Goal: Task Accomplishment & Management: Complete application form

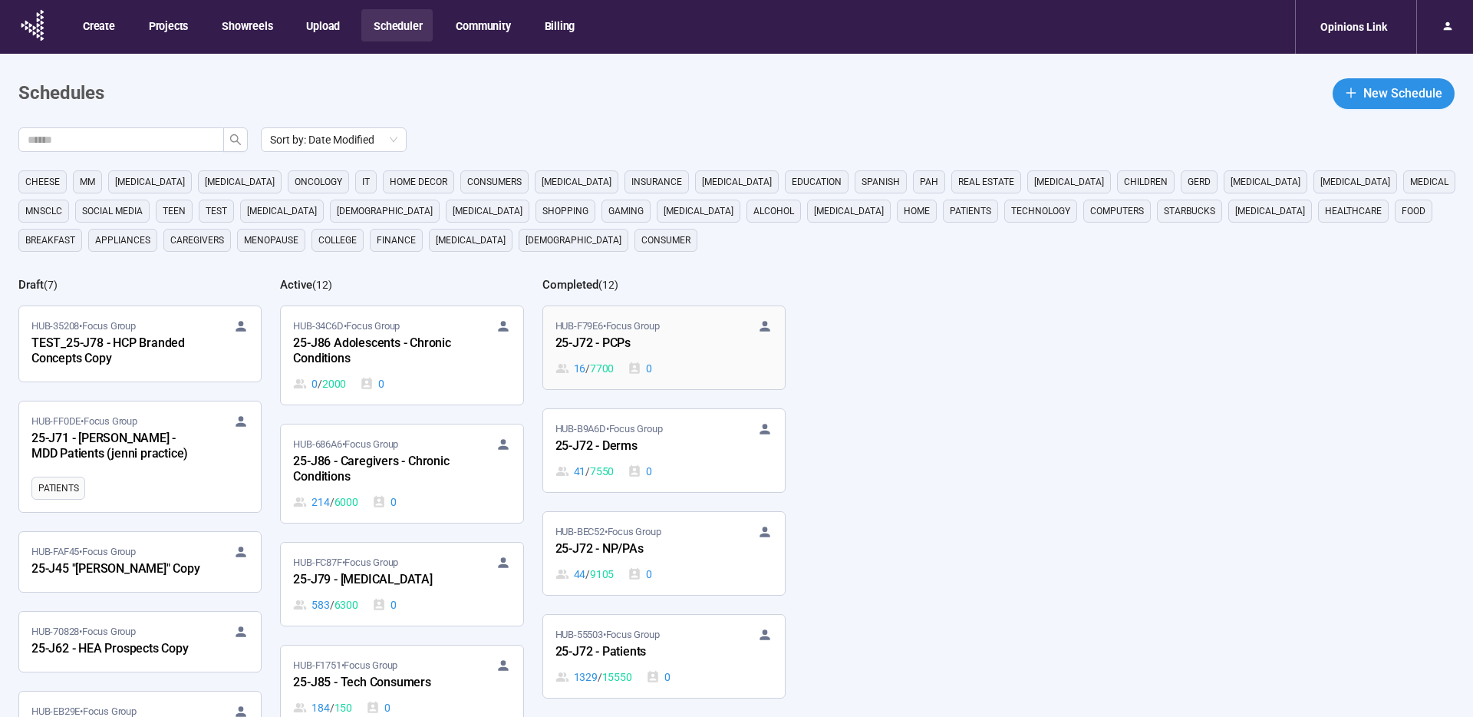
click at [693, 338] on div "25-J72 - PCPs" at bounding box center [640, 344] width 169 height 20
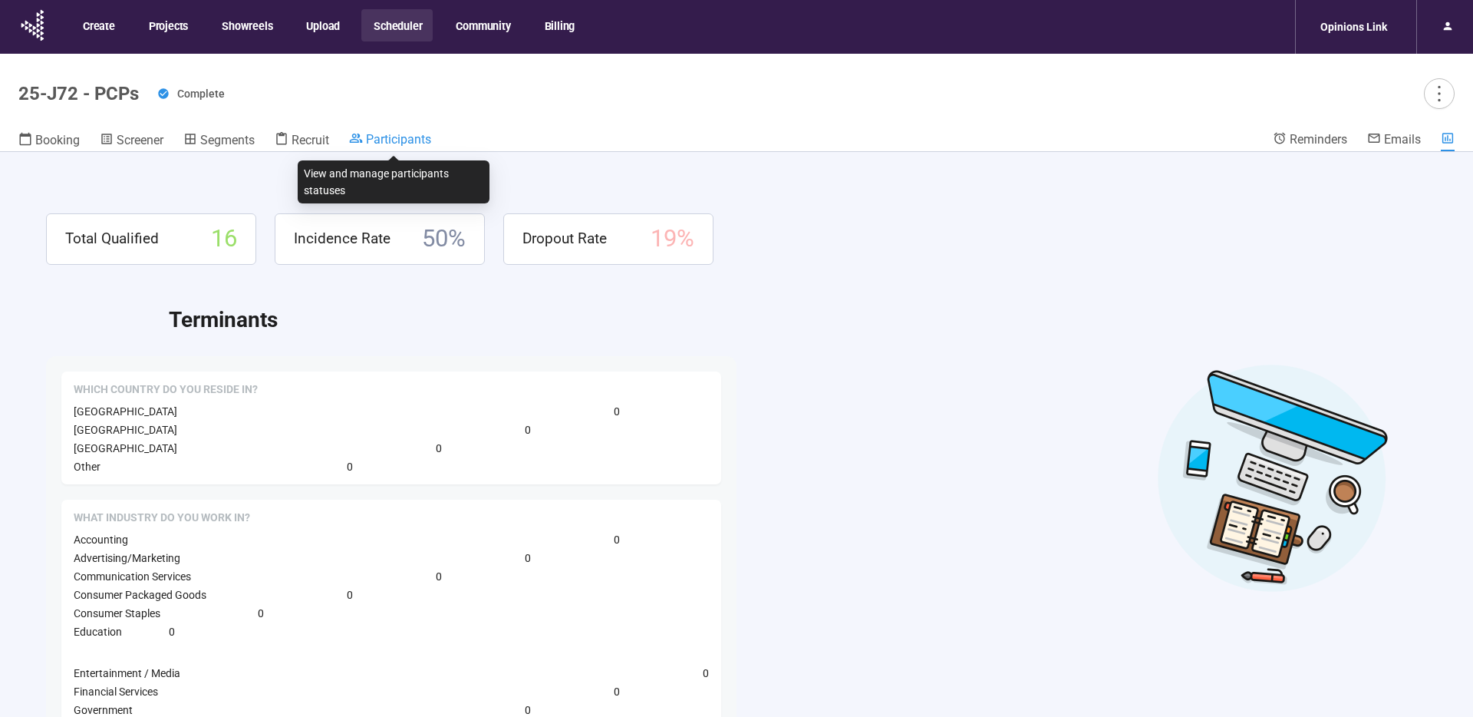
click at [390, 137] on span "Participants" at bounding box center [398, 139] width 65 height 15
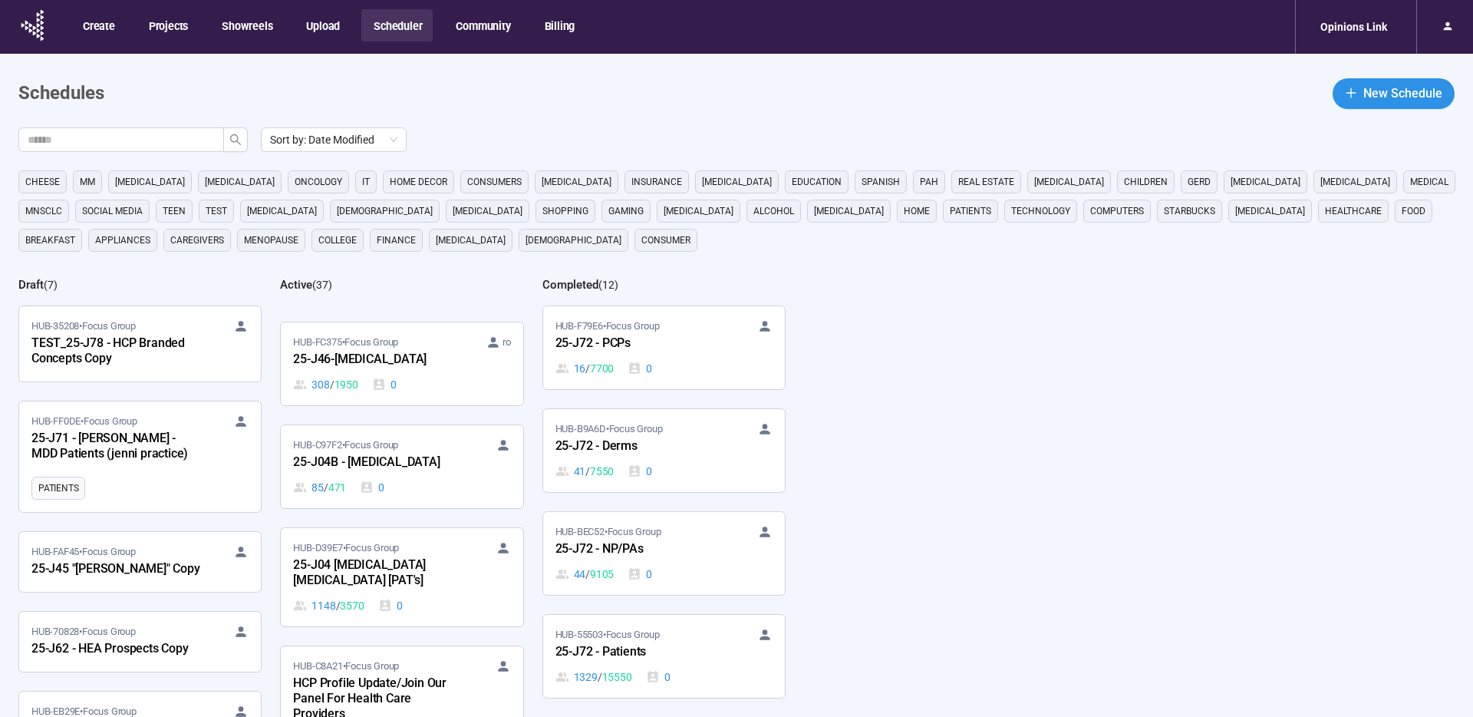
scroll to position [3330, 0]
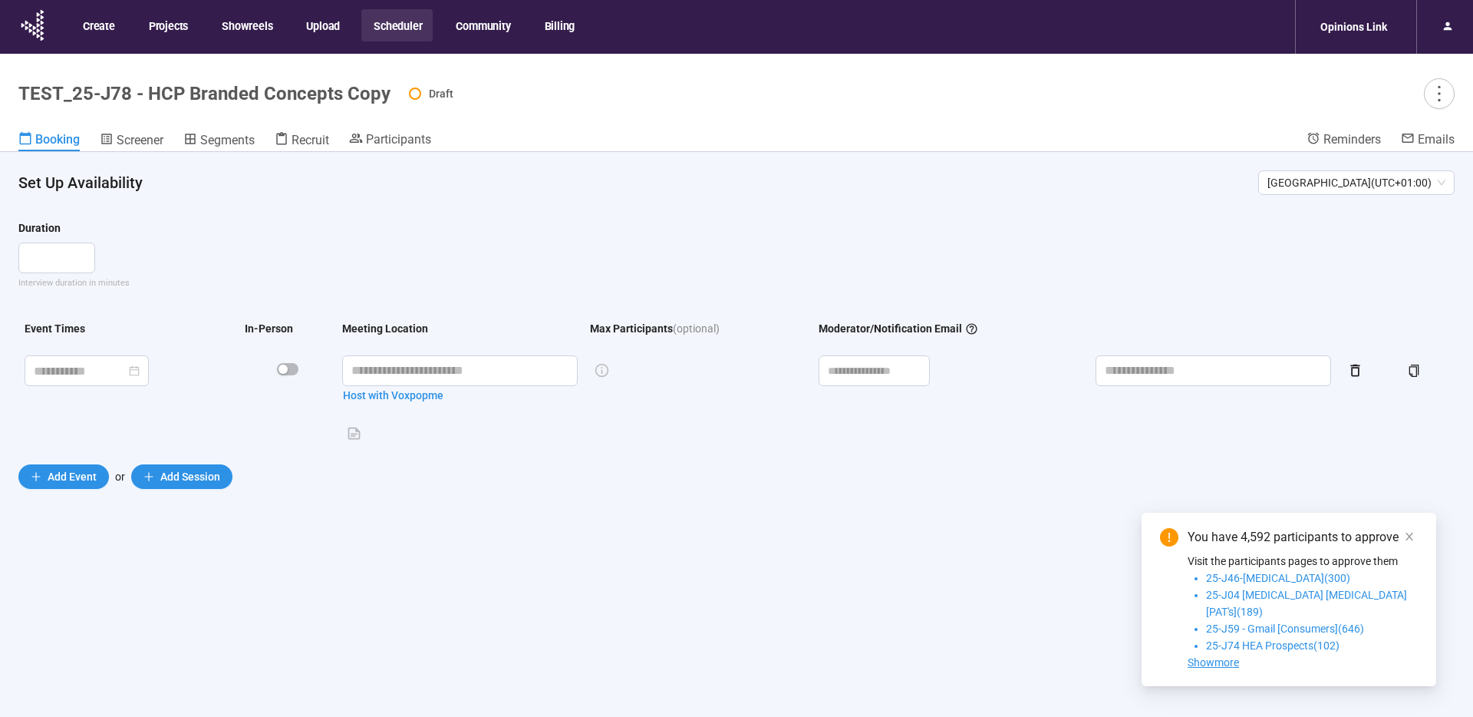
scroll to position [1, 0]
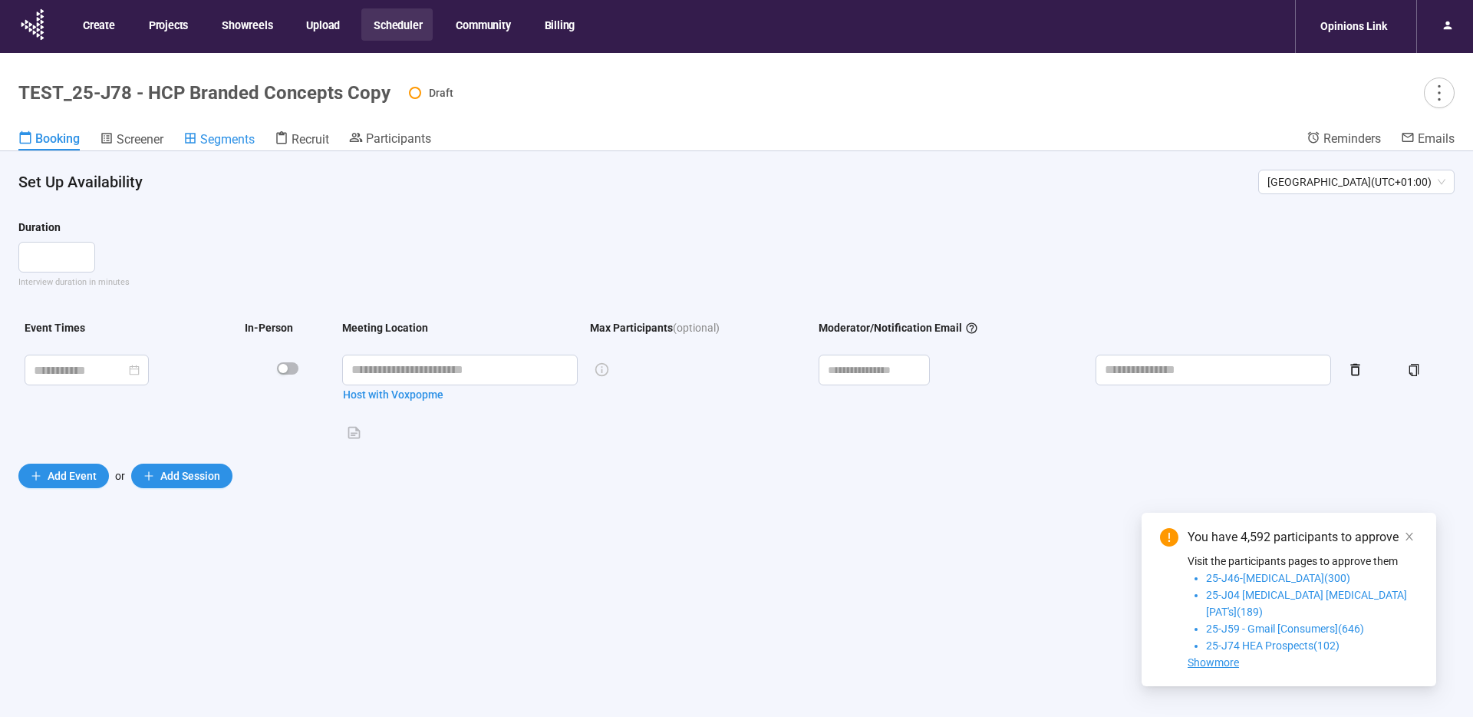
click at [211, 134] on span "Segments" at bounding box center [227, 139] width 54 height 15
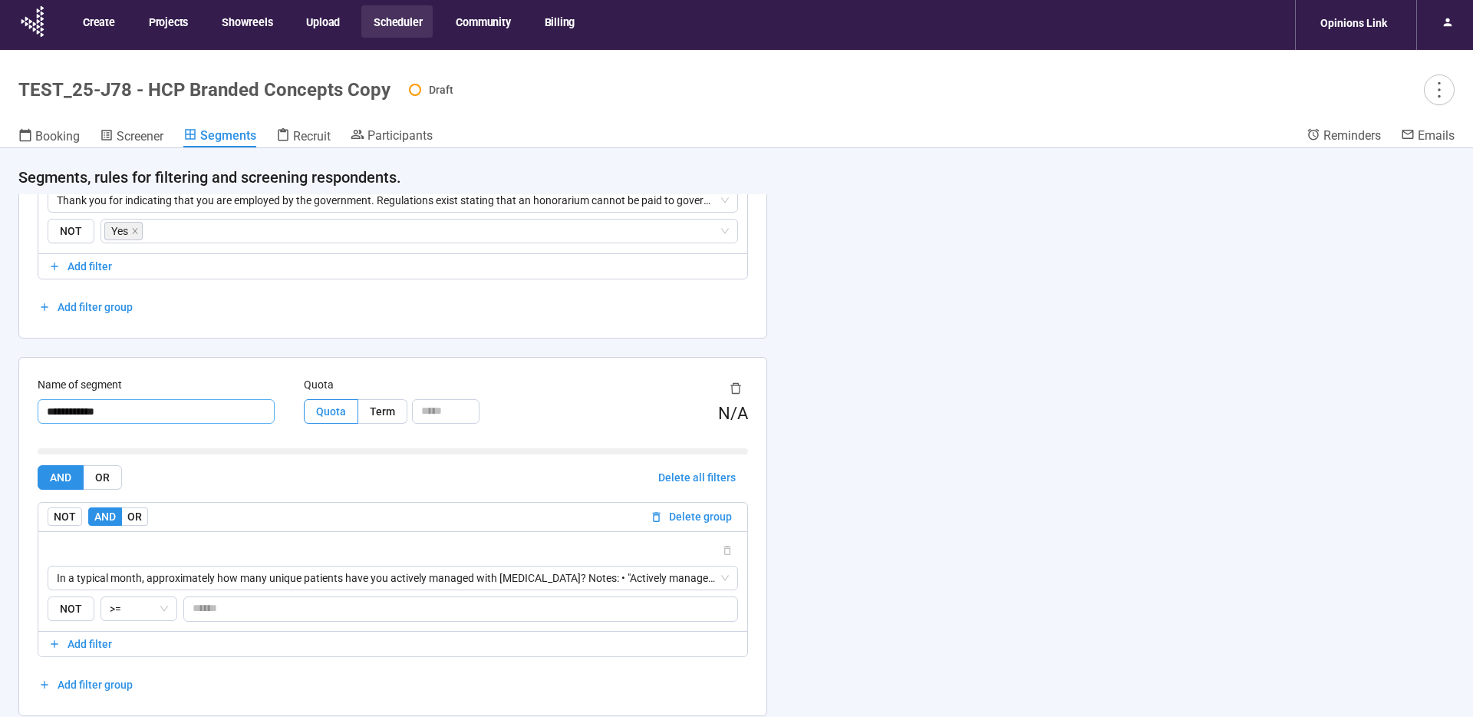
scroll to position [2551, 0]
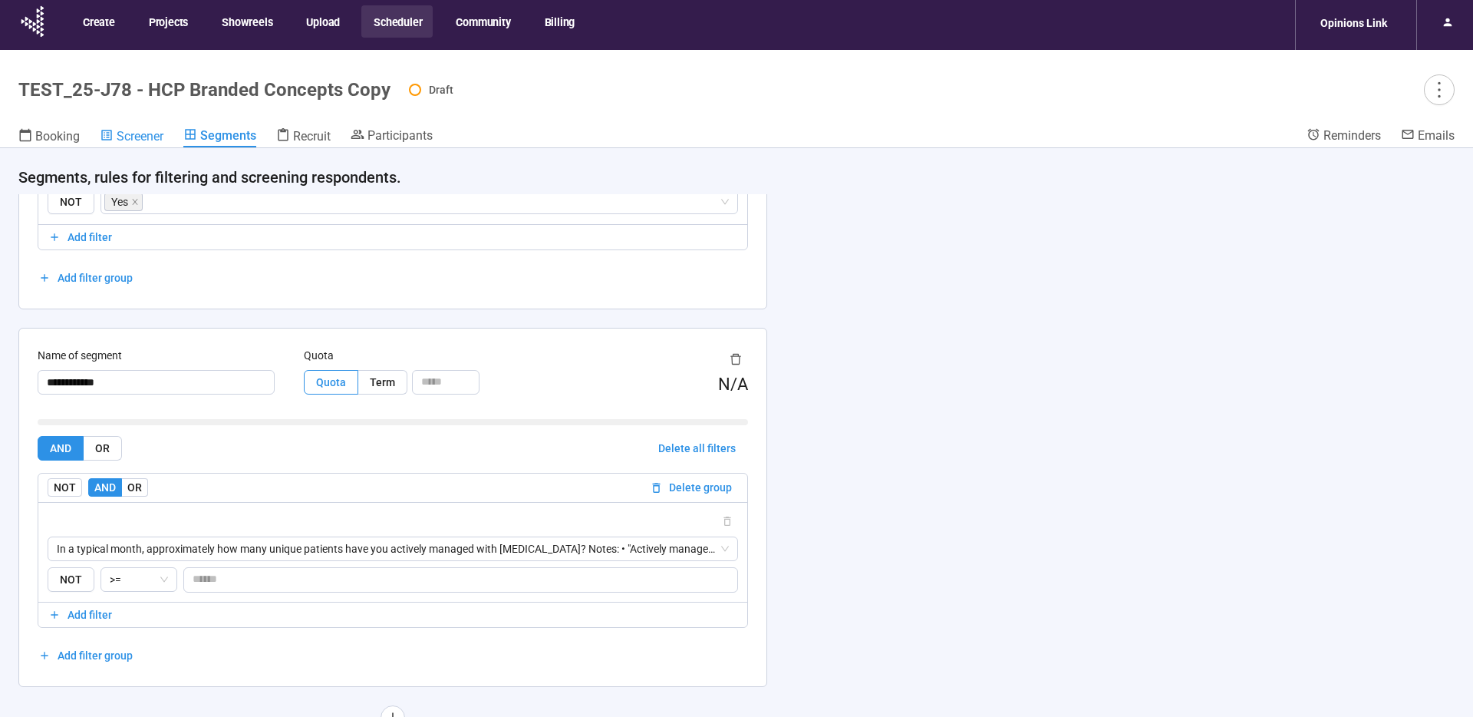
click at [131, 134] on span "Screener" at bounding box center [140, 136] width 47 height 15
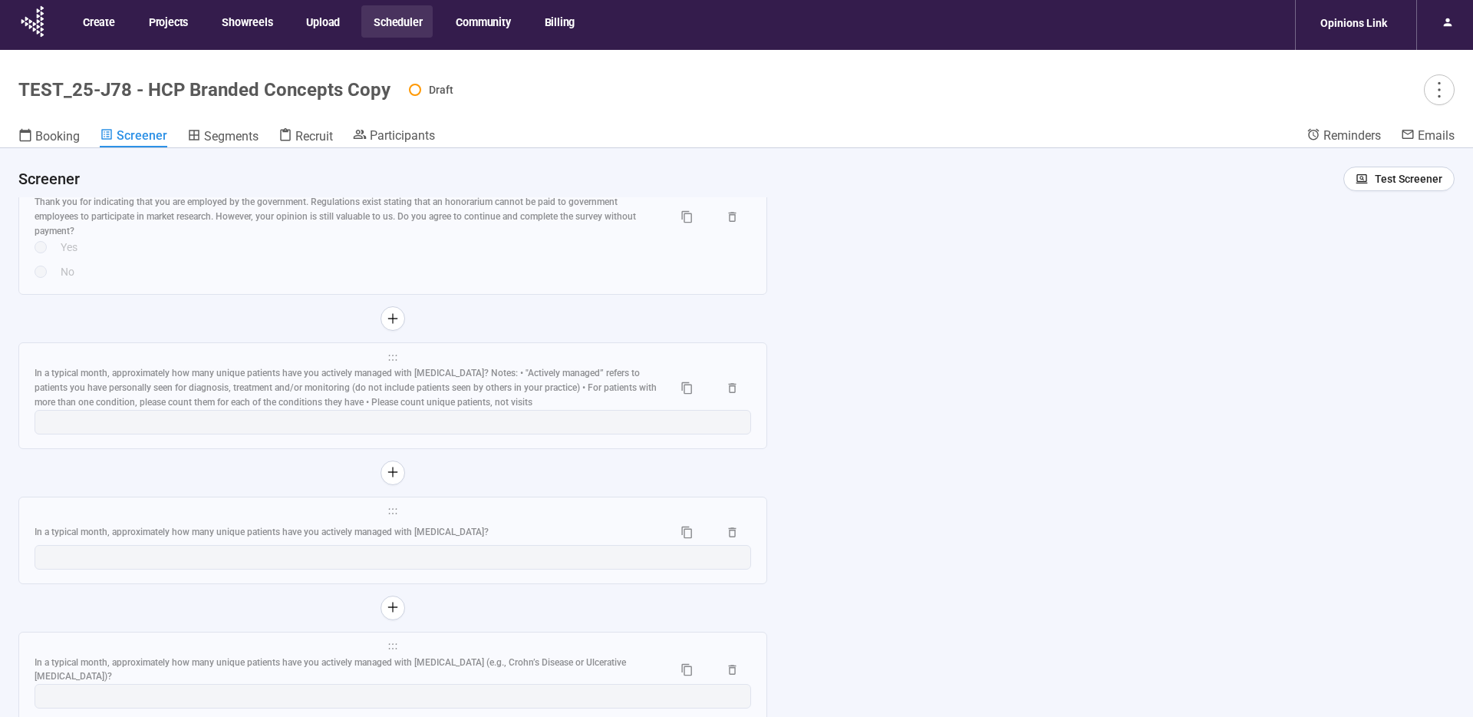
scroll to position [8424, 0]
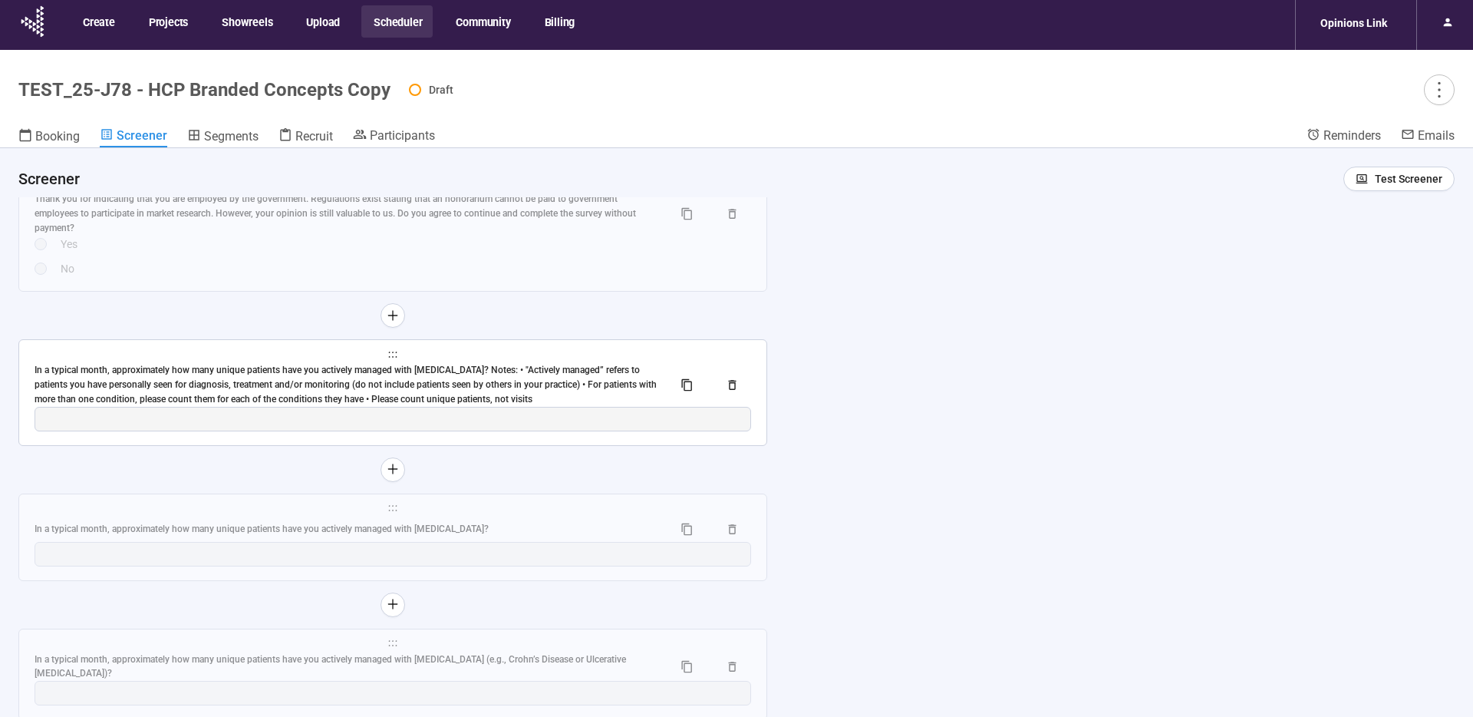
click at [203, 358] on span "holder" at bounding box center [393, 354] width 717 height 11
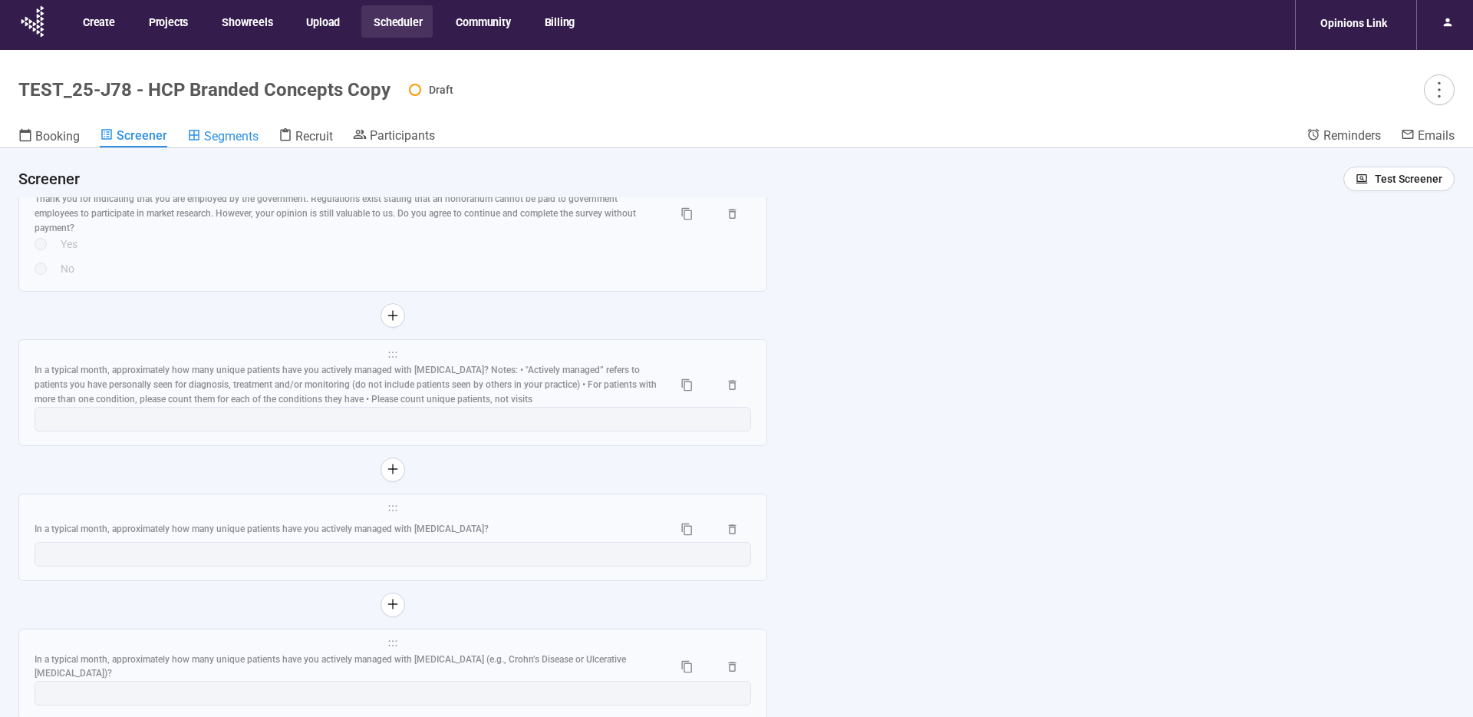
click at [217, 134] on span "Segments" at bounding box center [231, 136] width 54 height 15
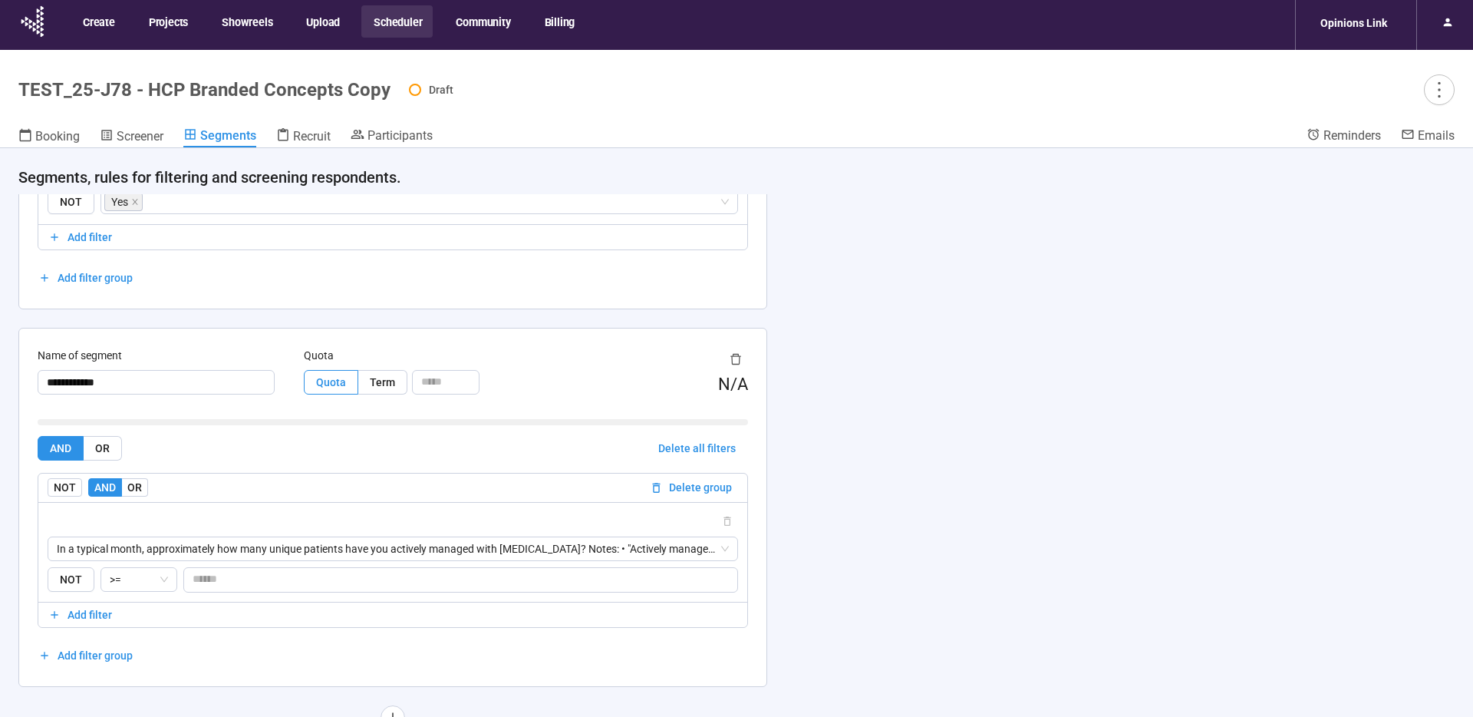
scroll to position [54, 0]
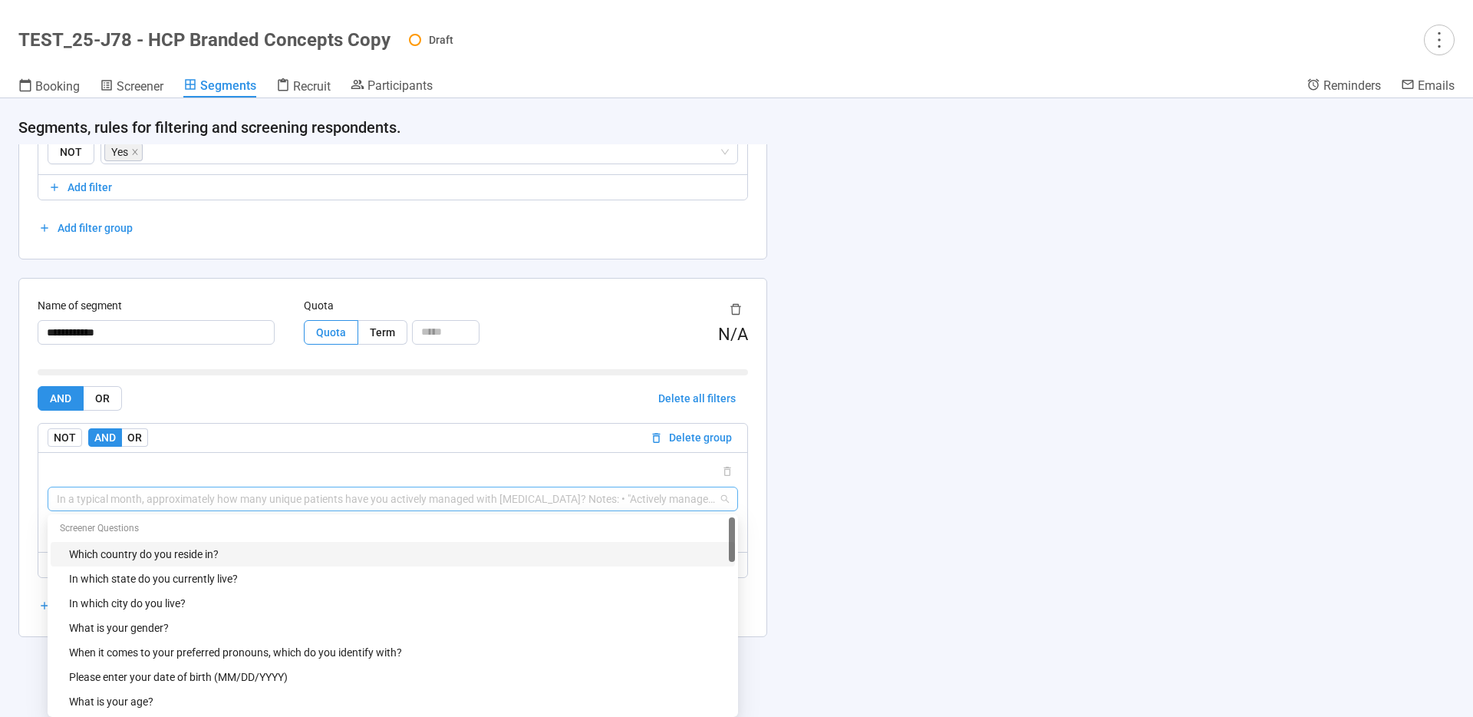
drag, startPoint x: 54, startPoint y: 499, endPoint x: 326, endPoint y: 500, distance: 272.4
click at [326, 500] on div "In a typical month, approximately how many unique patients have you actively ma…" at bounding box center [393, 498] width 691 height 25
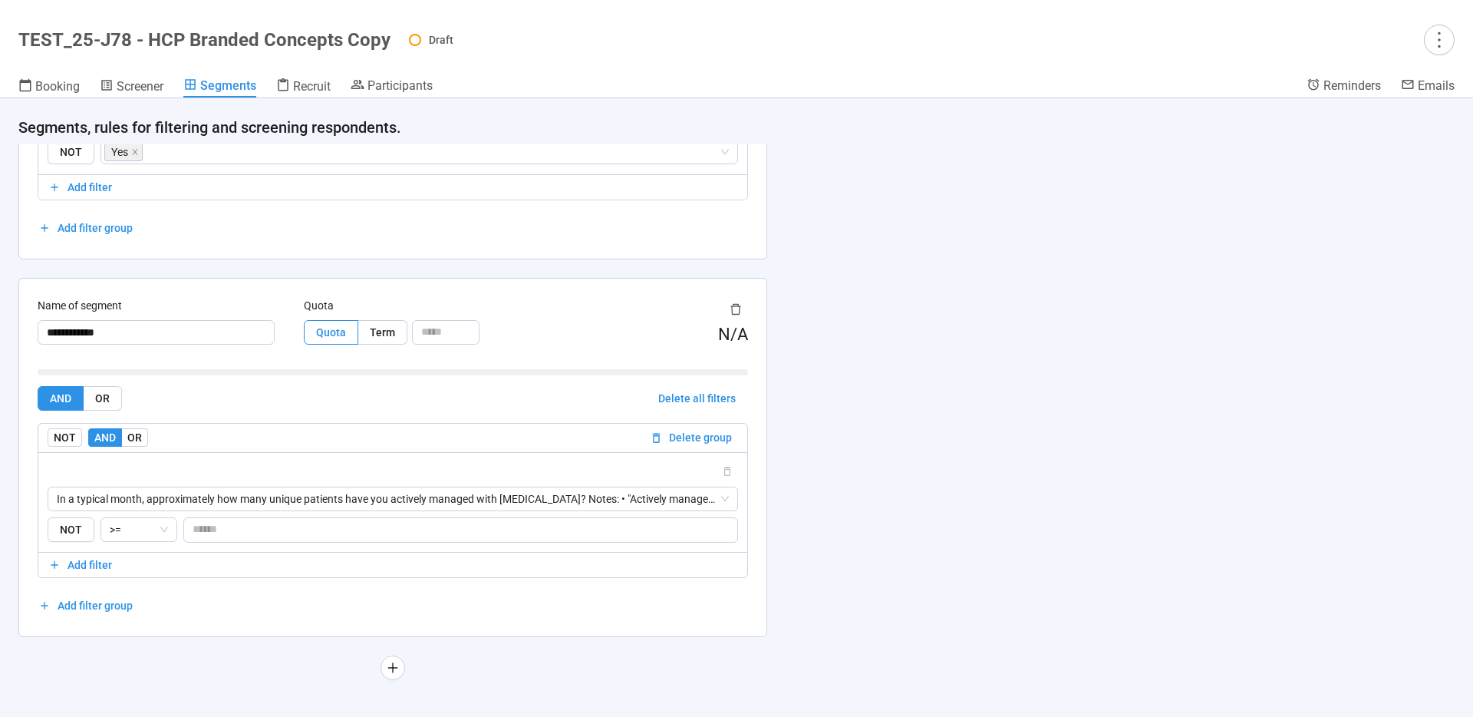
click at [346, 470] on div at bounding box center [393, 471] width 691 height 18
click at [140, 84] on span "Screener" at bounding box center [140, 86] width 47 height 15
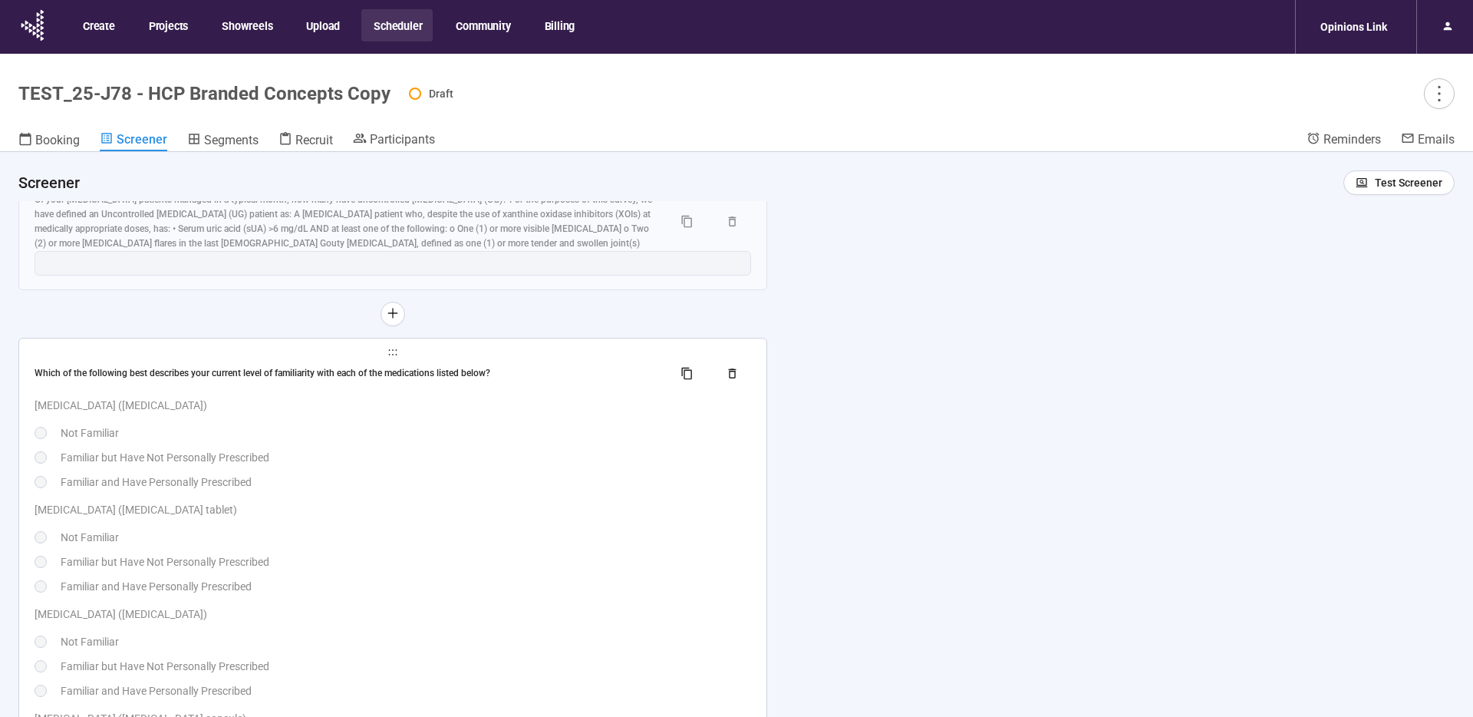
scroll to position [9570, 0]
click at [563, 397] on p "[MEDICAL_DATA] ([MEDICAL_DATA])" at bounding box center [393, 402] width 717 height 17
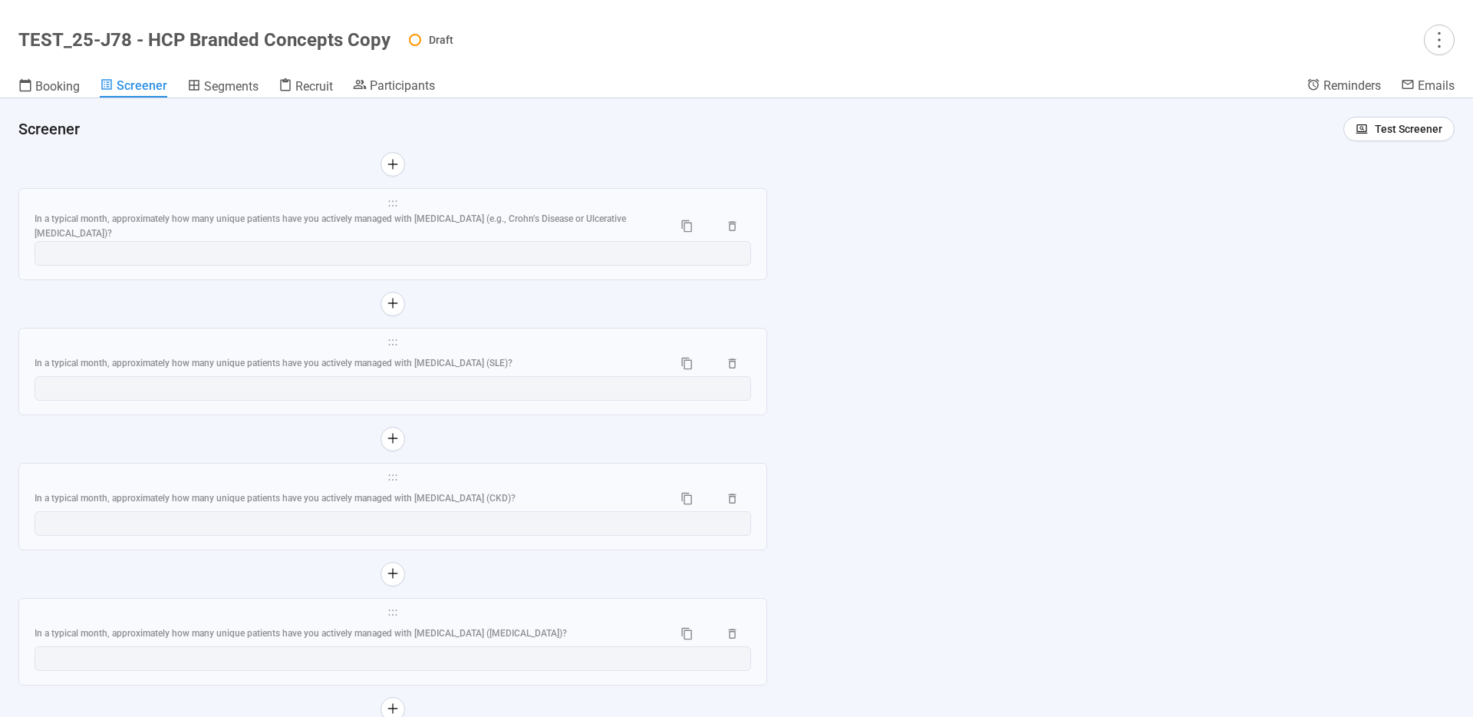
scroll to position [8536, 0]
click at [1405, 130] on span "Test Screener" at bounding box center [1409, 128] width 68 height 17
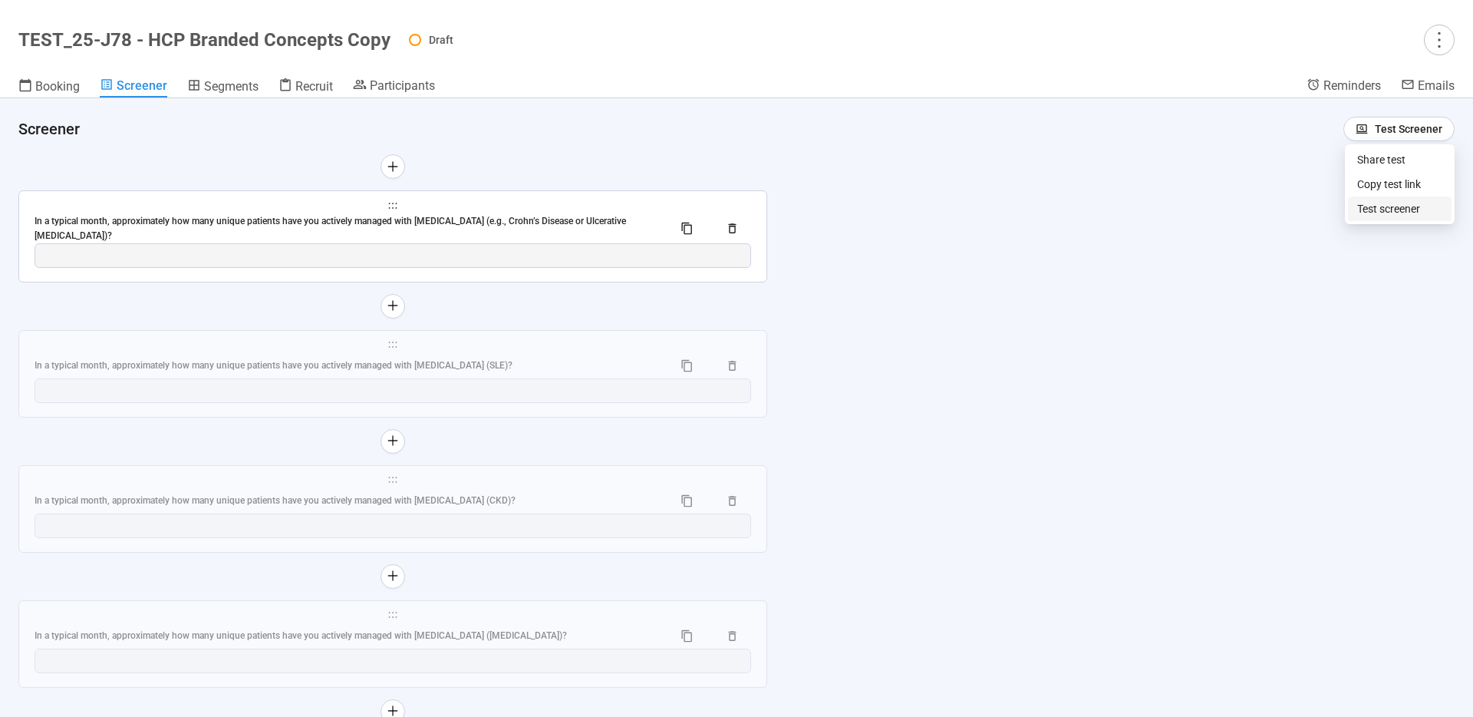
drag, startPoint x: 1384, startPoint y: 209, endPoint x: 276, endPoint y: 278, distance: 1110.1
click at [1384, 209] on link "Test screener" at bounding box center [1388, 209] width 63 height 12
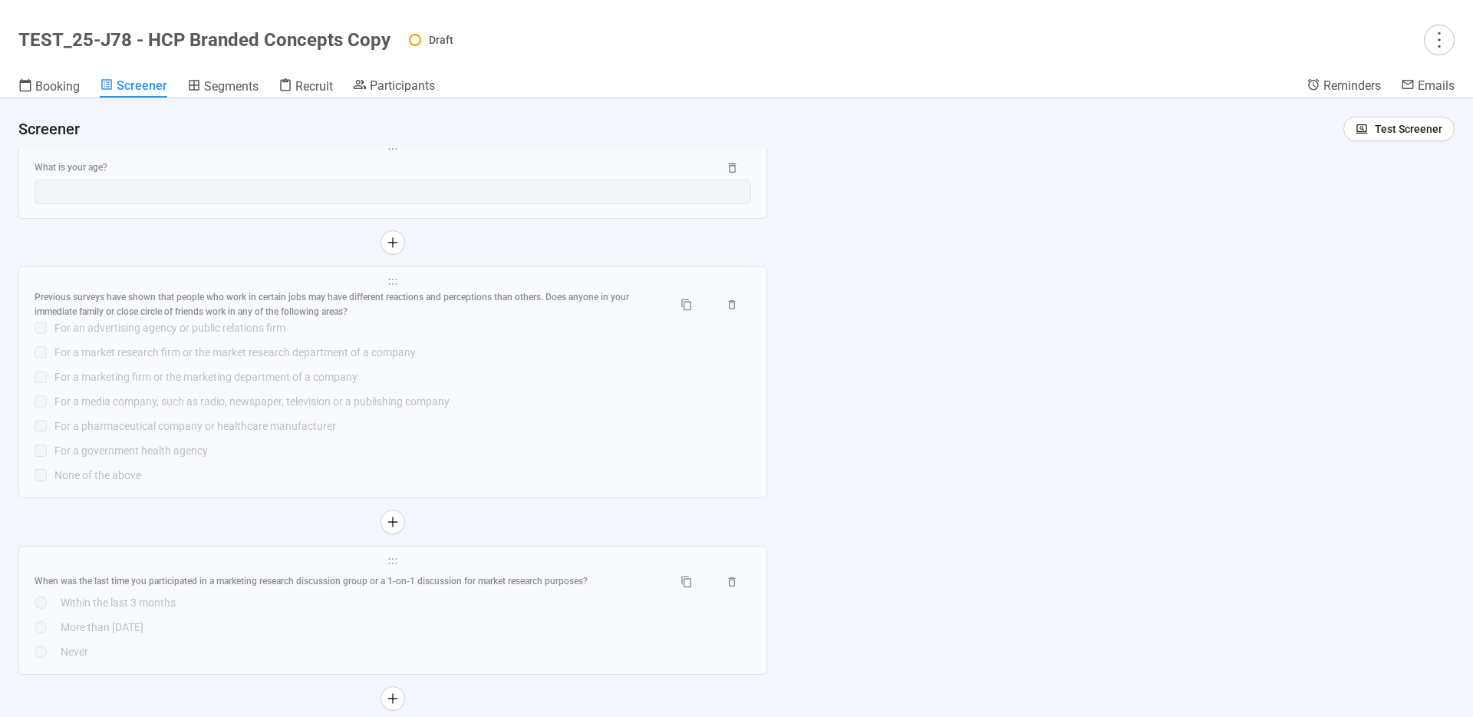
scroll to position [2846, 0]
click at [483, 376] on div "For a marketing firm or the marketing department of a company" at bounding box center [402, 377] width 697 height 17
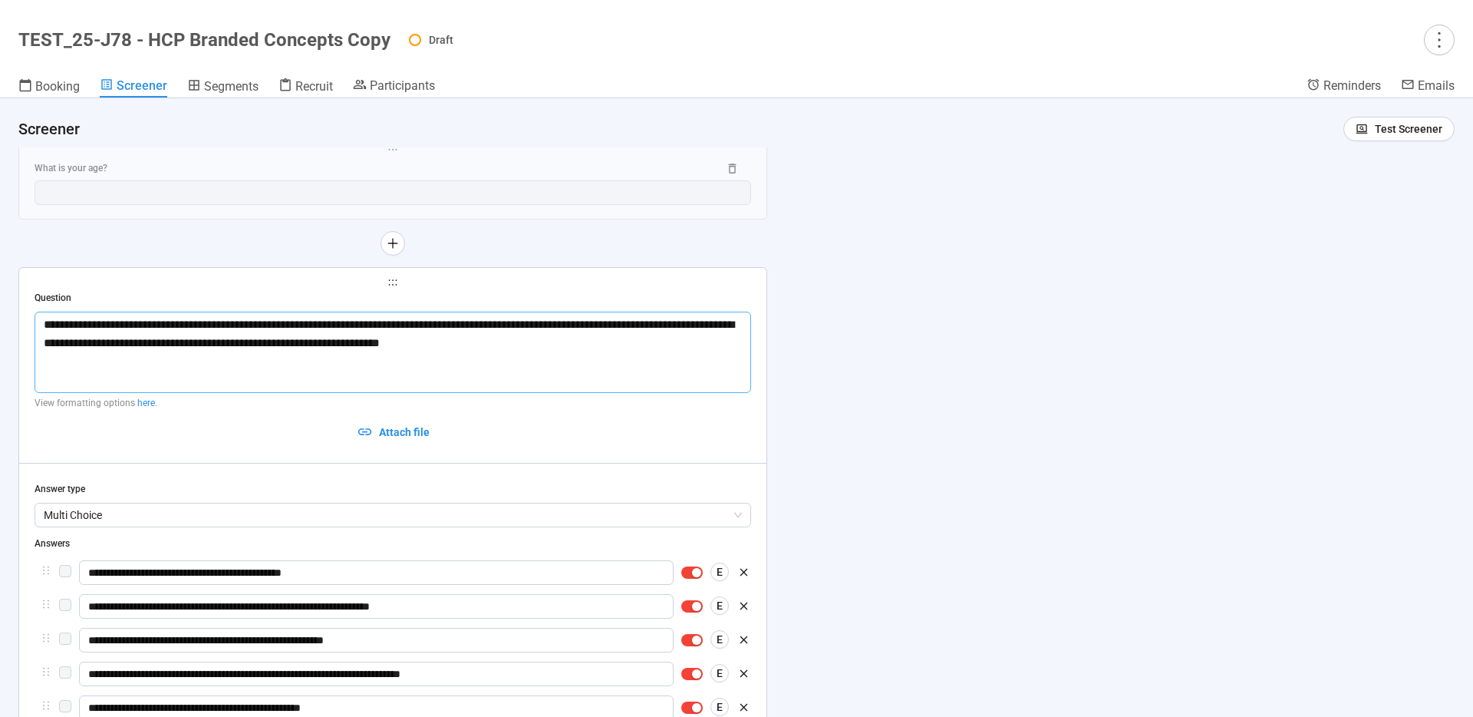
type textarea "**********"
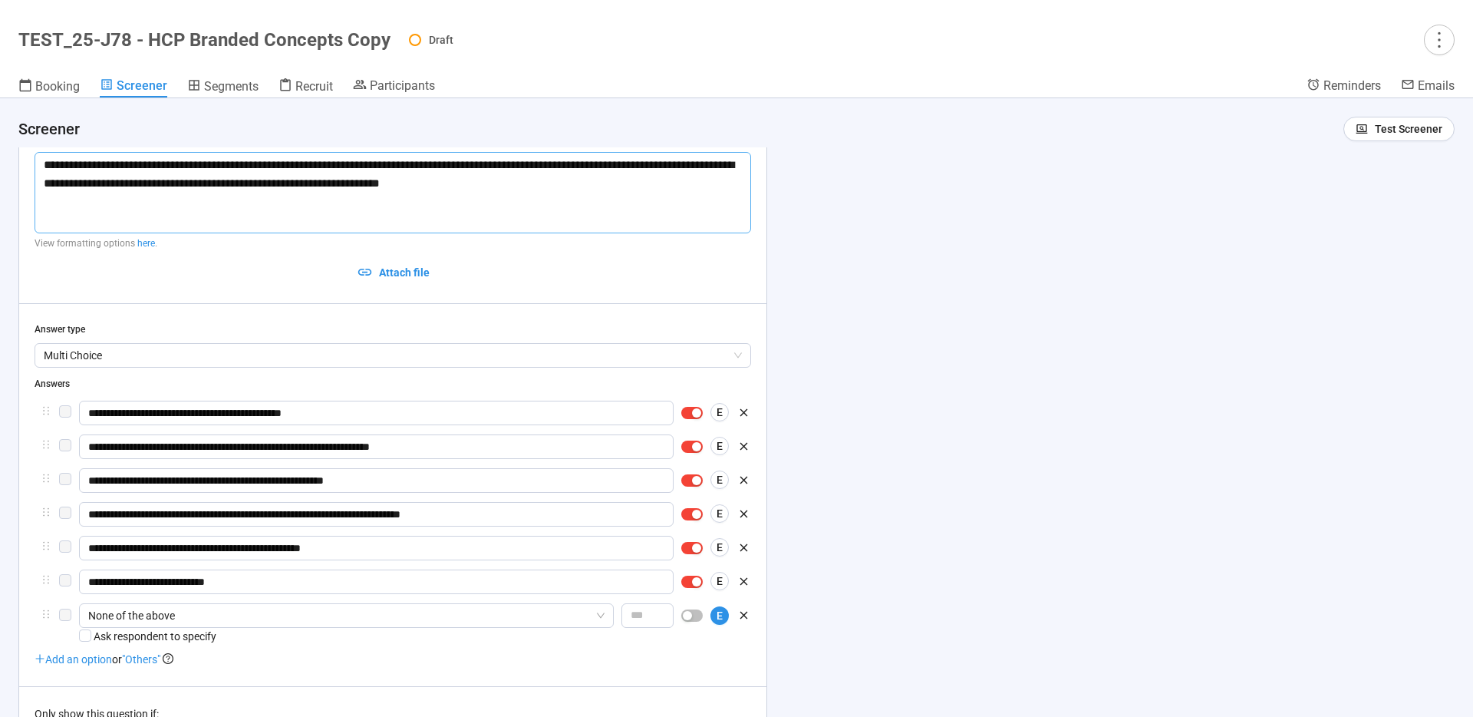
scroll to position [3015, 0]
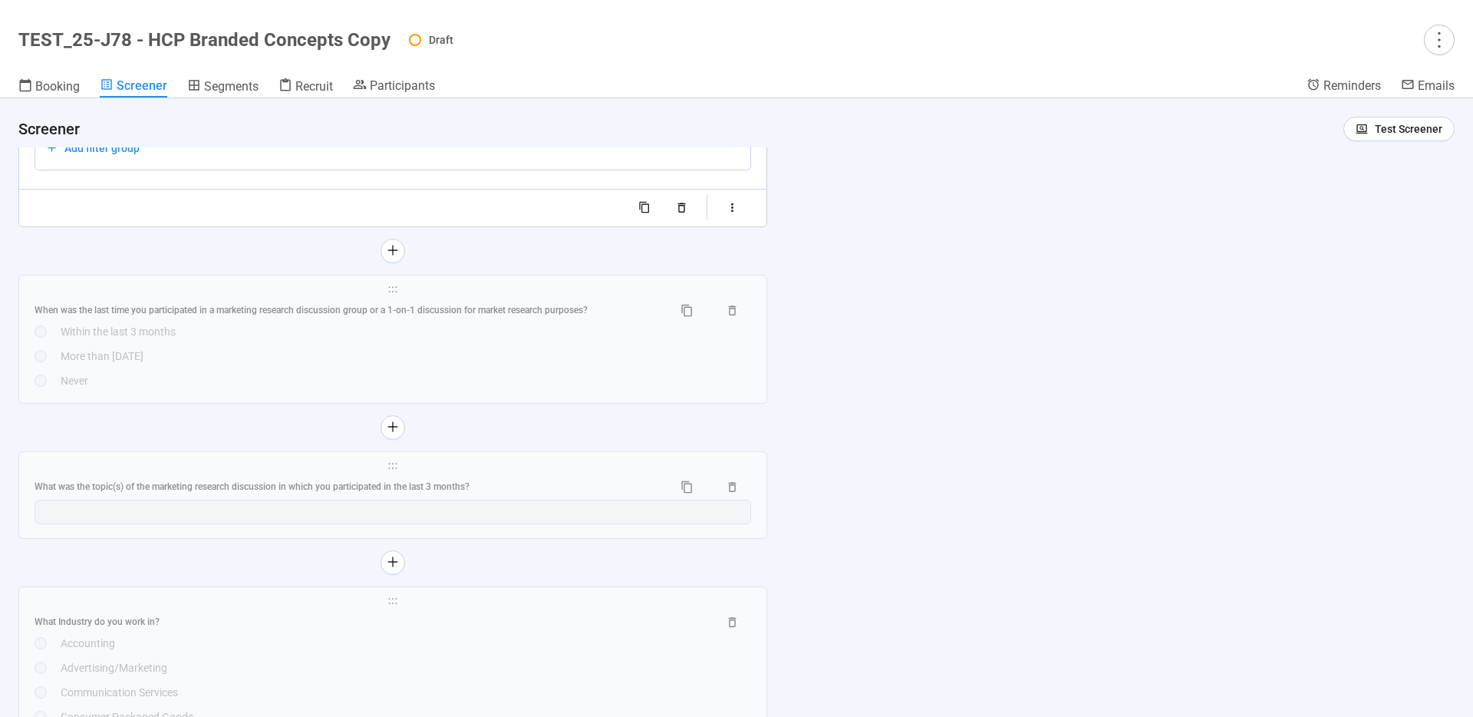
click at [585, 369] on div "When was the last time you participated in a marketing research discussion grou…" at bounding box center [393, 343] width 717 height 91
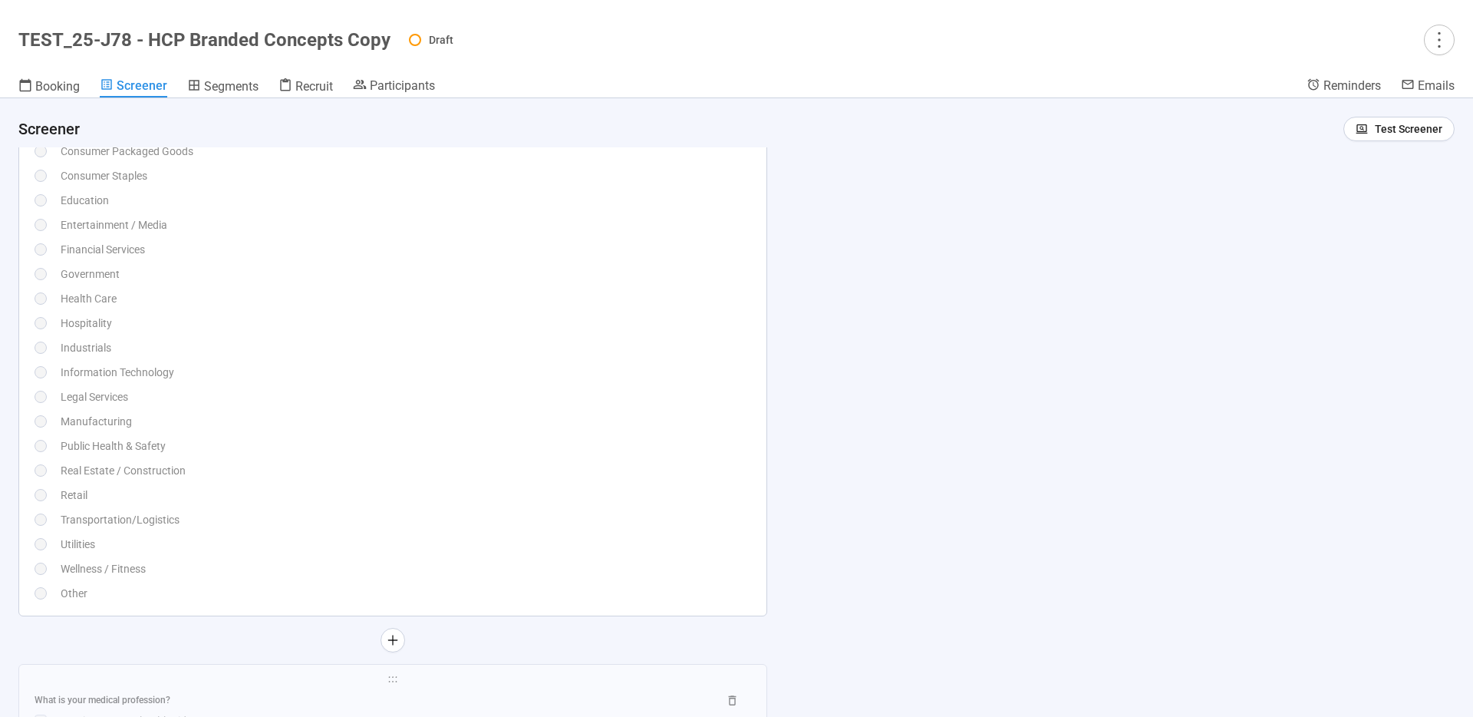
scroll to position [4359, 0]
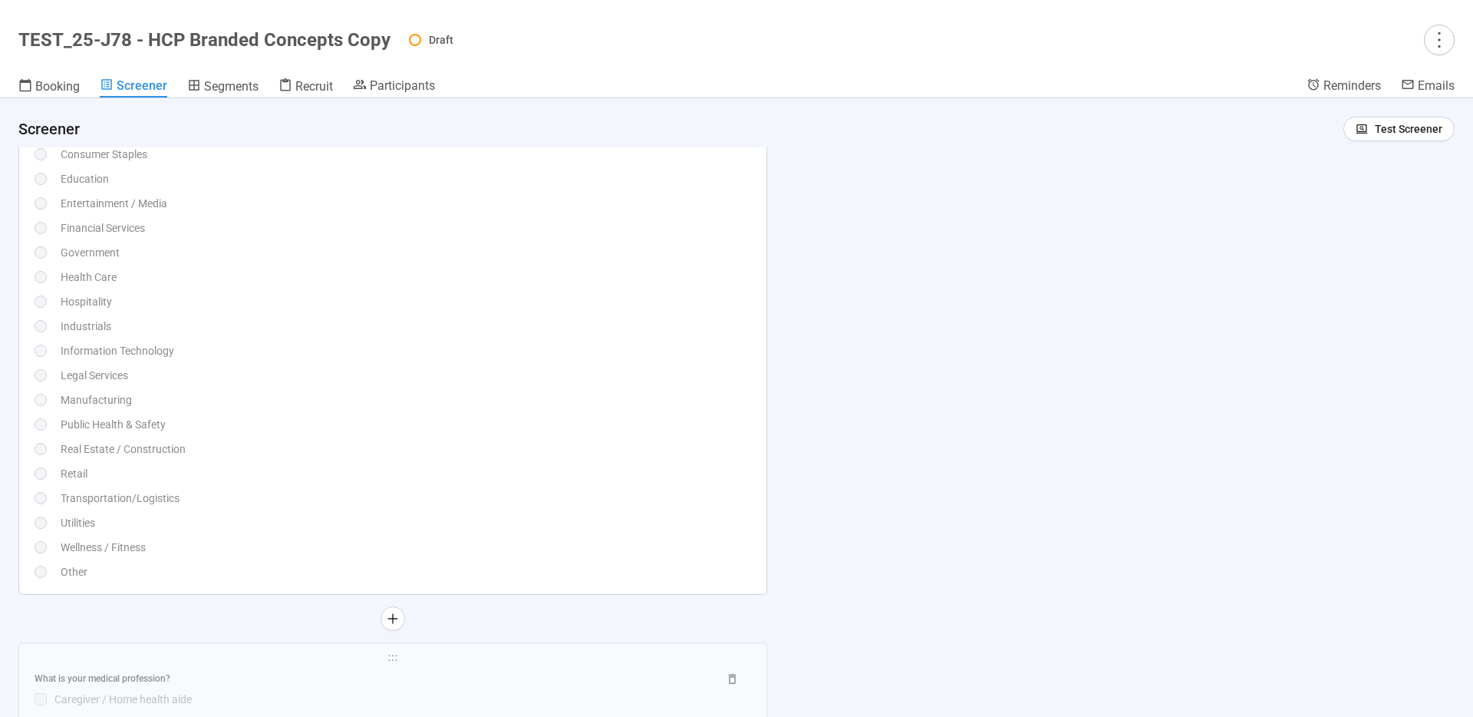
click at [566, 350] on div "Information Technology" at bounding box center [406, 350] width 691 height 17
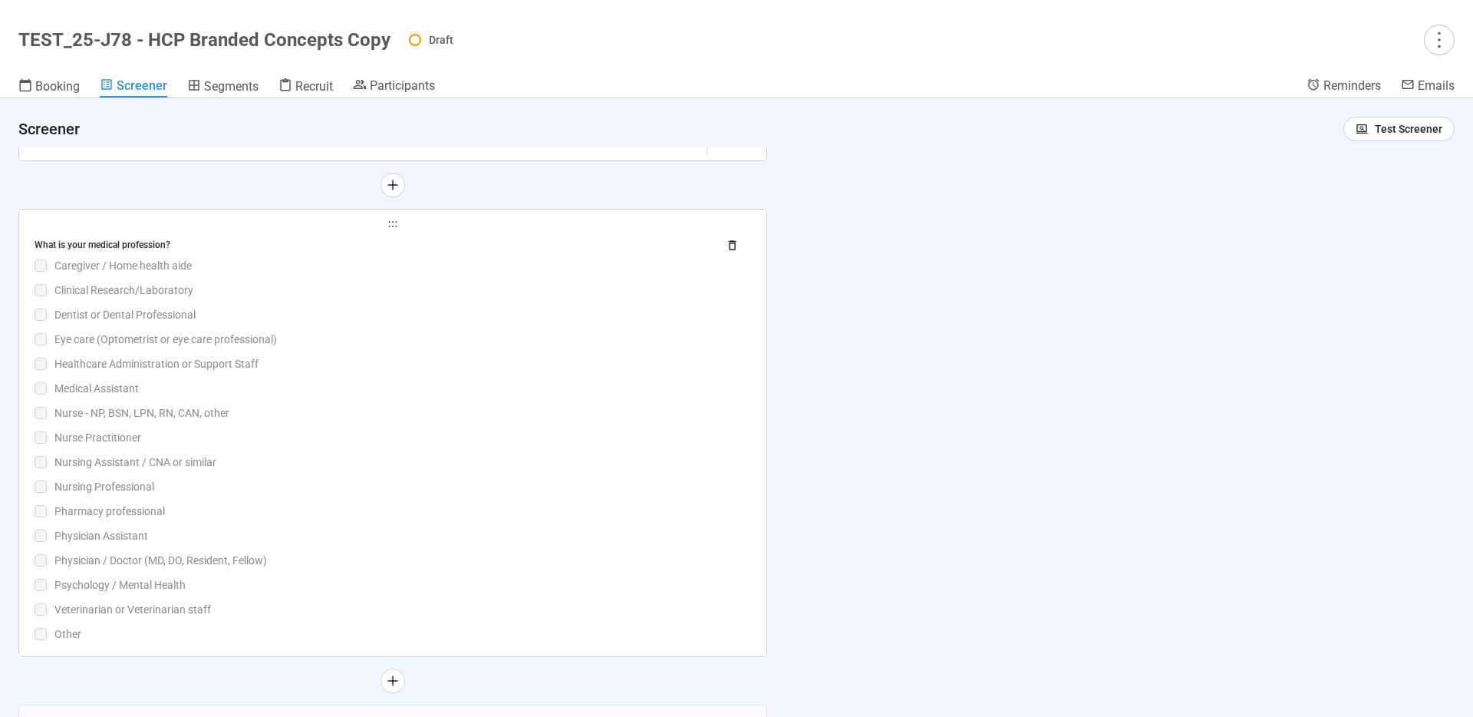
click at [585, 368] on div "Healthcare Administration or Support Staff" at bounding box center [402, 363] width 697 height 17
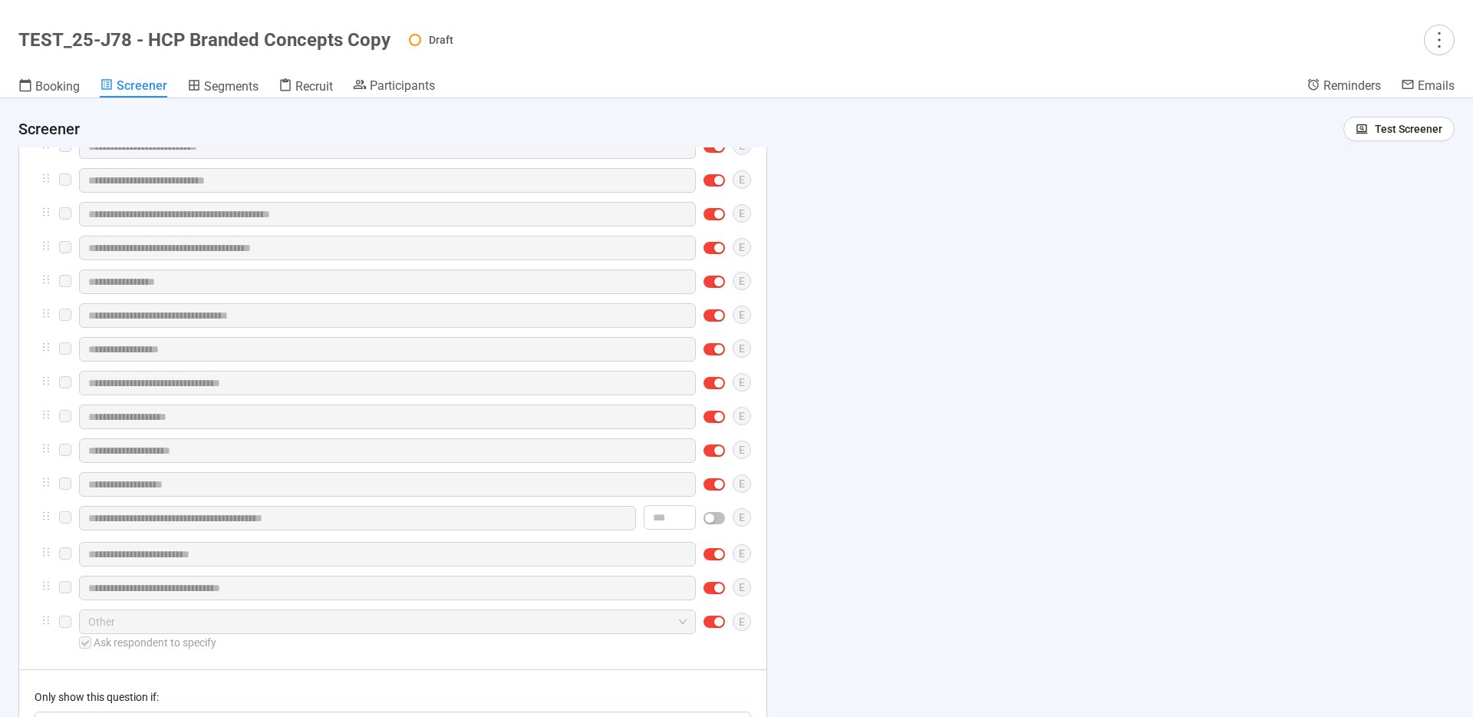
scroll to position [4464, 0]
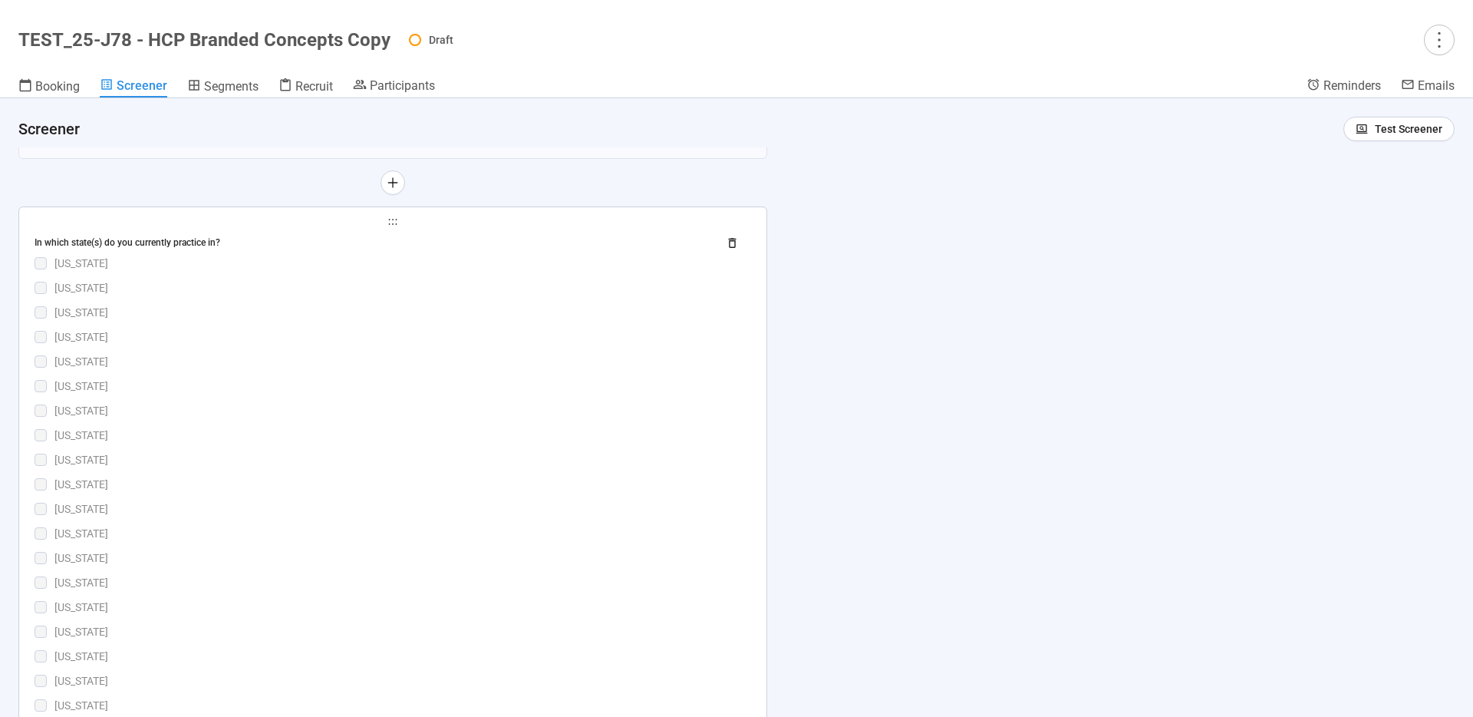
click at [431, 341] on div "[US_STATE]" at bounding box center [402, 336] width 697 height 17
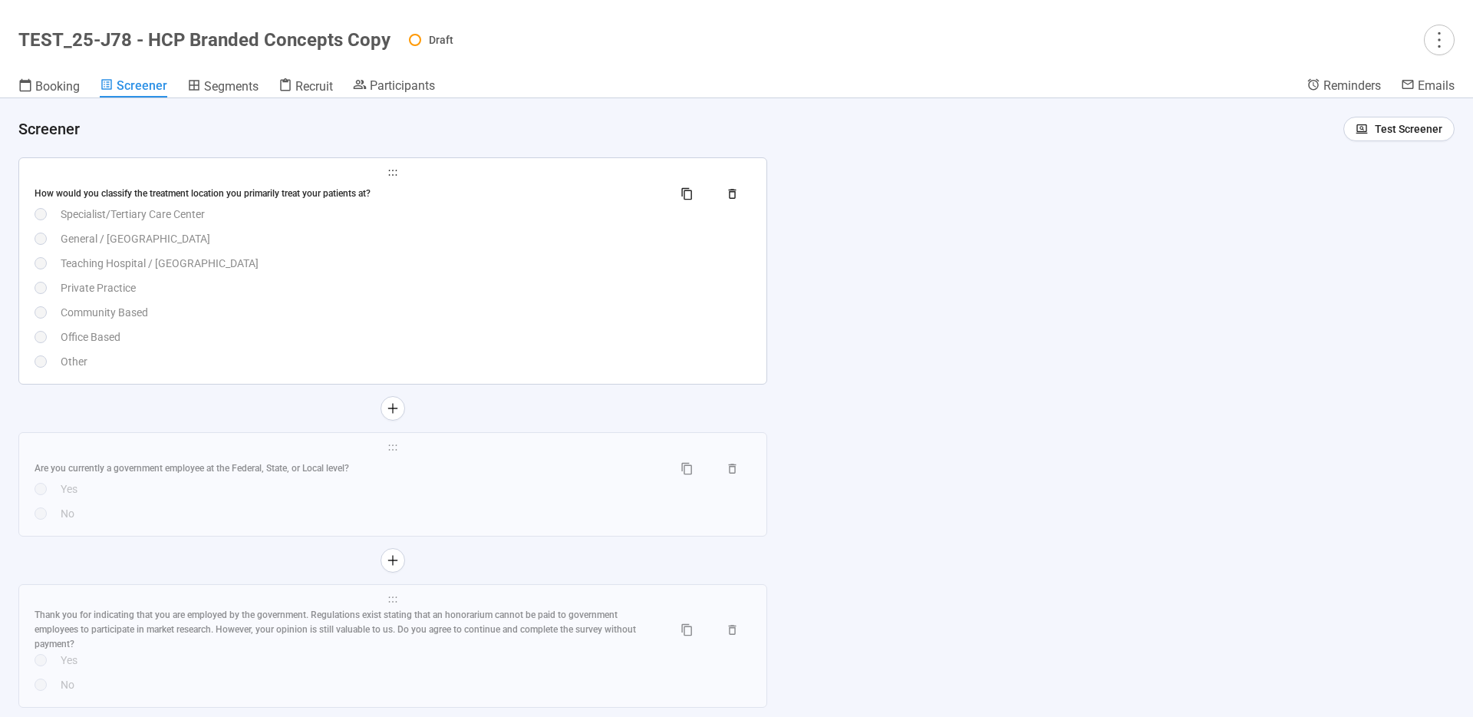
scroll to position [8788, 0]
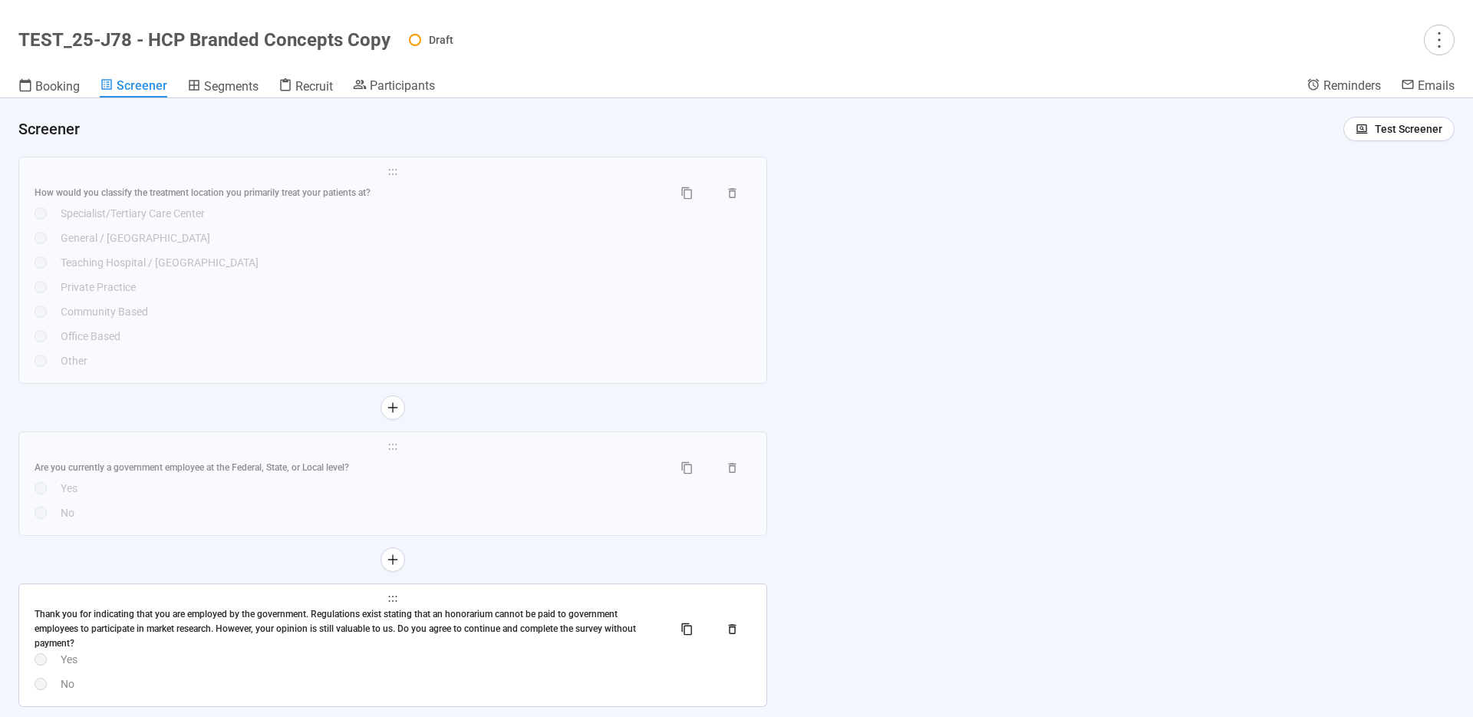
click at [381, 310] on div "How would you classify the treatment location you primarily treat your patients…" at bounding box center [393, 274] width 717 height 189
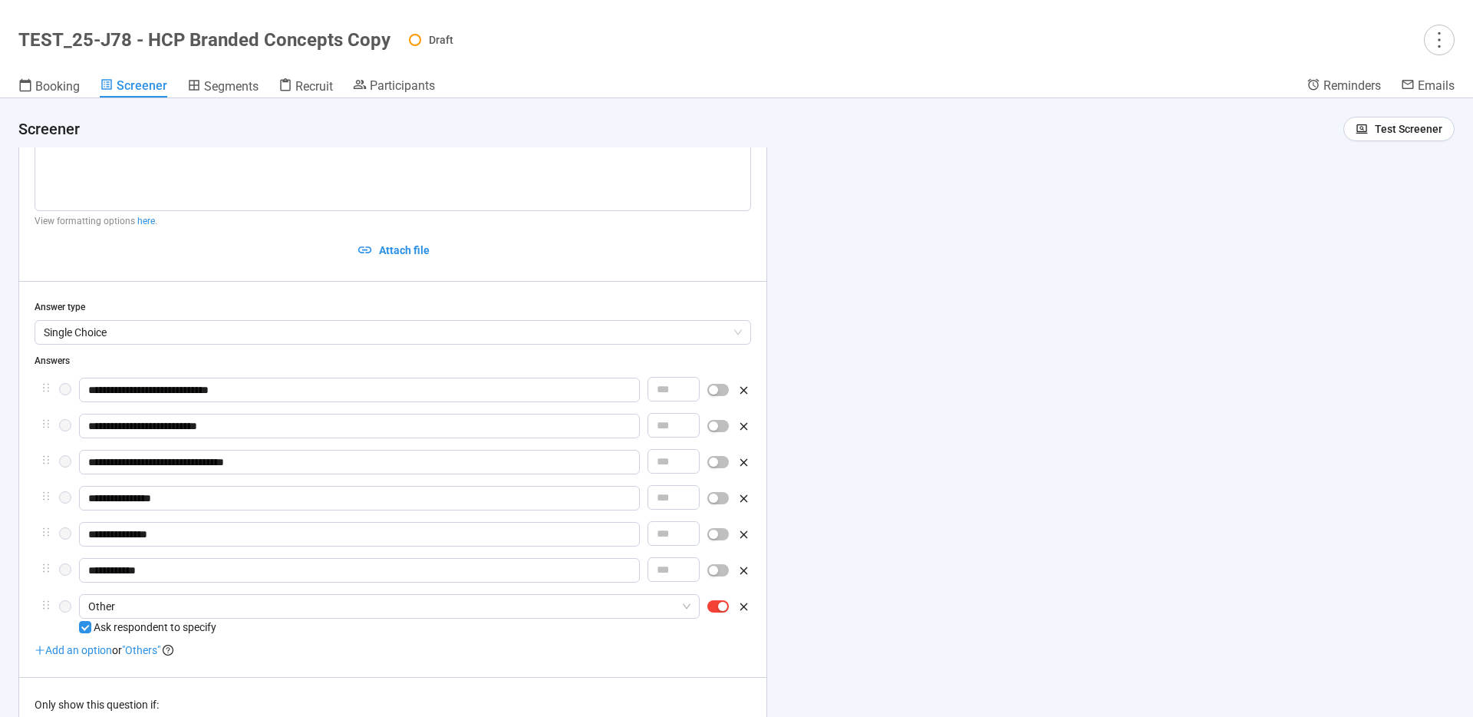
scroll to position [7742, 0]
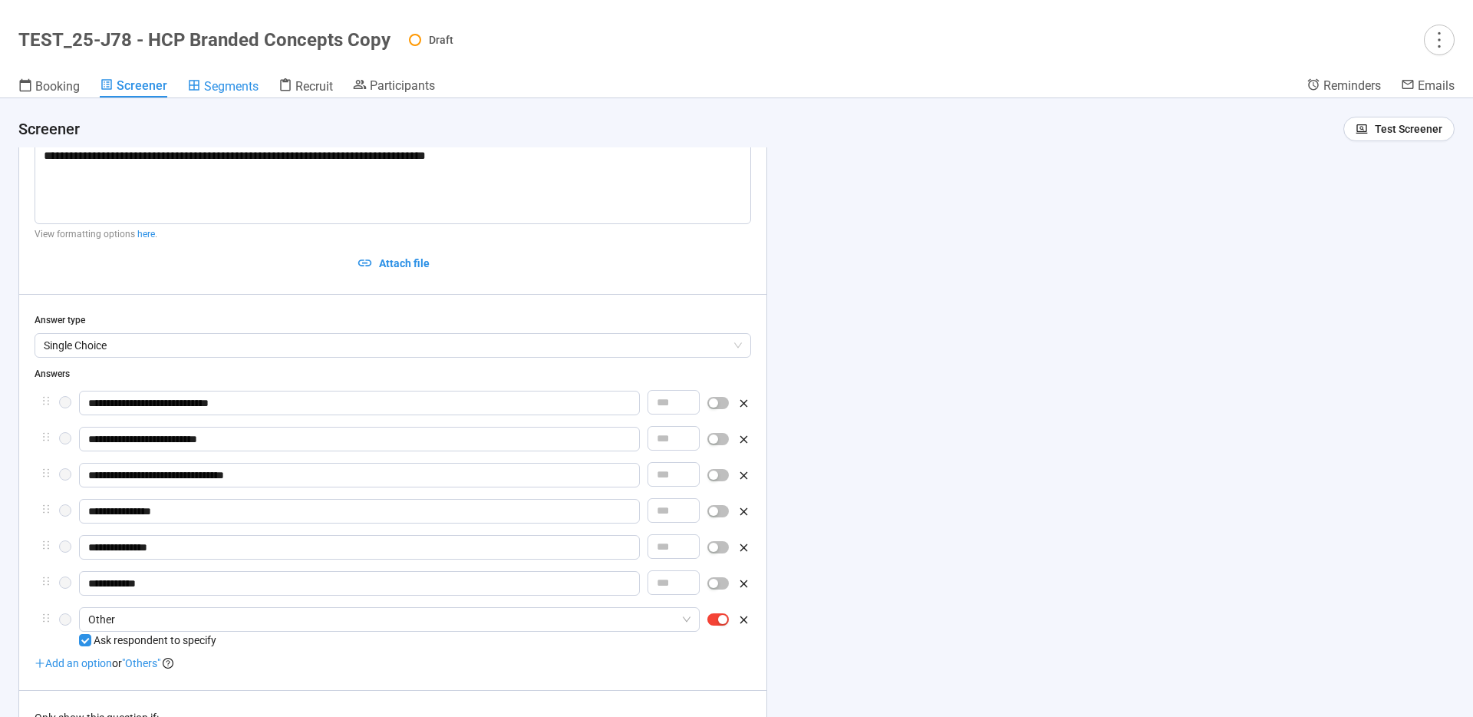
click at [226, 80] on span "Segments" at bounding box center [231, 86] width 54 height 15
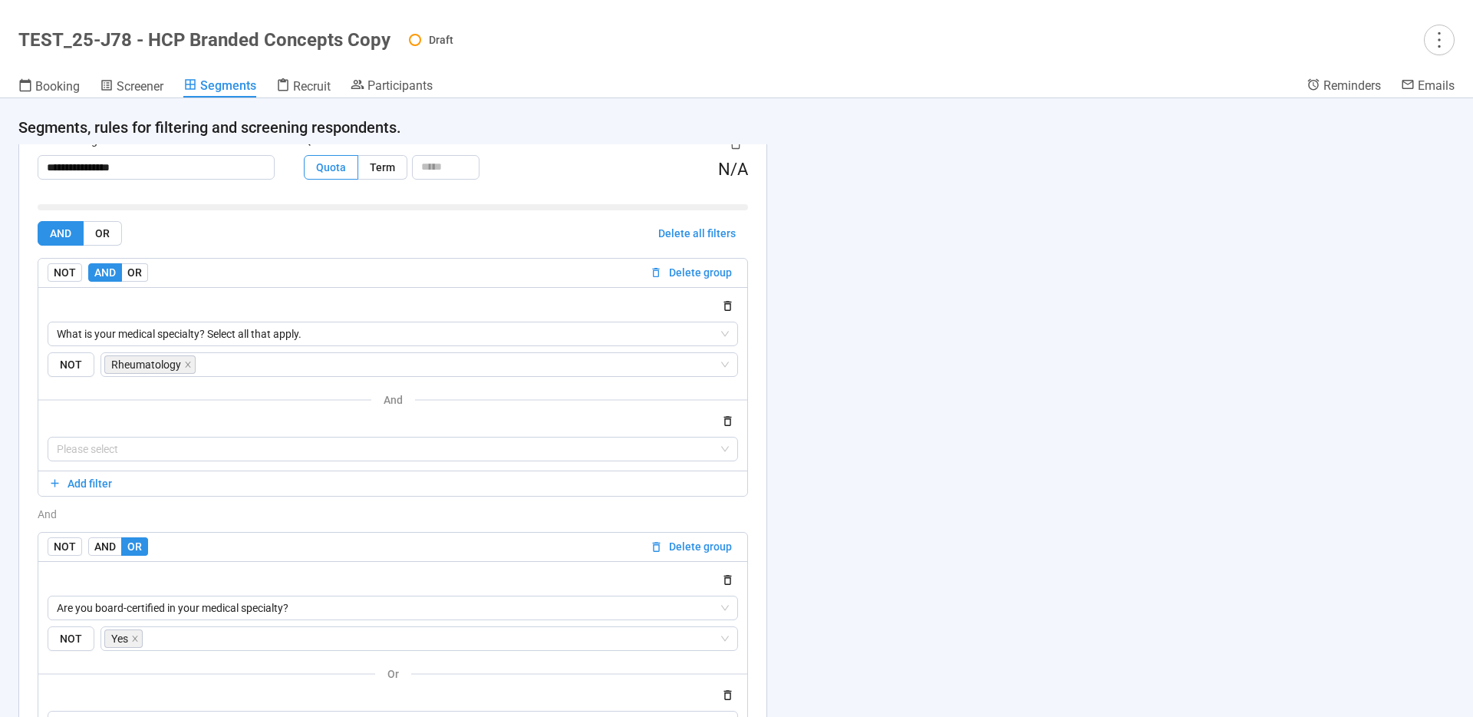
scroll to position [2551, 0]
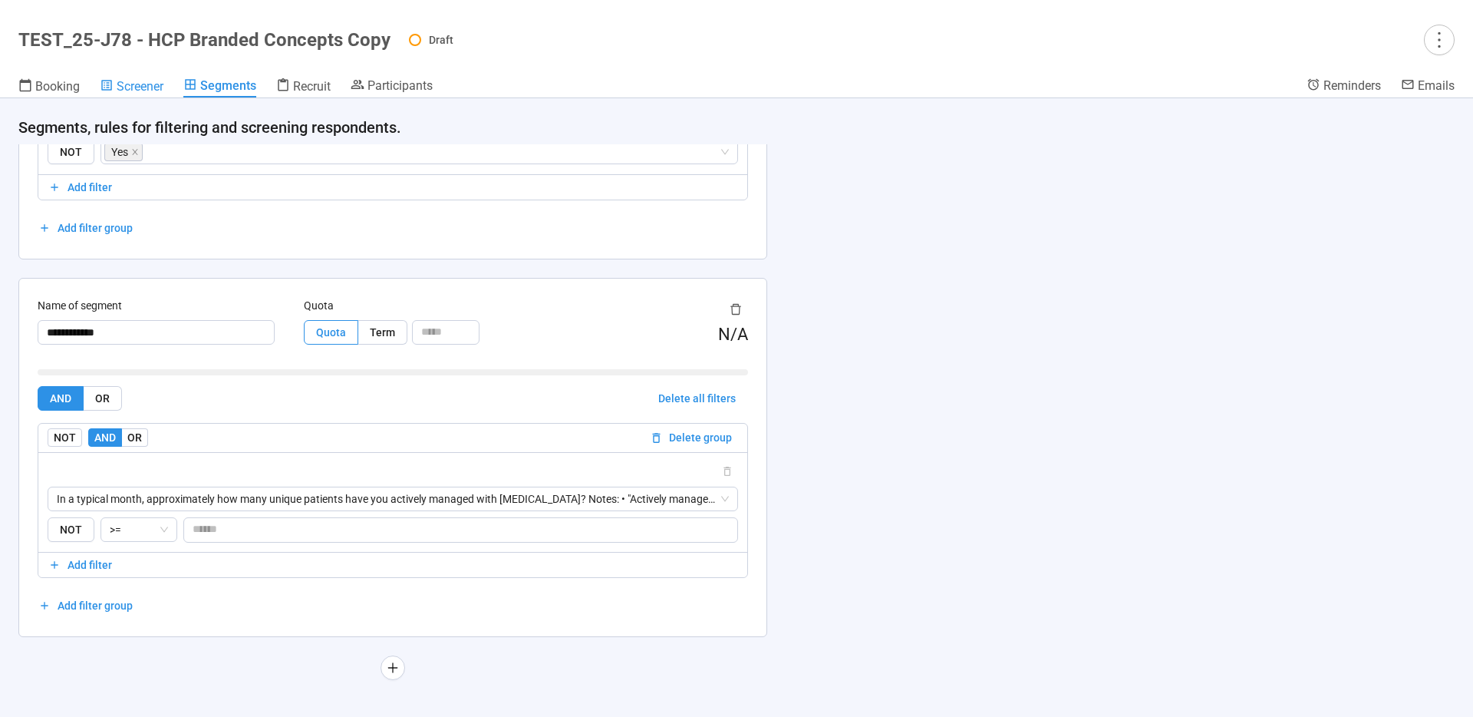
click at [137, 88] on span "Screener" at bounding box center [140, 86] width 47 height 15
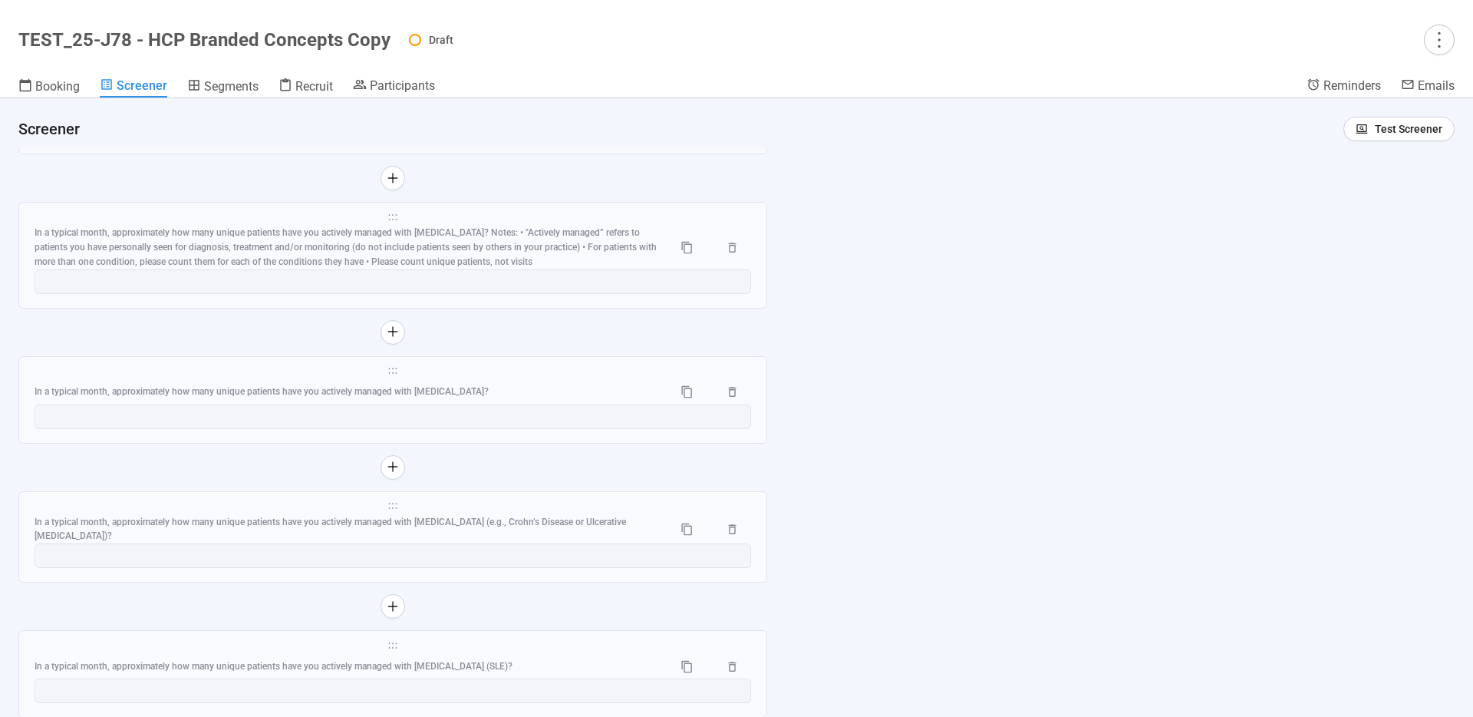
scroll to position [8520, 0]
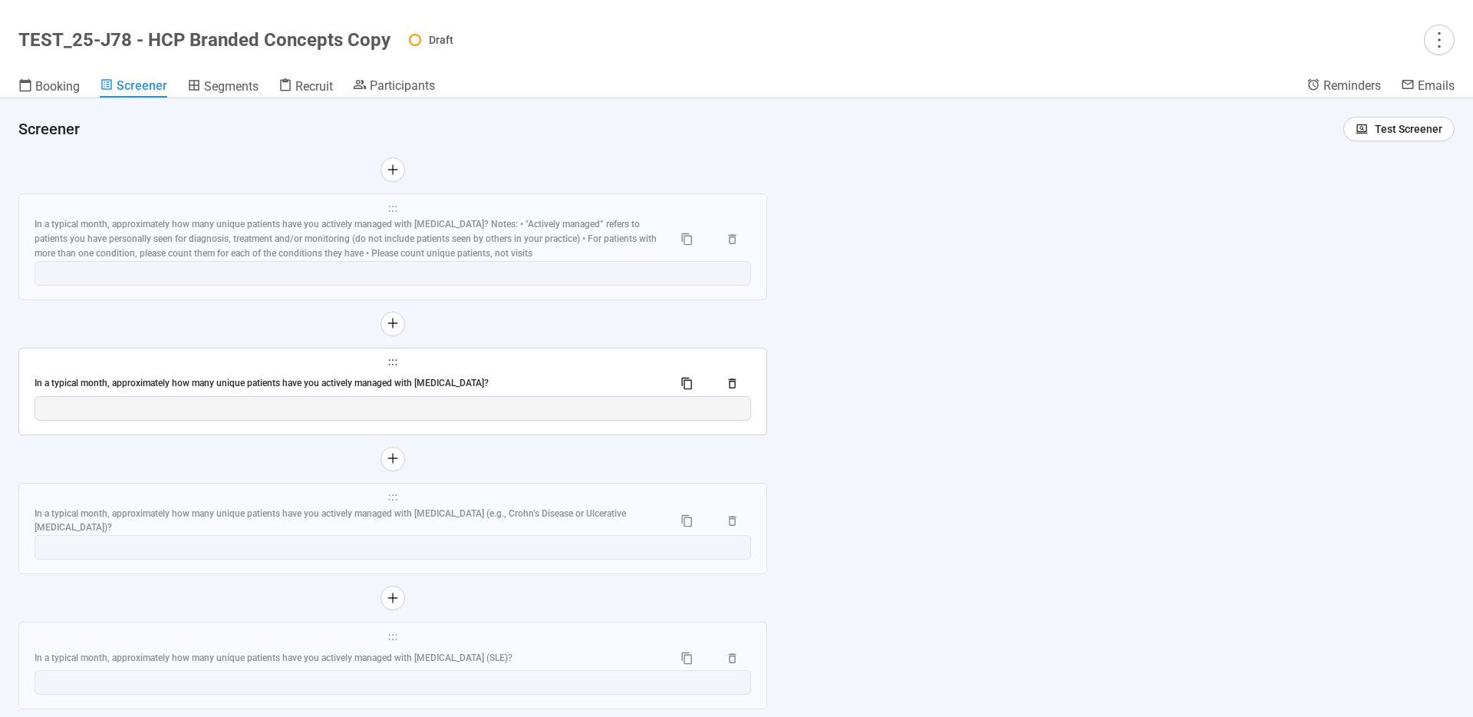
click at [523, 361] on span "holder" at bounding box center [393, 362] width 717 height 11
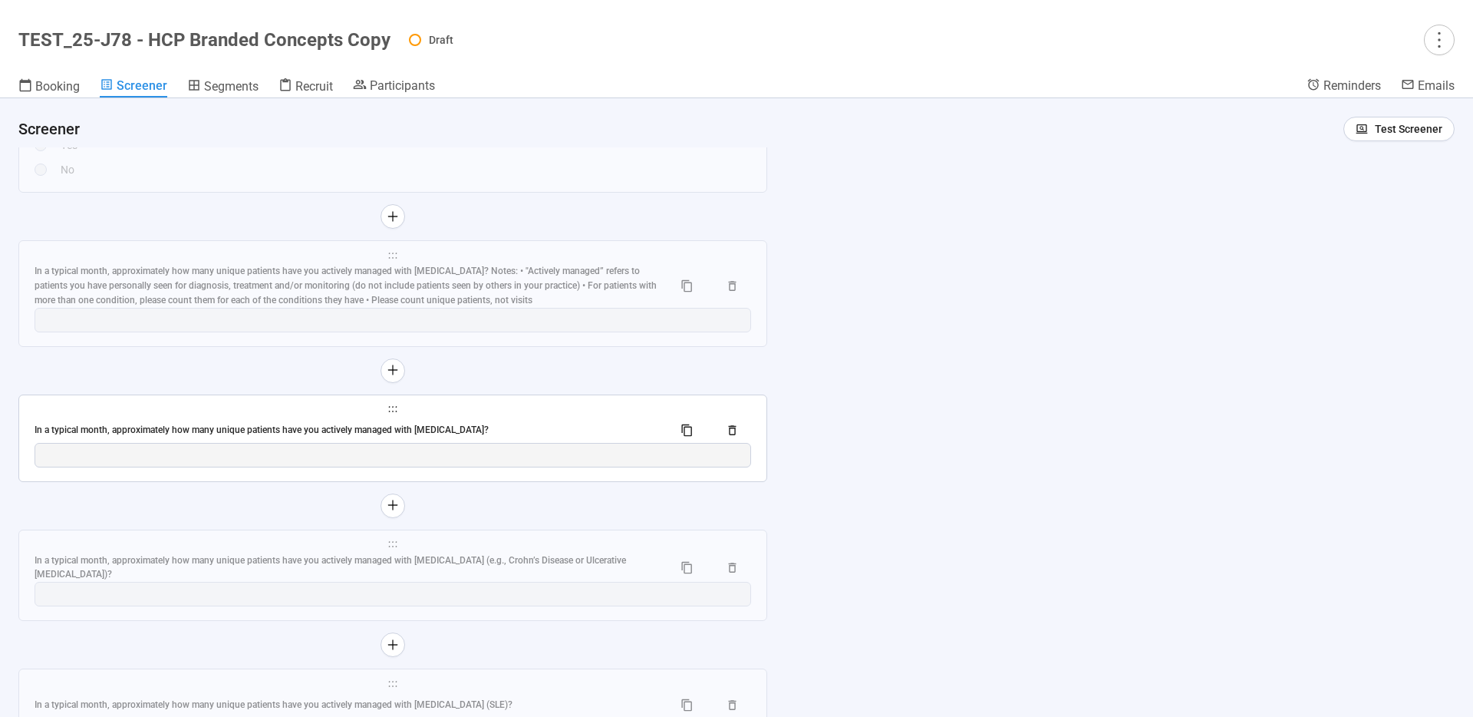
scroll to position [8475, 0]
click at [579, 421] on div "In a typical month, approximately how many unique patients have you actively ma…" at bounding box center [348, 428] width 626 height 15
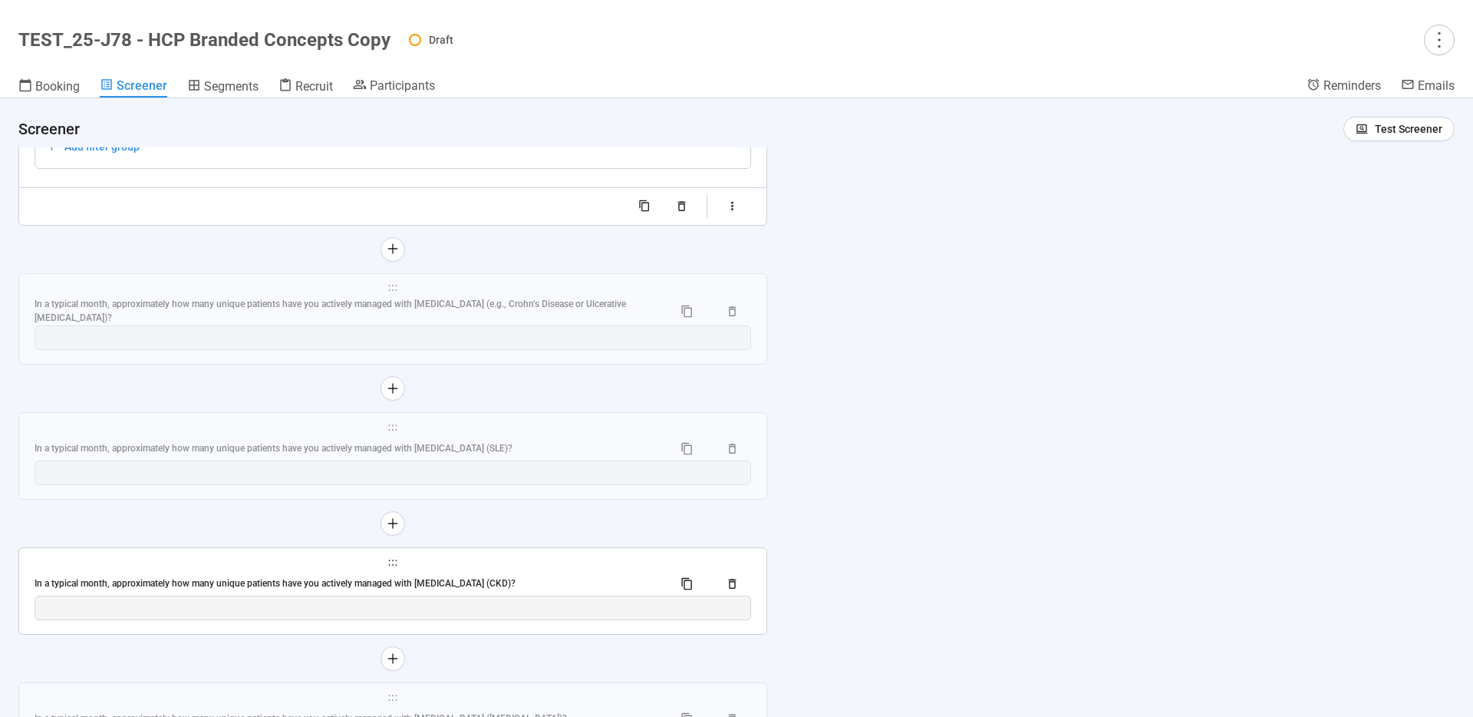
scroll to position [8996, 0]
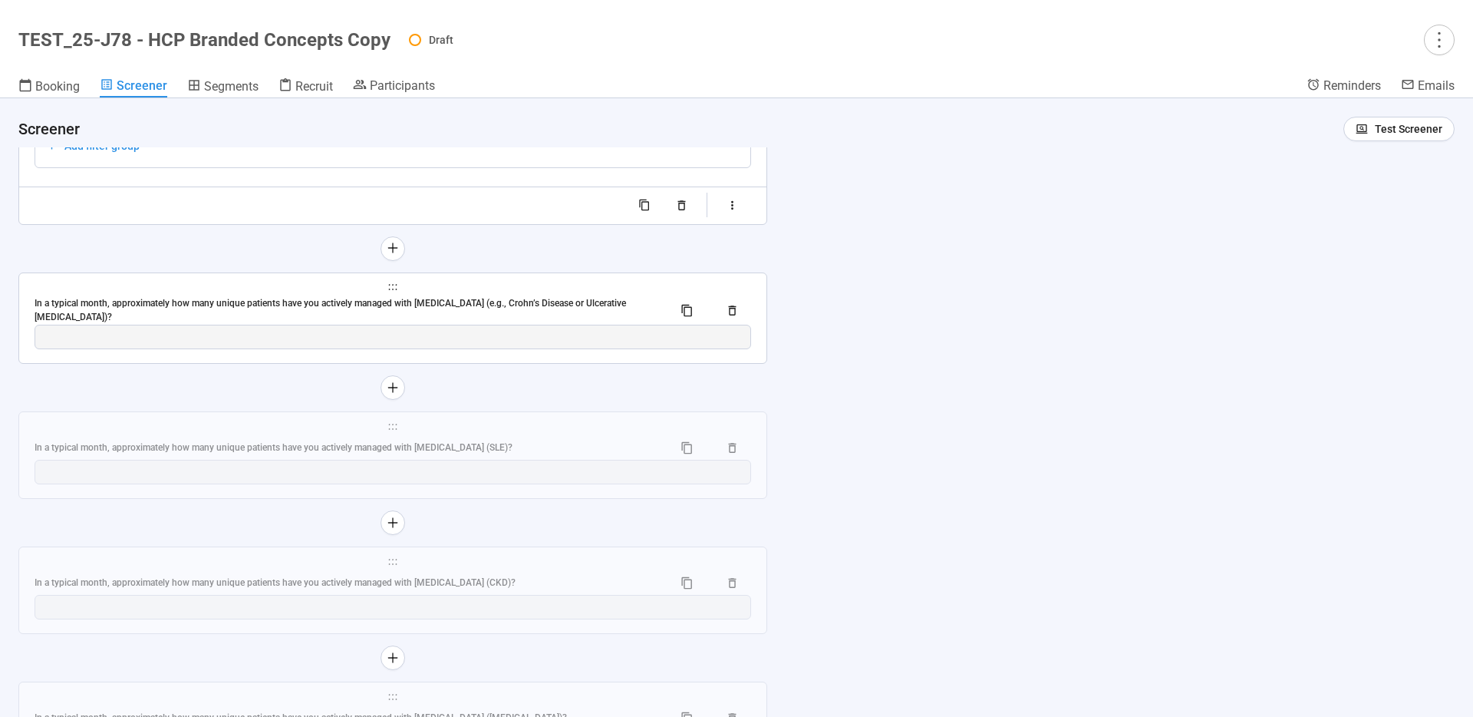
click at [622, 282] on span "holder" at bounding box center [393, 287] width 717 height 11
click at [646, 301] on div "In a typical month, approximately how many unique patients have you actively ma…" at bounding box center [348, 310] width 626 height 29
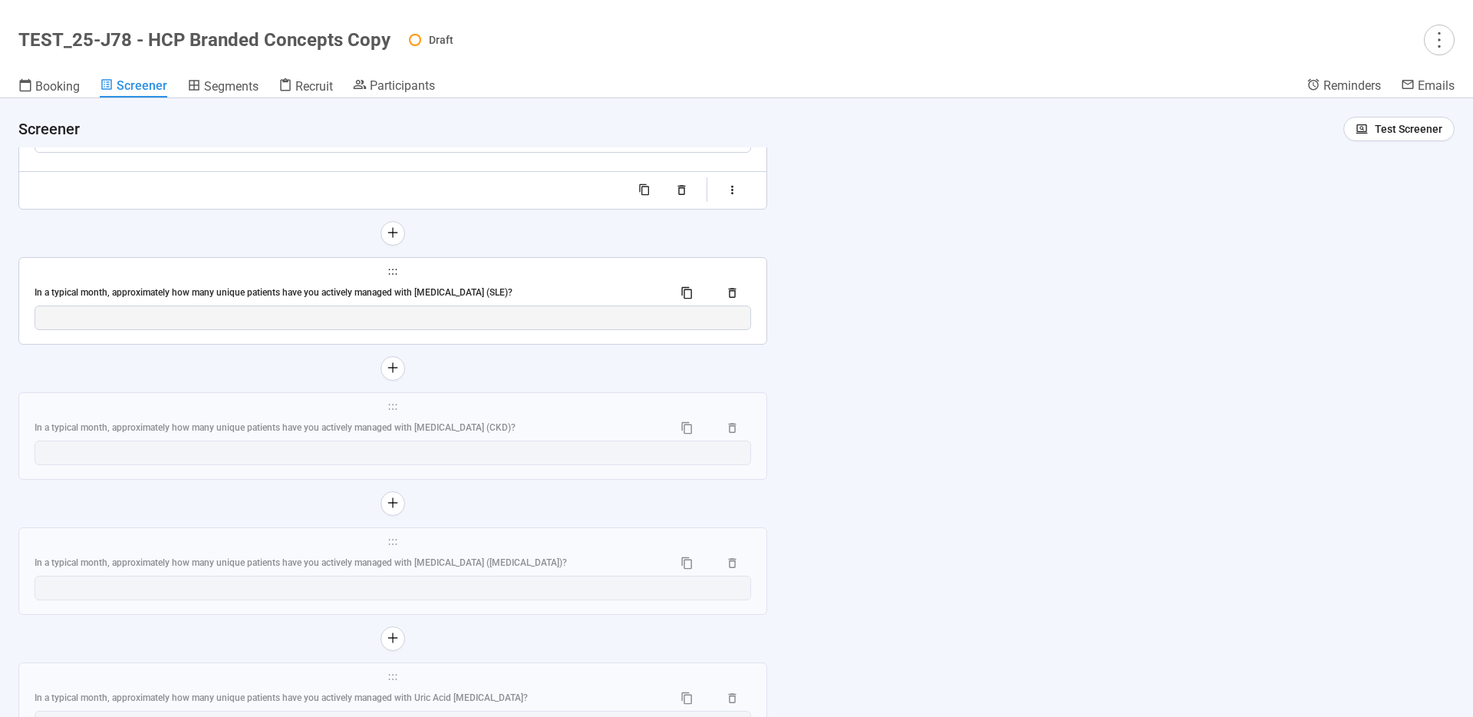
scroll to position [9148, 0]
click at [612, 276] on div "**********" at bounding box center [392, 299] width 747 height 86
click at [600, 420] on div "In a typical month, approximately how many unique patients have you actively ma…" at bounding box center [348, 425] width 626 height 15
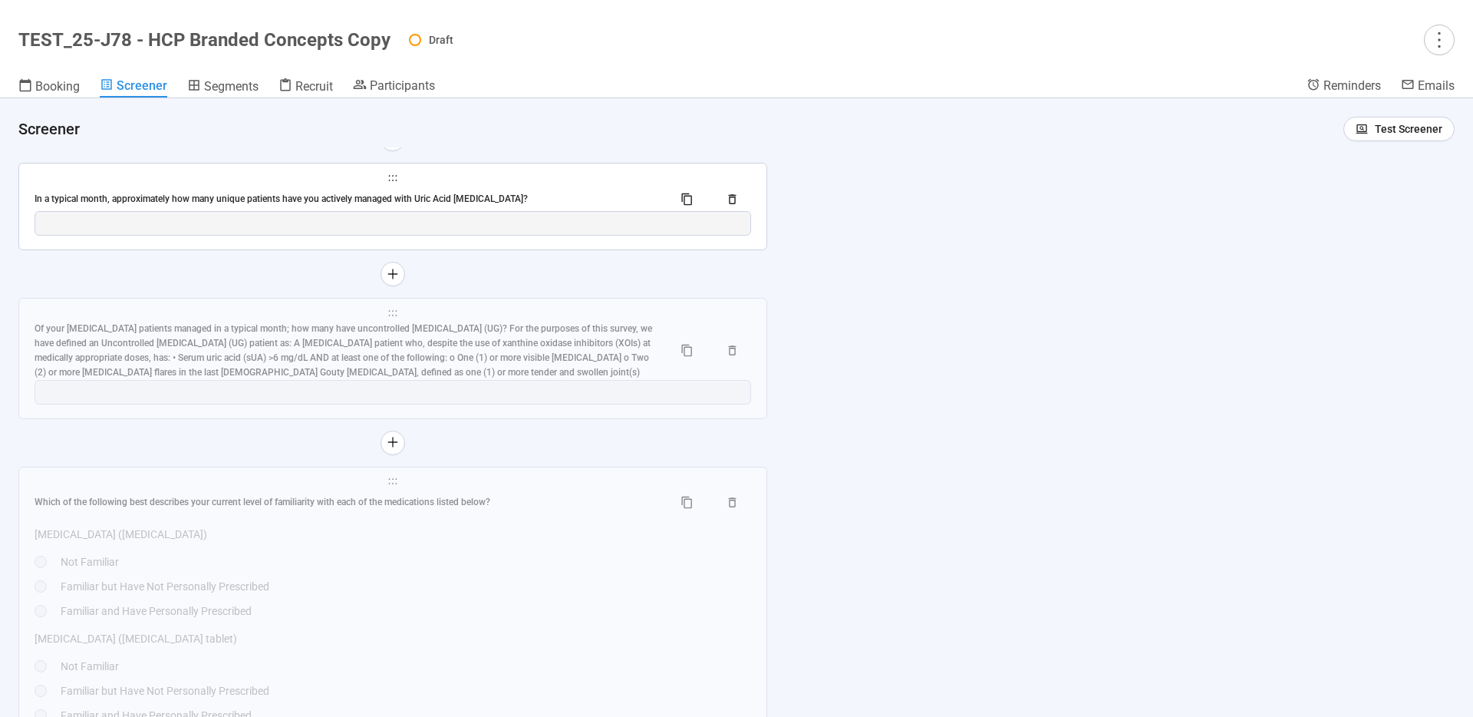
scroll to position [9660, 0]
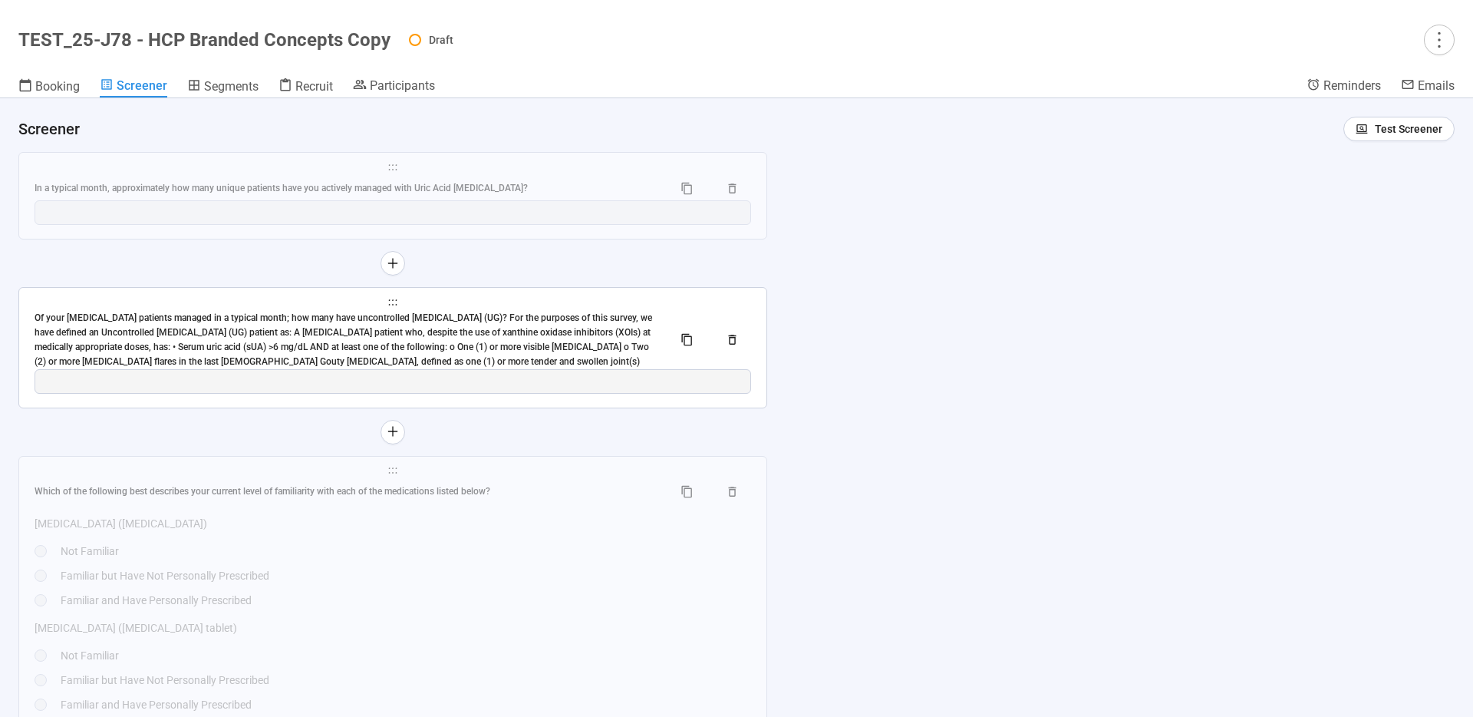
click at [568, 318] on div "Of your [MEDICAL_DATA] patients managed in a typical month; how many have uncon…" at bounding box center [348, 340] width 626 height 58
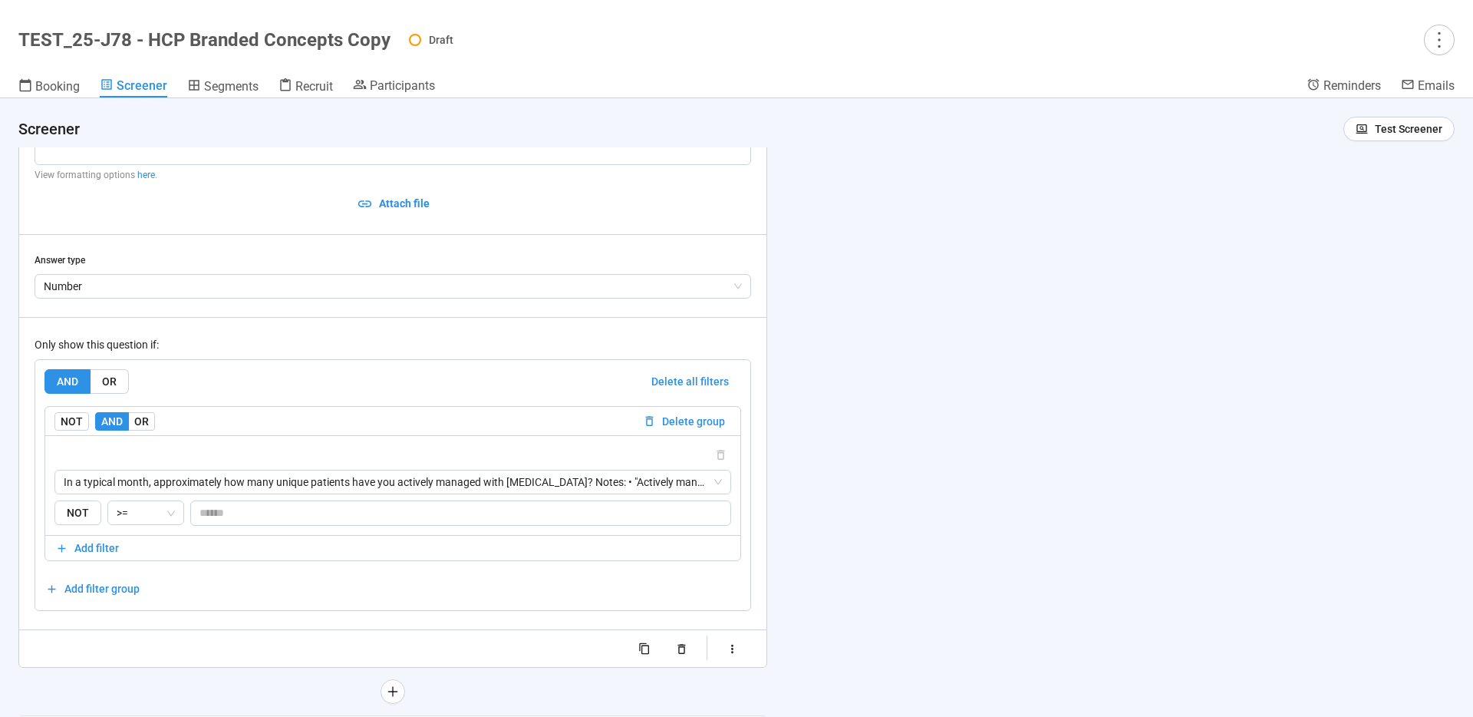
scroll to position [9462, 0]
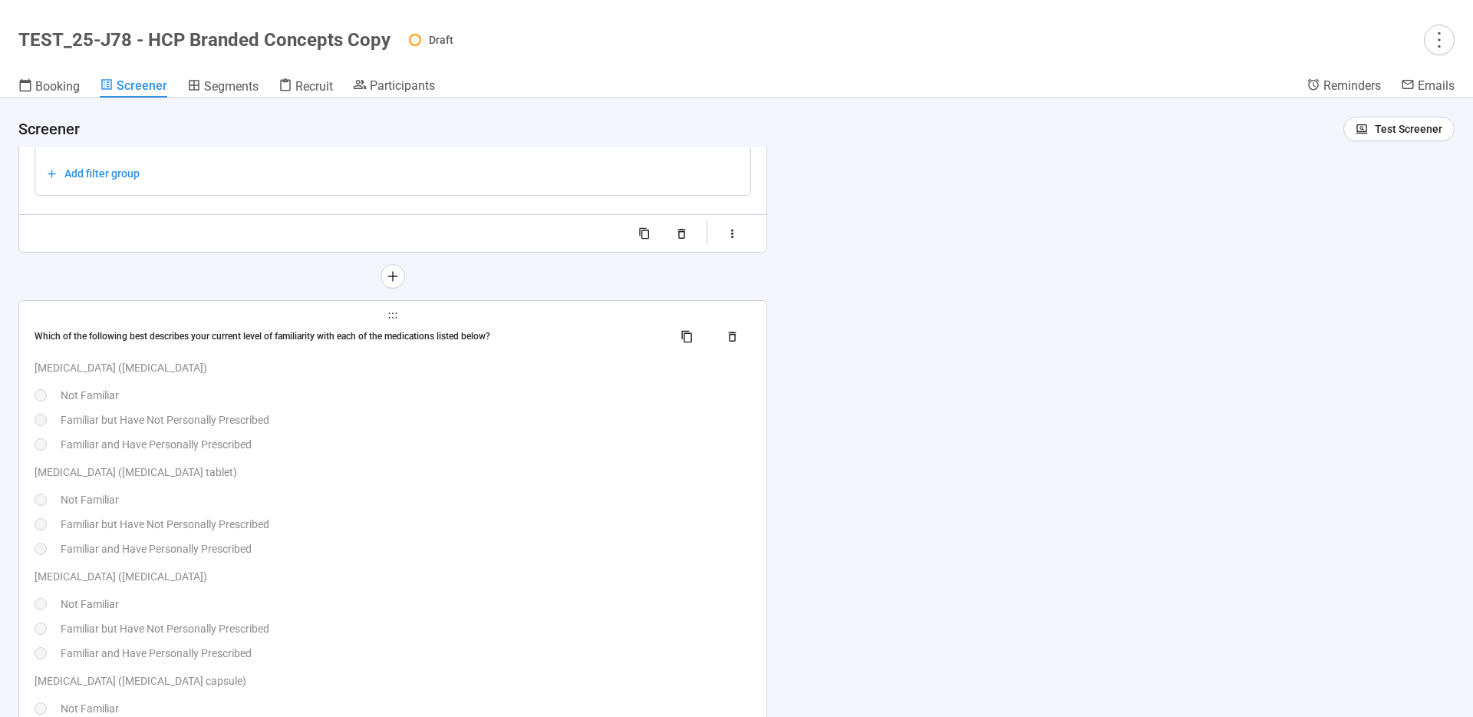
click at [549, 482] on div "Colcrys (colchicine tablet) Not Familiar Familiar but Have Not Personally Presc…" at bounding box center [393, 510] width 717 height 94
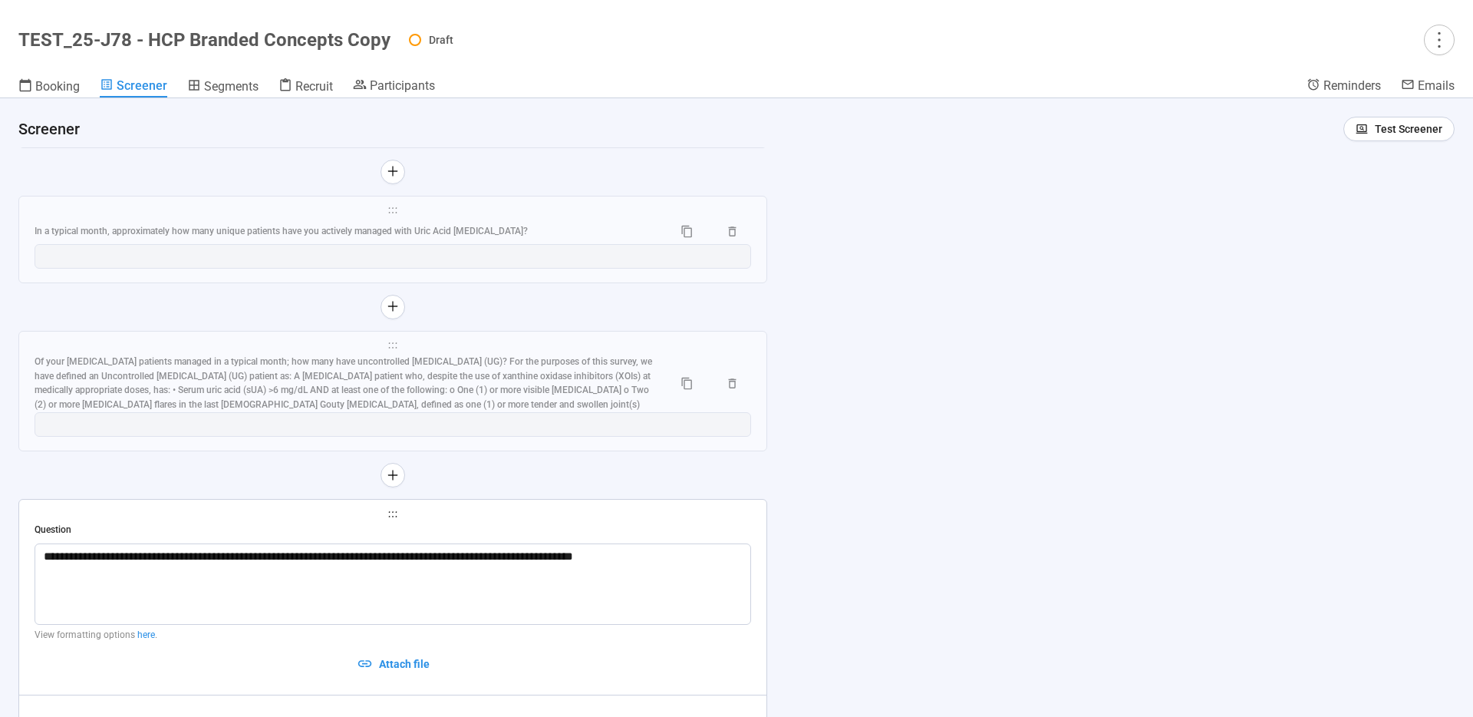
scroll to position [9078, 0]
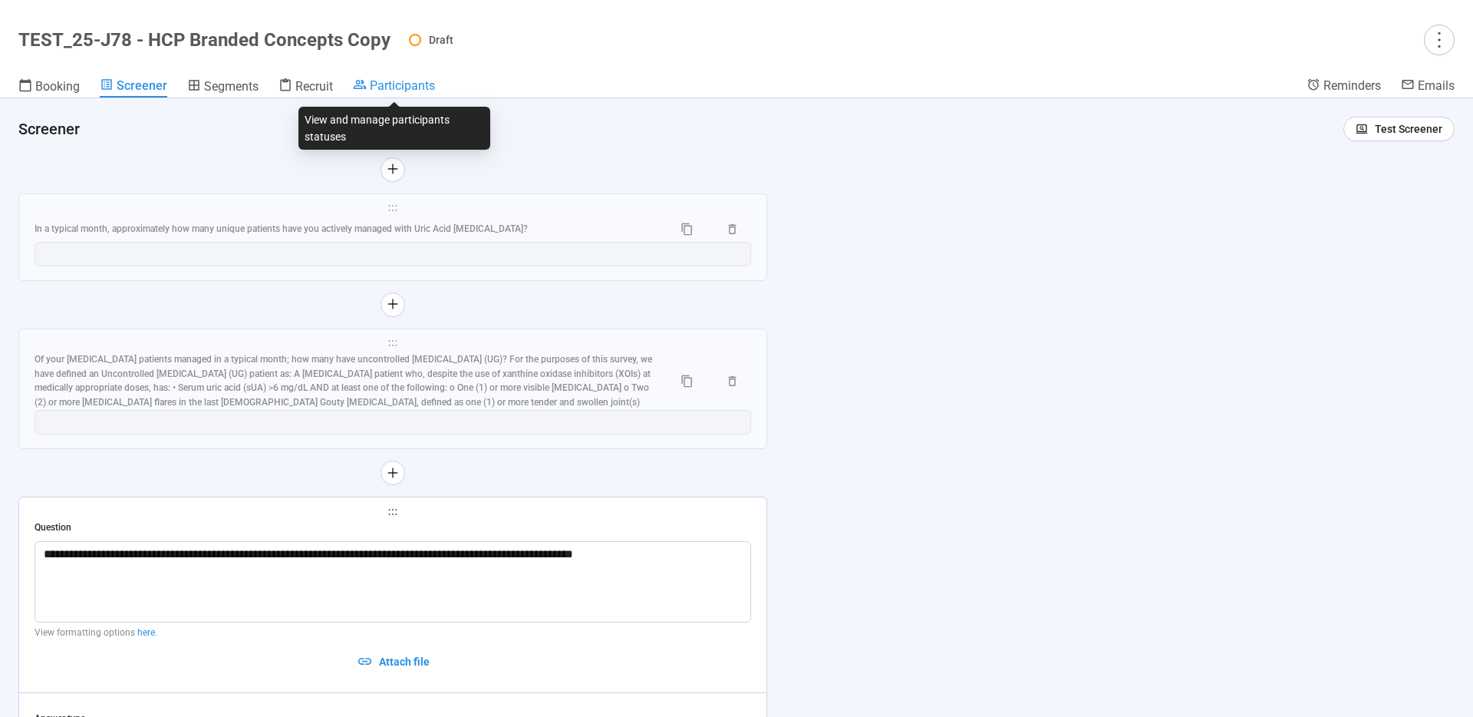
click at [397, 87] on span "Participants" at bounding box center [402, 85] width 65 height 15
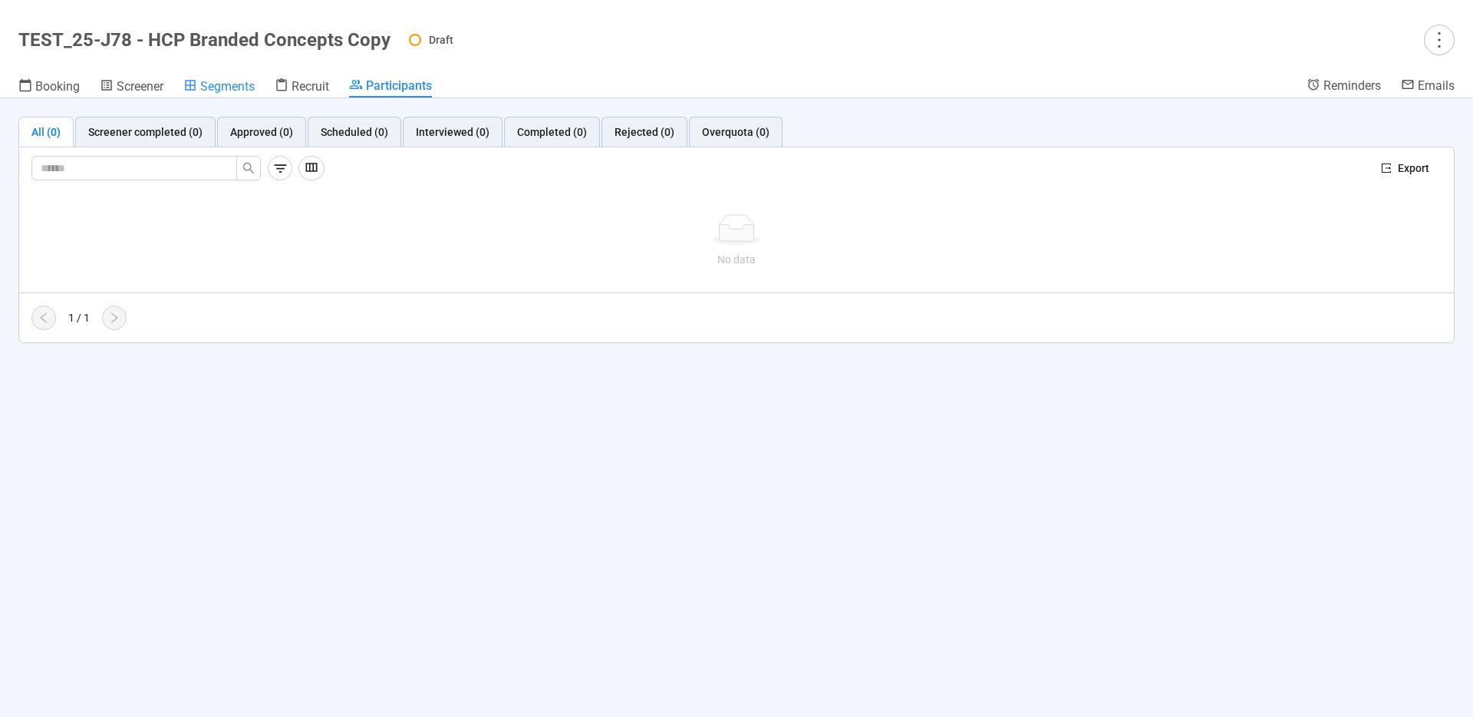
click at [238, 84] on span "Segments" at bounding box center [227, 86] width 54 height 15
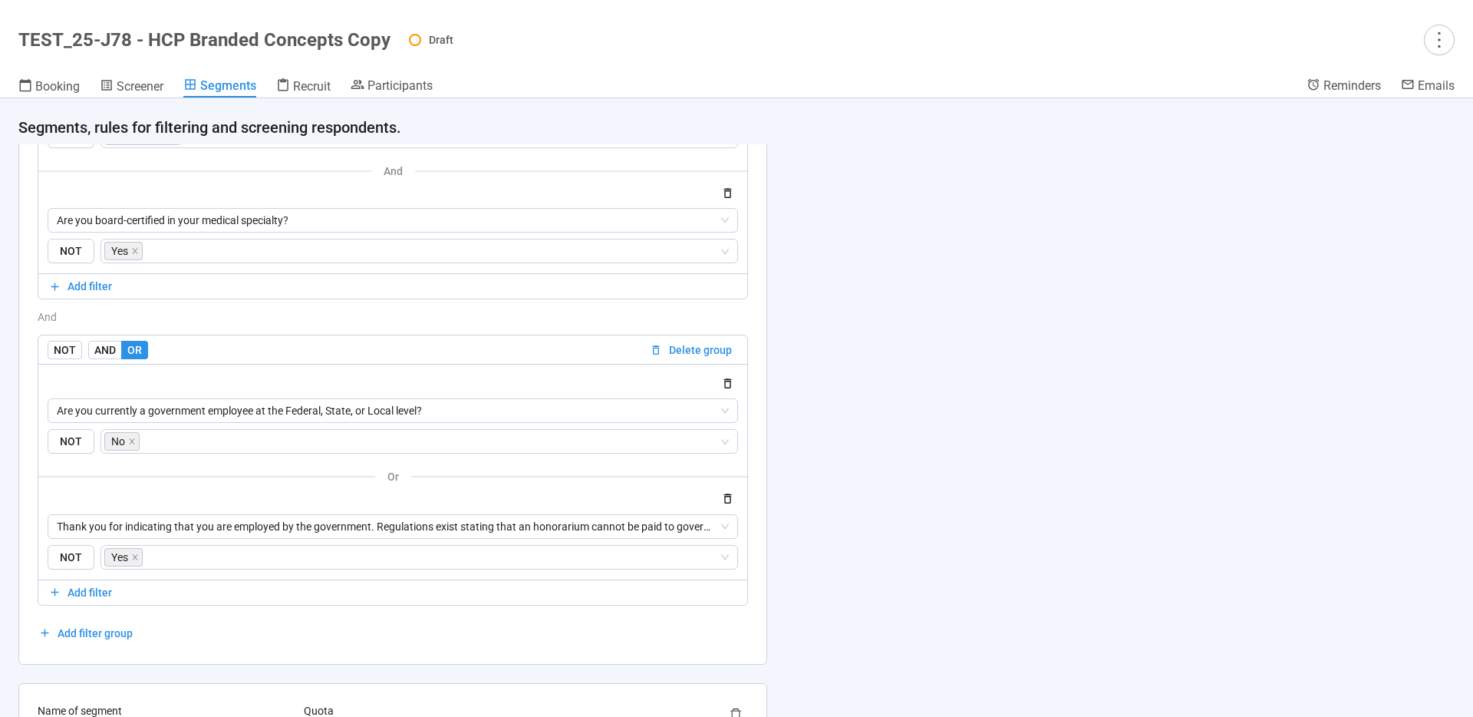
scroll to position [1271, 0]
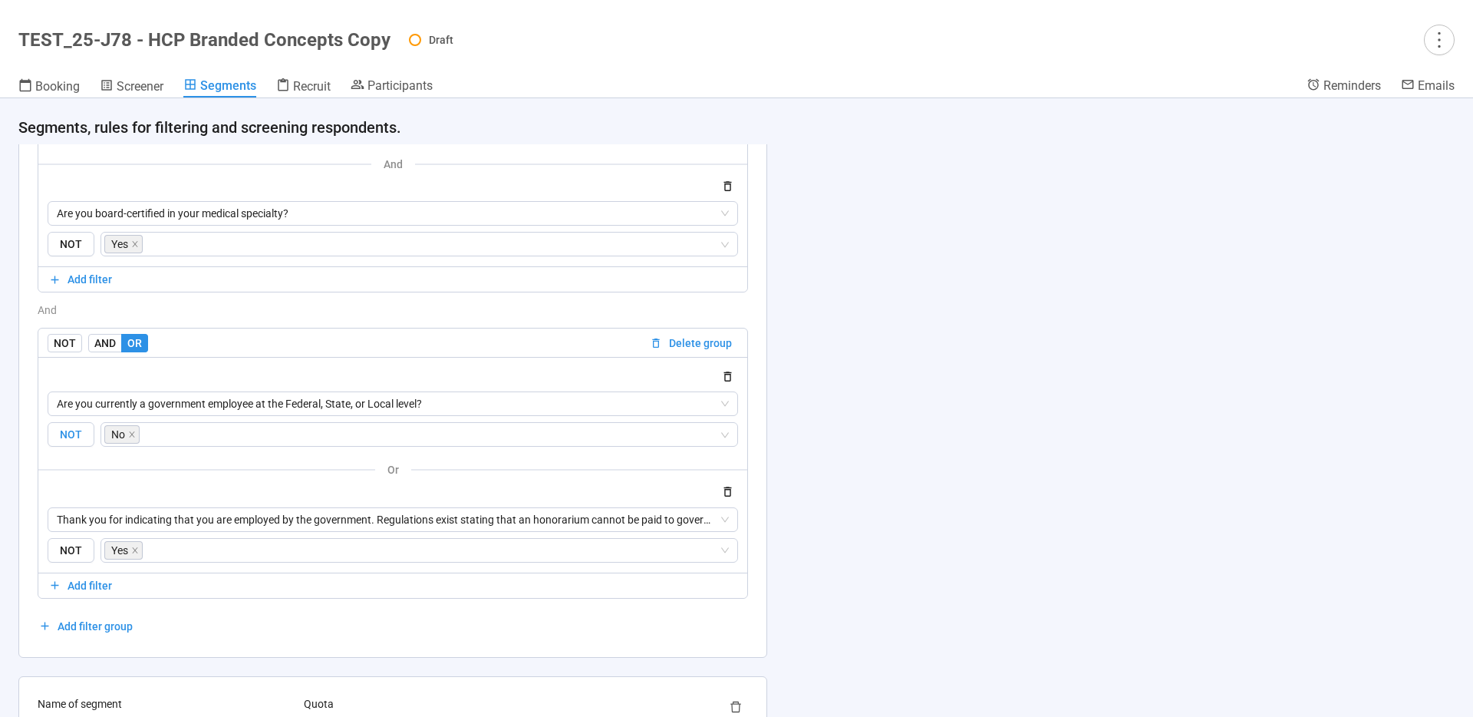
click at [67, 435] on span "NOT" at bounding box center [71, 434] width 47 height 25
click at [65, 437] on span "NOT" at bounding box center [71, 434] width 47 height 25
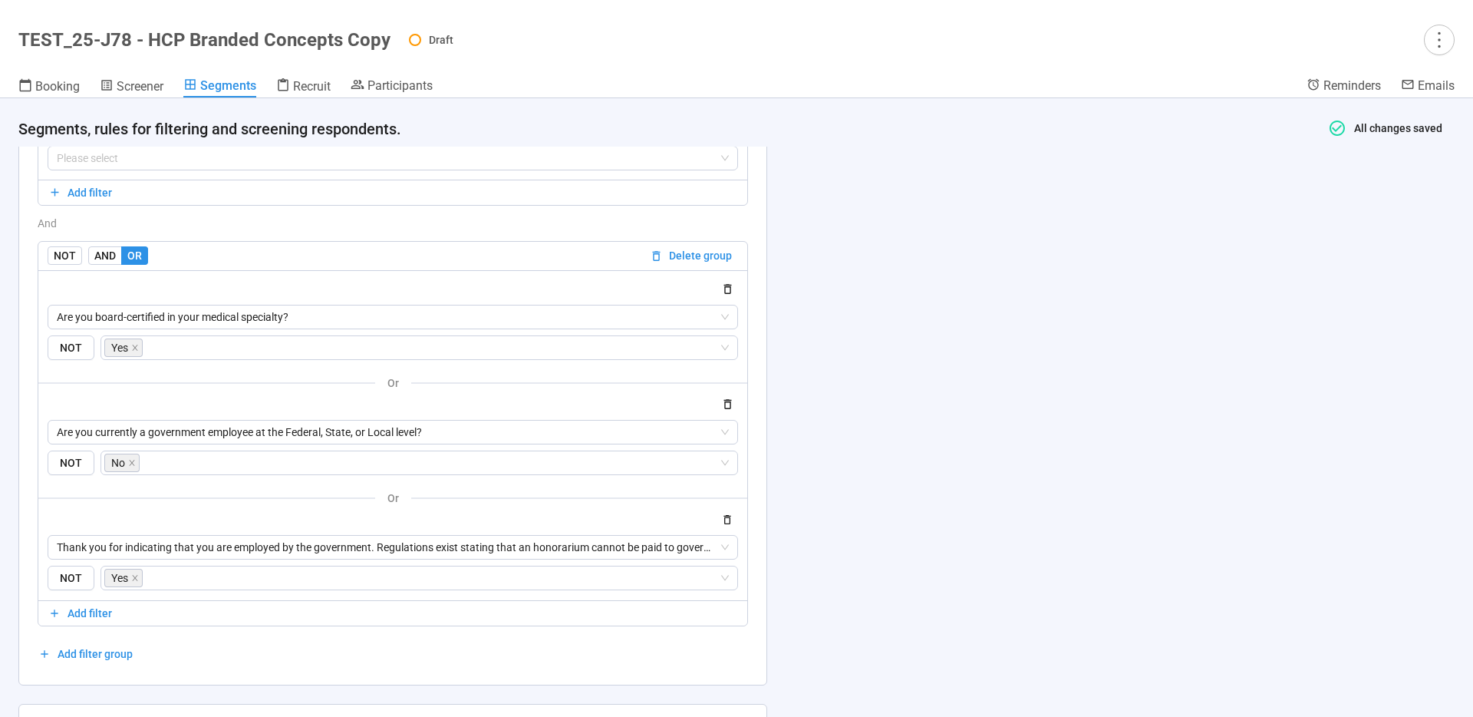
scroll to position [2136, 0]
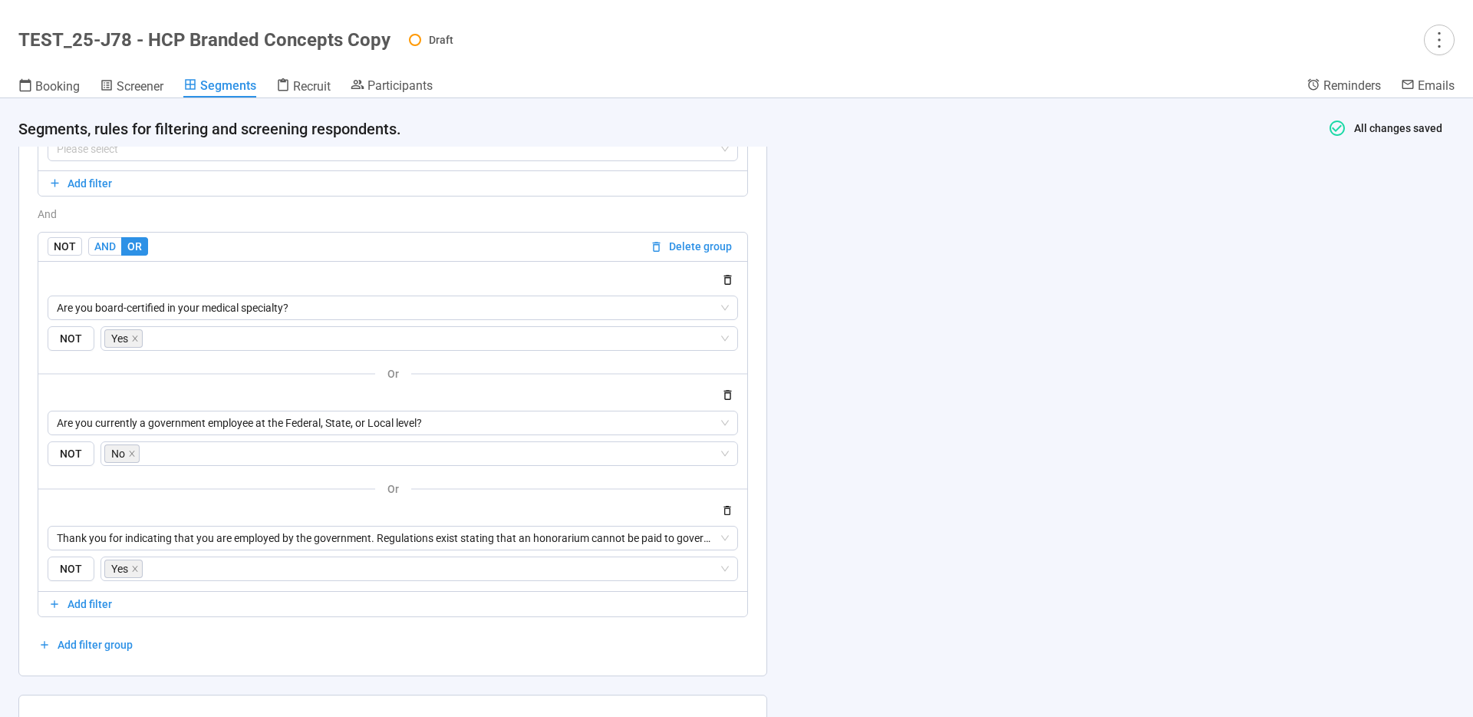
click at [110, 244] on span "AND" at bounding box center [104, 246] width 21 height 12
click at [130, 249] on span "OR" at bounding box center [134, 246] width 15 height 12
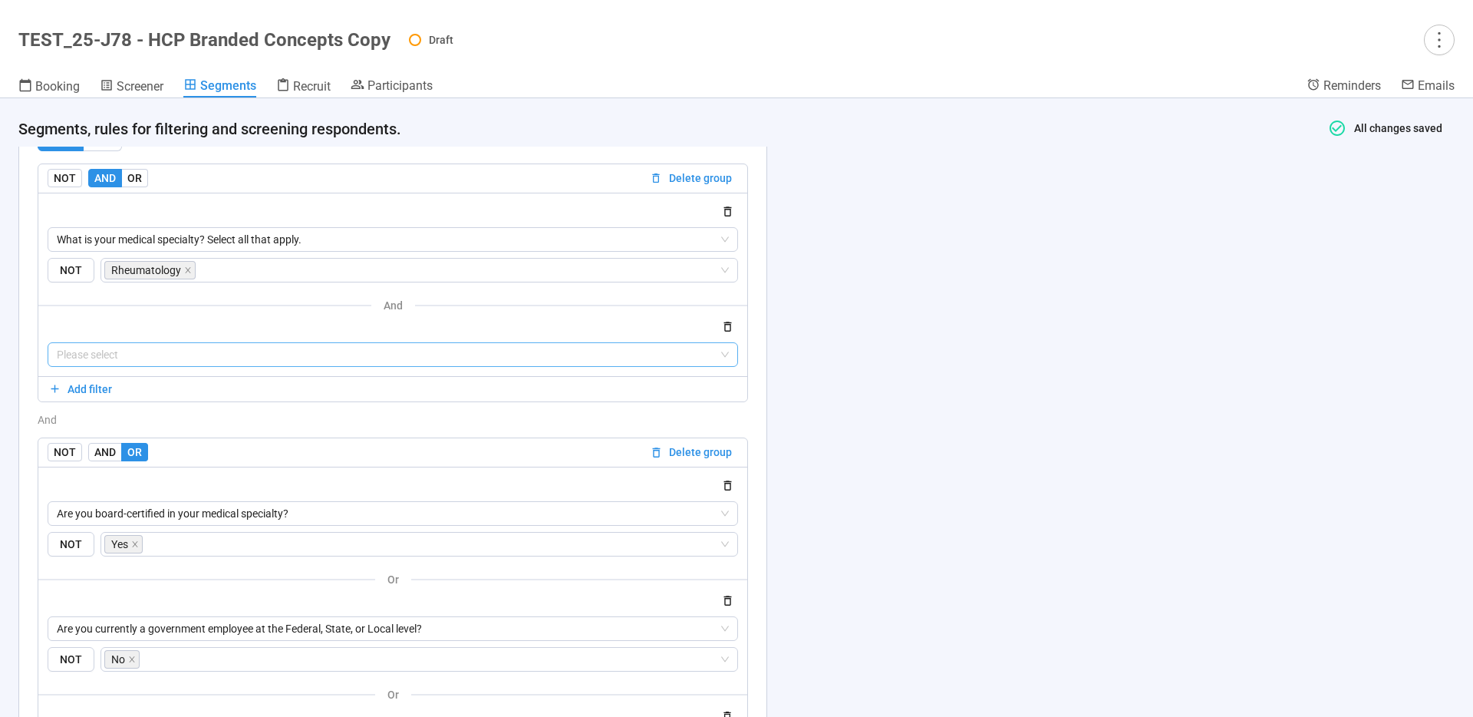
scroll to position [1928, 0]
click at [107, 19] on header "TEST_25-J78 - HCP Branded Concepts Copy Draft Booking Screener Segments Recruit…" at bounding box center [736, 49] width 1473 height 98
click at [1436, 41] on icon "more" at bounding box center [1439, 39] width 21 height 21
click at [1407, 68] on span "Project details" at bounding box center [1408, 73] width 68 height 17
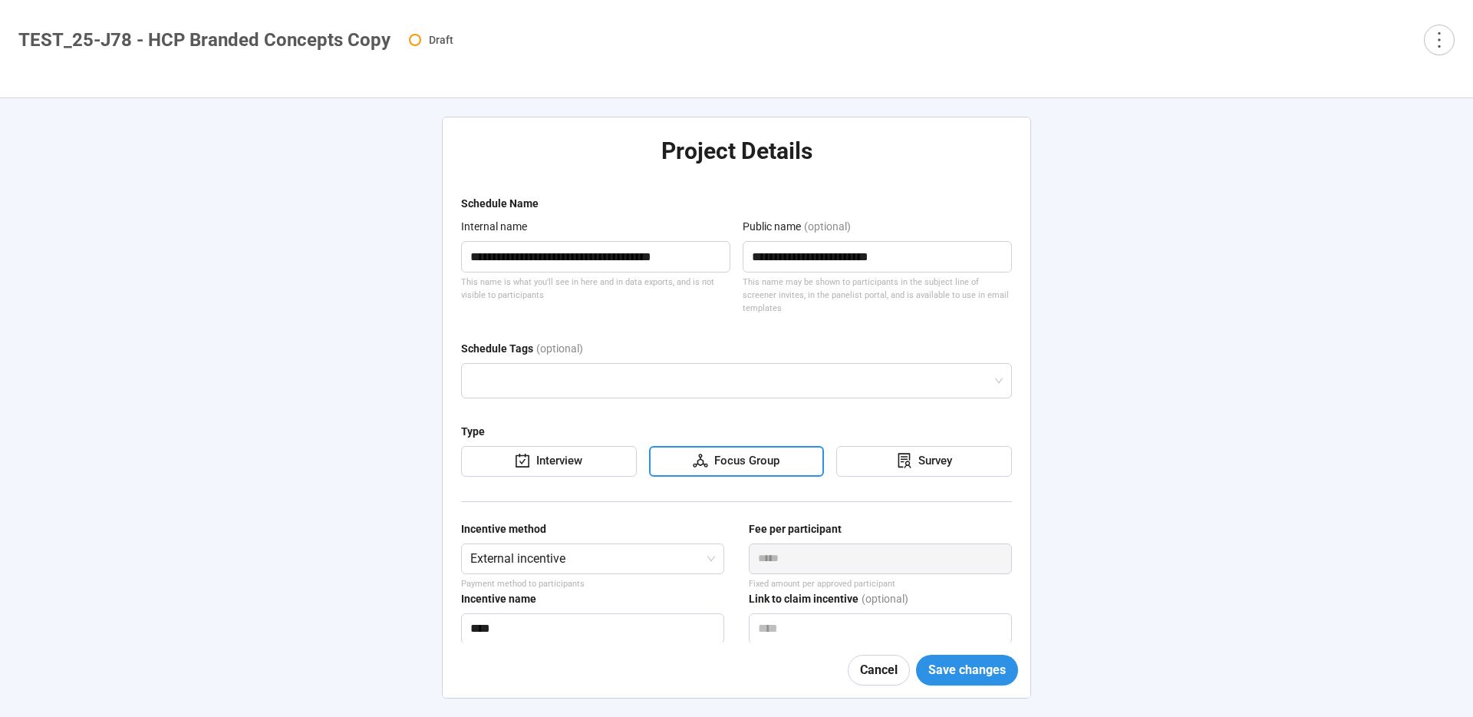
type textarea "**********"
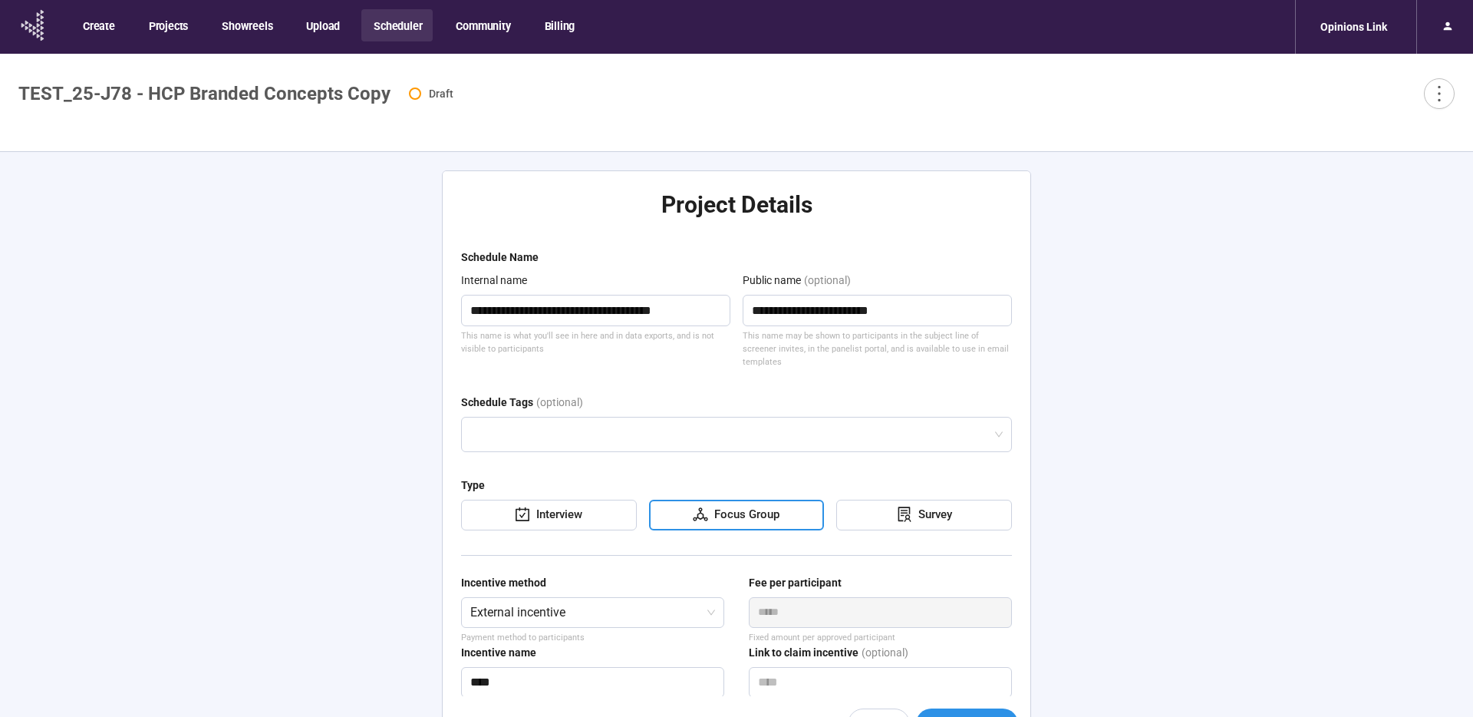
click at [25, 28] on icon at bounding box center [26, 28] width 3 height 5
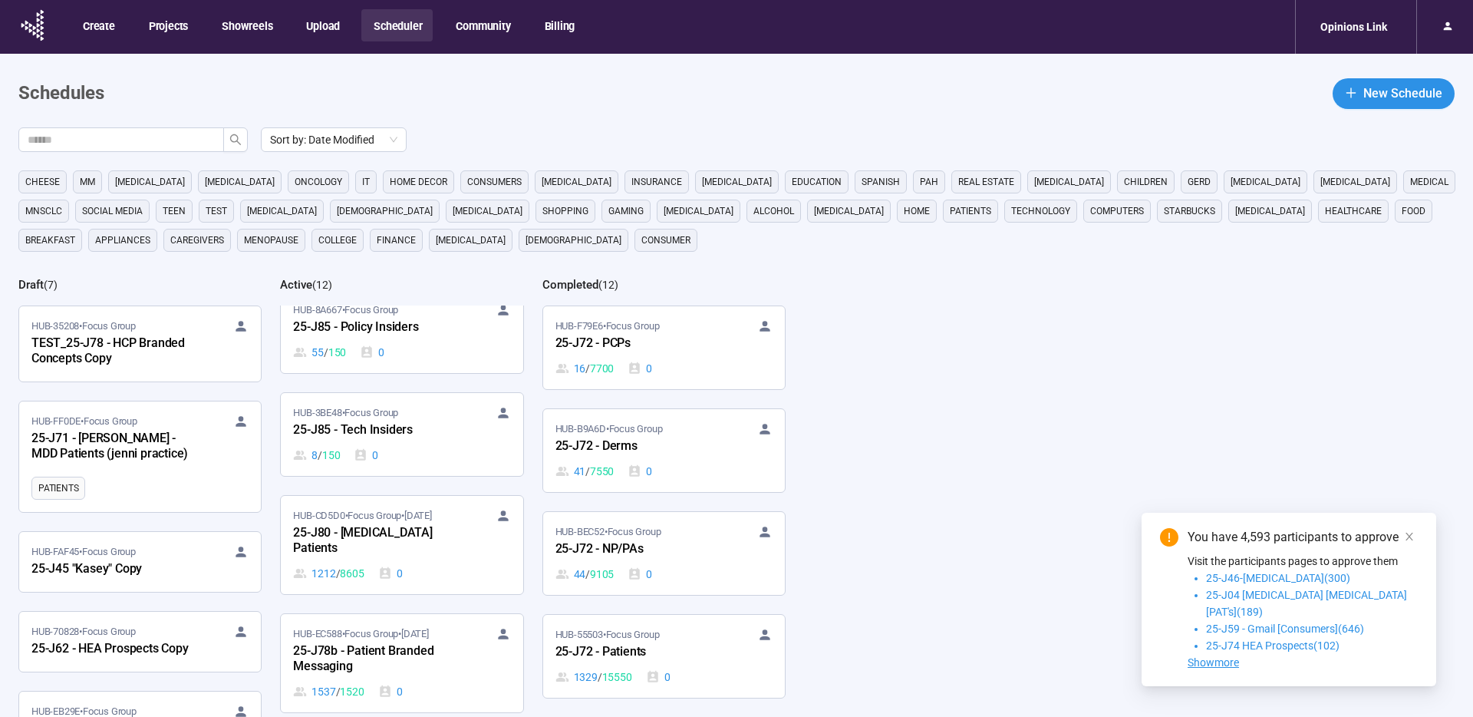
scroll to position [490, 0]
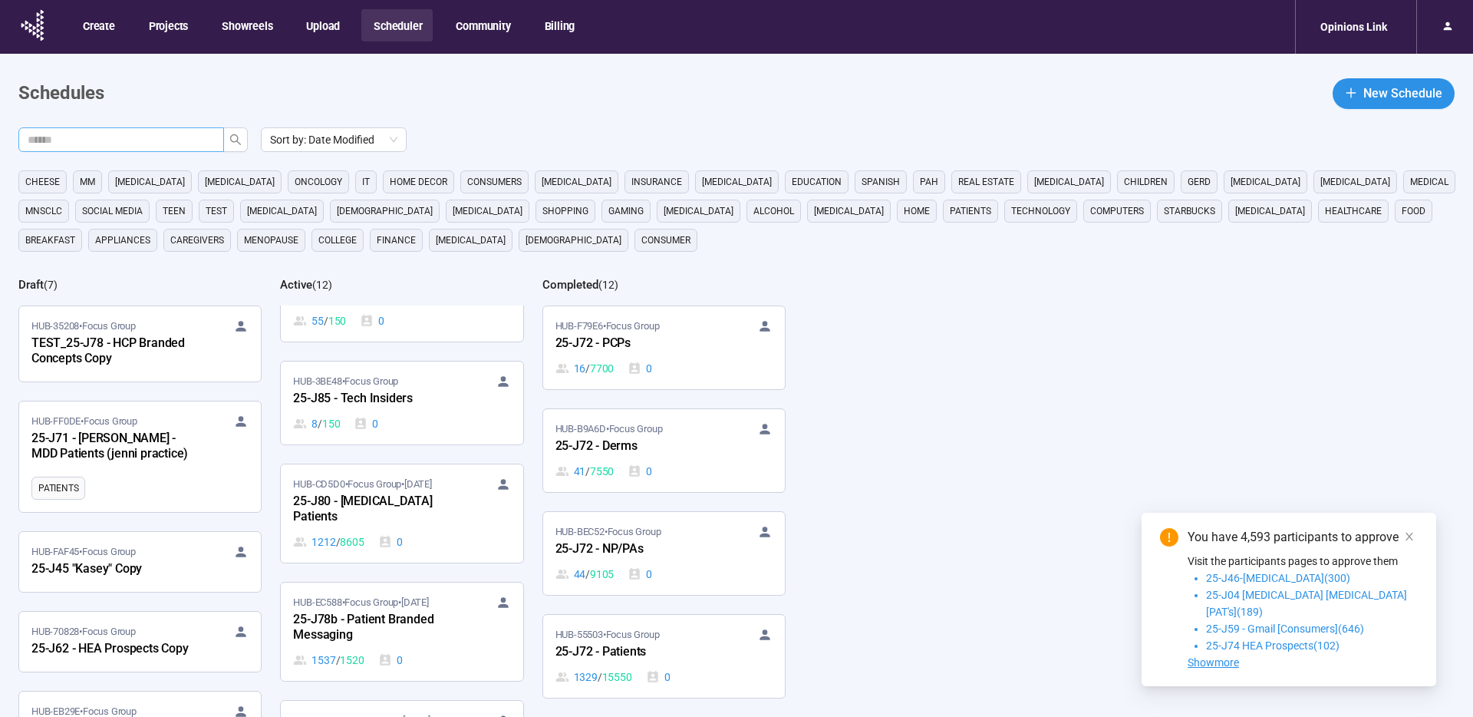
click at [64, 134] on input "text" at bounding box center [115, 139] width 175 height 17
type input "***"
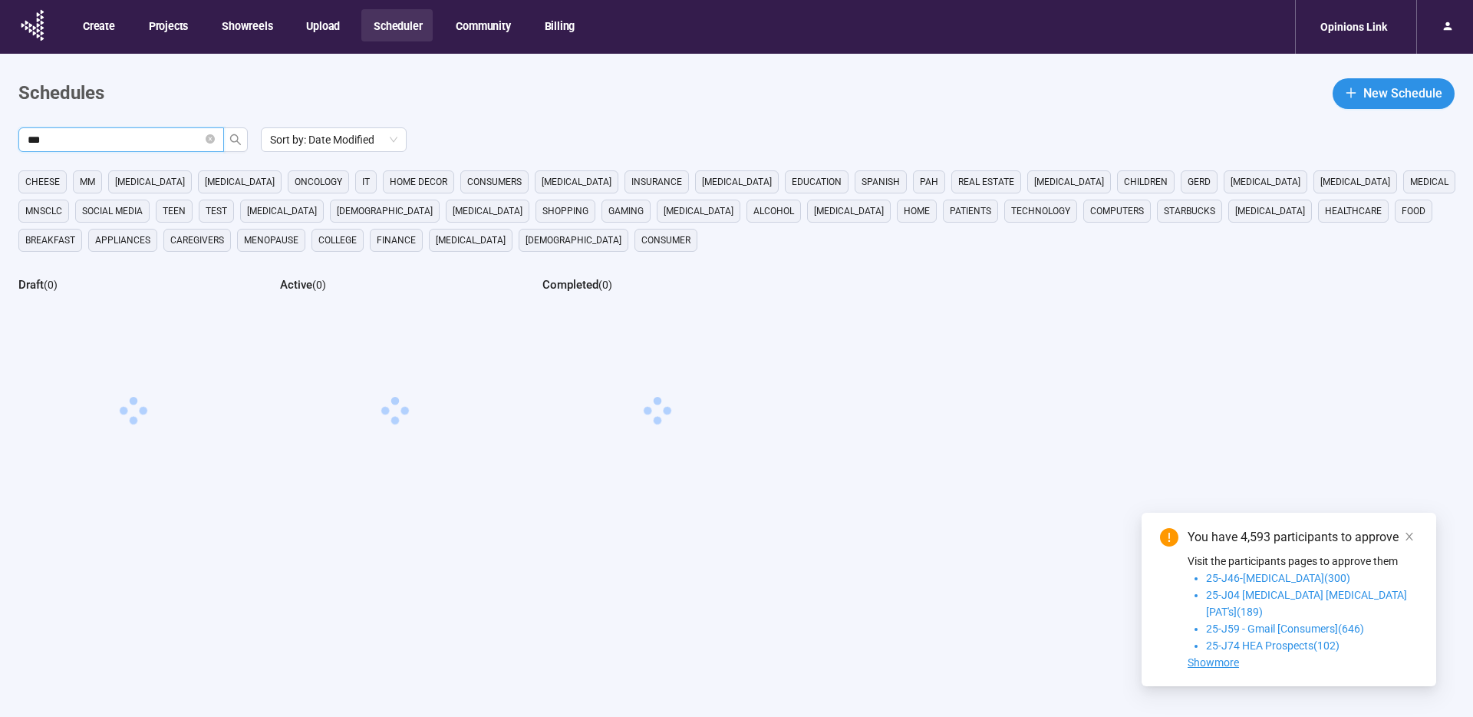
scroll to position [6, 0]
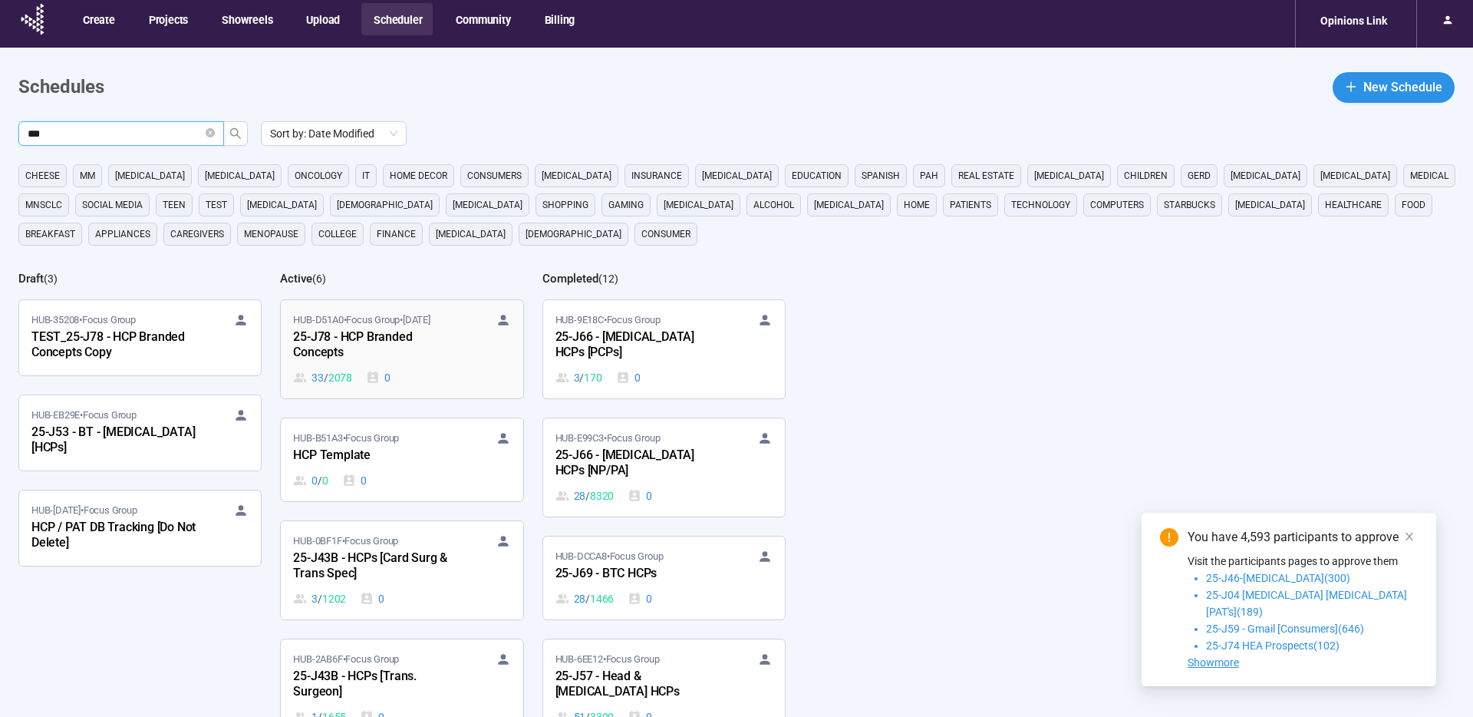
click at [451, 345] on div "25-J78 - HCP Branded Concepts" at bounding box center [377, 345] width 169 height 35
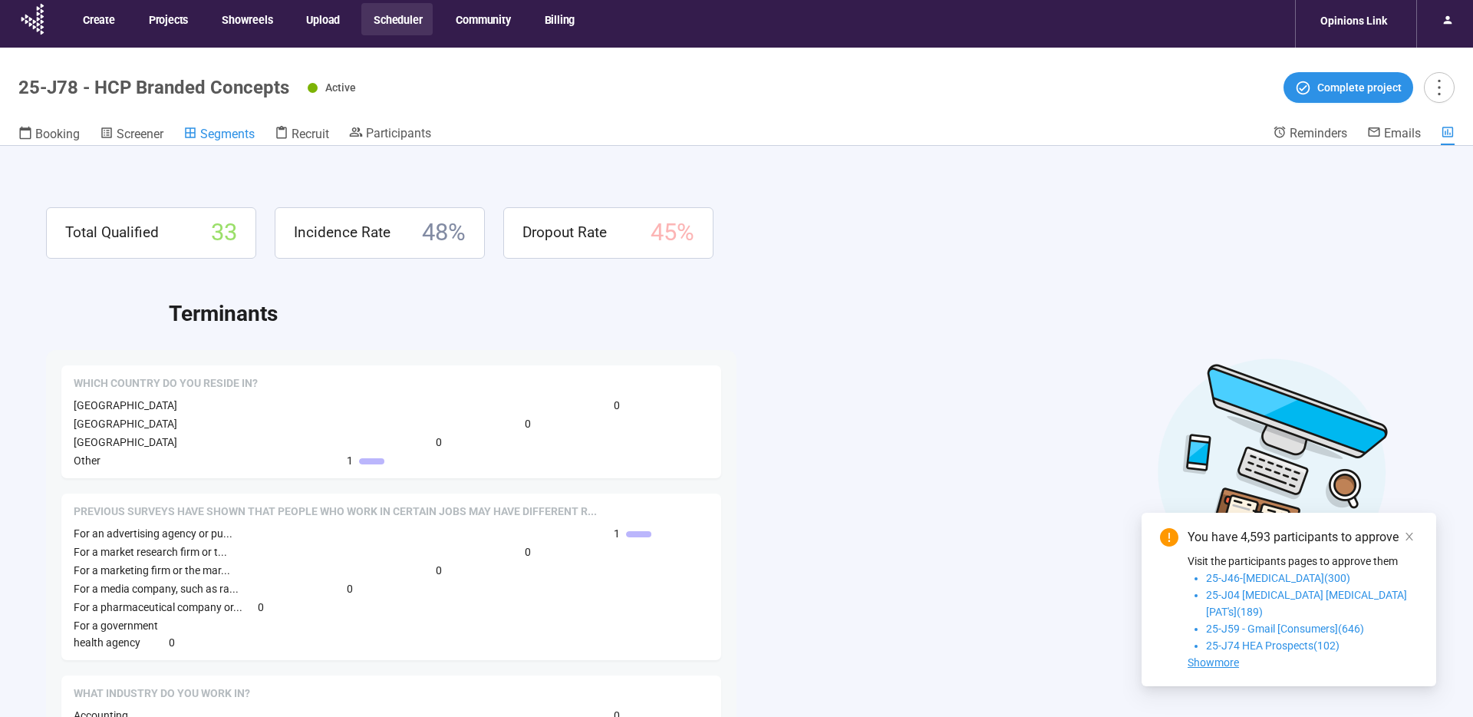
click at [233, 133] on span "Segments" at bounding box center [227, 134] width 54 height 15
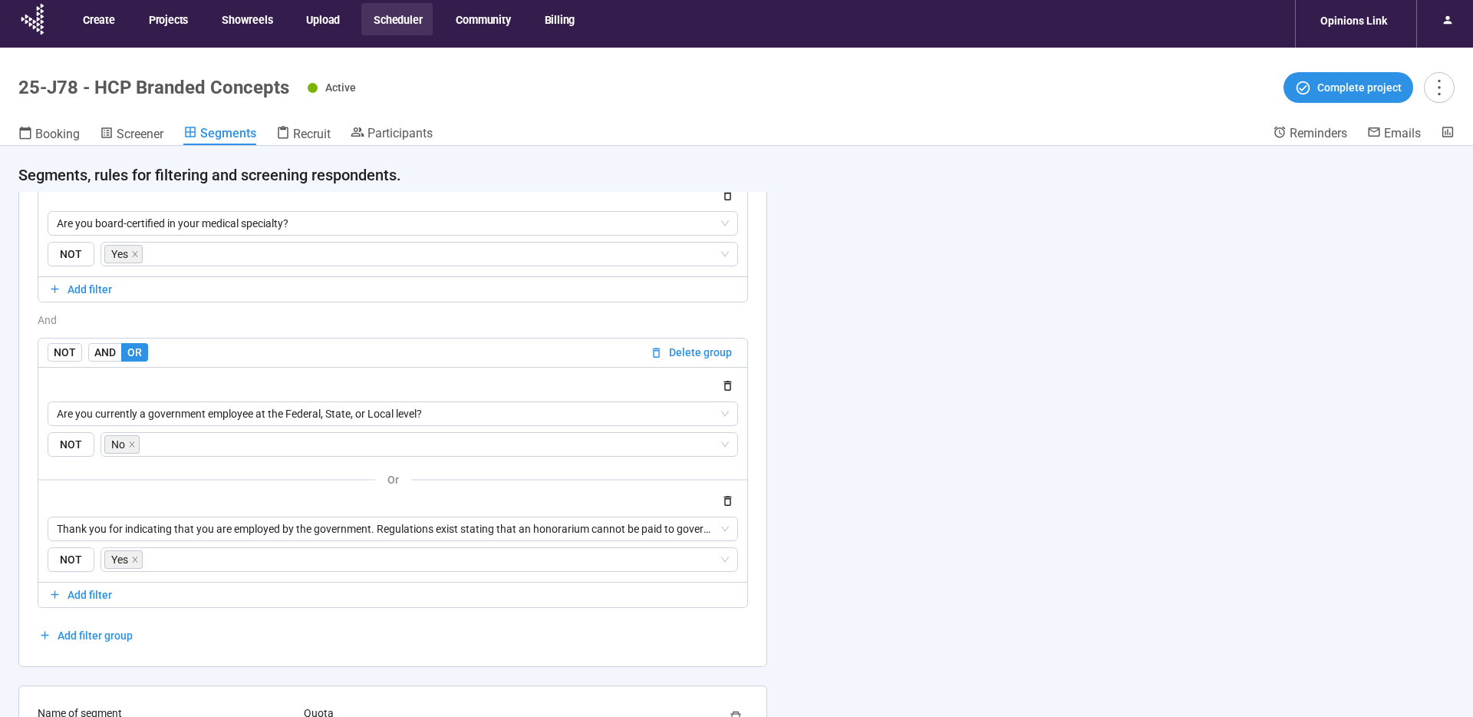
scroll to position [2127, 0]
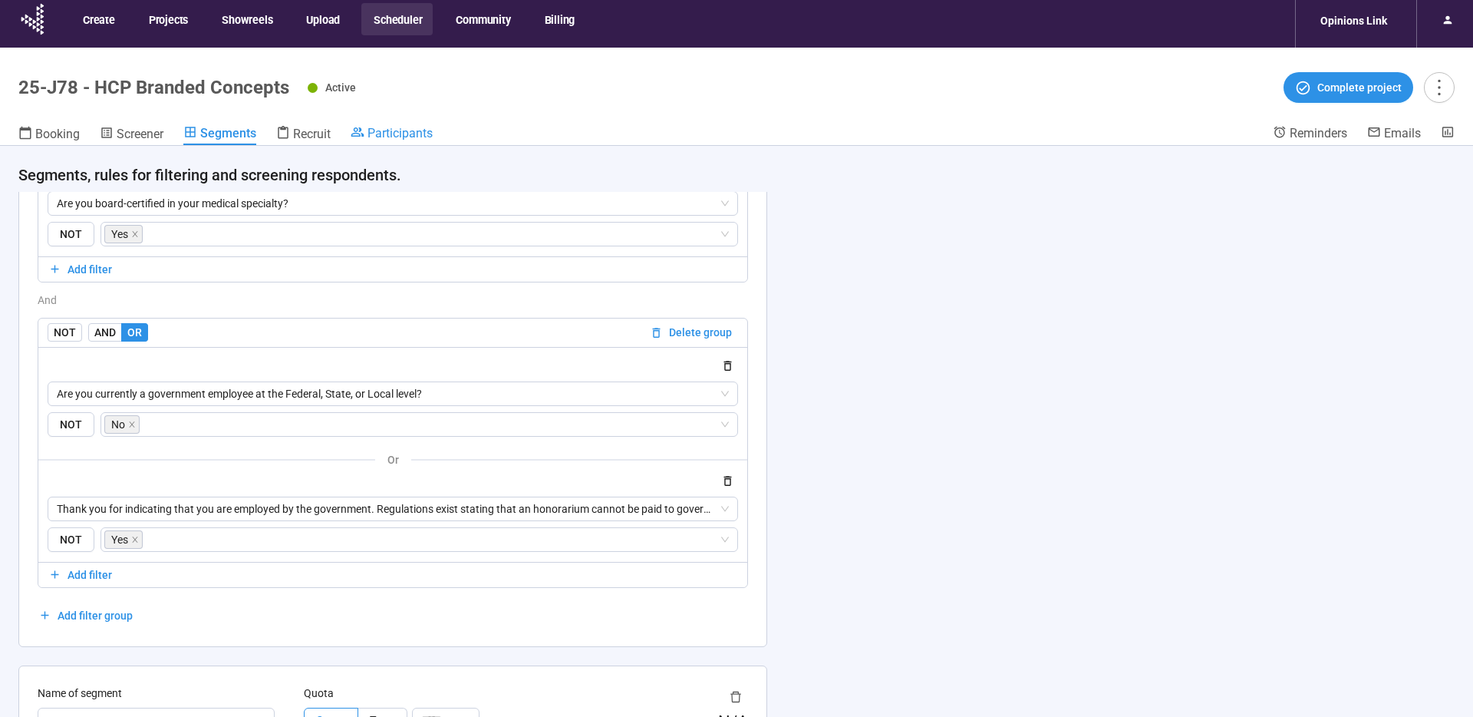
click at [398, 130] on span "Participants" at bounding box center [400, 133] width 65 height 15
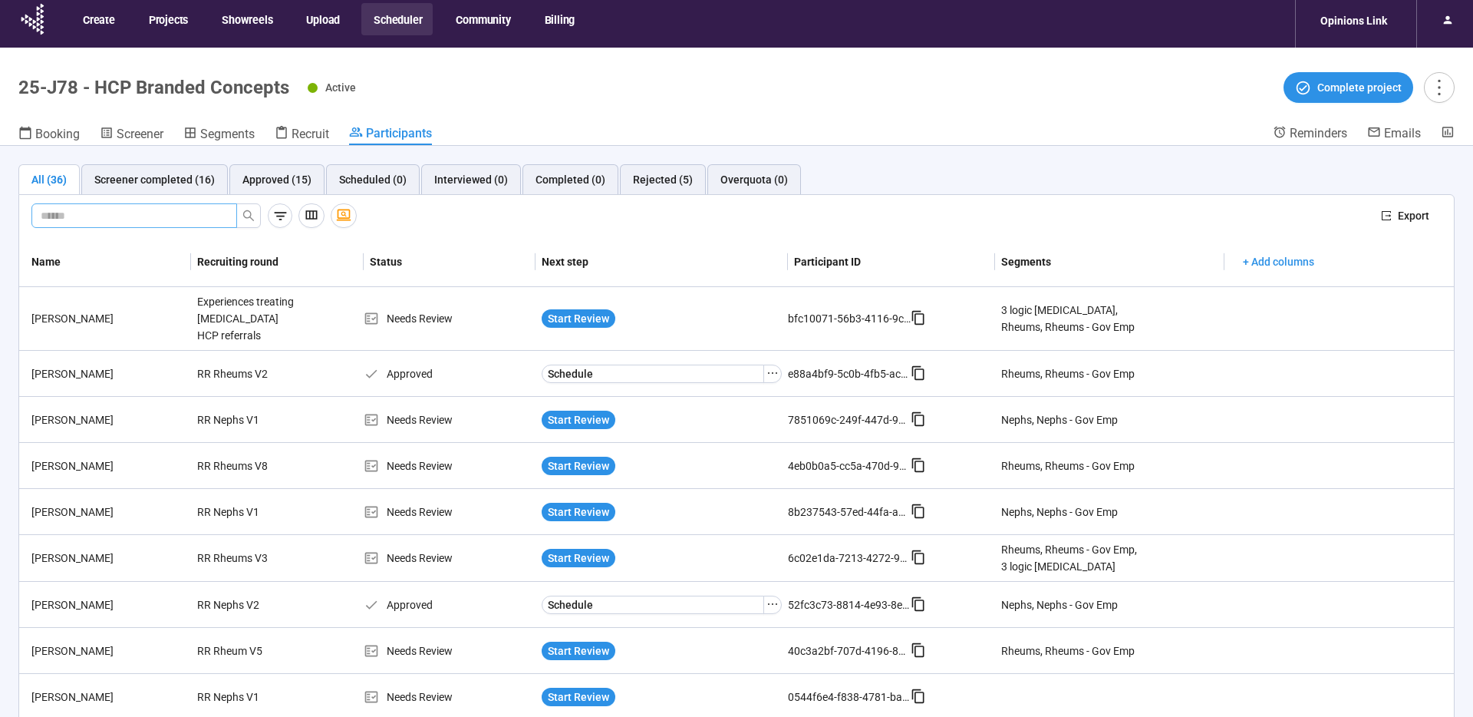
click at [150, 209] on input "text" at bounding box center [128, 215] width 175 height 17
paste input "**********"
type input "**********"
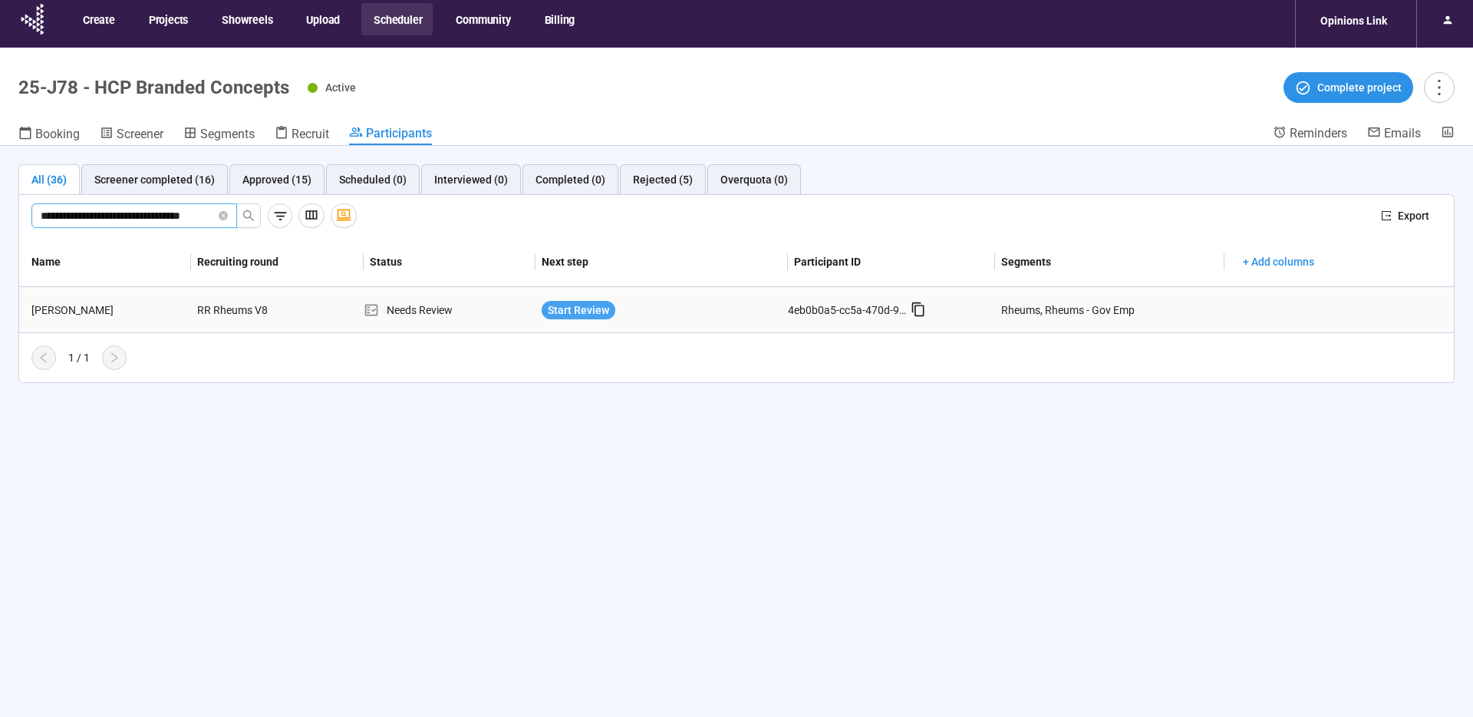
scroll to position [0, 0]
click at [567, 312] on span "Start Review" at bounding box center [578, 310] width 61 height 17
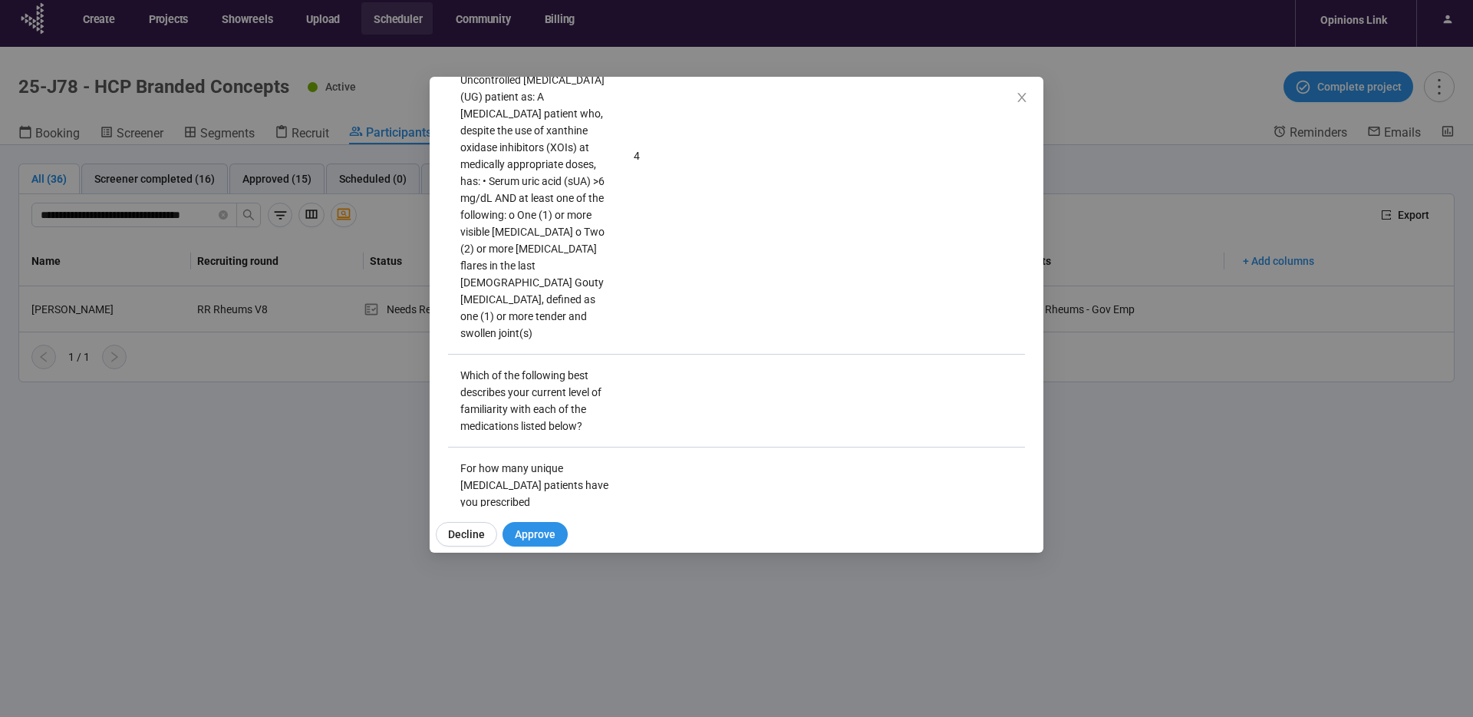
scroll to position [3117, 0]
drag, startPoint x: 1024, startPoint y: 97, endPoint x: 1205, endPoint y: 287, distance: 261.6
click at [1024, 97] on icon "close" at bounding box center [1022, 97] width 12 height 12
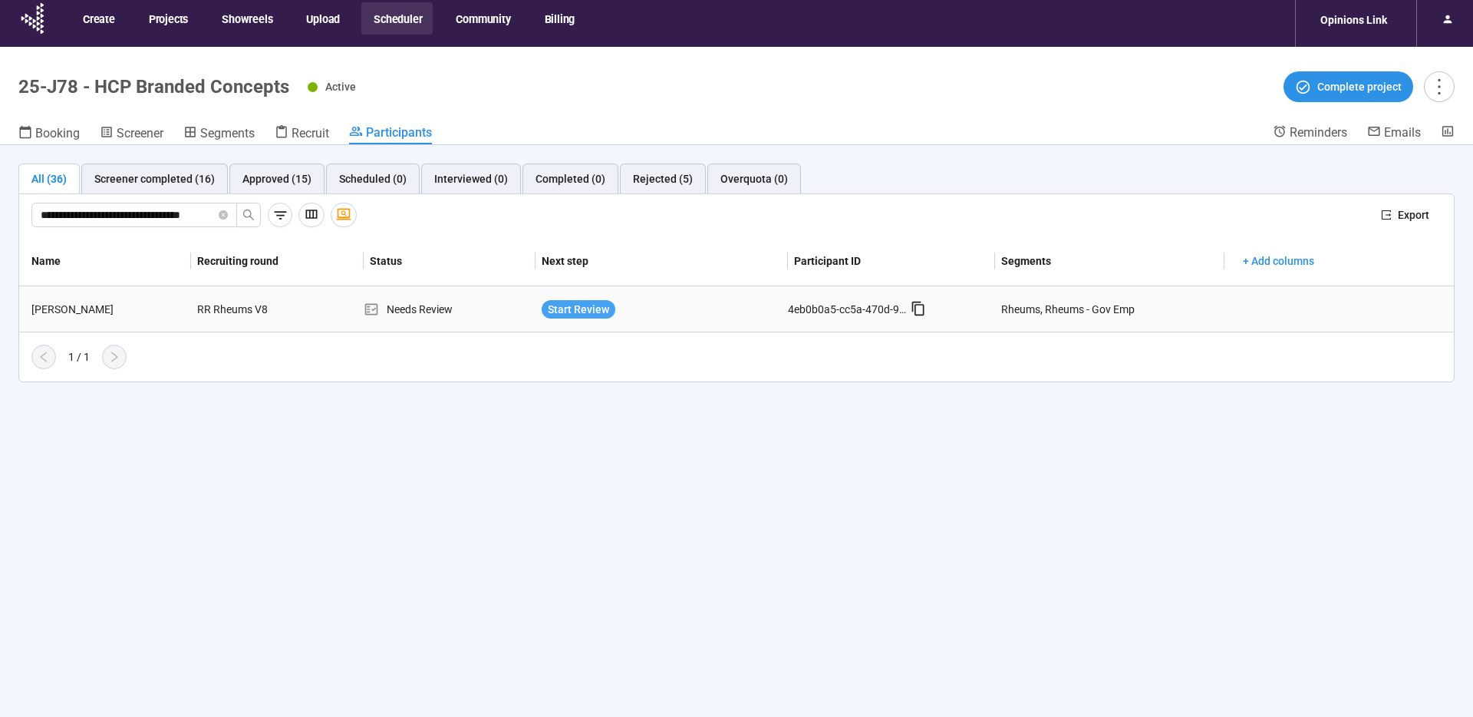
click at [571, 305] on span "Start Review" at bounding box center [578, 309] width 61 height 17
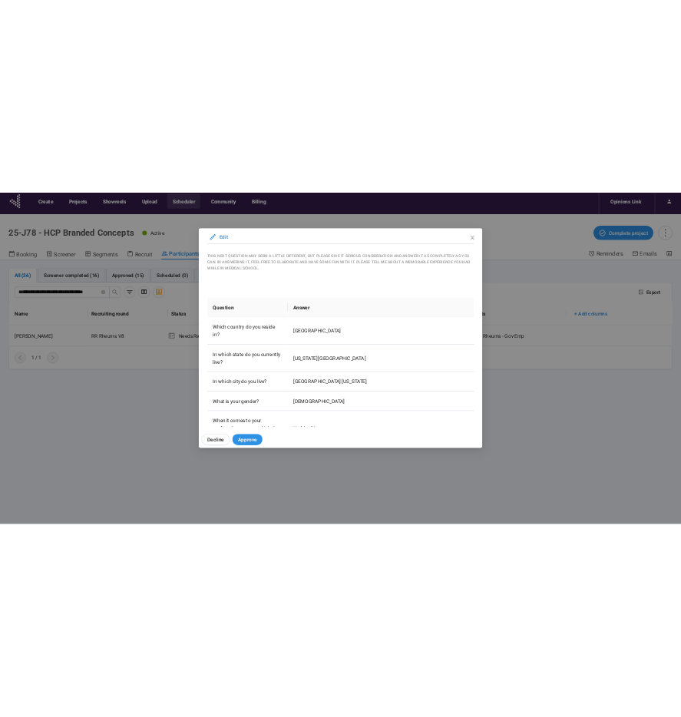
scroll to position [137, 0]
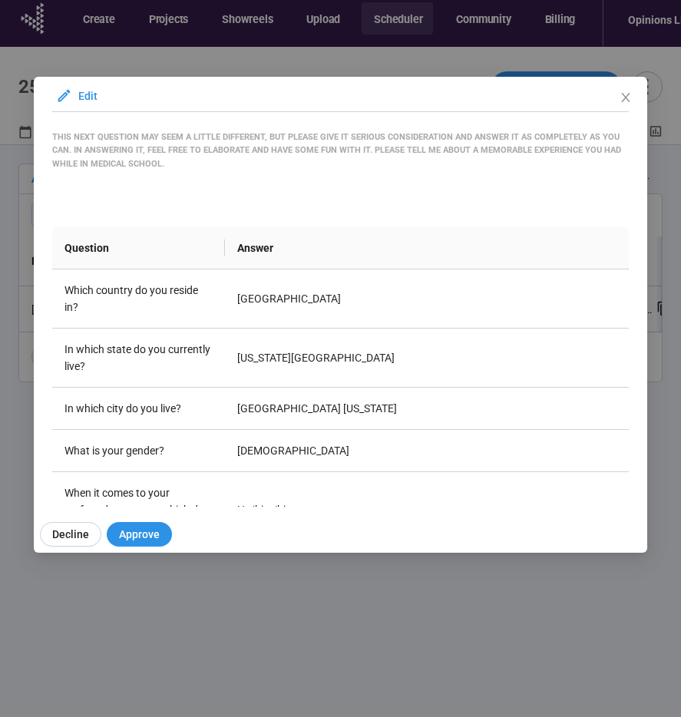
drag, startPoint x: 626, startPoint y: 97, endPoint x: 571, endPoint y: 97, distance: 55.2
click at [626, 97] on icon "close" at bounding box center [625, 97] width 12 height 12
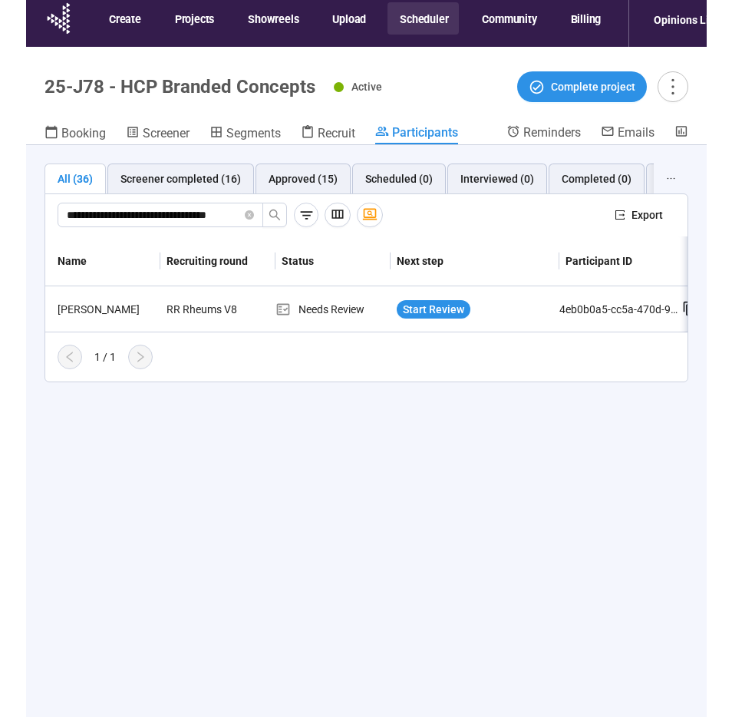
scroll to position [0, 0]
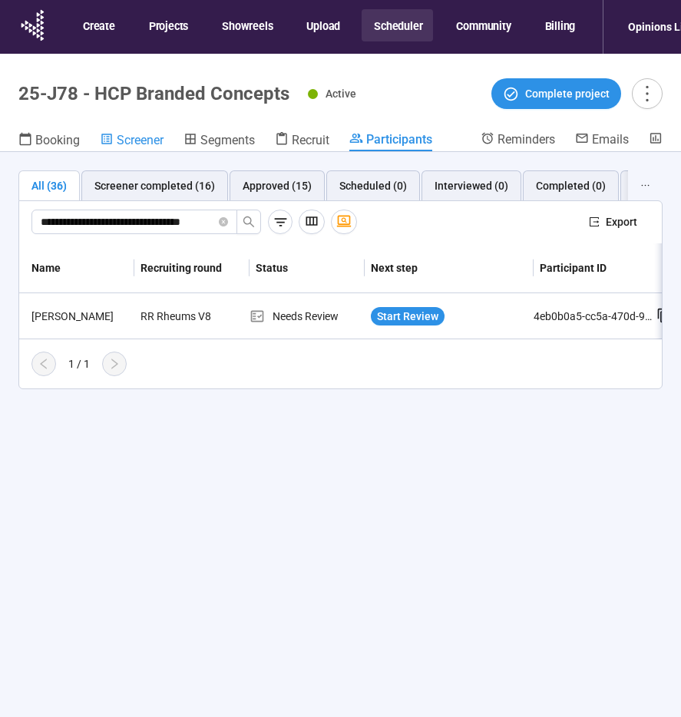
click at [140, 145] on span "Screener" at bounding box center [140, 140] width 47 height 15
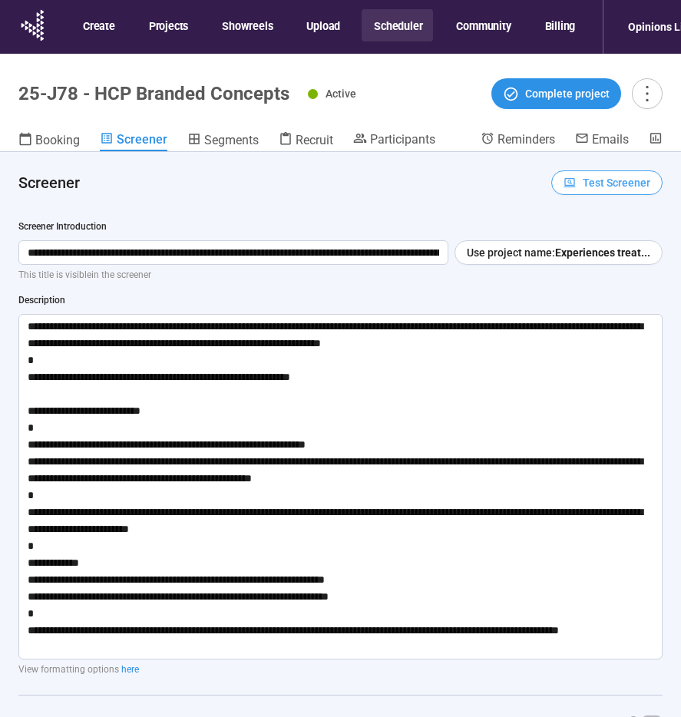
click at [615, 188] on span "Test Screener" at bounding box center [616, 182] width 68 height 17
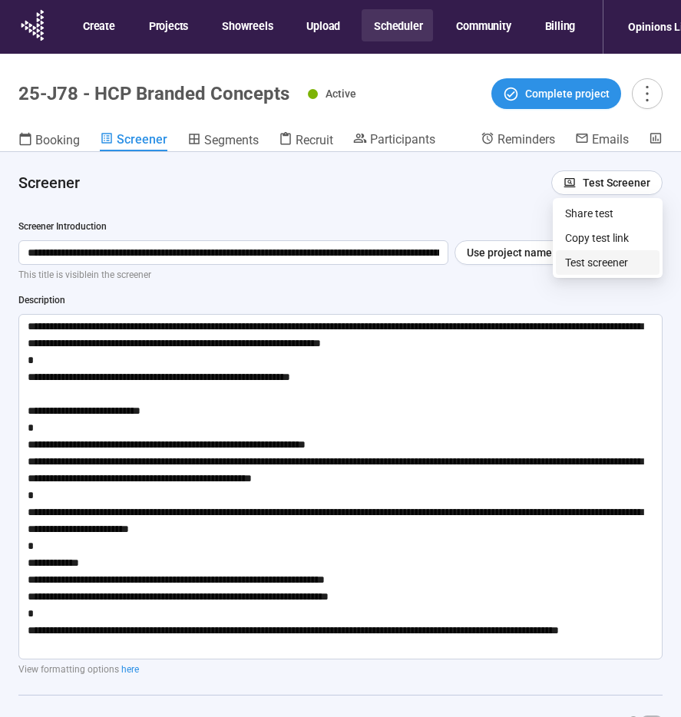
click at [608, 265] on link "Test screener" at bounding box center [596, 262] width 63 height 12
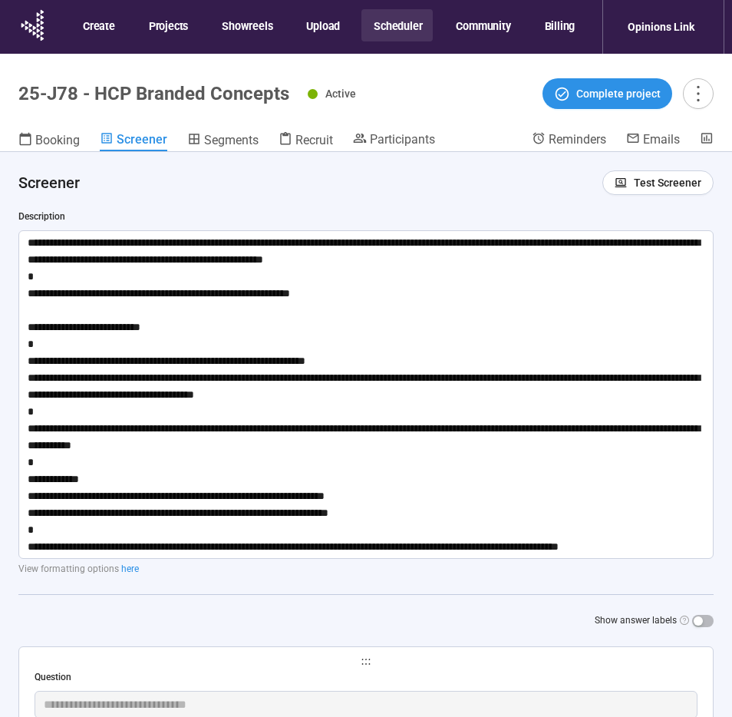
scroll to position [86, 0]
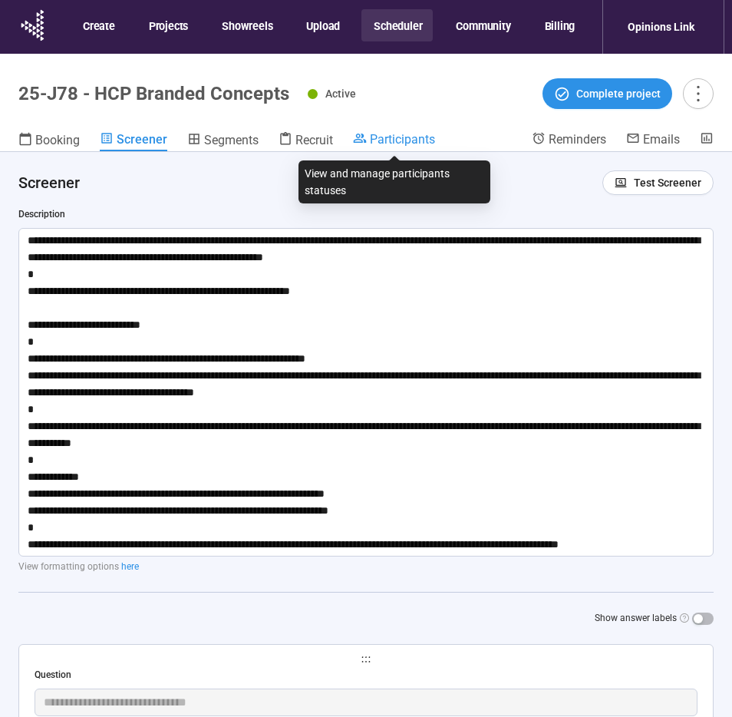
click at [397, 137] on span "Participants" at bounding box center [402, 139] width 65 height 15
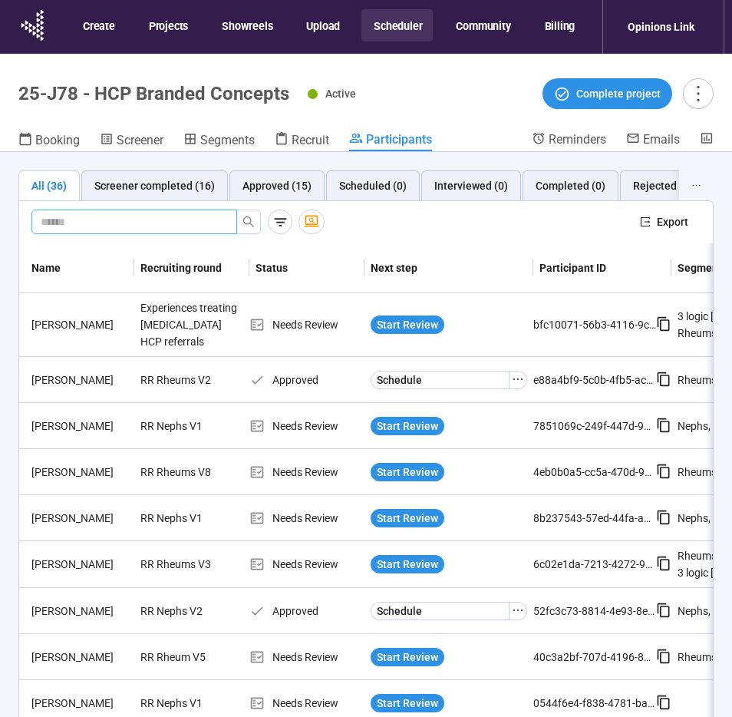
drag, startPoint x: 93, startPoint y: 222, endPoint x: 97, endPoint y: 233, distance: 11.4
click at [93, 222] on input "text" at bounding box center [128, 221] width 175 height 17
paste input "**********"
type input "**********"
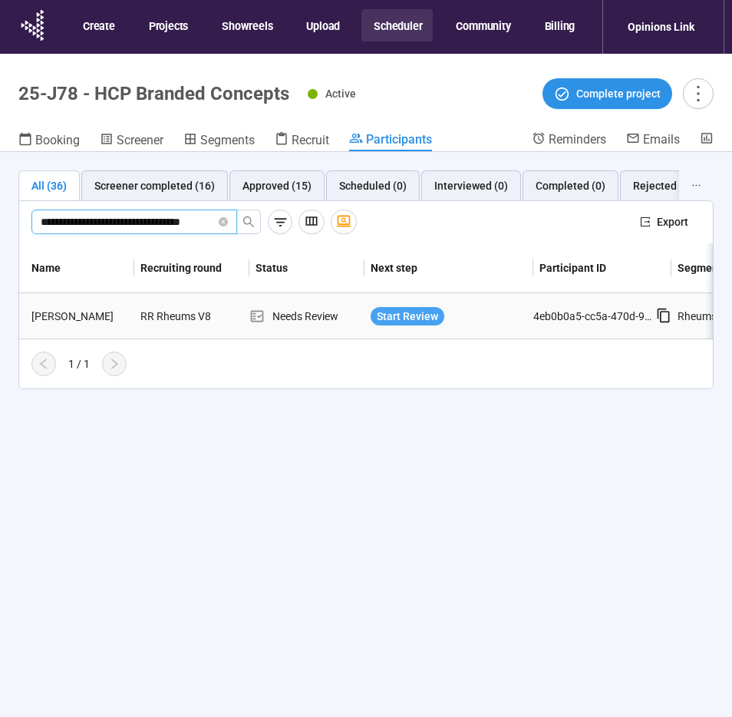
click at [421, 315] on span "Start Review" at bounding box center [407, 316] width 61 height 17
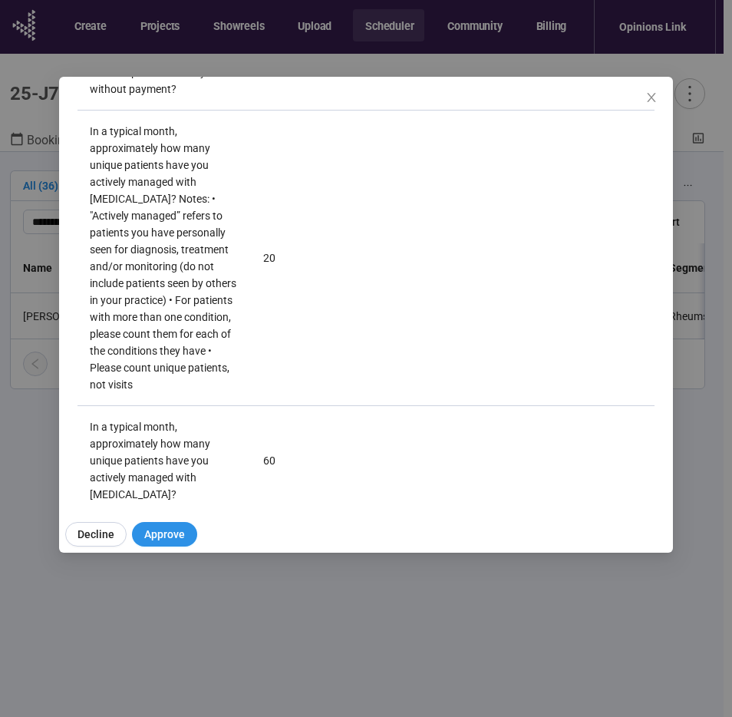
scroll to position [0, 12]
click at [650, 97] on icon "close" at bounding box center [651, 97] width 8 height 9
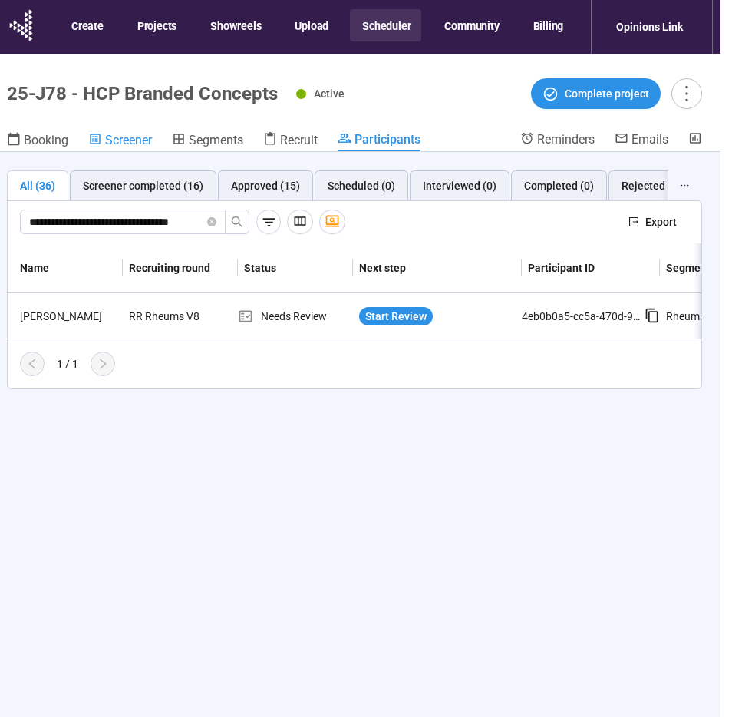
click at [121, 140] on span "Screener" at bounding box center [128, 140] width 47 height 15
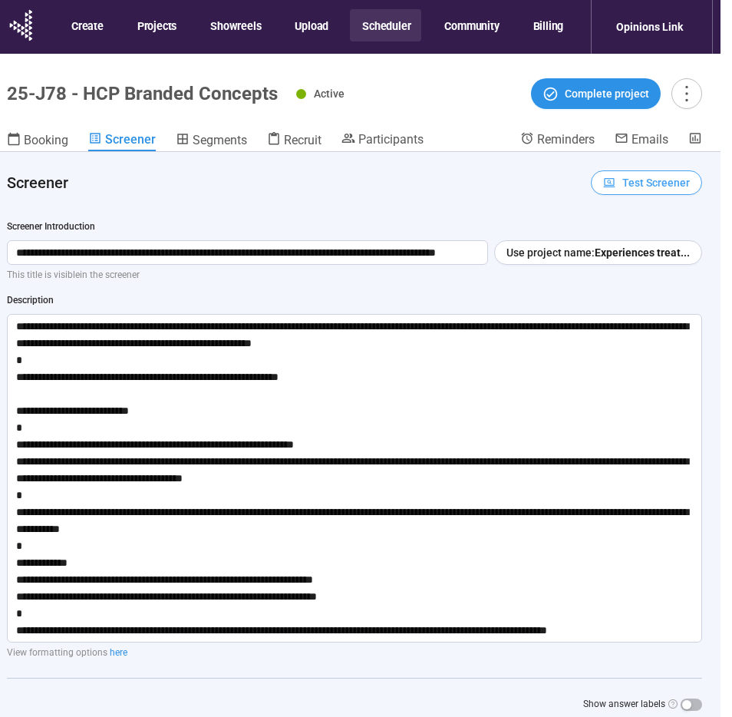
click at [671, 186] on span "Test Screener" at bounding box center [656, 182] width 68 height 17
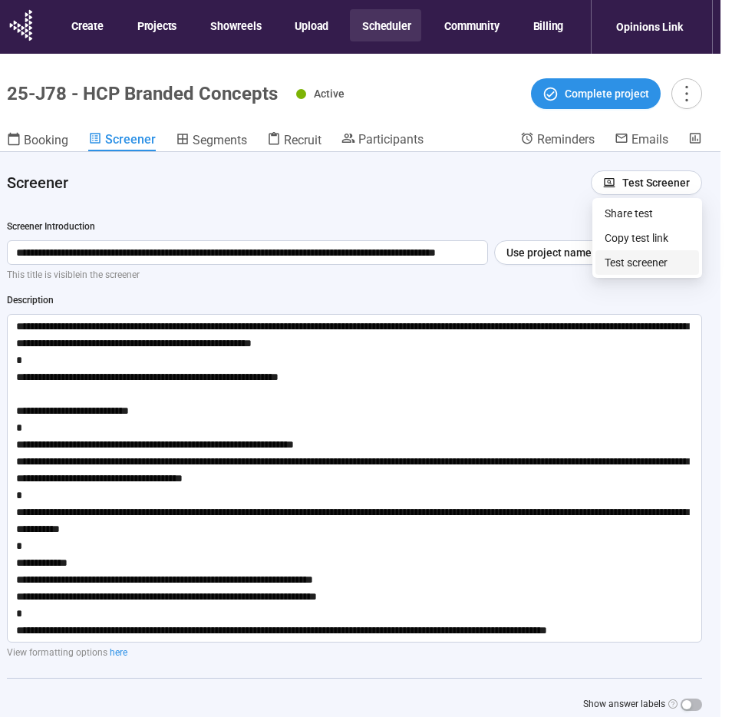
click at [651, 262] on link "Test screener" at bounding box center [636, 262] width 63 height 12
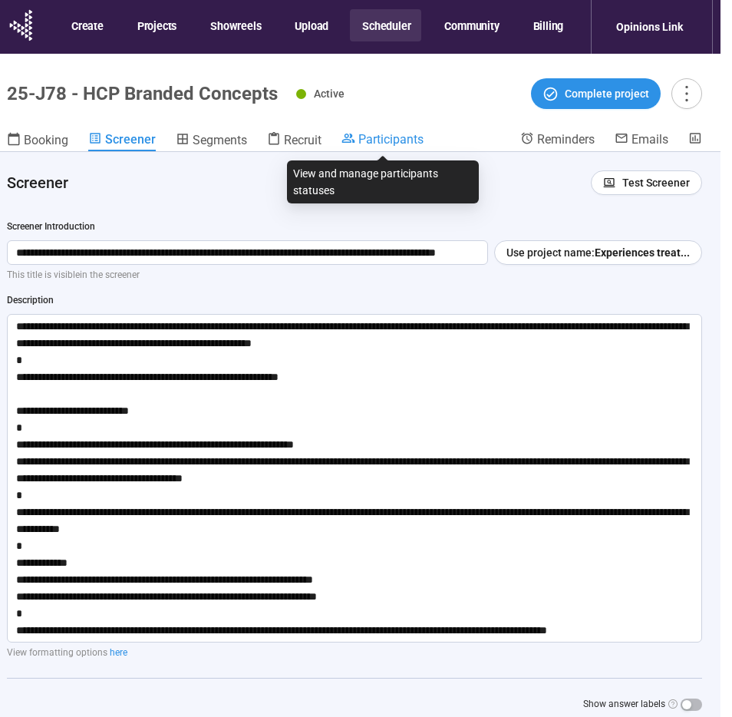
click at [378, 137] on span "Participants" at bounding box center [390, 139] width 65 height 15
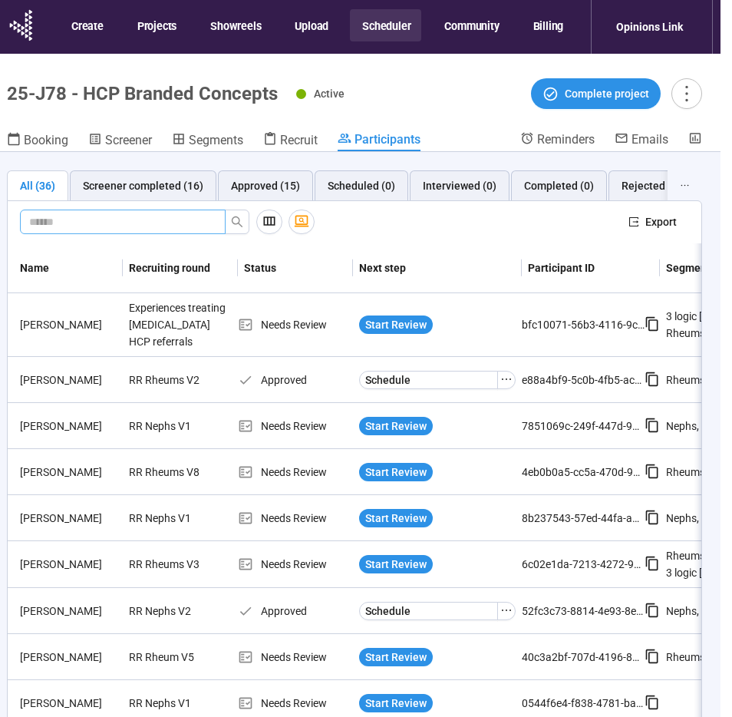
click at [58, 223] on input "text" at bounding box center [116, 221] width 175 height 17
paste input "**********"
type input "**********"
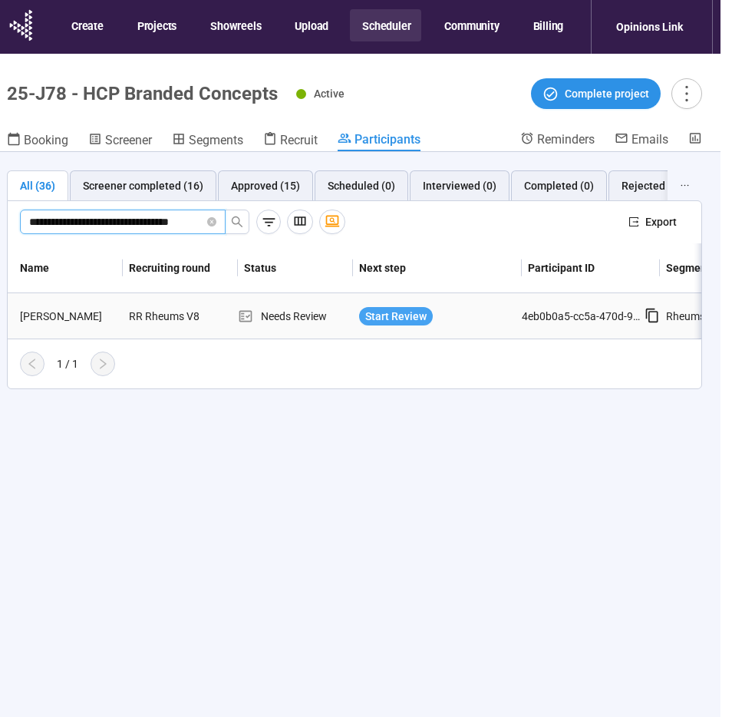
click at [411, 315] on span "Start Review" at bounding box center [395, 316] width 61 height 17
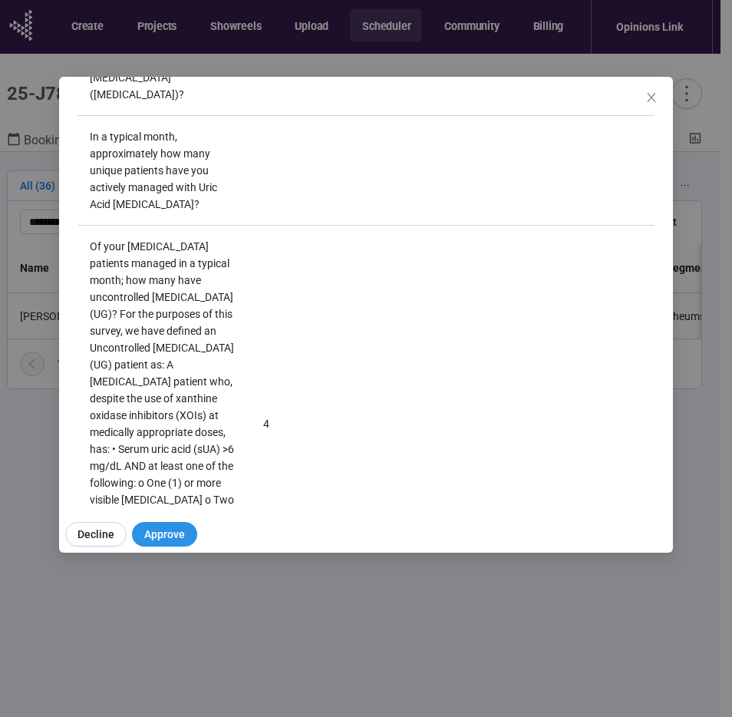
scroll to position [2850, 0]
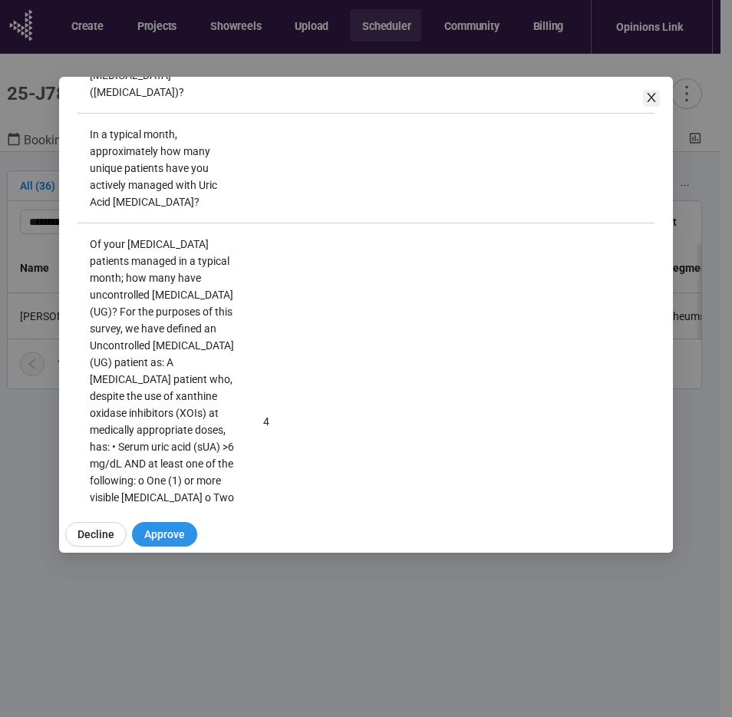
click at [649, 98] on icon "close" at bounding box center [651, 97] width 12 height 12
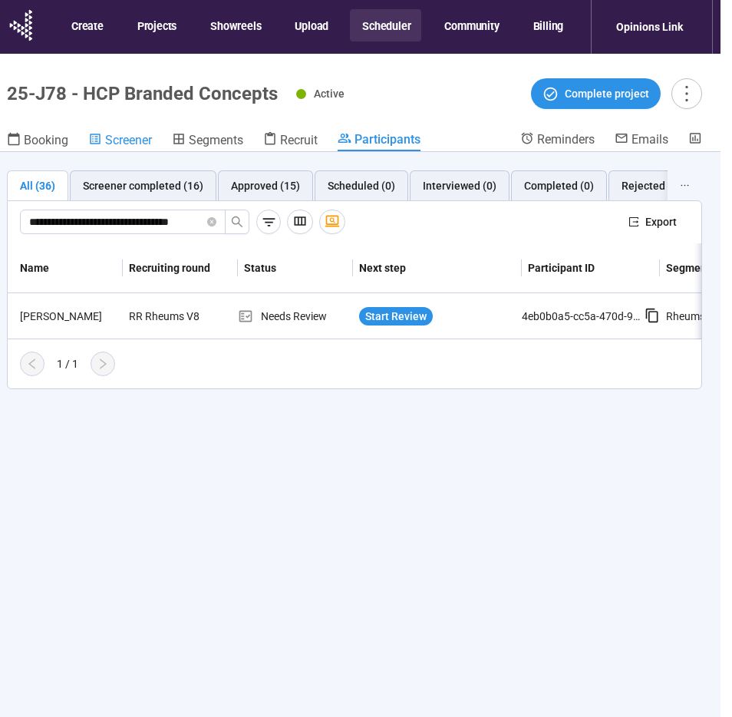
click at [122, 140] on span "Screener" at bounding box center [128, 140] width 47 height 15
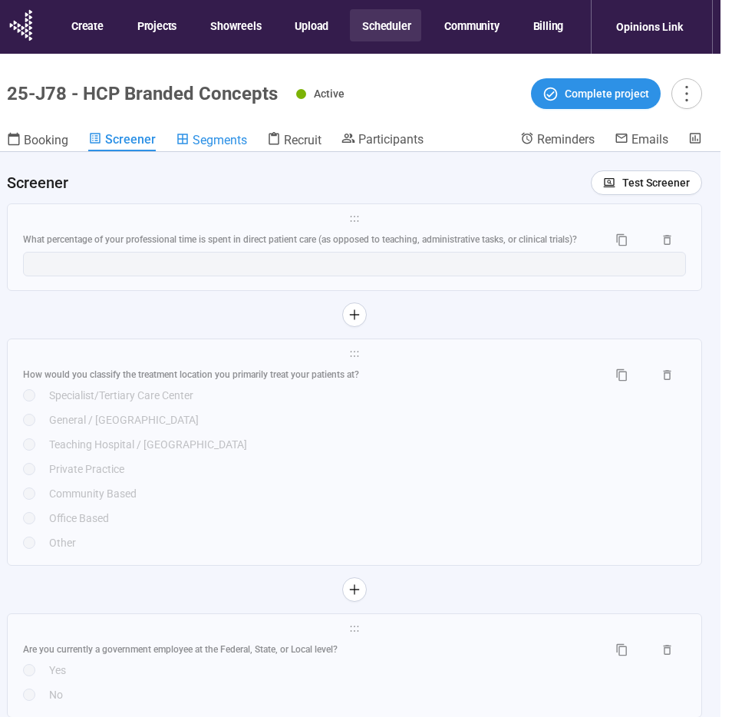
scroll to position [7855, 0]
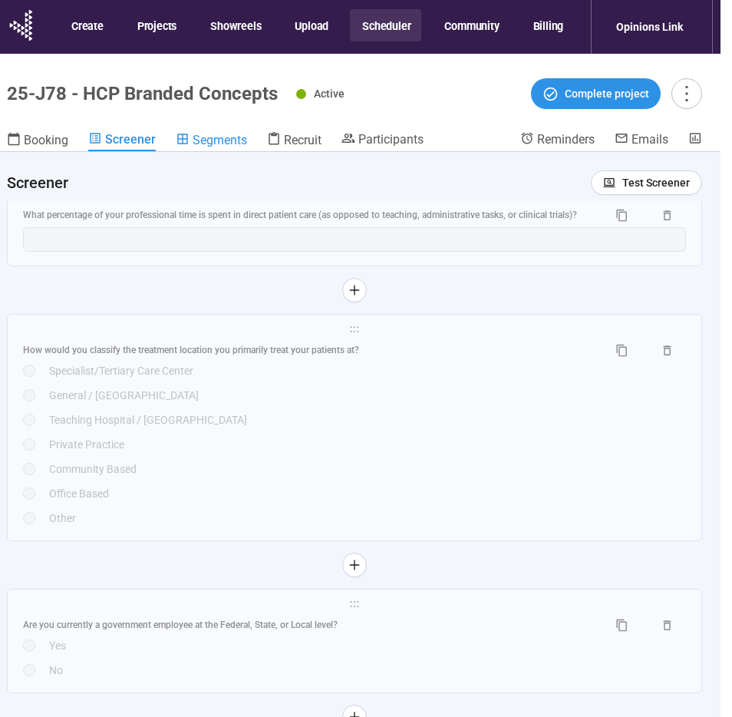
click at [217, 140] on span "Segments" at bounding box center [220, 140] width 54 height 15
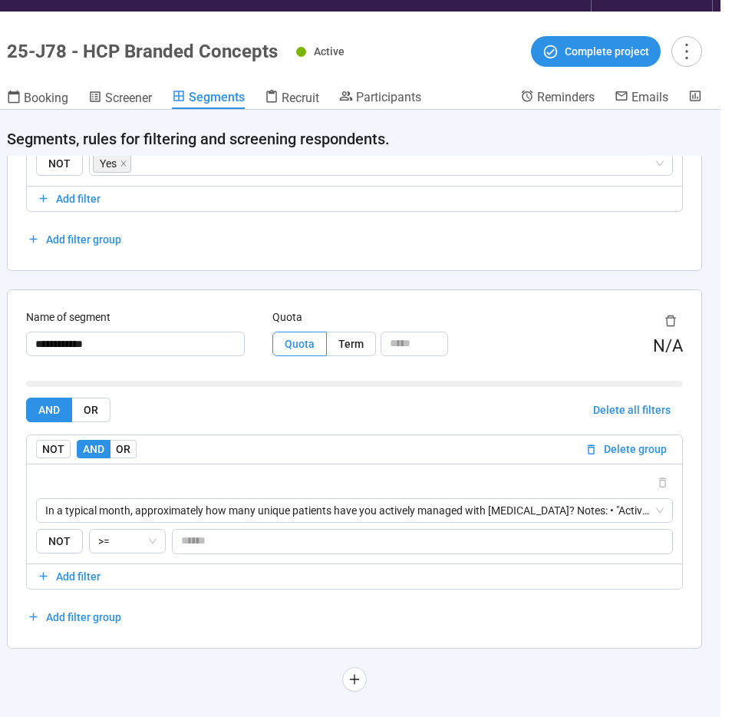
scroll to position [54, 12]
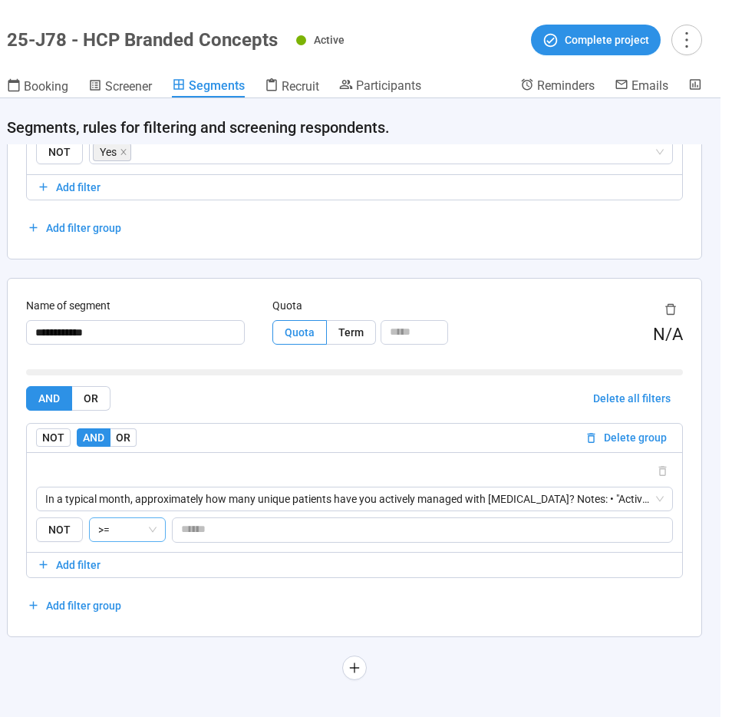
click at [150, 531] on span ">=" at bounding box center [127, 529] width 58 height 23
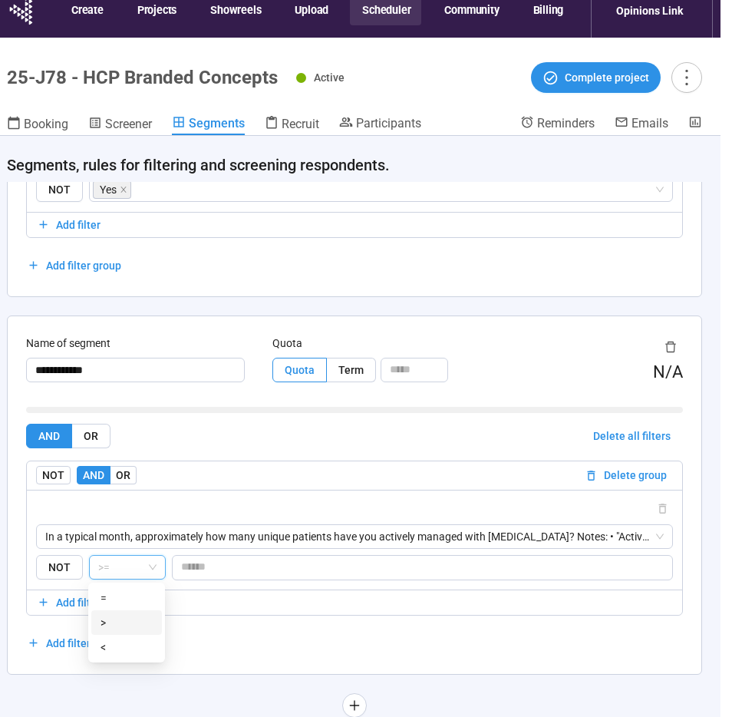
scroll to position [15, 12]
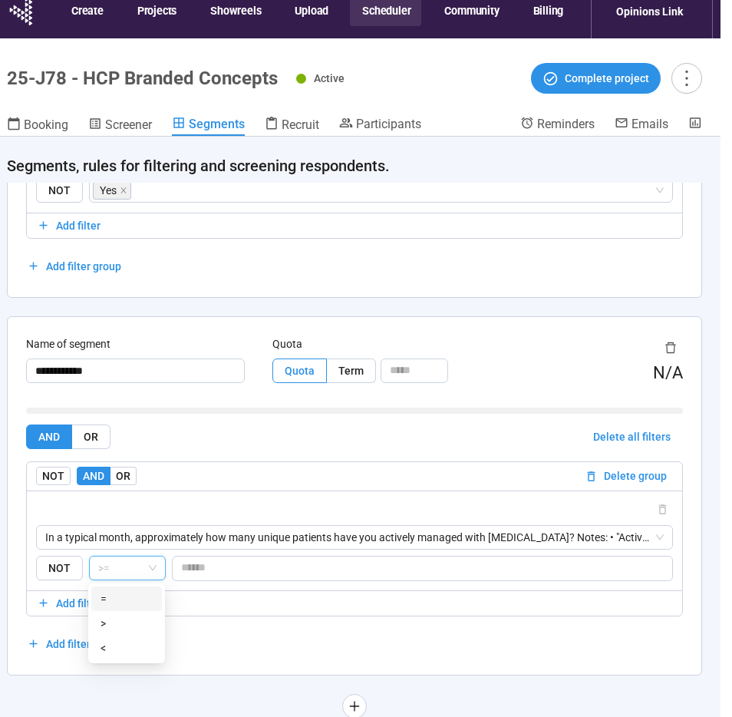
click at [335, 502] on div at bounding box center [354, 509] width 637 height 18
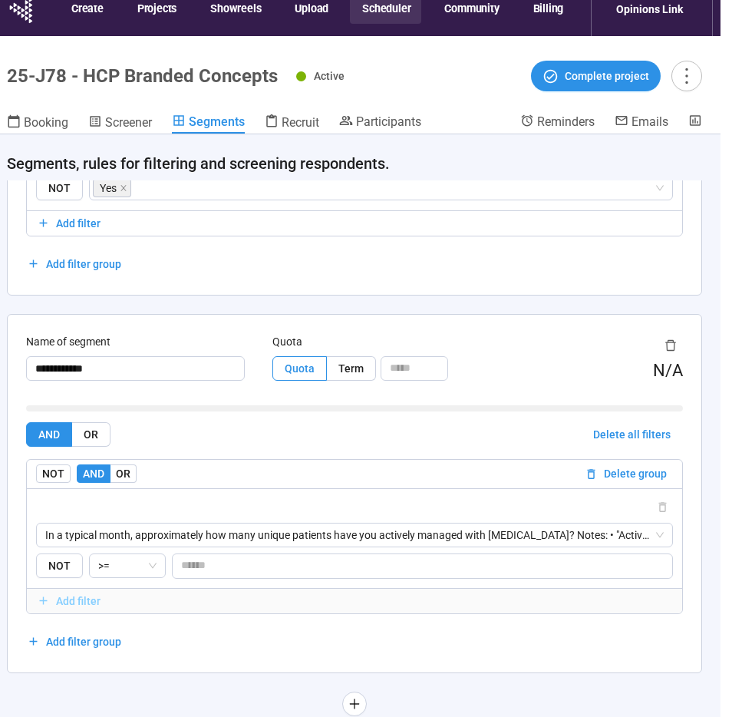
click at [80, 598] on span "Add filter" at bounding box center [78, 600] width 45 height 17
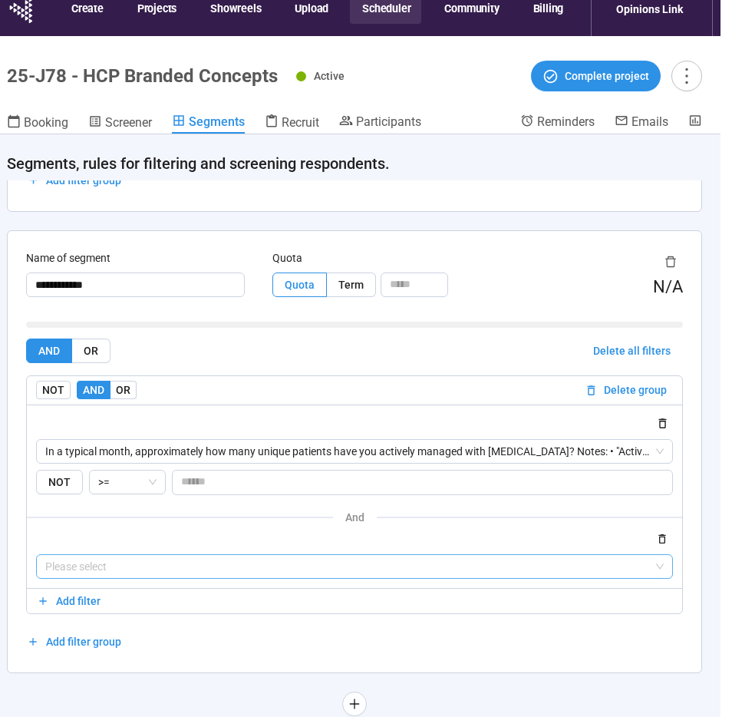
scroll to position [18, 12]
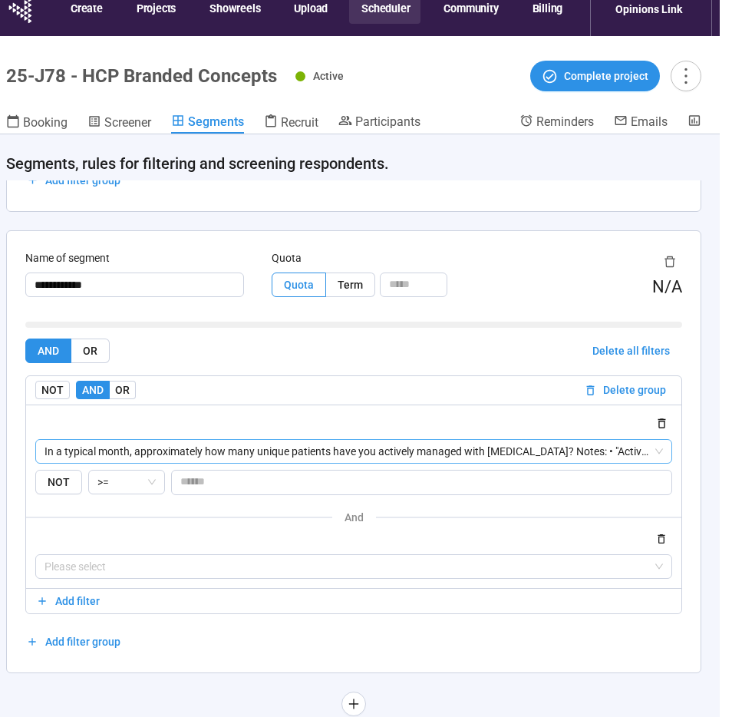
click at [668, 537] on button "button" at bounding box center [661, 538] width 21 height 18
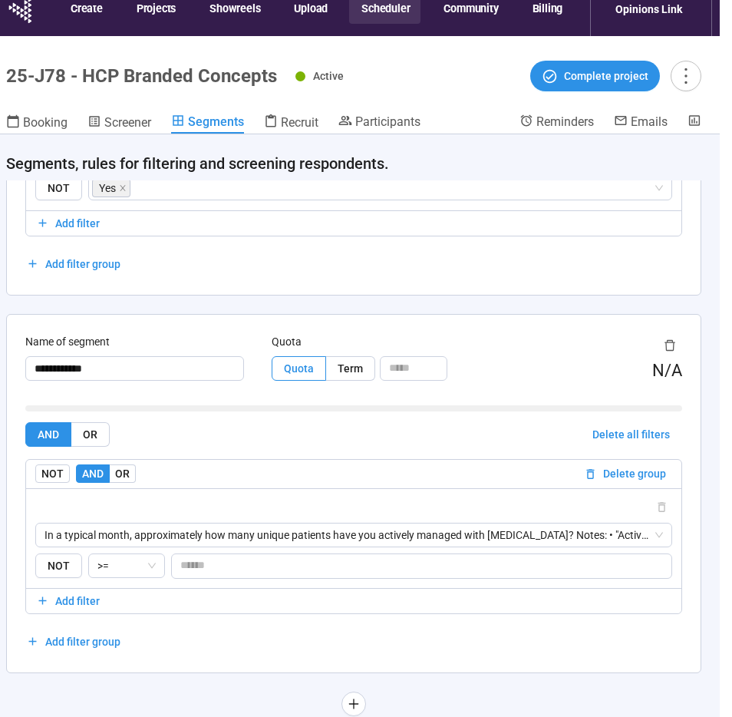
scroll to position [2469, 0]
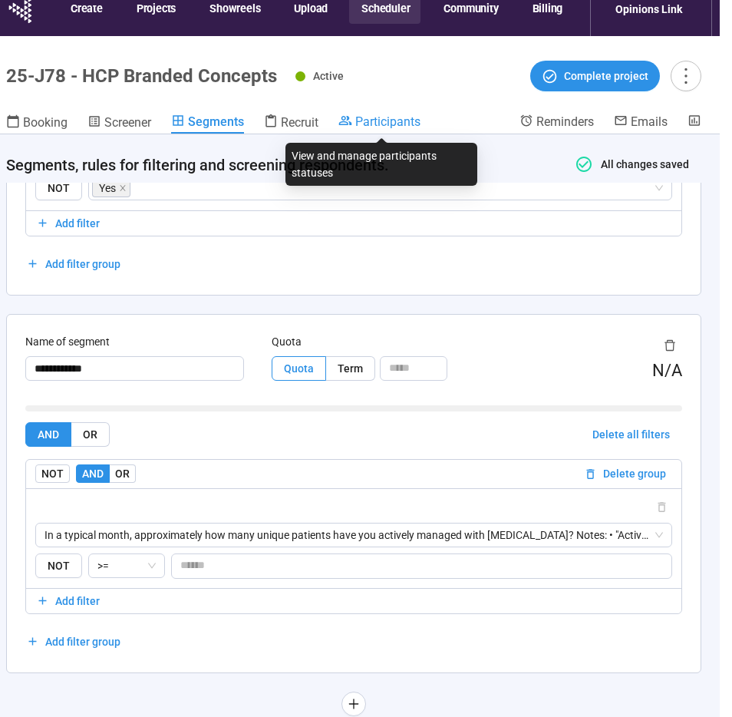
click at [394, 120] on span "Participants" at bounding box center [387, 121] width 65 height 15
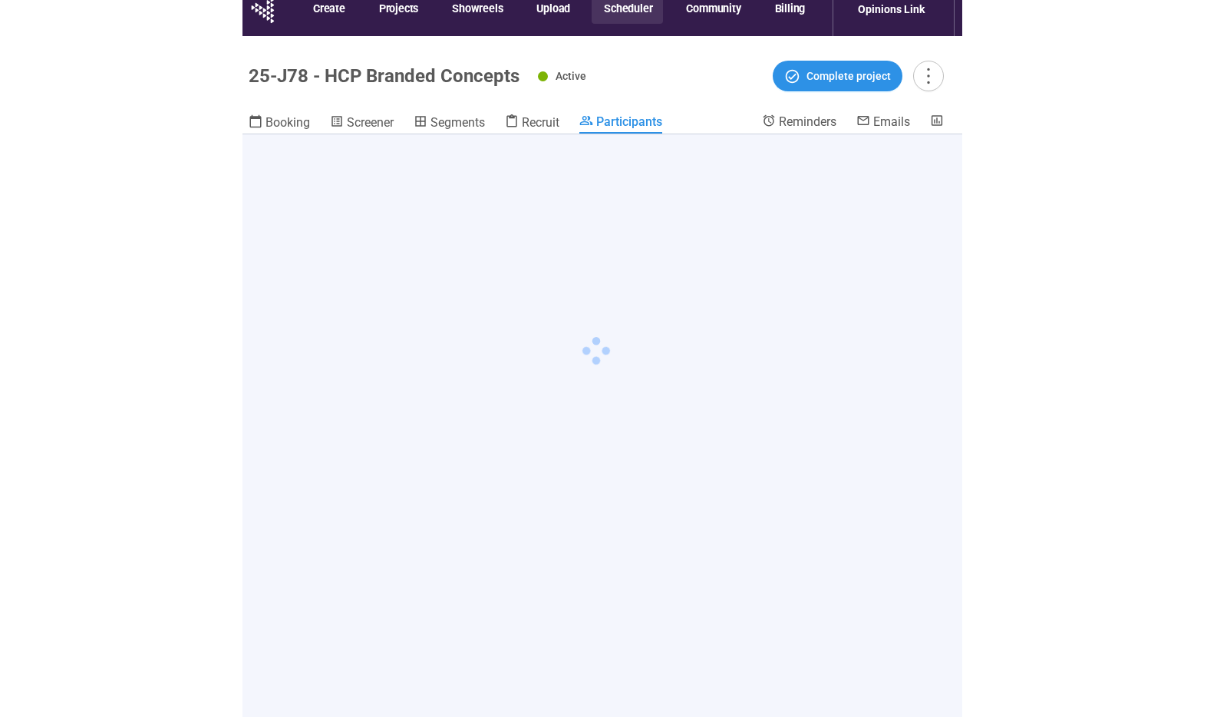
scroll to position [18, 0]
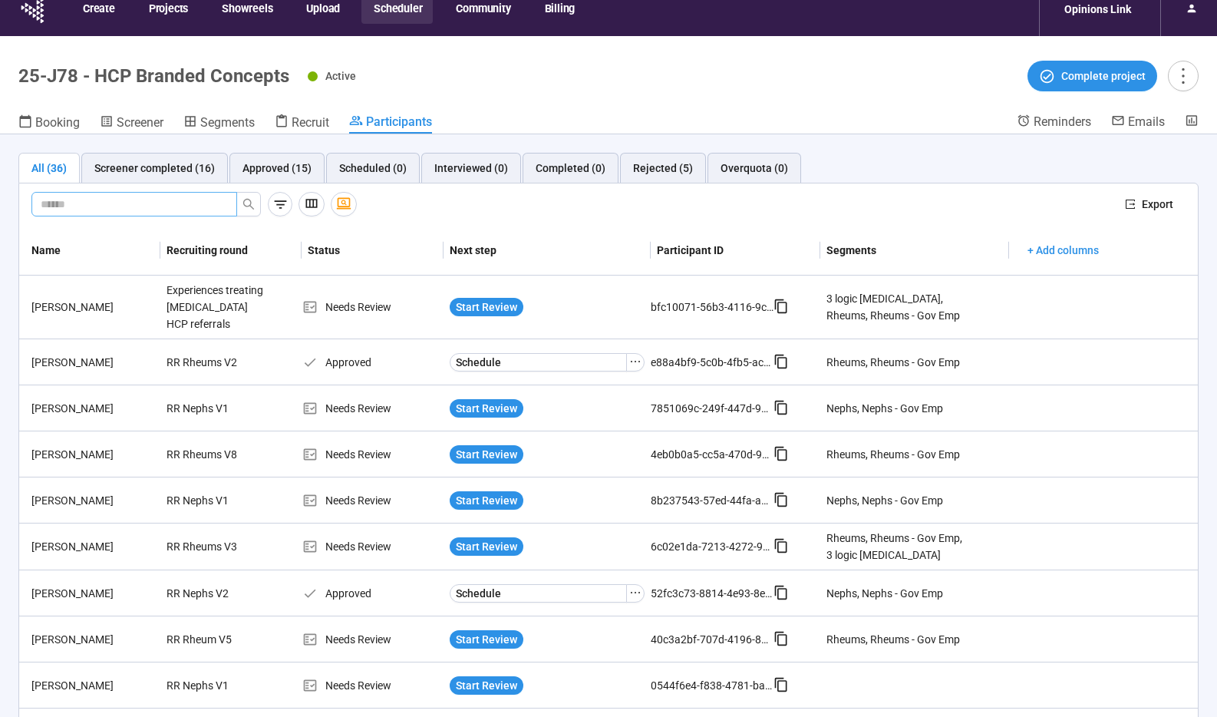
click at [188, 203] on input "text" at bounding box center [128, 204] width 175 height 17
click at [281, 203] on icon "button" at bounding box center [280, 204] width 16 height 16
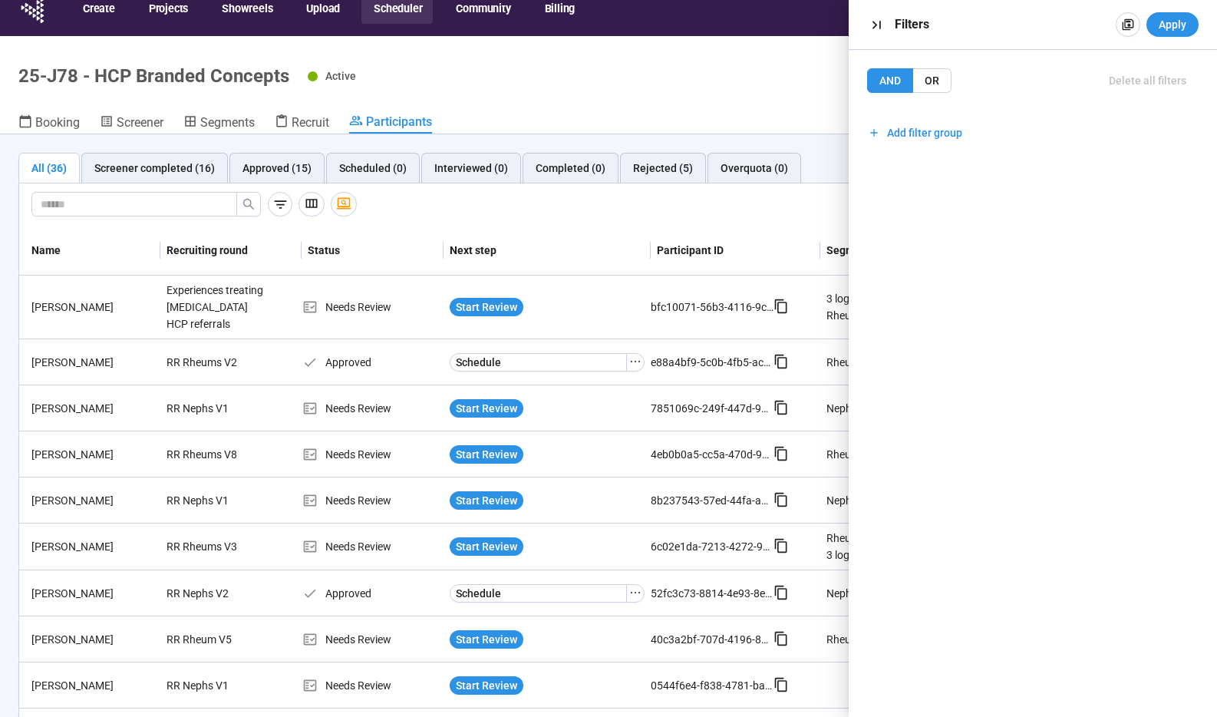
click at [1001, 27] on div "Filters" at bounding box center [1002, 24] width 215 height 18
click at [1133, 25] on icon "button" at bounding box center [1128, 24] width 12 height 12
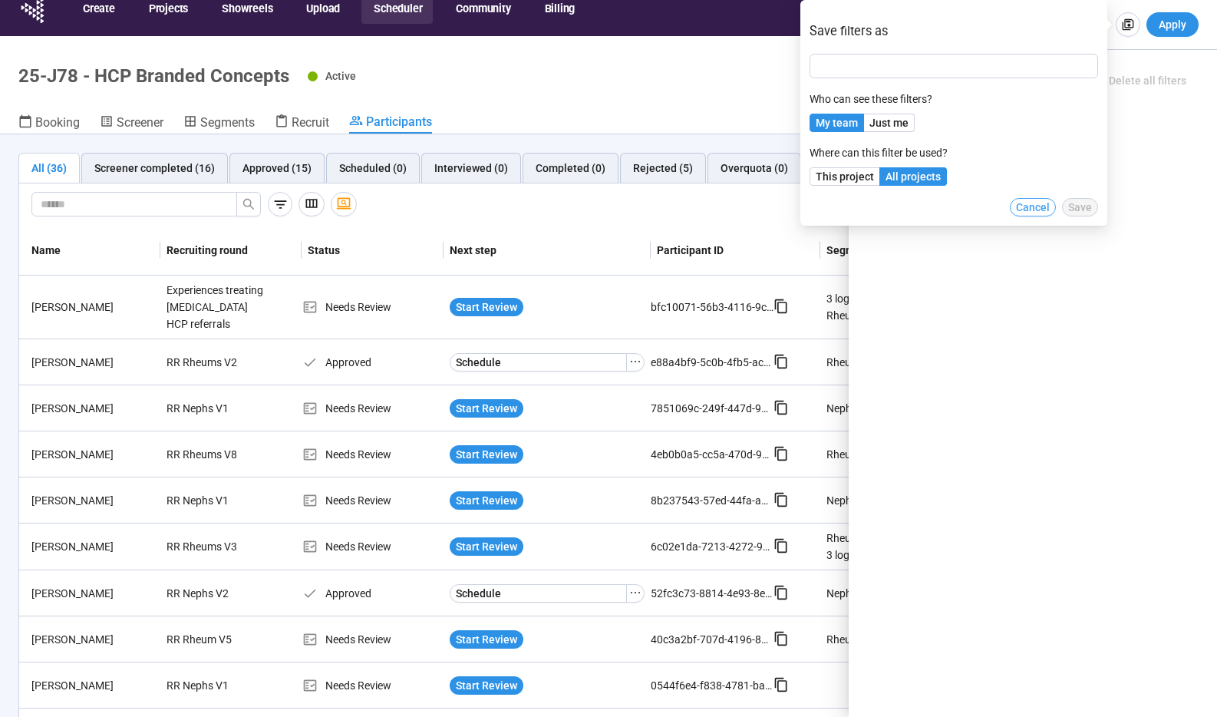
click at [1031, 206] on span "Cancel" at bounding box center [1033, 207] width 34 height 17
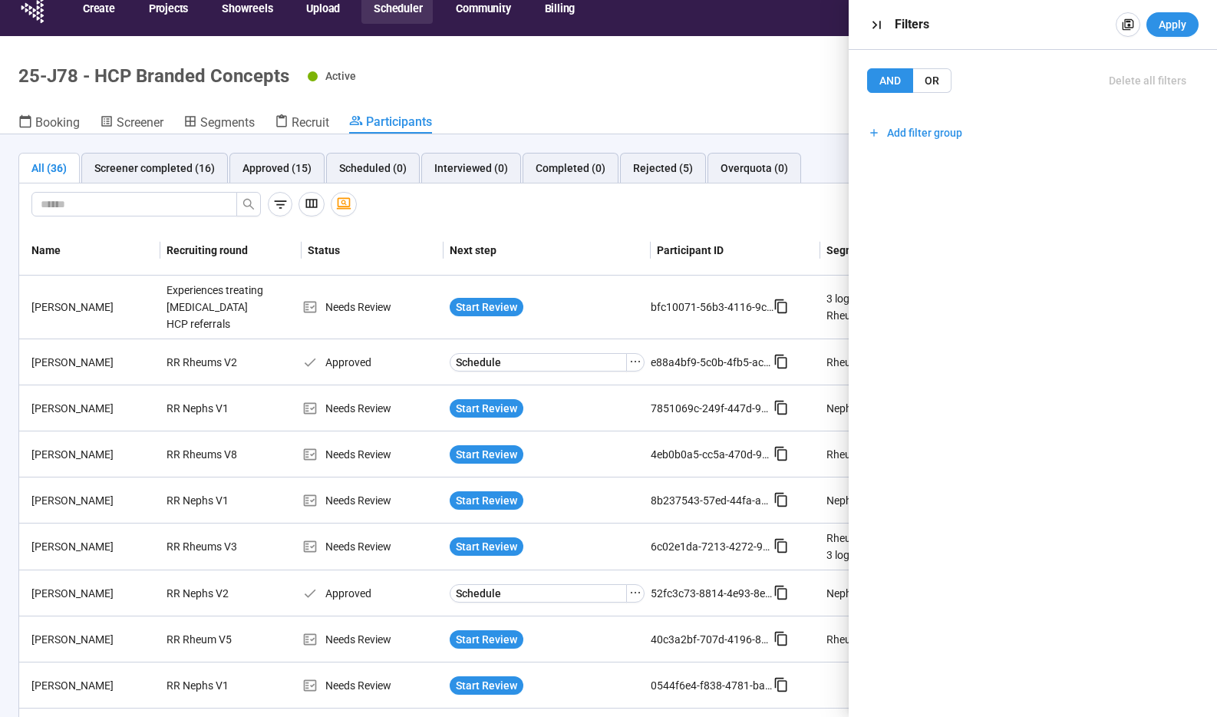
click at [912, 28] on div "Filters" at bounding box center [1002, 24] width 215 height 18
click at [903, 130] on span "Add filter group" at bounding box center [924, 132] width 75 height 17
click at [913, 162] on span "Add filter" at bounding box center [919, 166] width 45 height 17
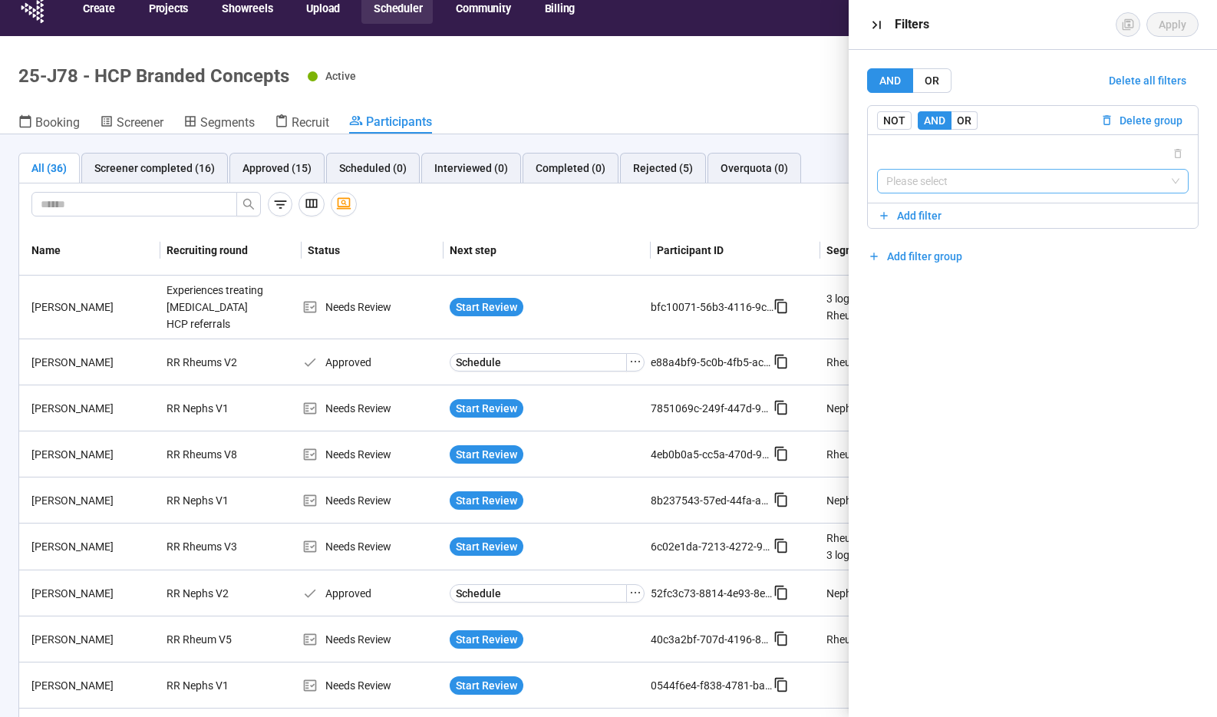
click at [928, 187] on input "search" at bounding box center [1032, 181] width 293 height 23
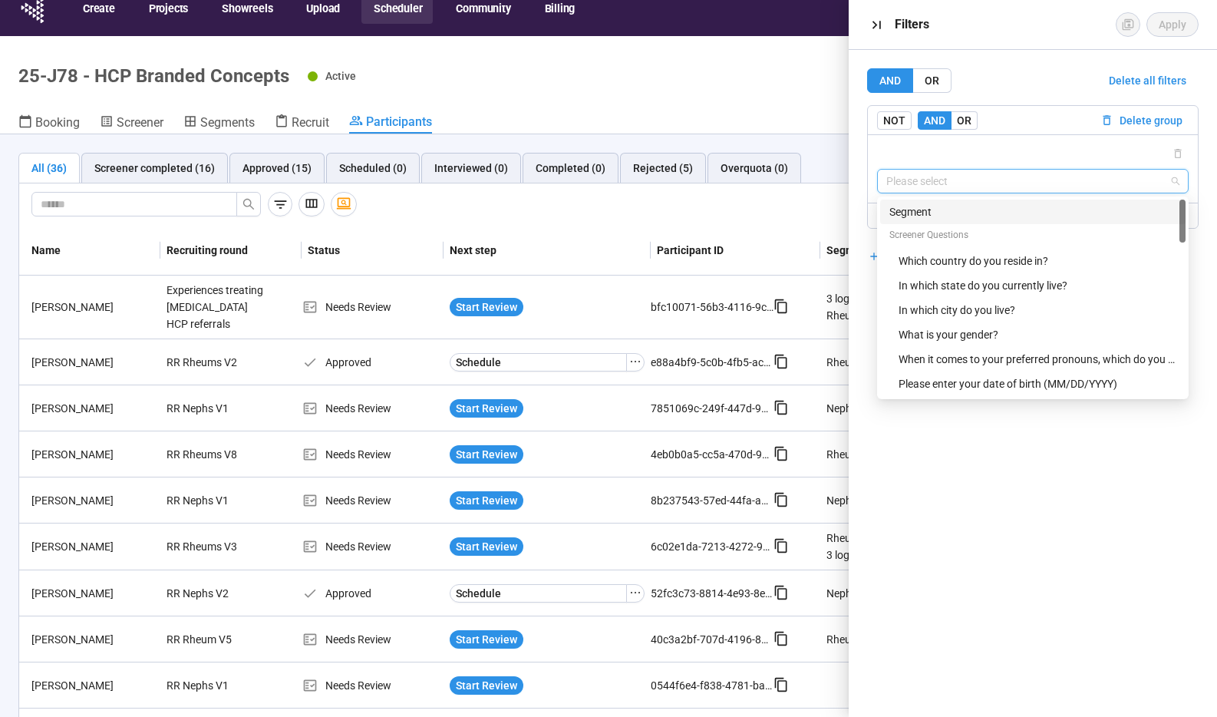
click at [915, 212] on div "Segment" at bounding box center [1032, 211] width 287 height 17
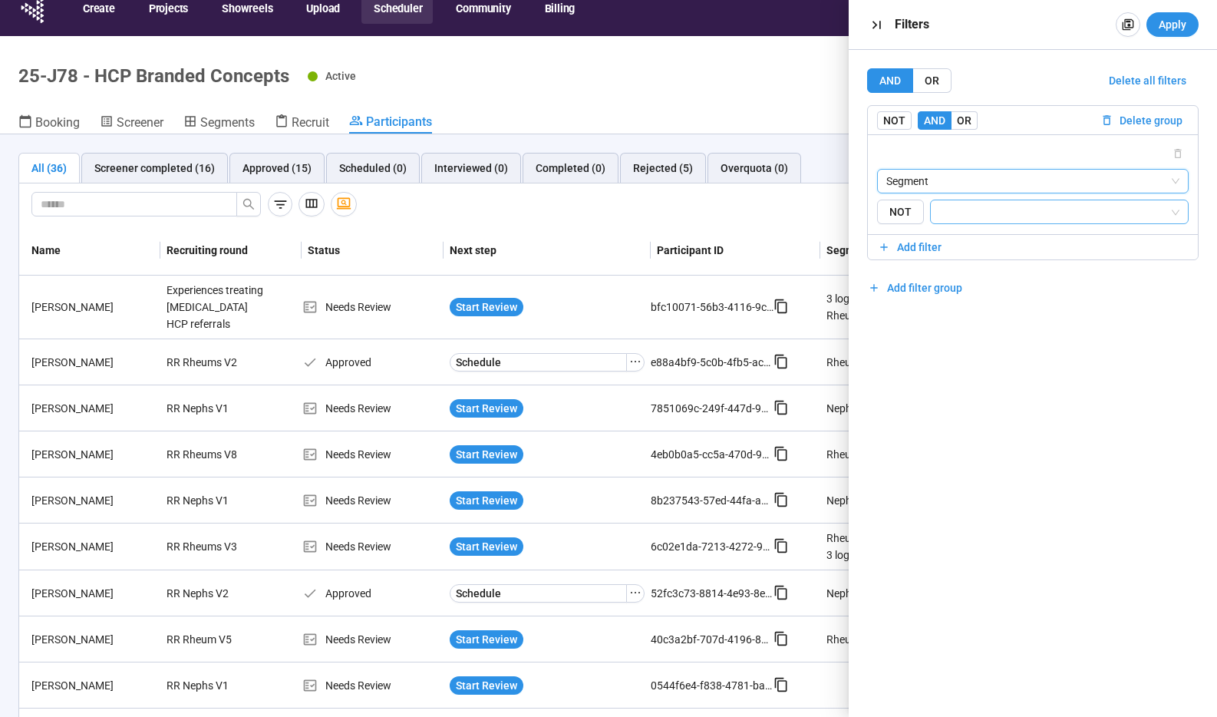
click at [956, 209] on input "search" at bounding box center [1054, 212] width 229 height 18
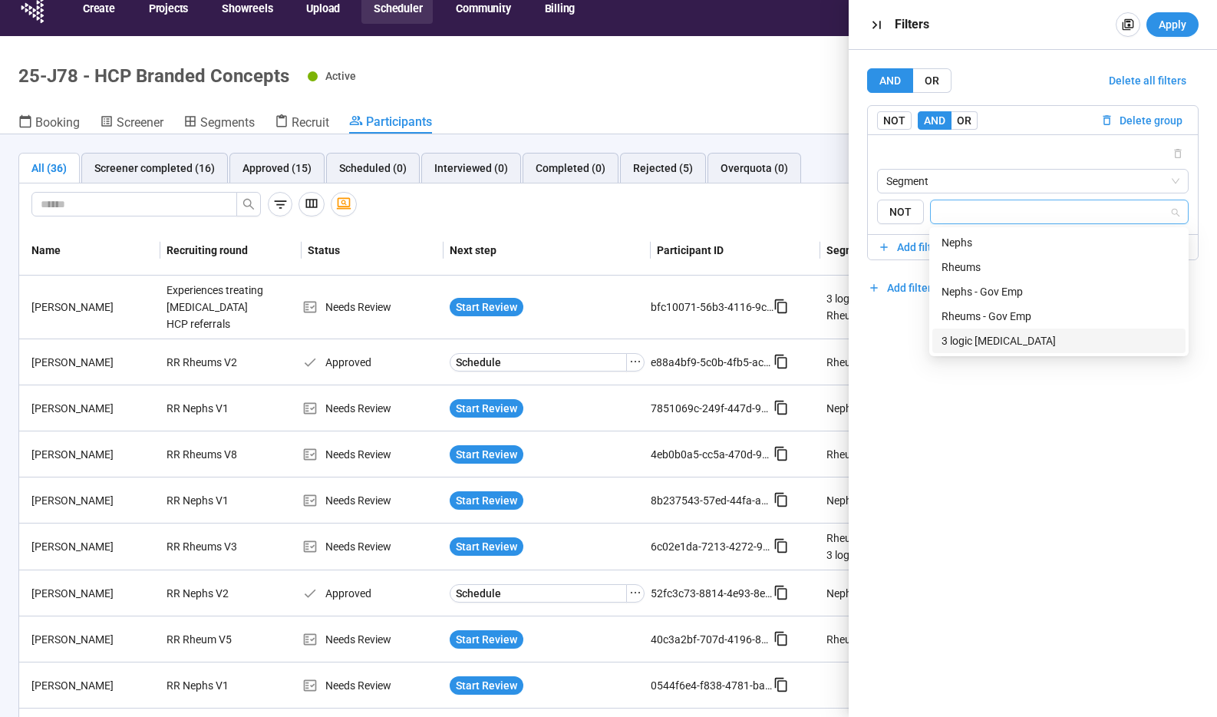
click at [984, 345] on div "3 logic [MEDICAL_DATA]" at bounding box center [1059, 340] width 235 height 17
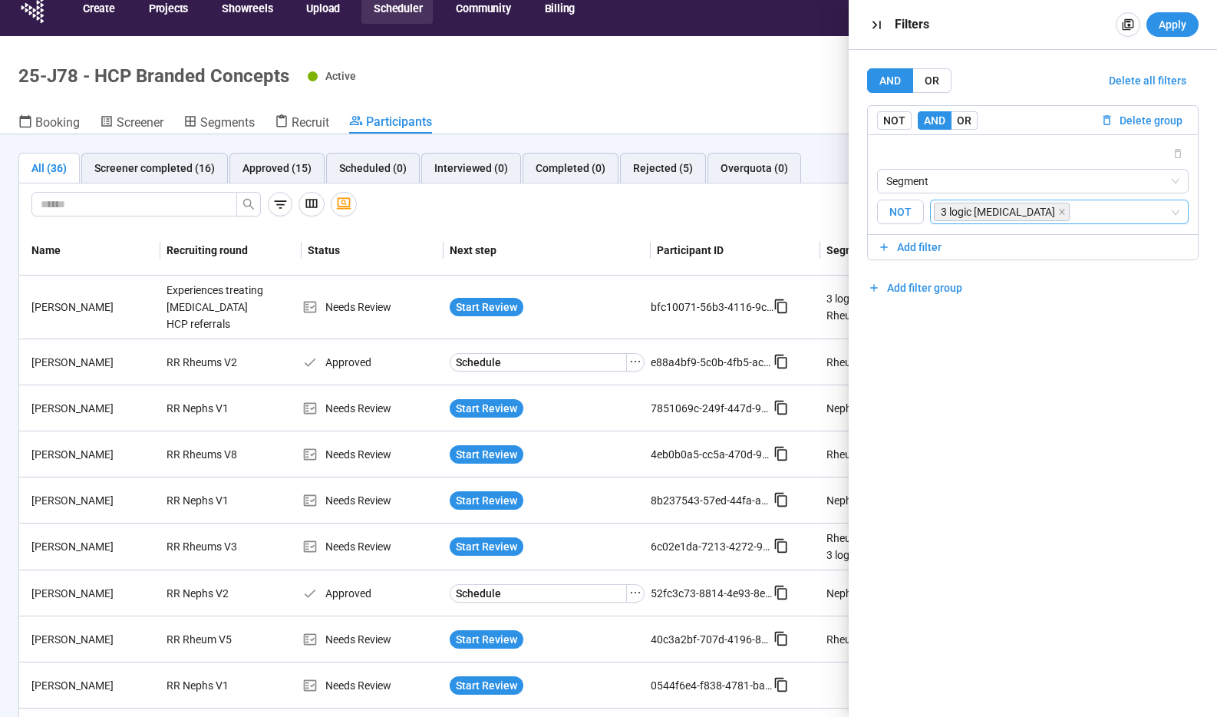
click at [902, 216] on span "NOT" at bounding box center [900, 212] width 47 height 25
click at [907, 215] on span "NOT" at bounding box center [900, 212] width 47 height 25
click at [1175, 26] on span "Apply" at bounding box center [1173, 24] width 28 height 17
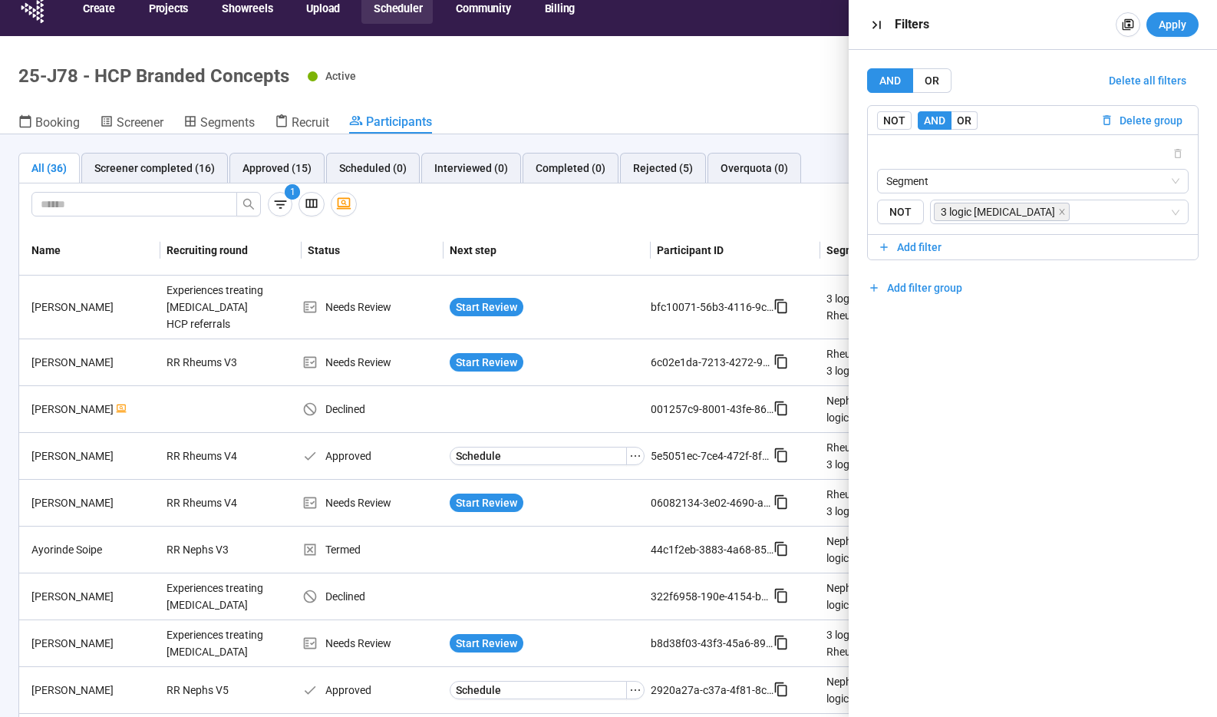
click at [704, 94] on header "25-J78 - HCP Branded Concepts Active Complete project Booking Screener Segments…" at bounding box center [608, 85] width 1217 height 98
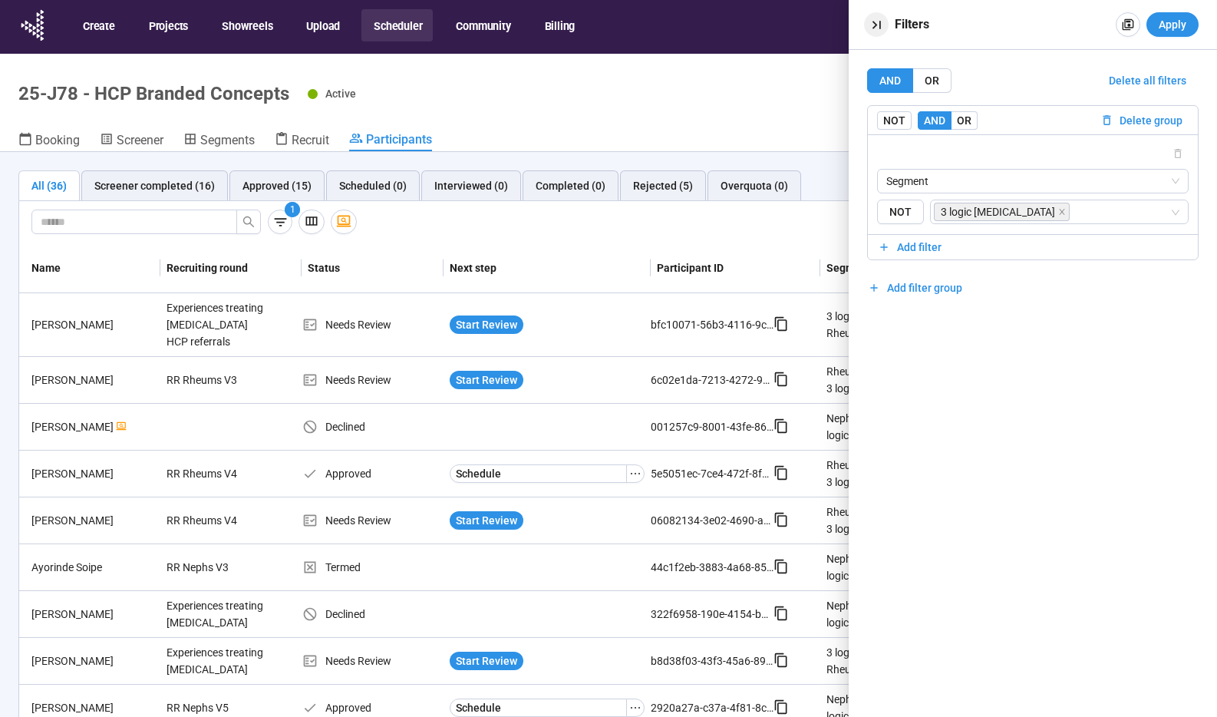
click at [869, 27] on icon "button" at bounding box center [877, 25] width 16 height 16
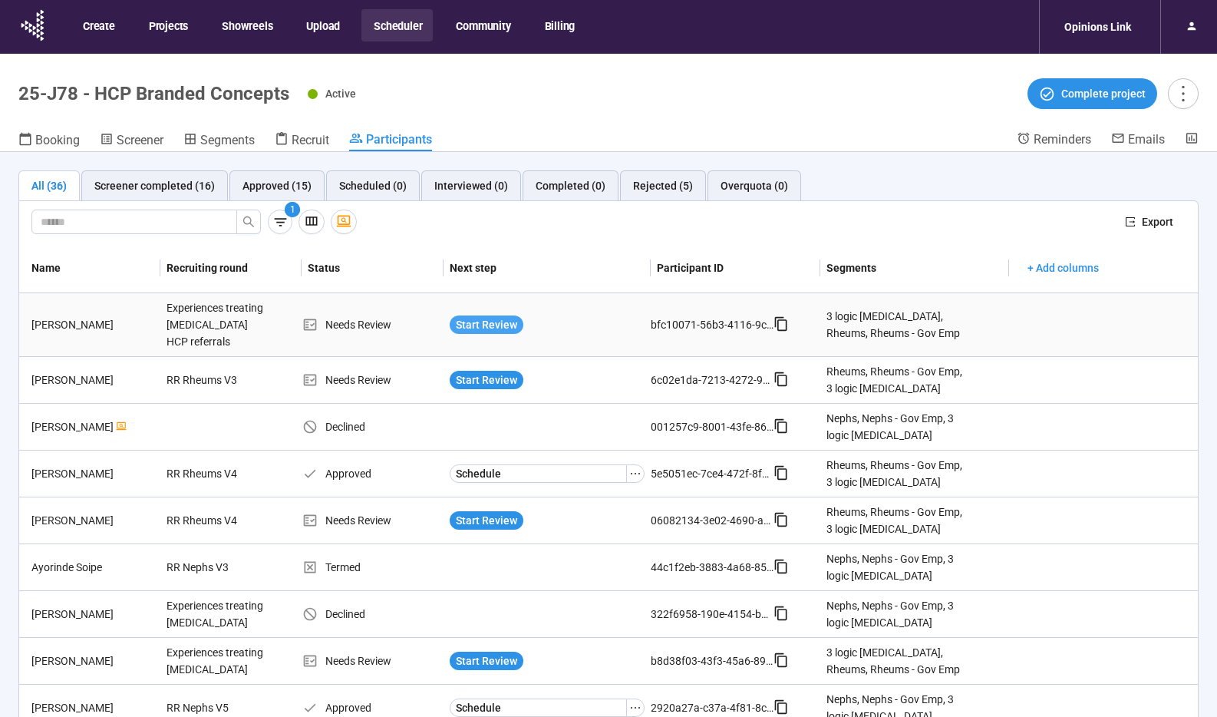
click at [489, 316] on span "Start Review" at bounding box center [486, 324] width 61 height 17
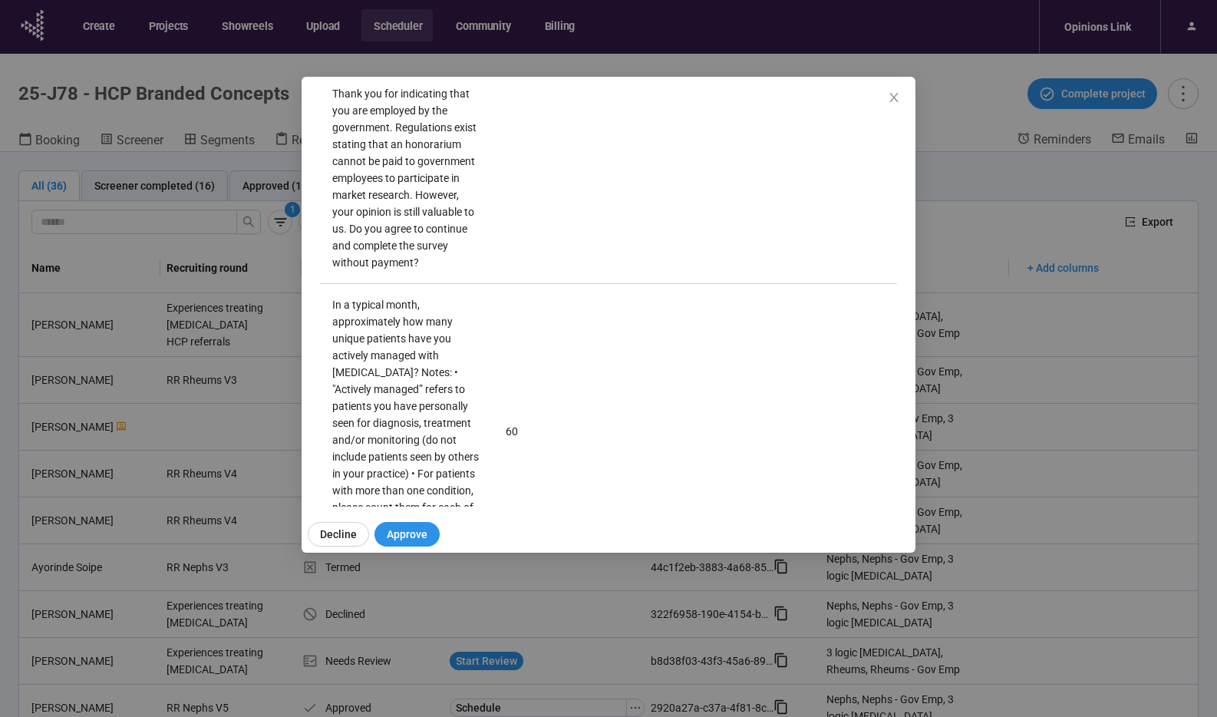
scroll to position [1798, 0]
drag, startPoint x: 895, startPoint y: 97, endPoint x: 887, endPoint y: 124, distance: 28.2
click at [895, 97] on icon "close" at bounding box center [894, 97] width 12 height 12
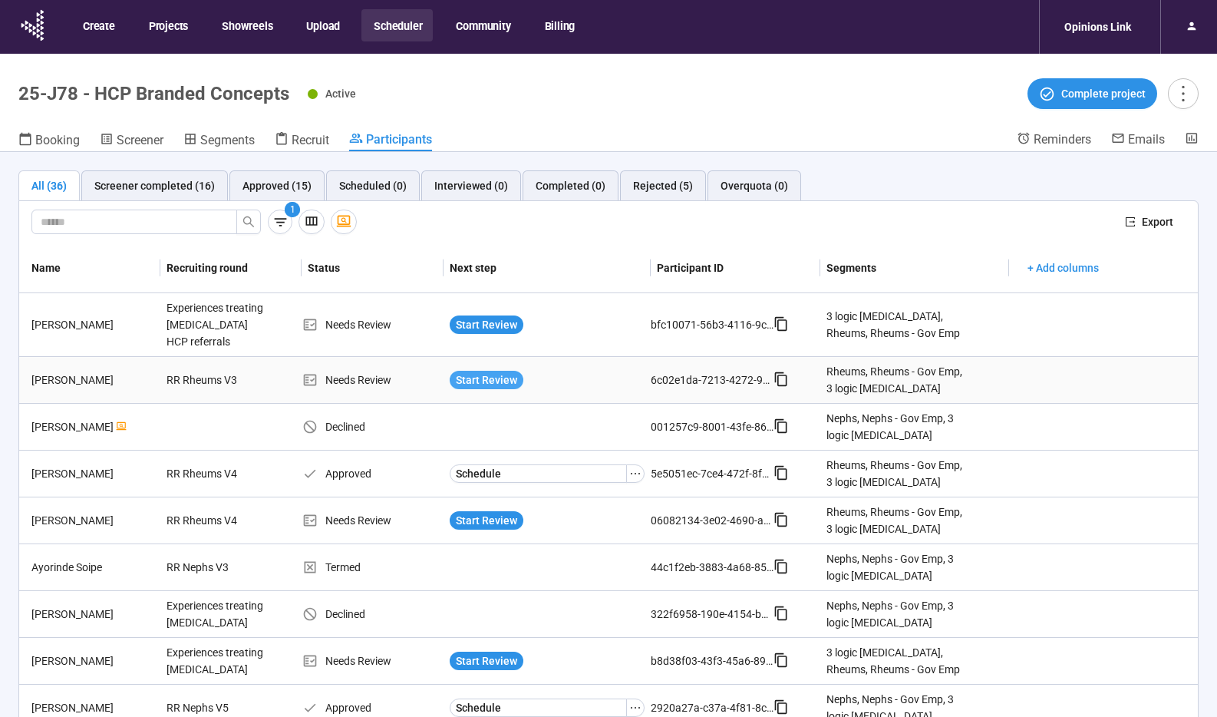
click at [500, 371] on span "Start Review" at bounding box center [486, 379] width 61 height 17
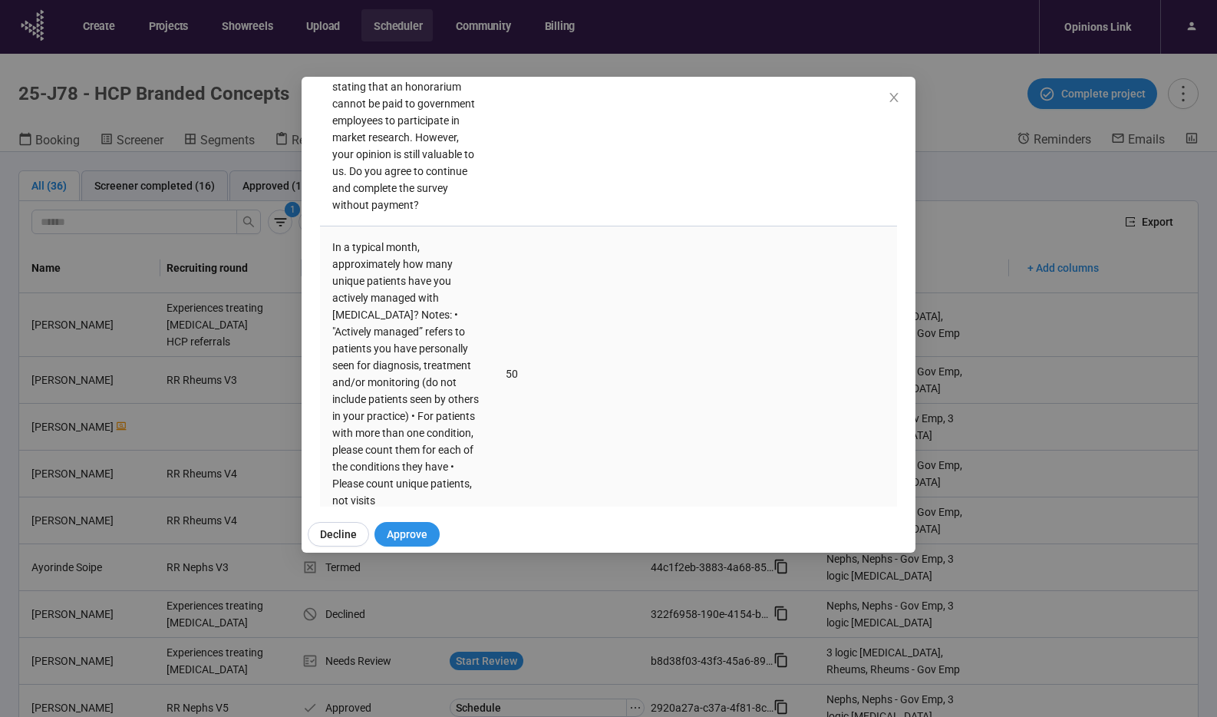
scroll to position [1877, 0]
click at [893, 97] on icon "close" at bounding box center [893, 97] width 8 height 9
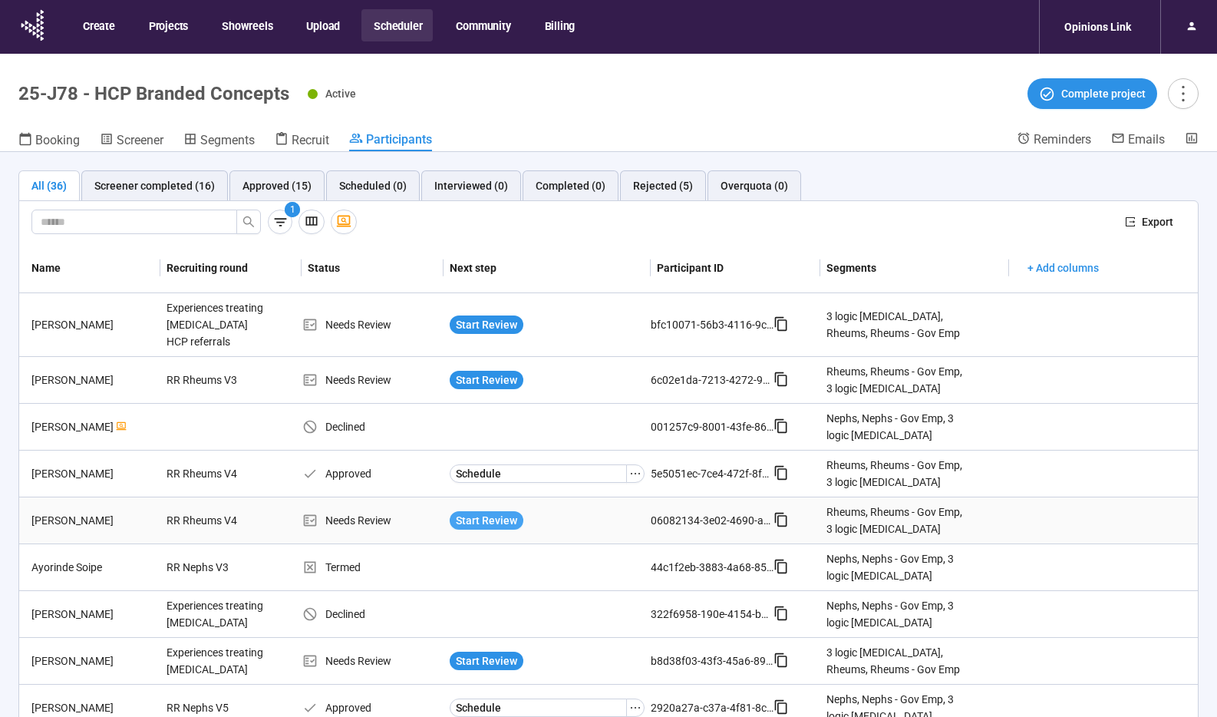
click at [486, 512] on span "Start Review" at bounding box center [486, 520] width 61 height 17
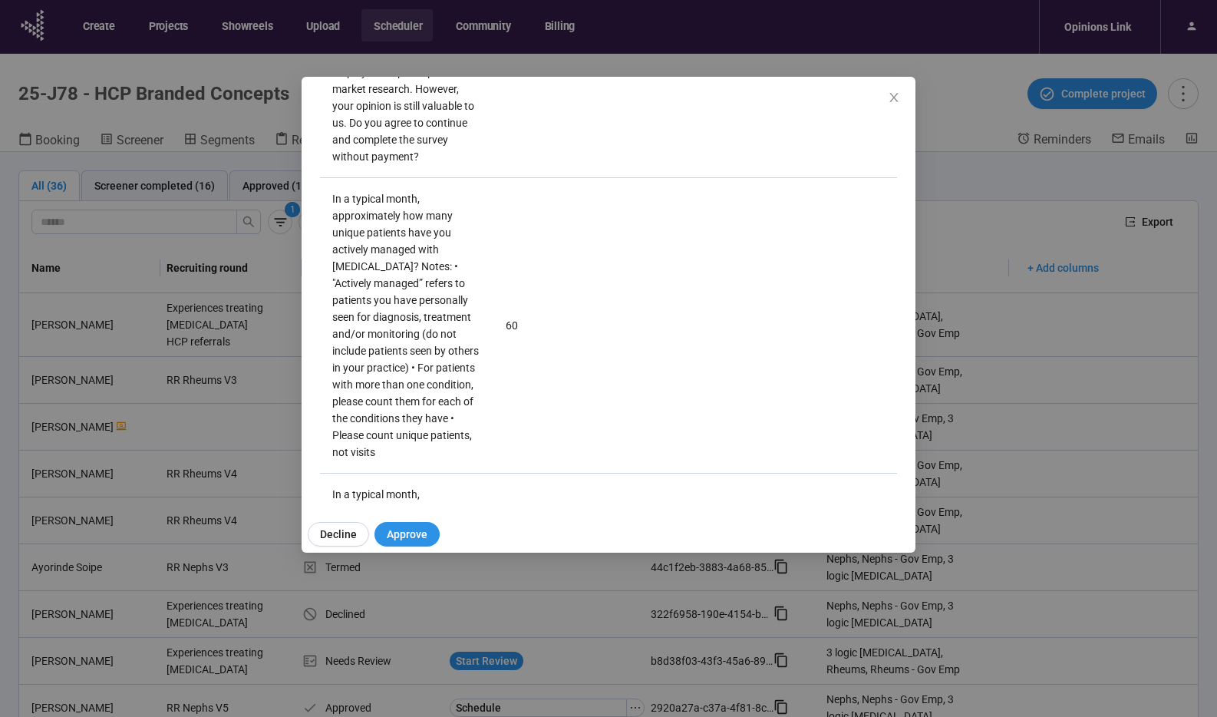
scroll to position [1905, 0]
click at [895, 97] on icon "close" at bounding box center [894, 97] width 12 height 12
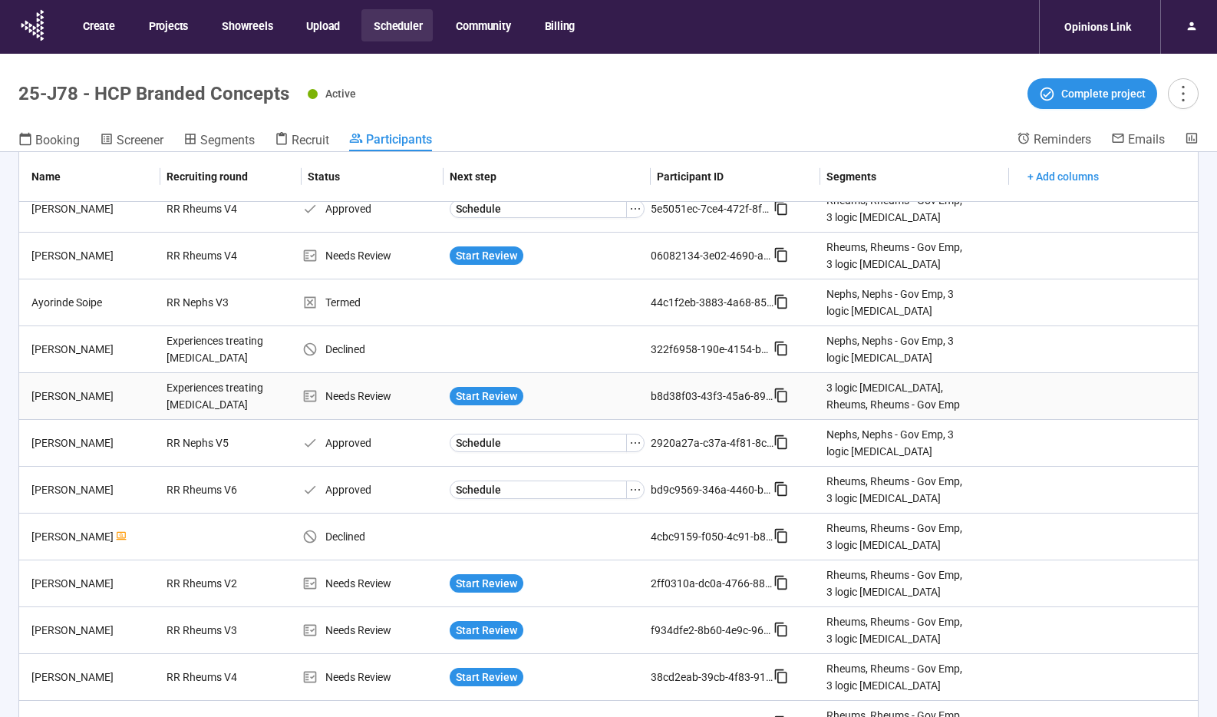
scroll to position [269, 0]
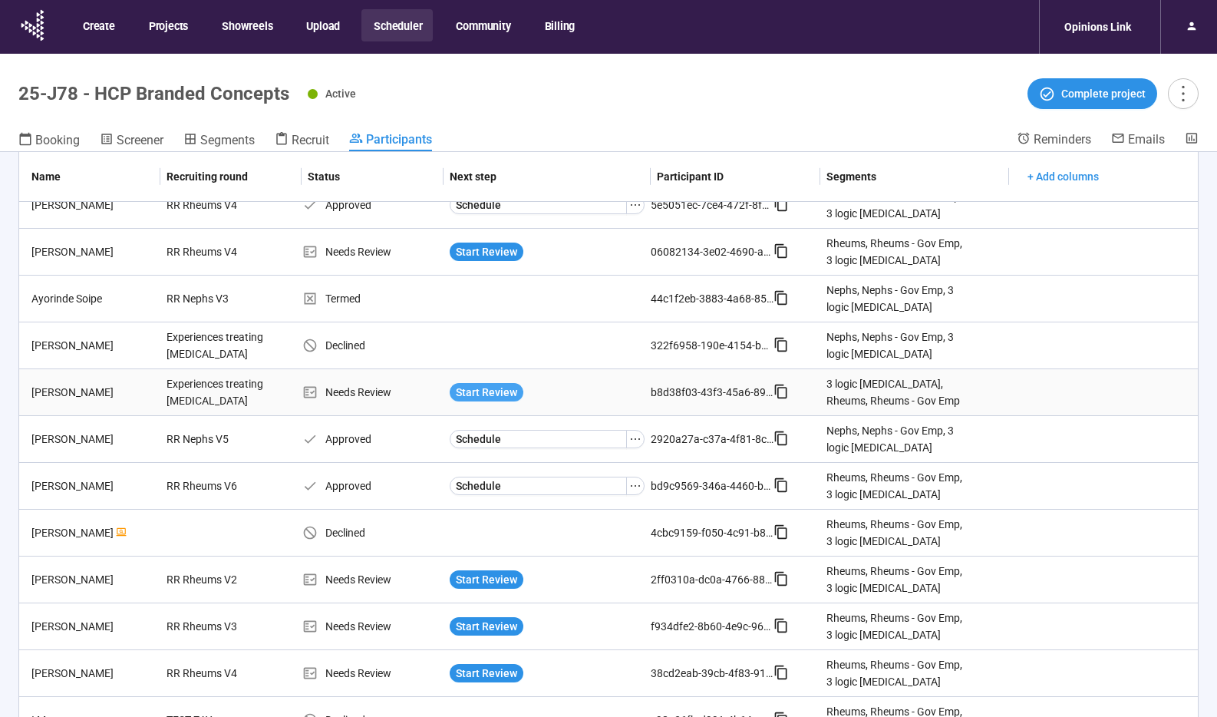
click at [477, 384] on span "Start Review" at bounding box center [486, 392] width 61 height 17
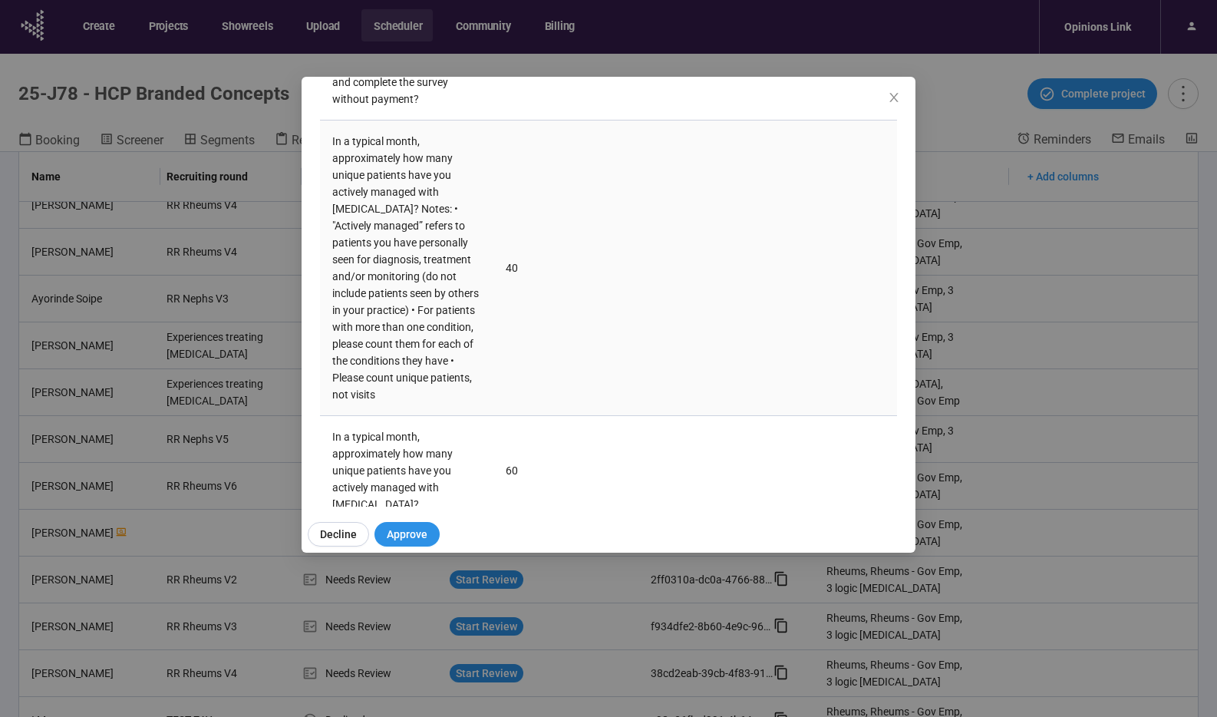
scroll to position [1967, 0]
drag, startPoint x: 899, startPoint y: 97, endPoint x: 863, endPoint y: 143, distance: 57.9
click at [899, 97] on icon "close" at bounding box center [894, 97] width 12 height 12
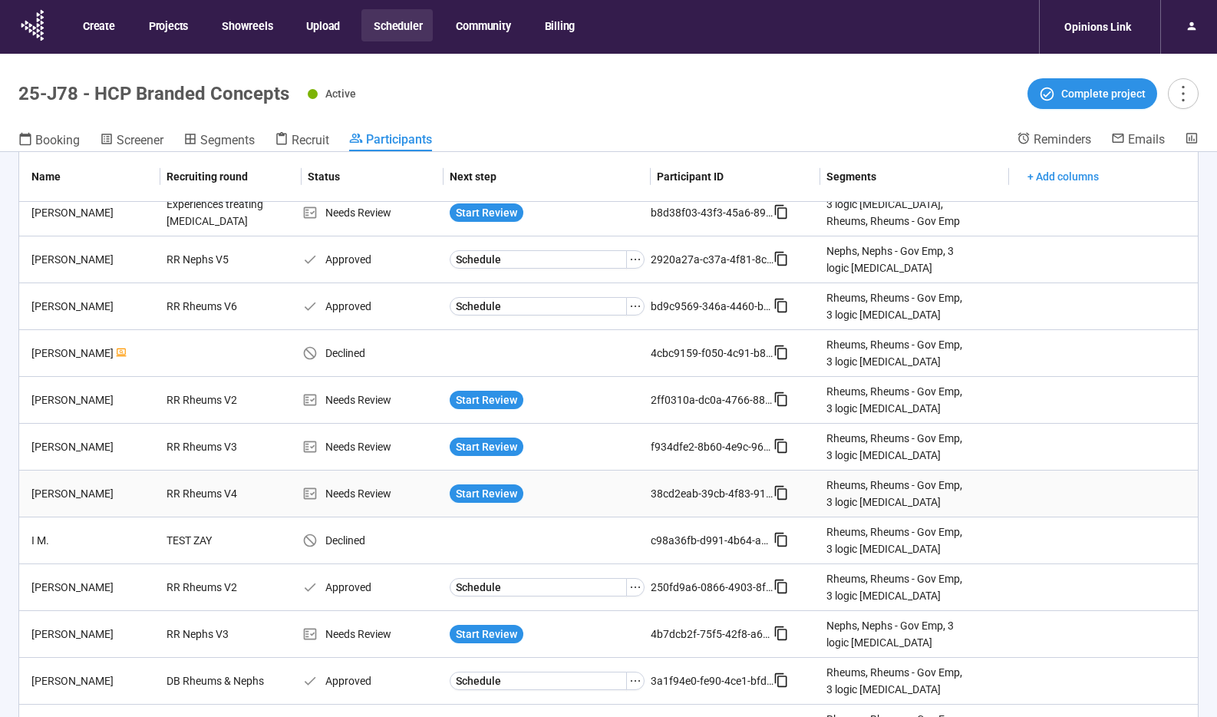
scroll to position [451, 0]
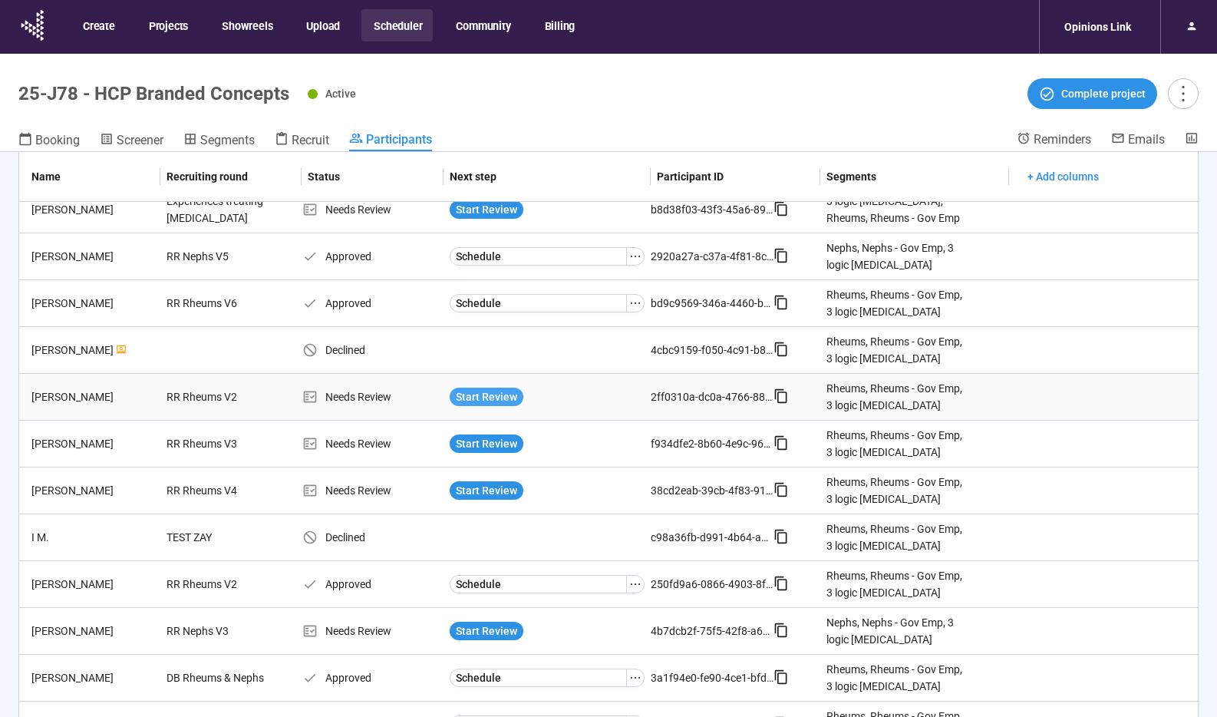
click at [473, 388] on span "Start Review" at bounding box center [486, 396] width 61 height 17
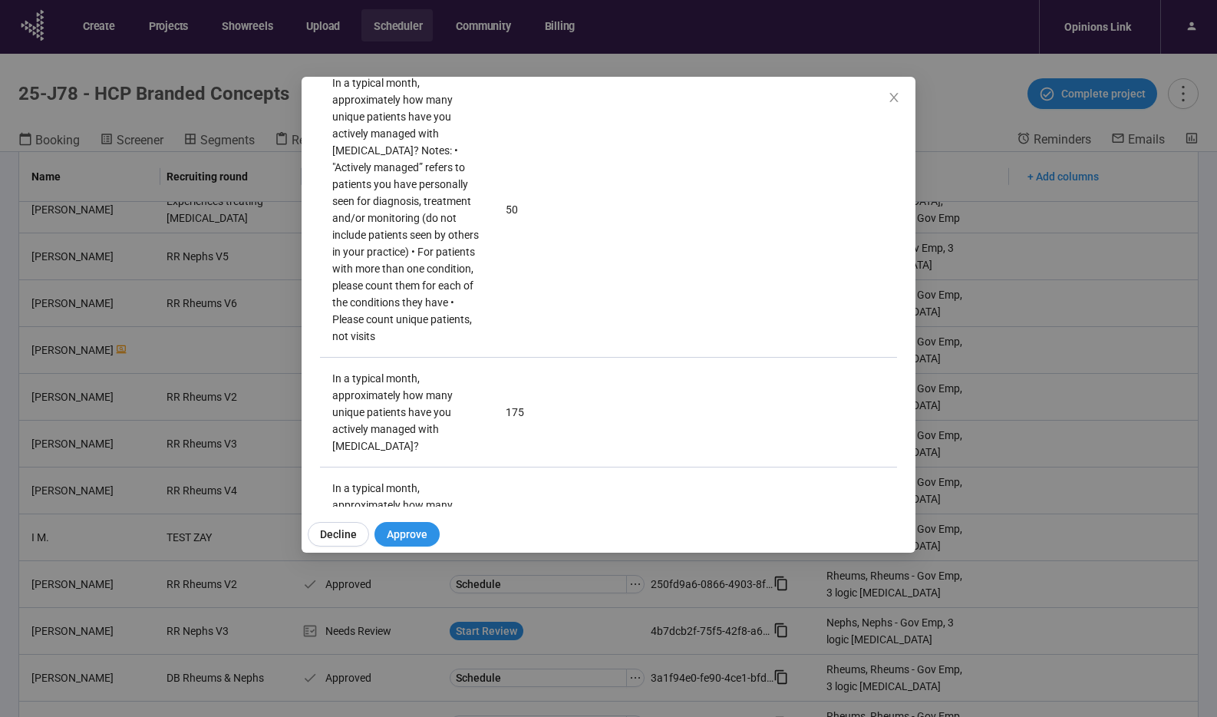
scroll to position [2024, 0]
click at [893, 101] on icon "close" at bounding box center [894, 97] width 12 height 12
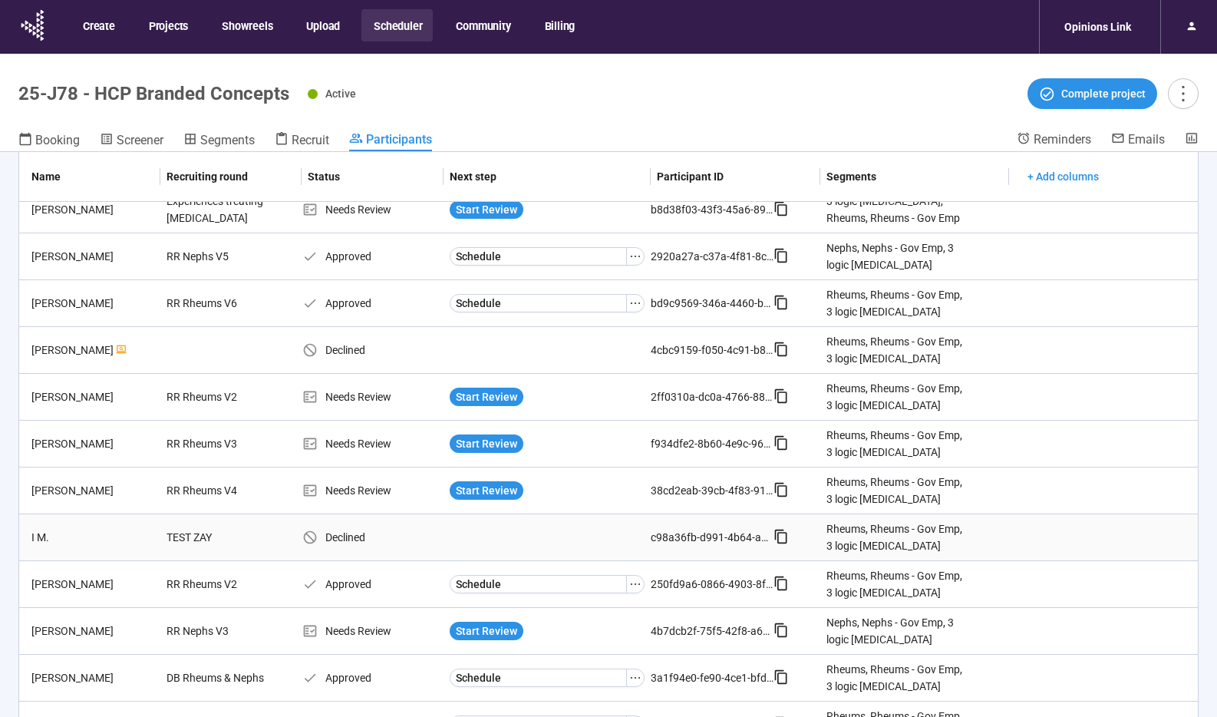
scroll to position [462, 0]
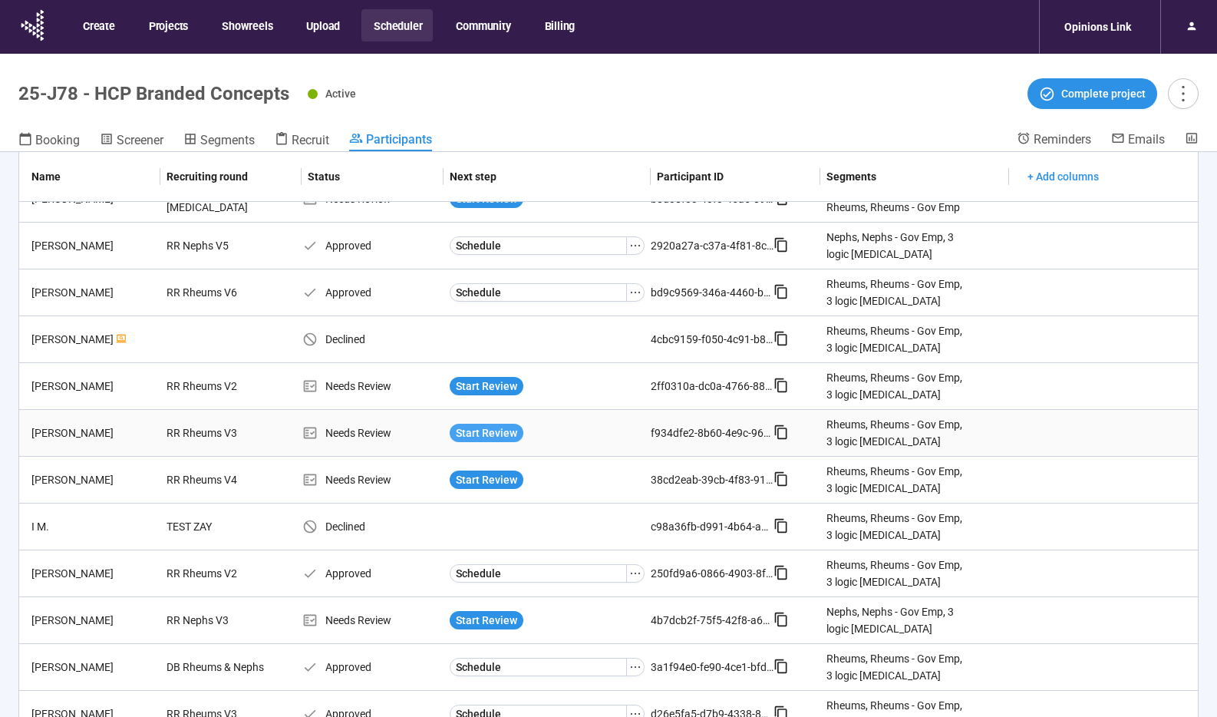
click at [493, 424] on span "Start Review" at bounding box center [486, 432] width 61 height 17
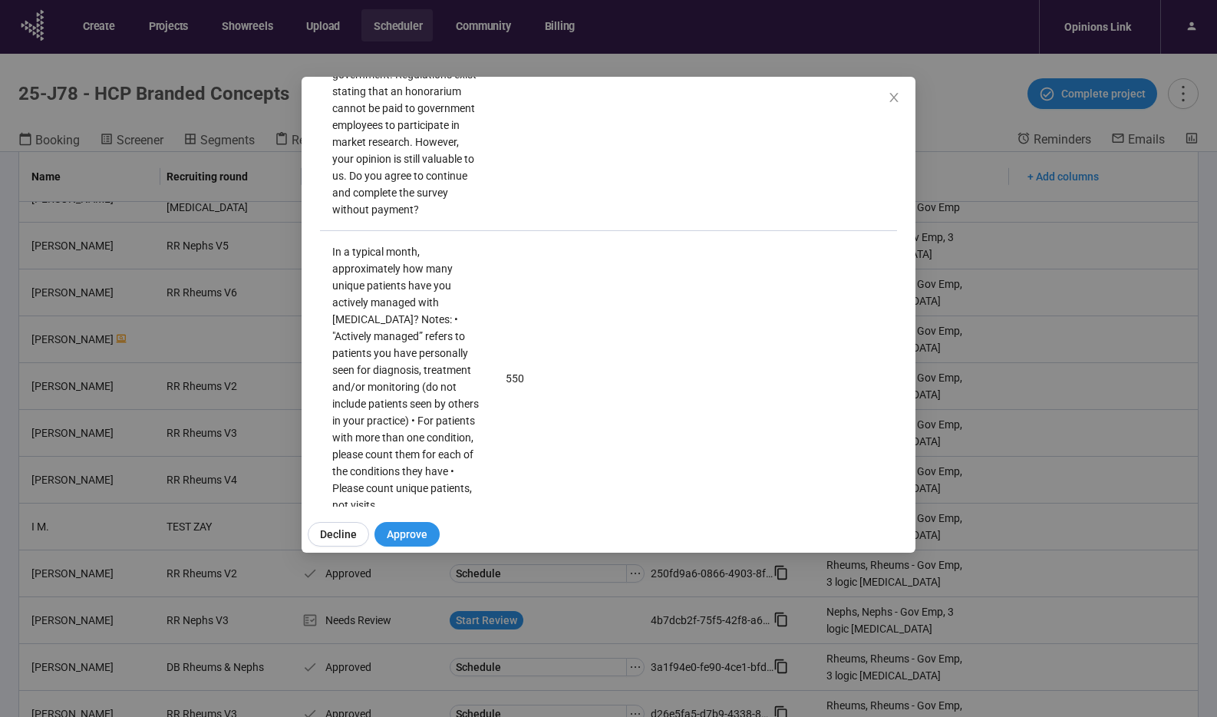
scroll to position [1959, 0]
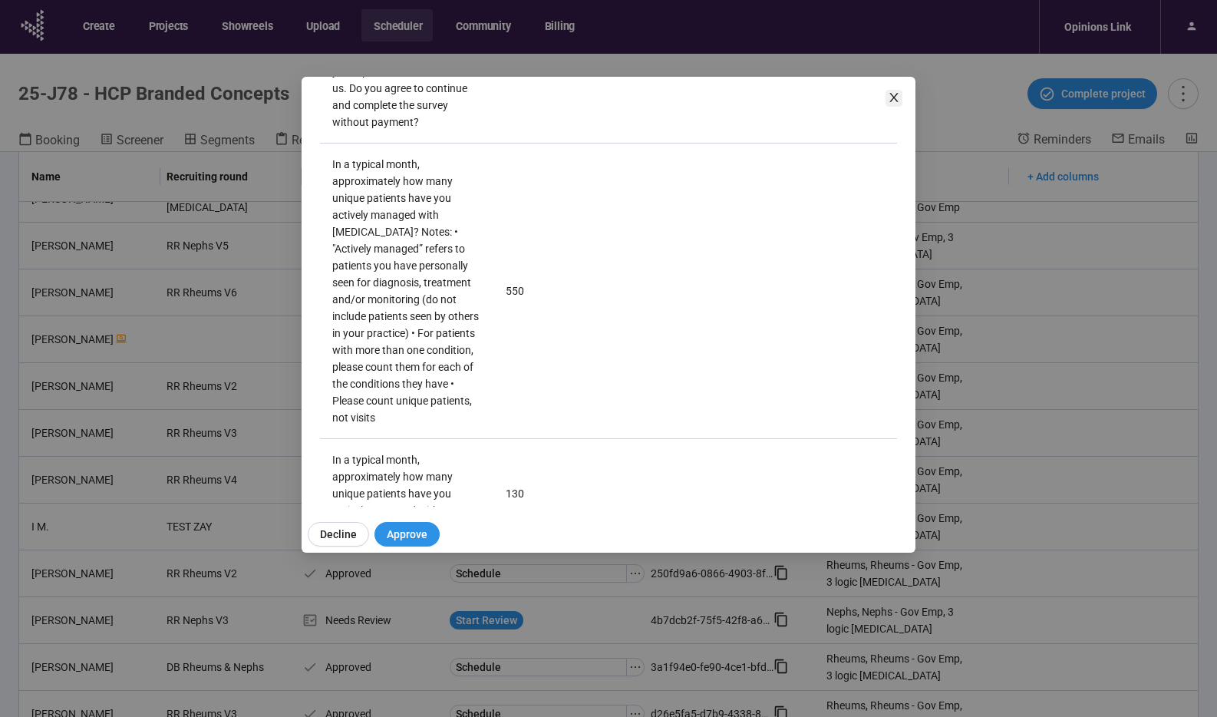
click at [899, 96] on icon "close" at bounding box center [894, 97] width 12 height 12
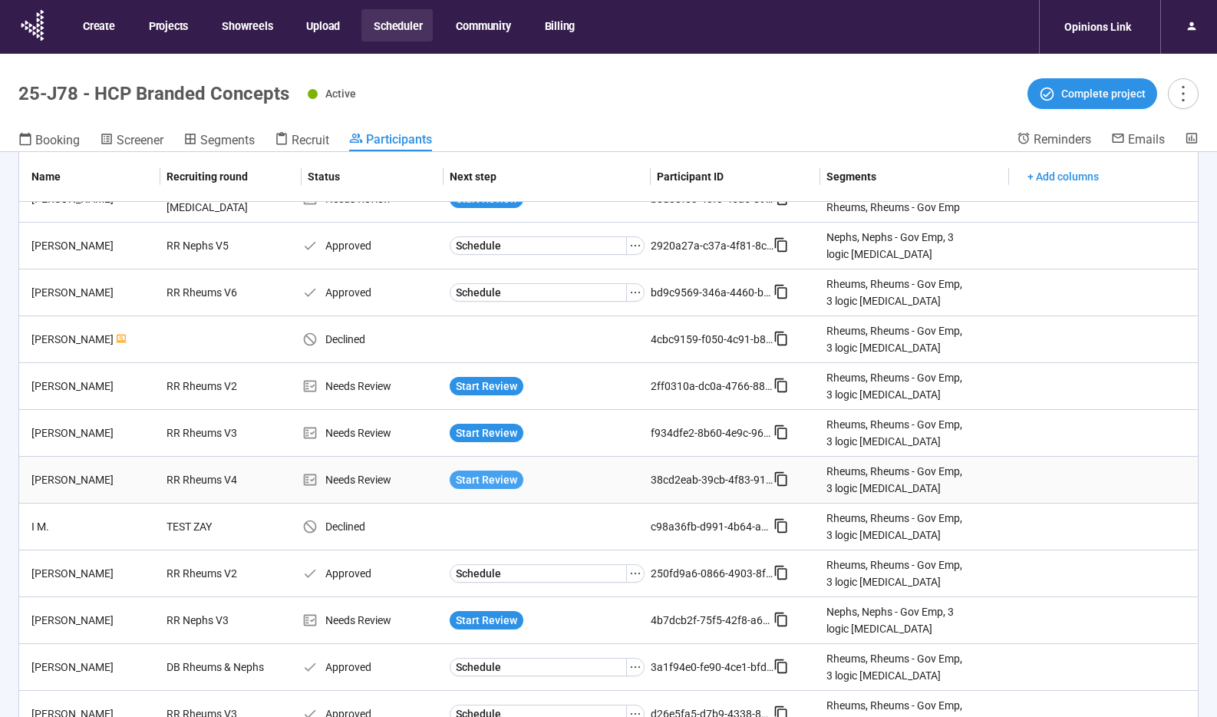
click at [479, 471] on span "Start Review" at bounding box center [486, 479] width 61 height 17
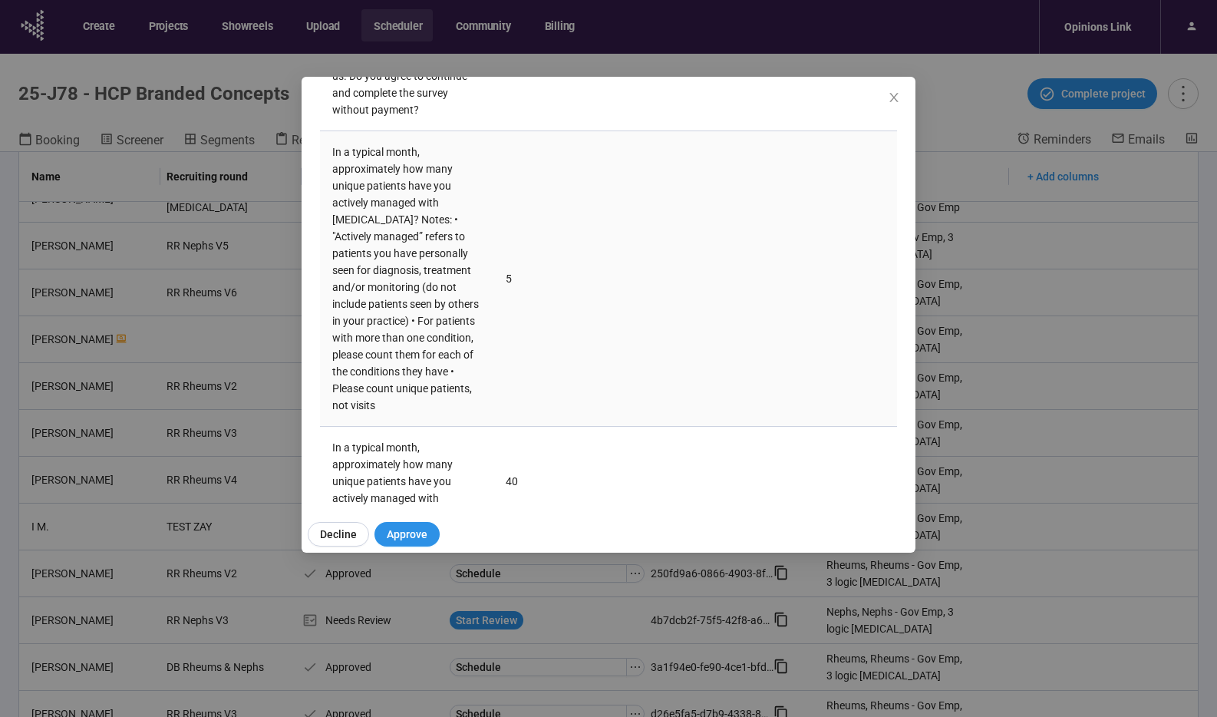
scroll to position [2007, 0]
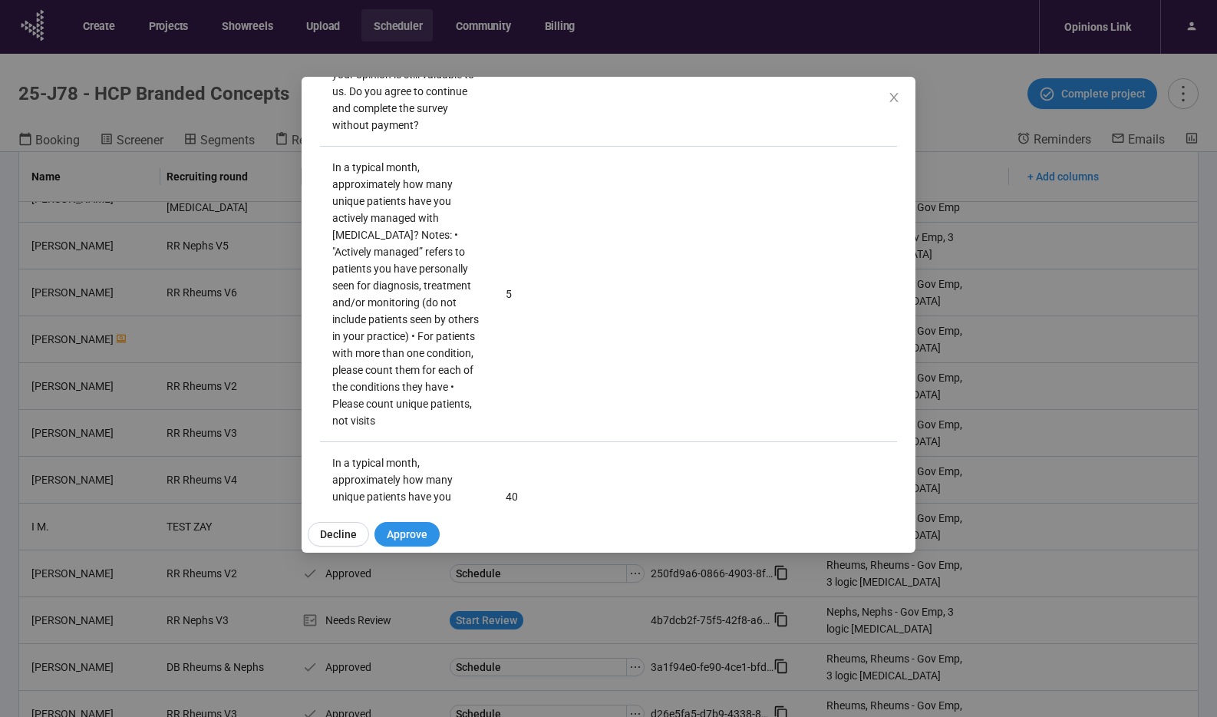
click at [892, 98] on icon "close" at bounding box center [893, 97] width 8 height 9
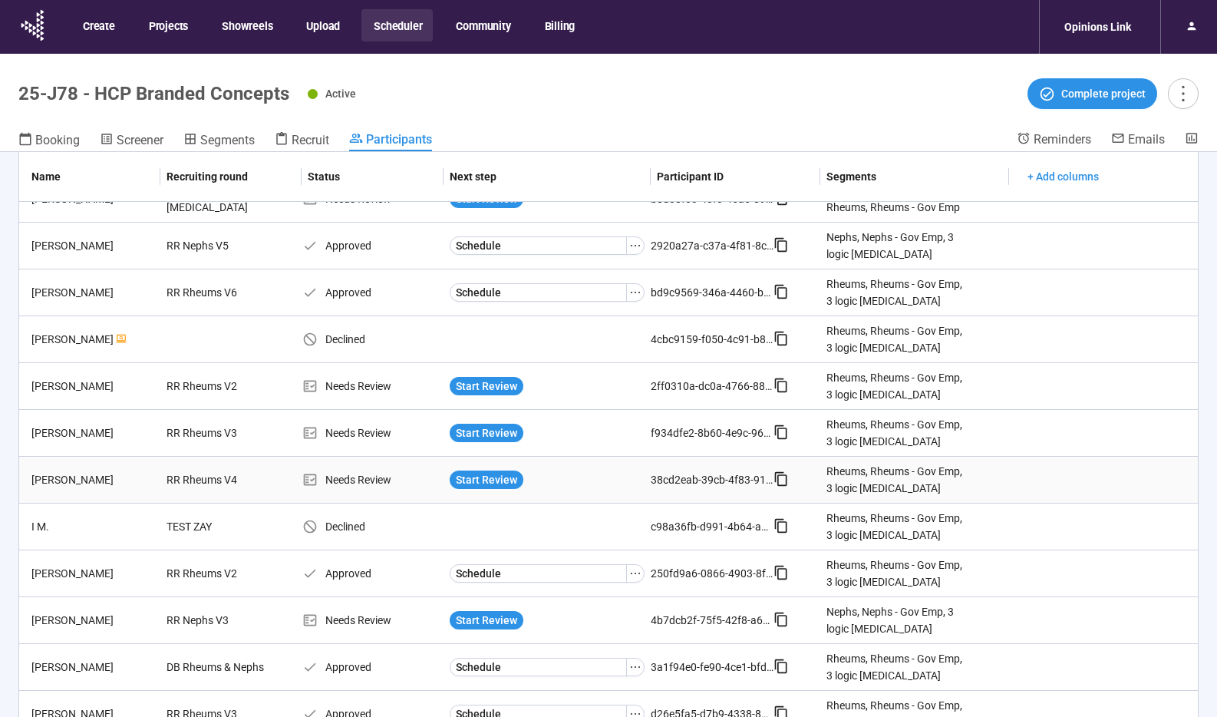
scroll to position [54, 0]
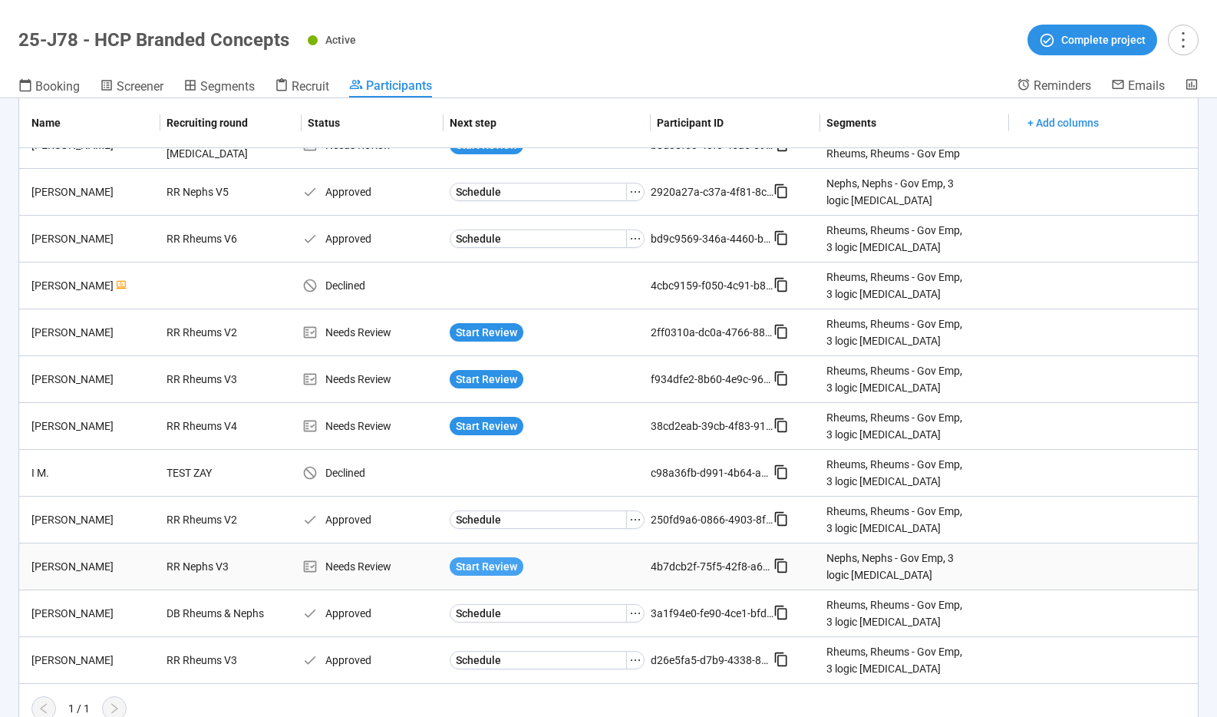
click at [489, 558] on span "Start Review" at bounding box center [486, 566] width 61 height 17
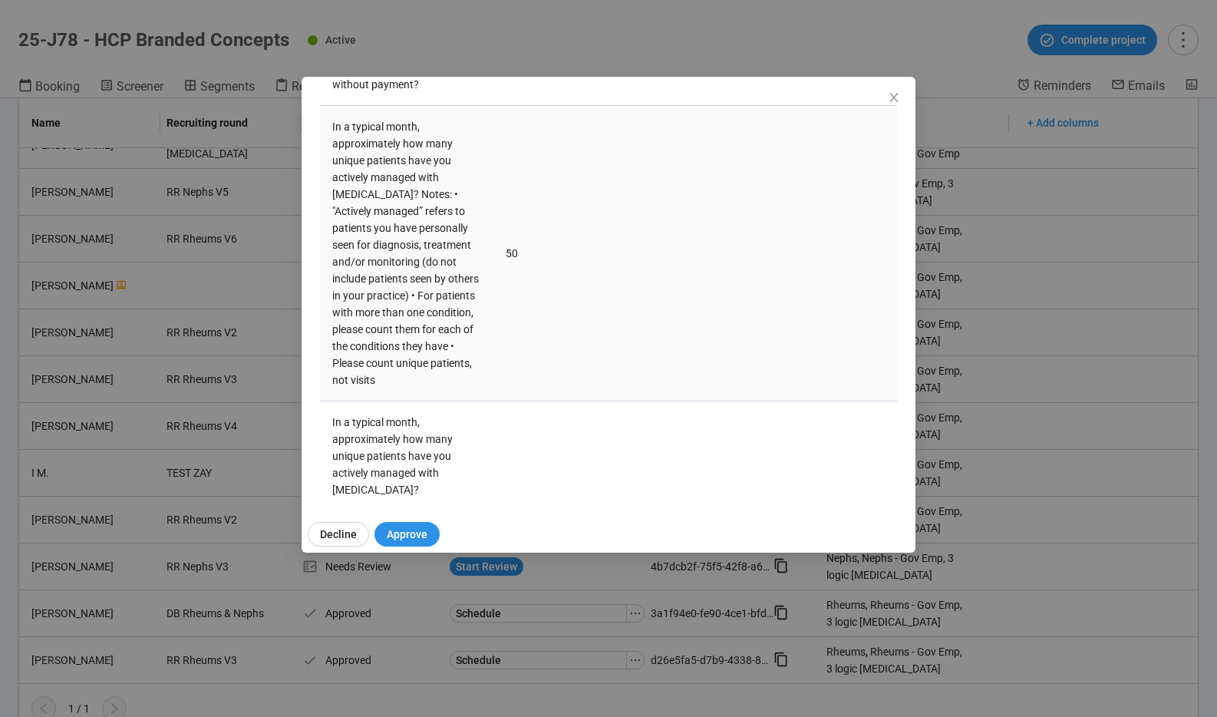
scroll to position [1928, 0]
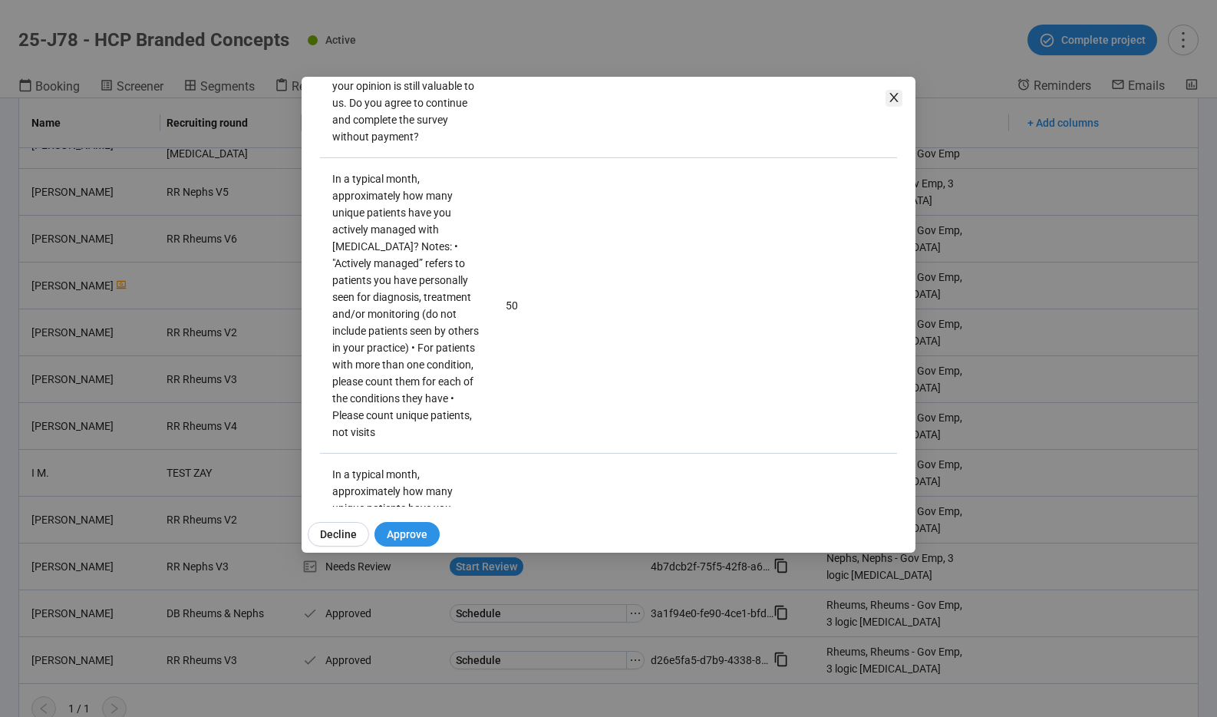
click at [891, 97] on icon "close" at bounding box center [894, 97] width 12 height 12
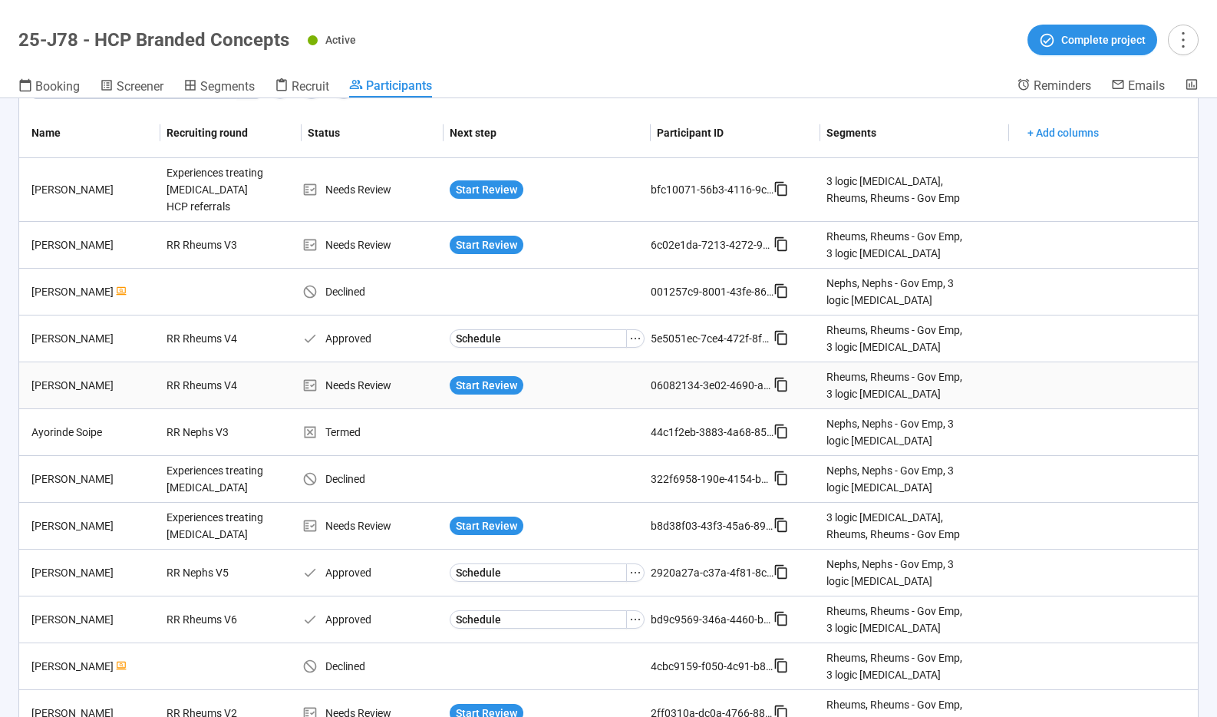
scroll to position [0, 0]
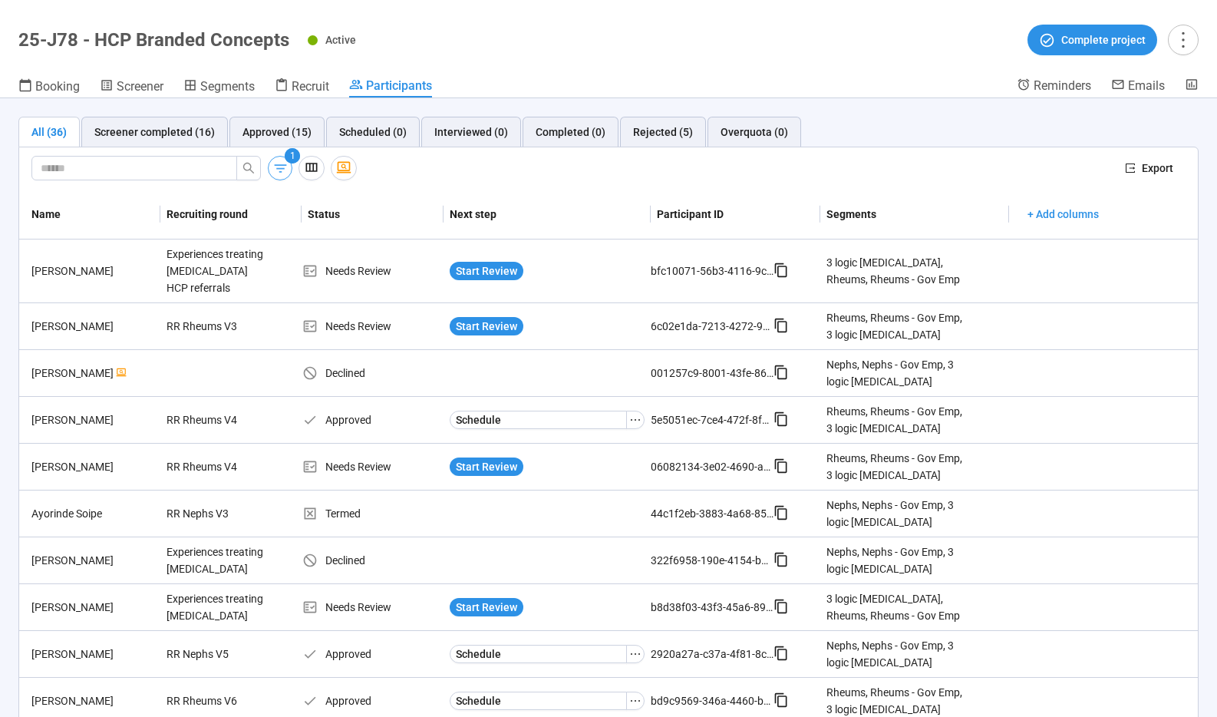
click at [276, 163] on icon "button" at bounding box center [280, 168] width 16 height 16
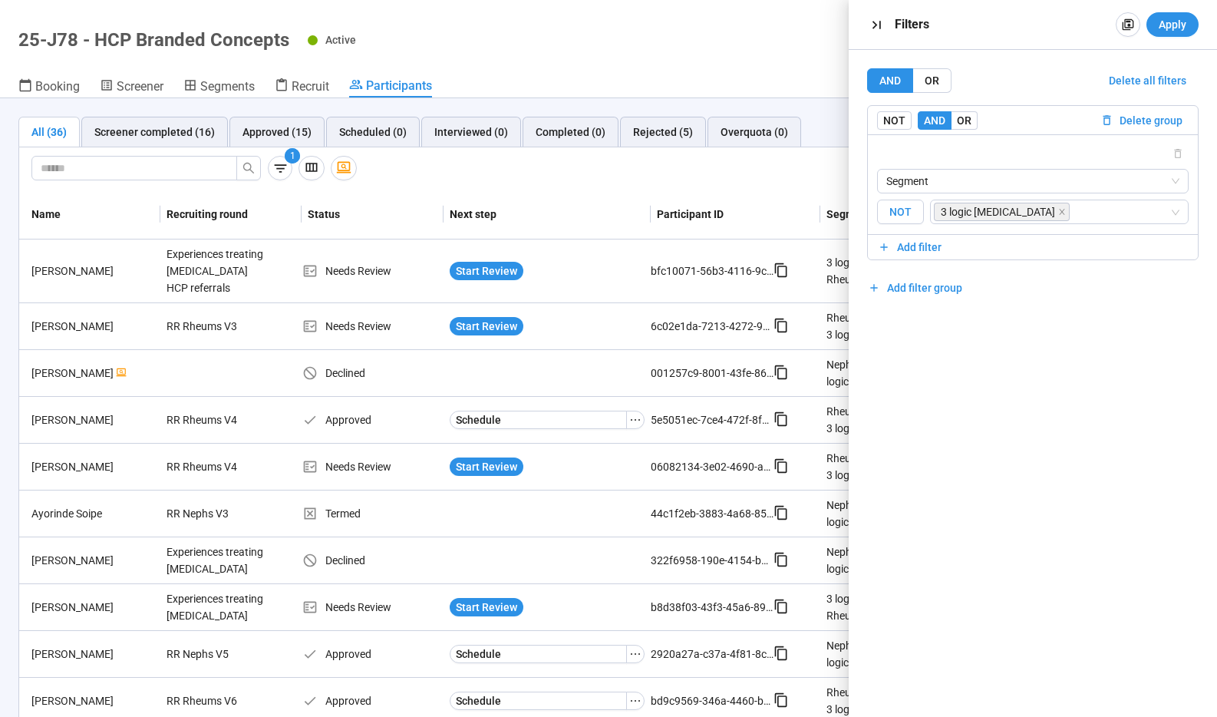
click at [906, 212] on span "NOT" at bounding box center [900, 212] width 47 height 25
click at [1171, 23] on span "Apply" at bounding box center [1173, 24] width 28 height 17
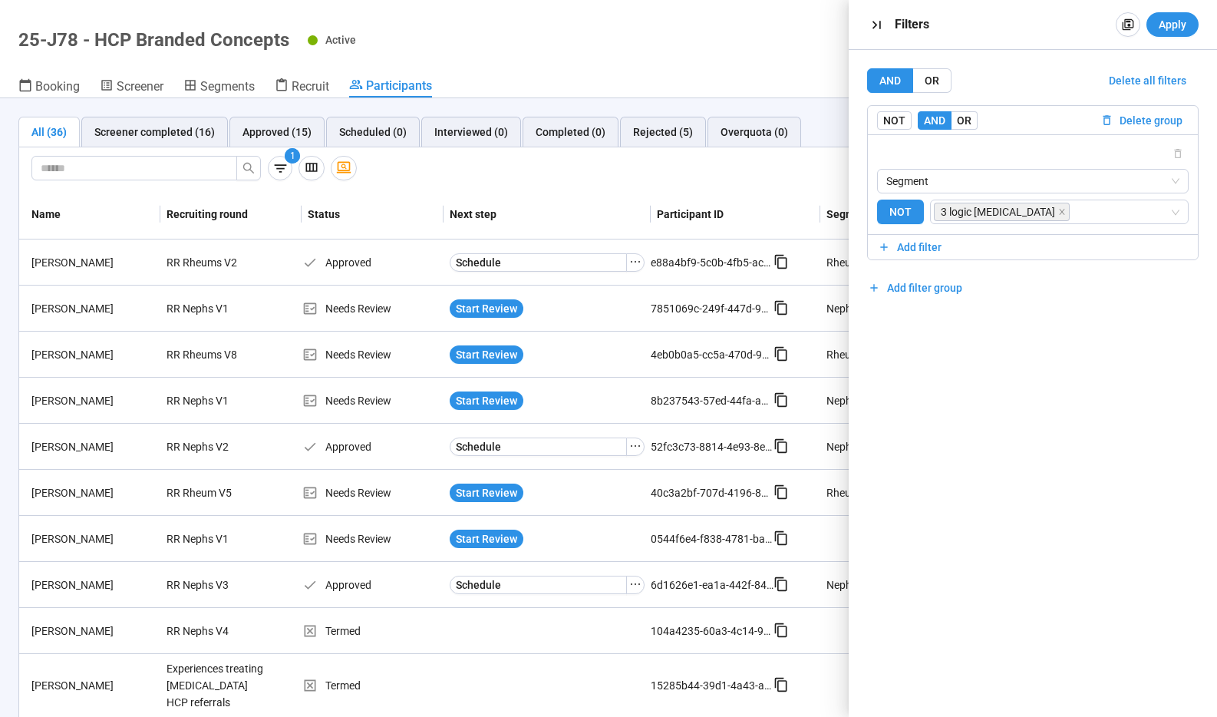
click at [595, 170] on div "1" at bounding box center [571, 168] width 1081 height 25
click at [879, 26] on icon "button" at bounding box center [877, 25] width 16 height 16
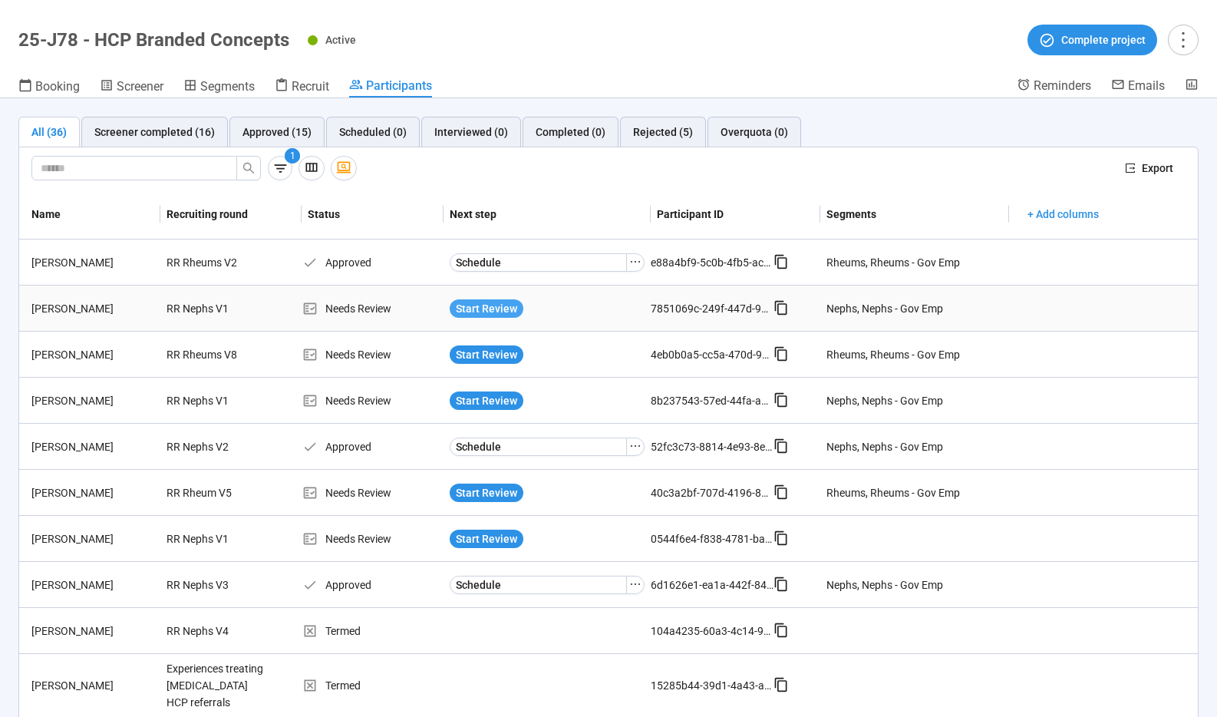
click at [468, 308] on span "Start Review" at bounding box center [486, 308] width 61 height 17
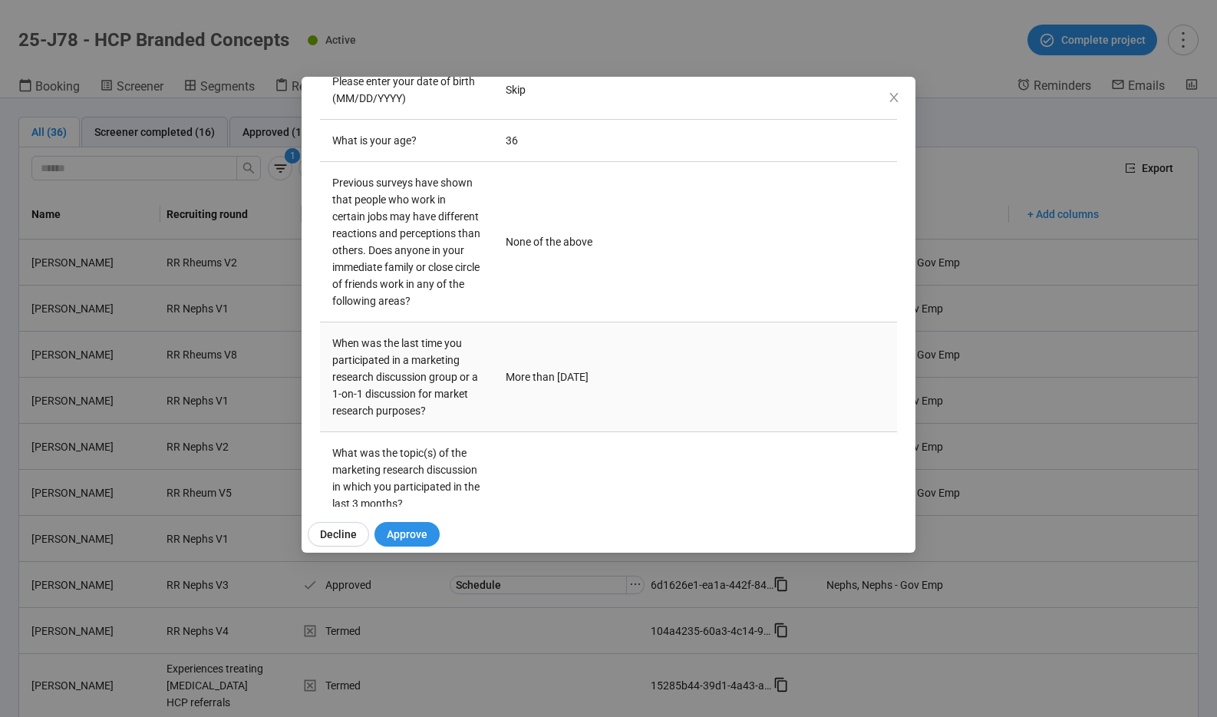
scroll to position [638, 0]
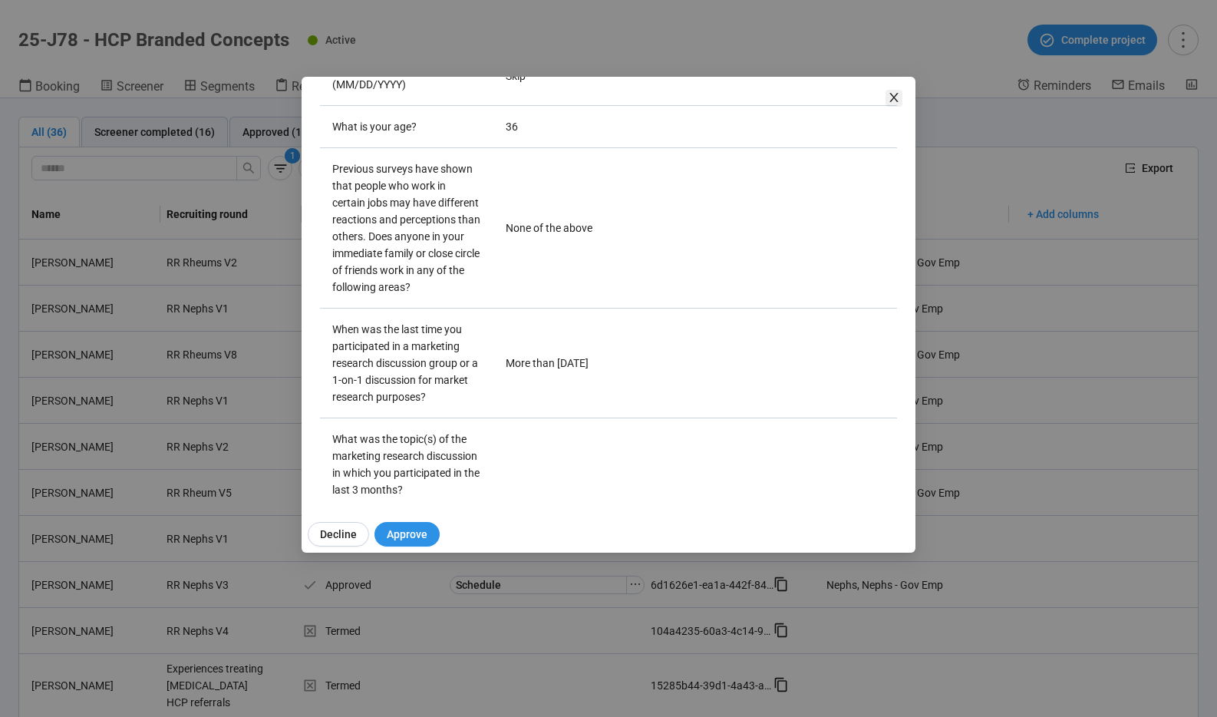
click at [889, 103] on icon "close" at bounding box center [894, 97] width 12 height 12
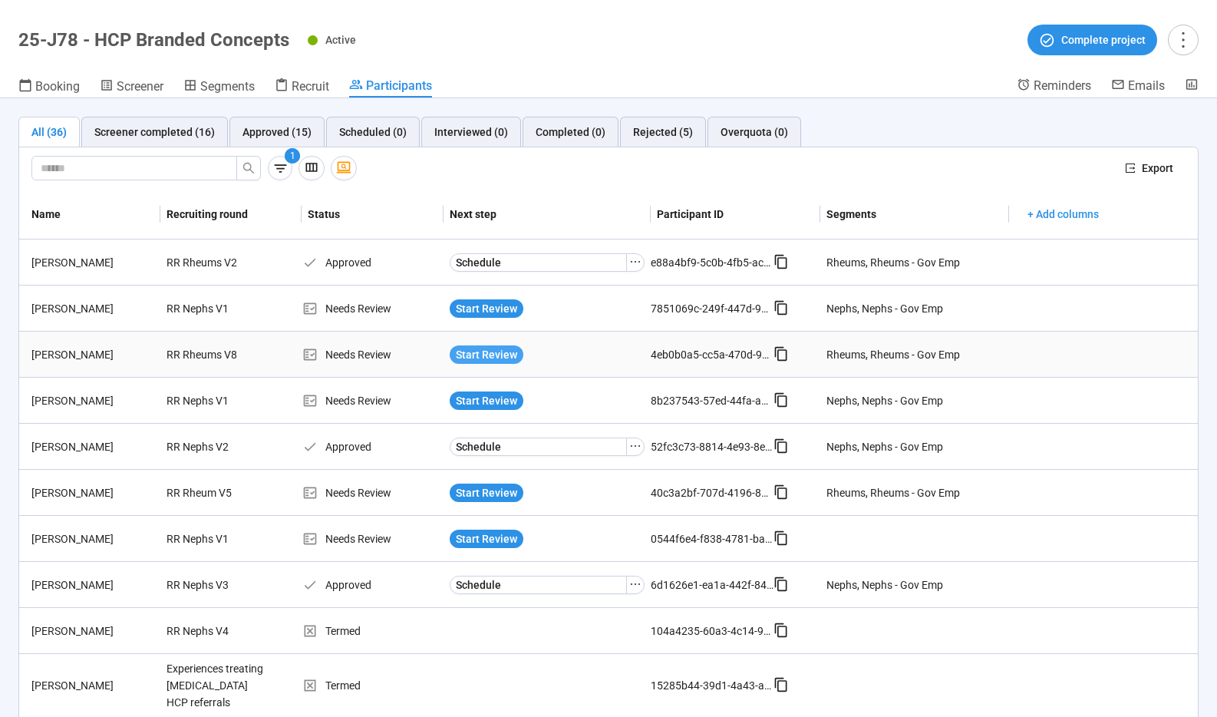
scroll to position [51, 0]
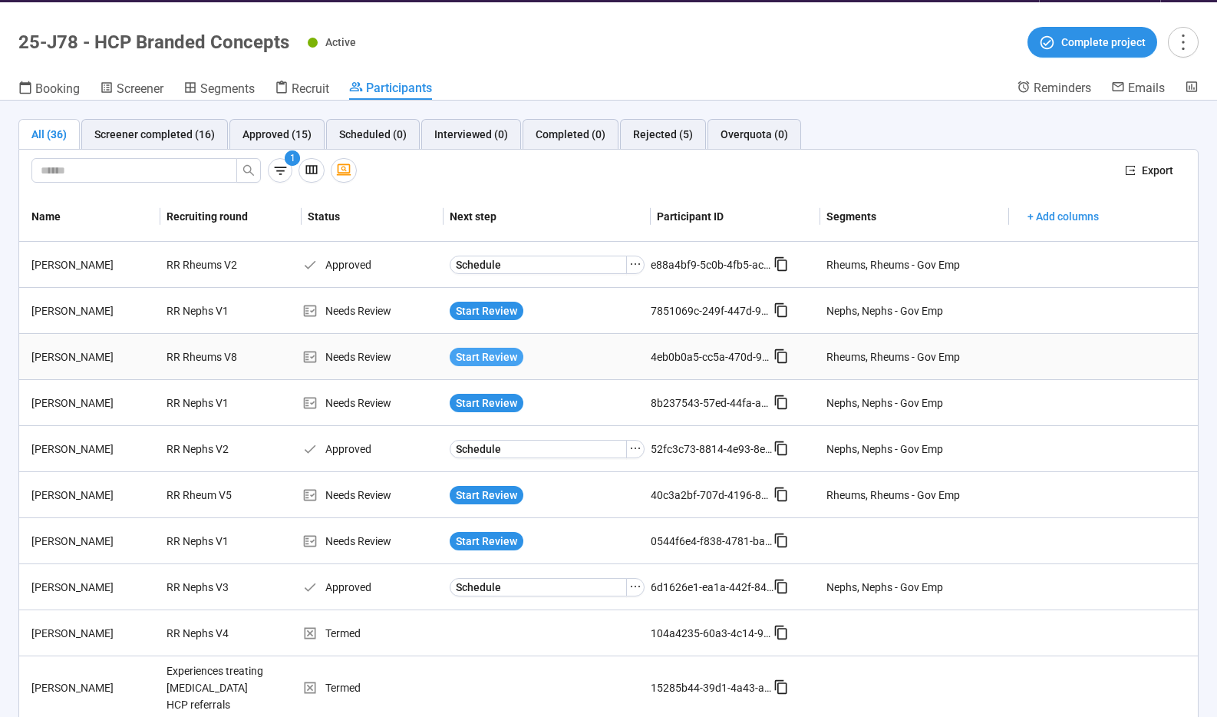
click at [496, 359] on span "Start Review" at bounding box center [486, 356] width 61 height 17
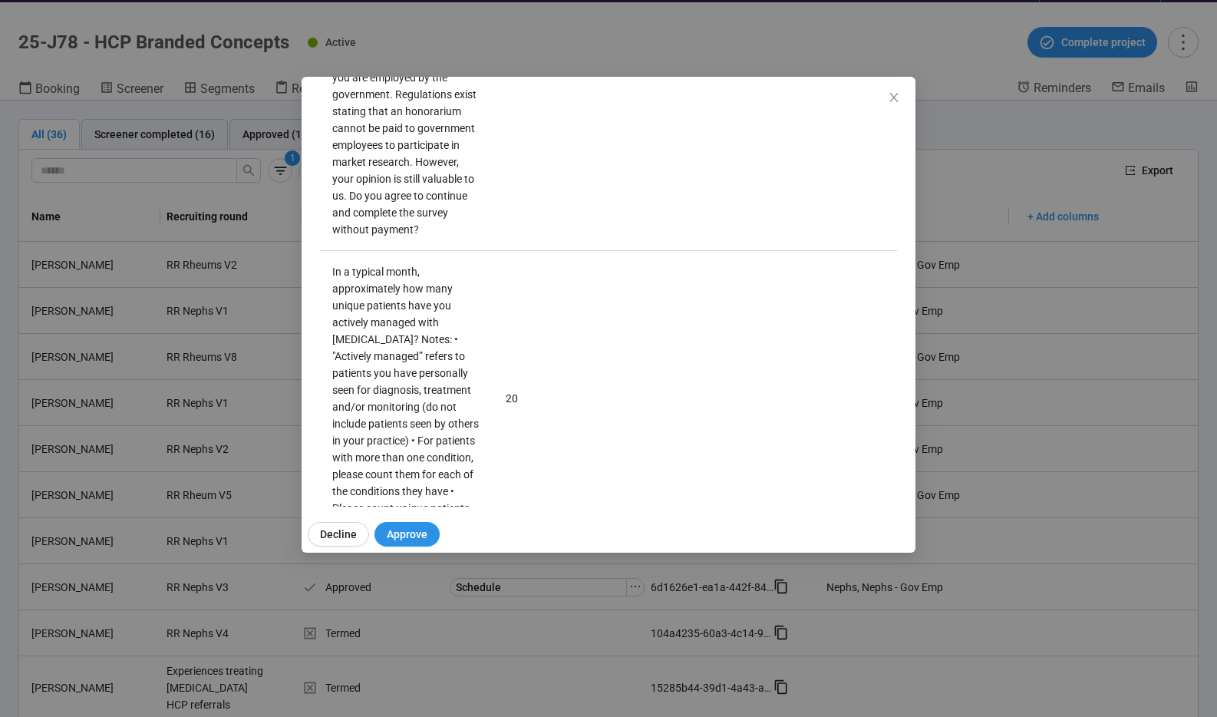
scroll to position [1839, 0]
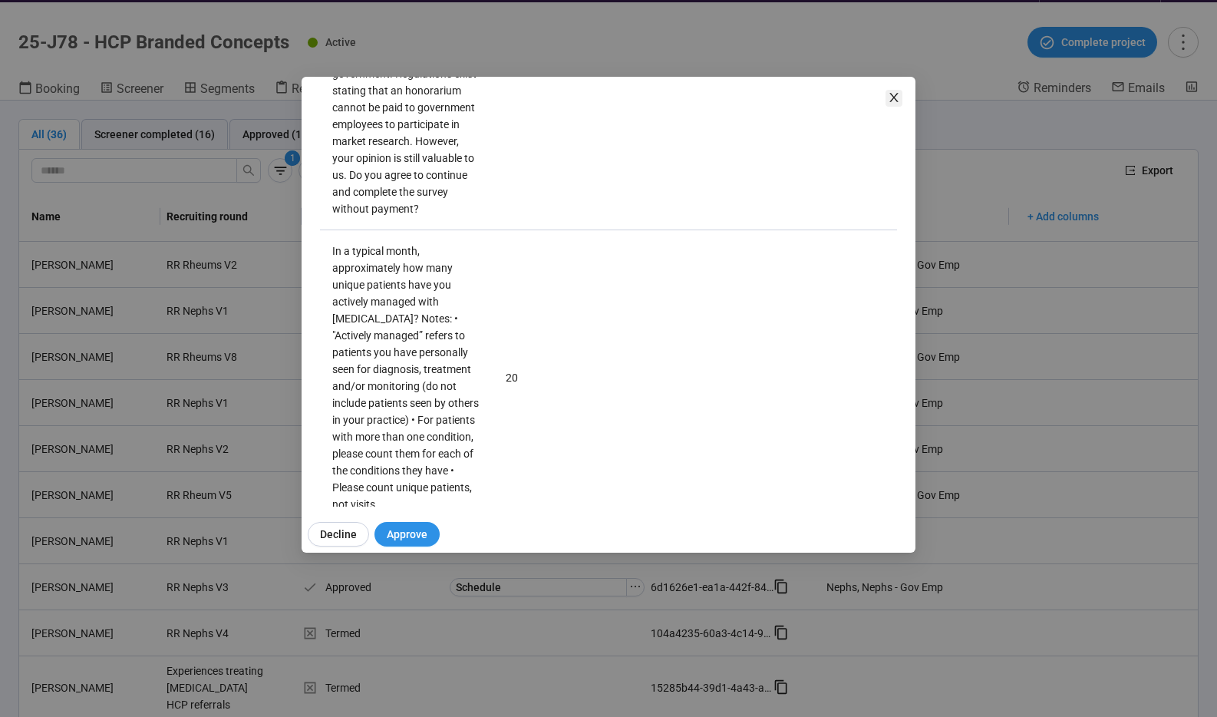
click at [888, 94] on icon "close" at bounding box center [894, 97] width 12 height 12
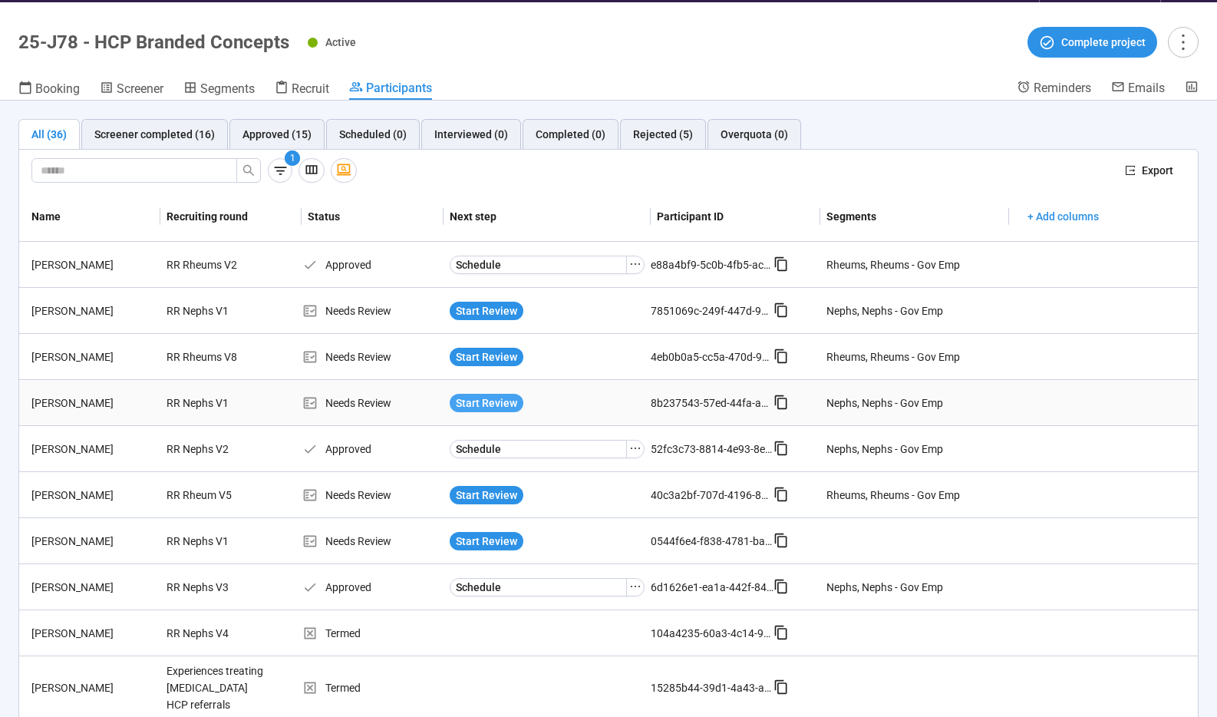
click at [503, 404] on span "Start Review" at bounding box center [486, 402] width 61 height 17
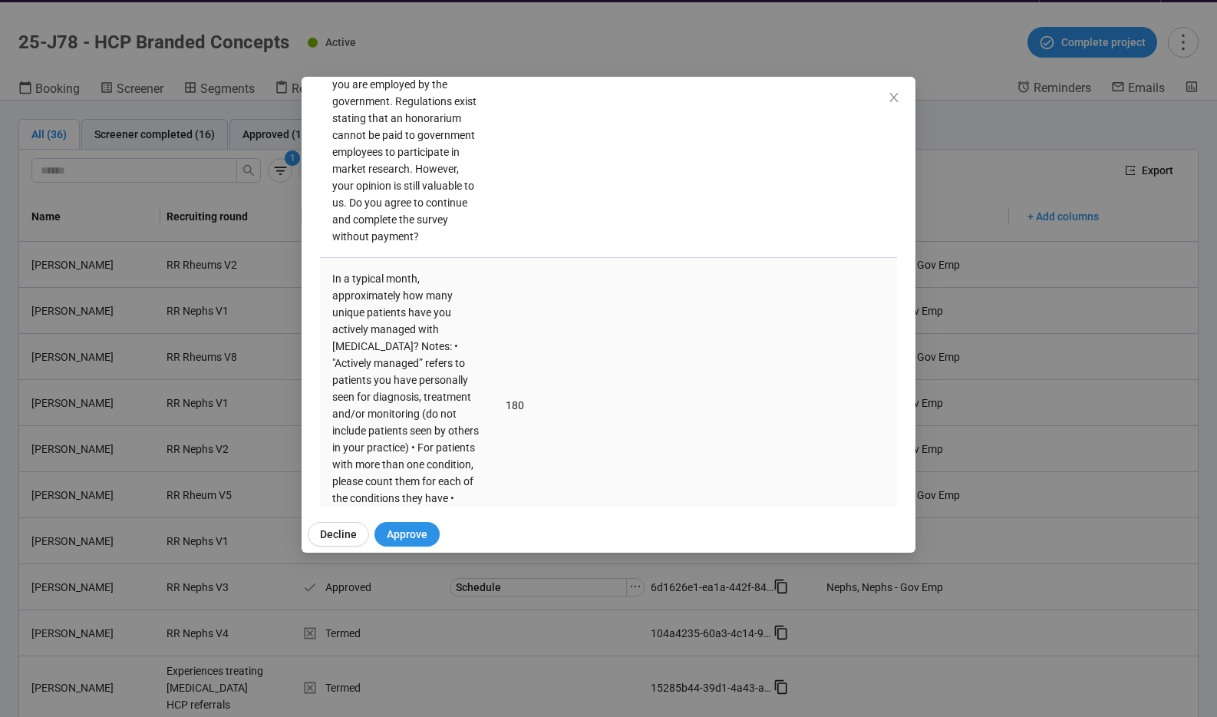
scroll to position [1819, 0]
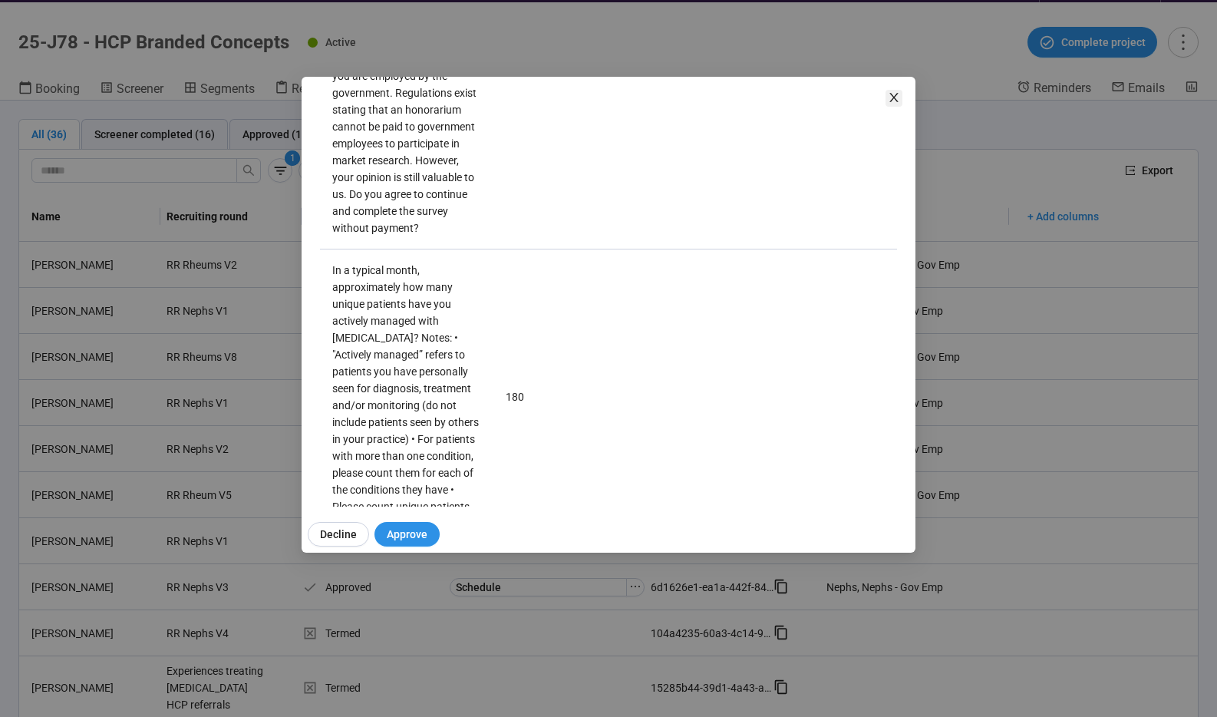
click at [896, 92] on icon "close" at bounding box center [894, 97] width 12 height 12
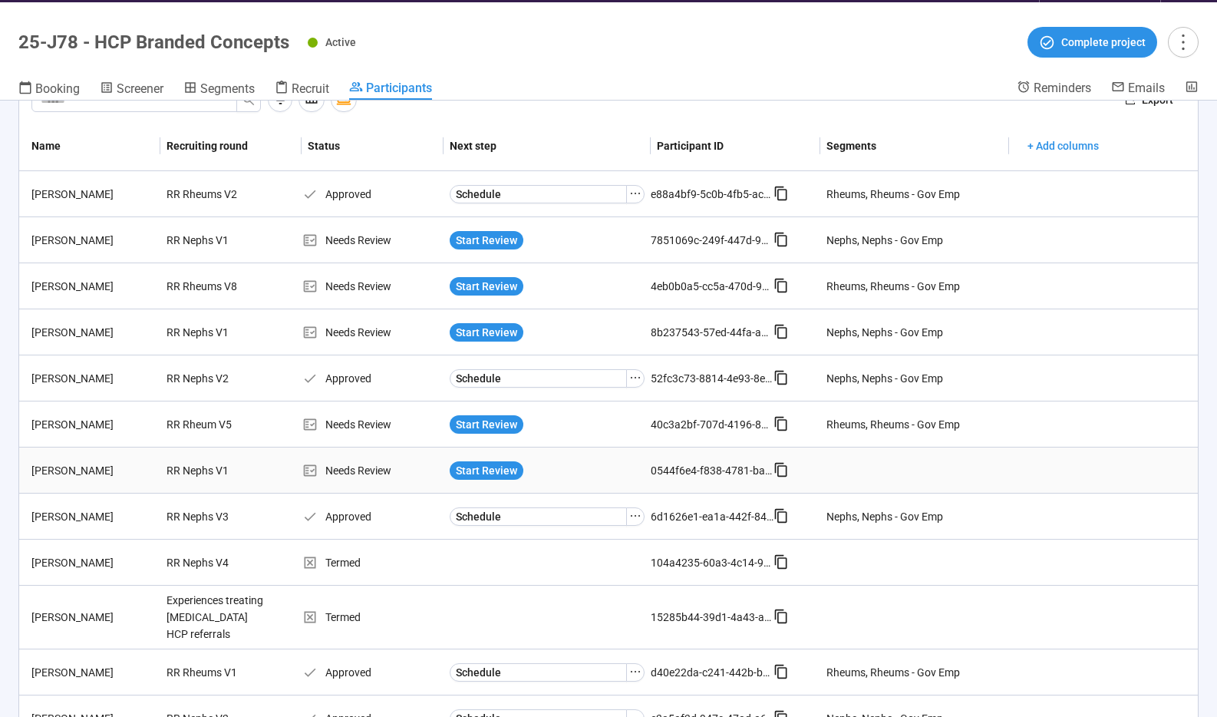
scroll to position [74, 0]
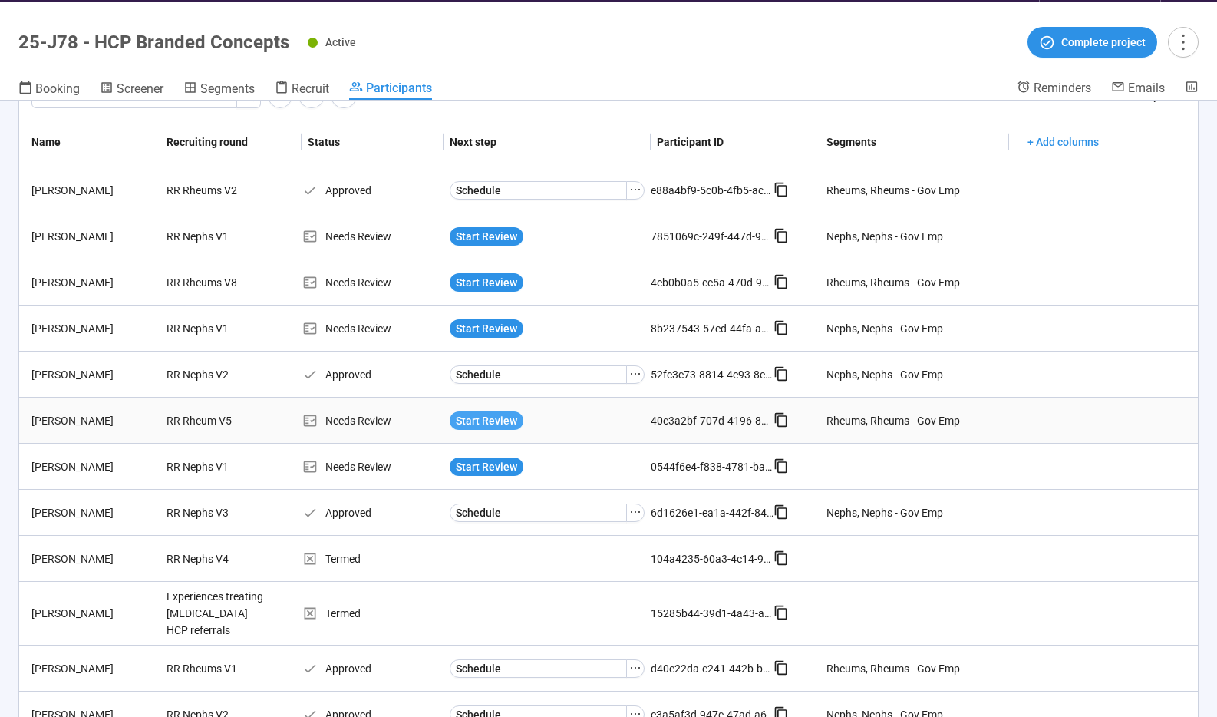
click at [492, 421] on span "Start Review" at bounding box center [486, 420] width 61 height 17
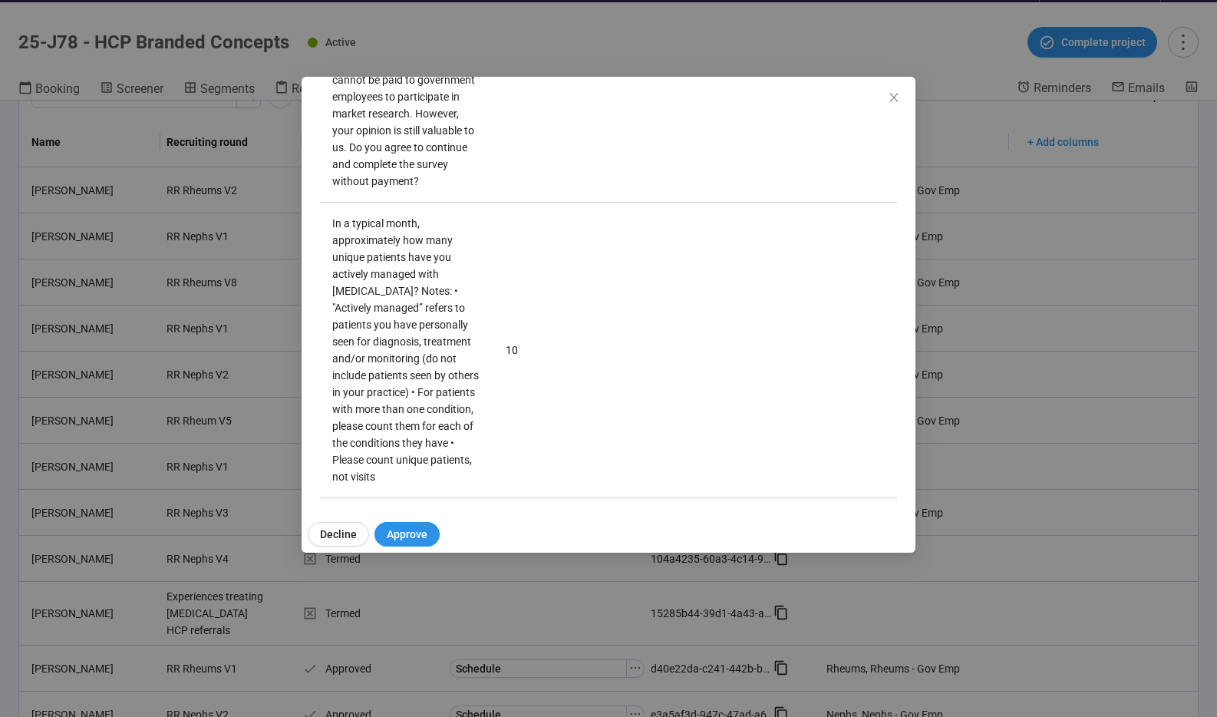
scroll to position [1872, 0]
click at [899, 98] on icon "close" at bounding box center [894, 97] width 12 height 12
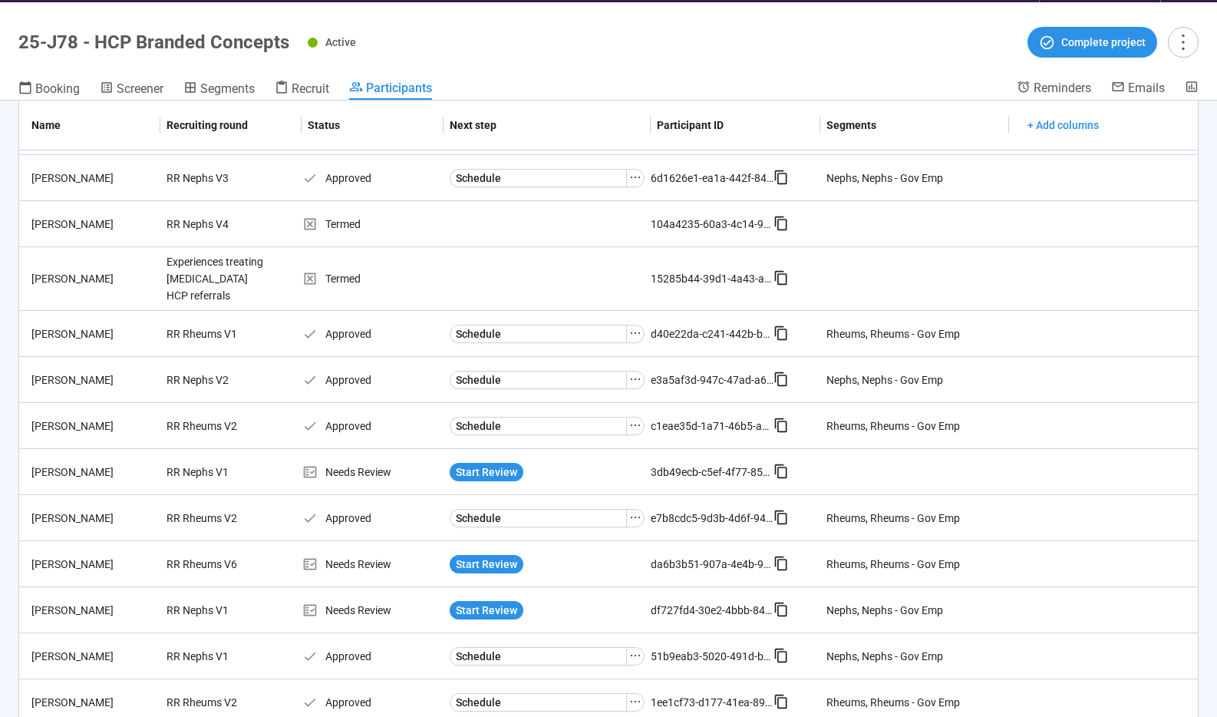
scroll to position [413, 0]
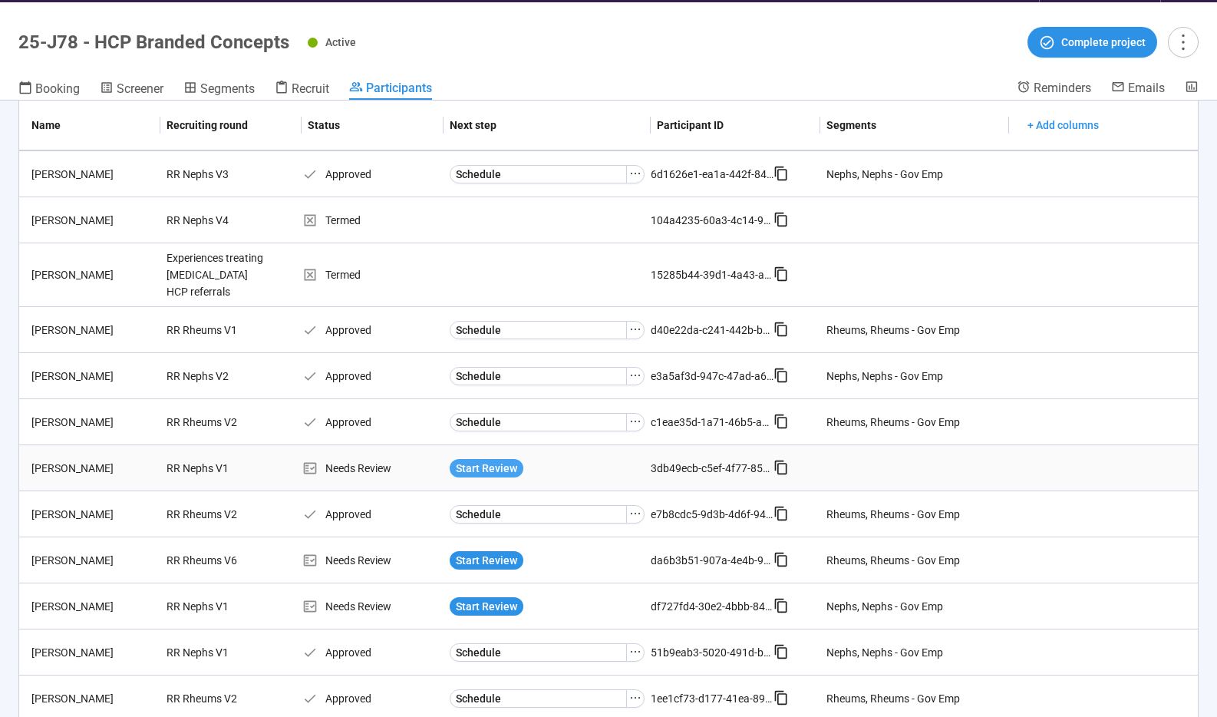
click at [488, 460] on span "Start Review" at bounding box center [486, 468] width 61 height 17
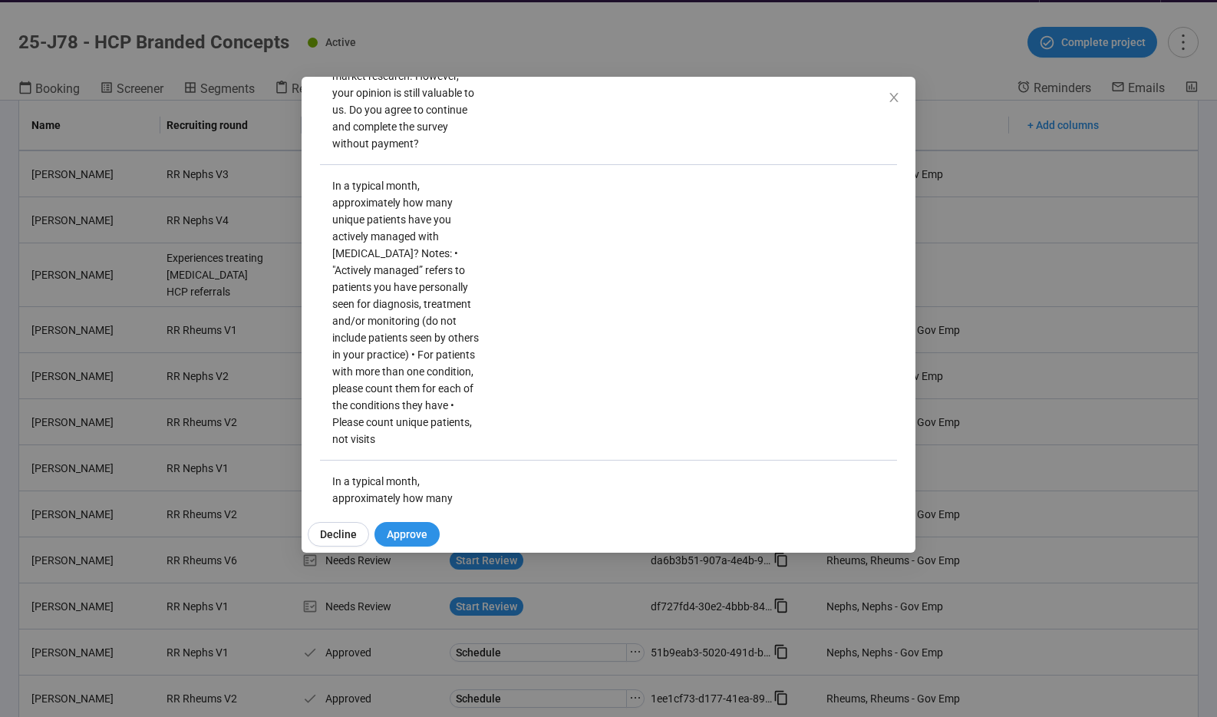
scroll to position [1925, 0]
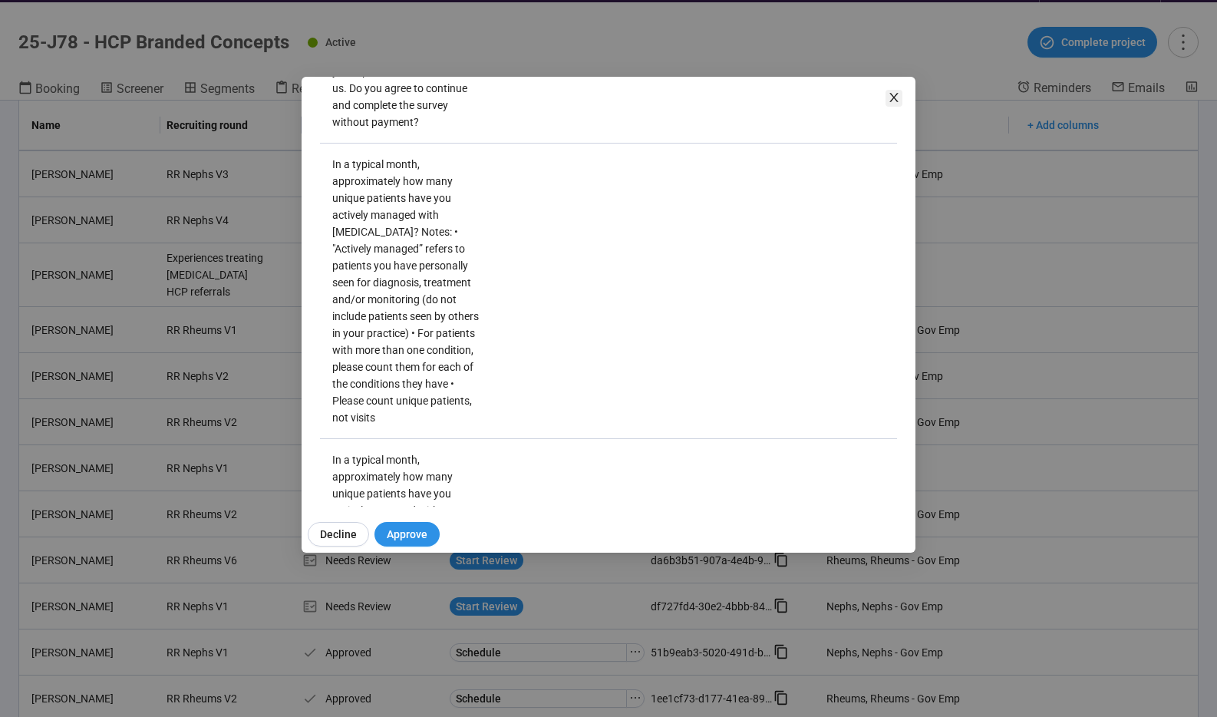
click at [891, 94] on icon "close" at bounding box center [893, 97] width 8 height 9
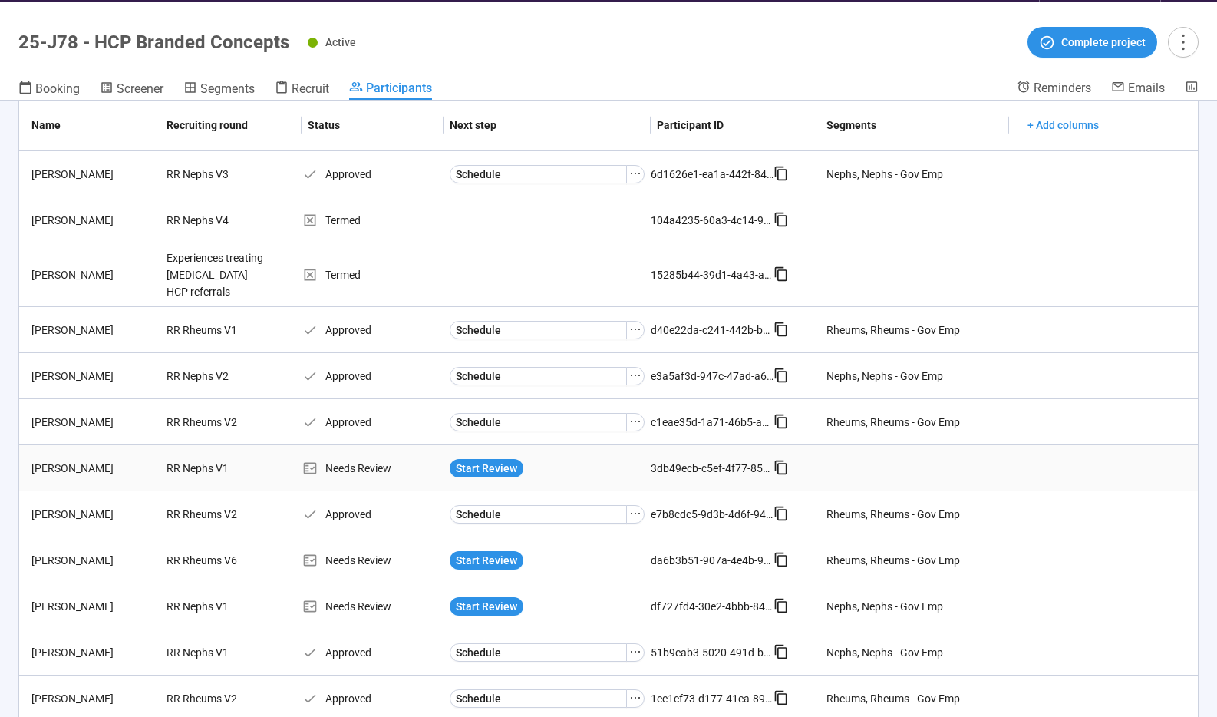
scroll to position [448, 0]
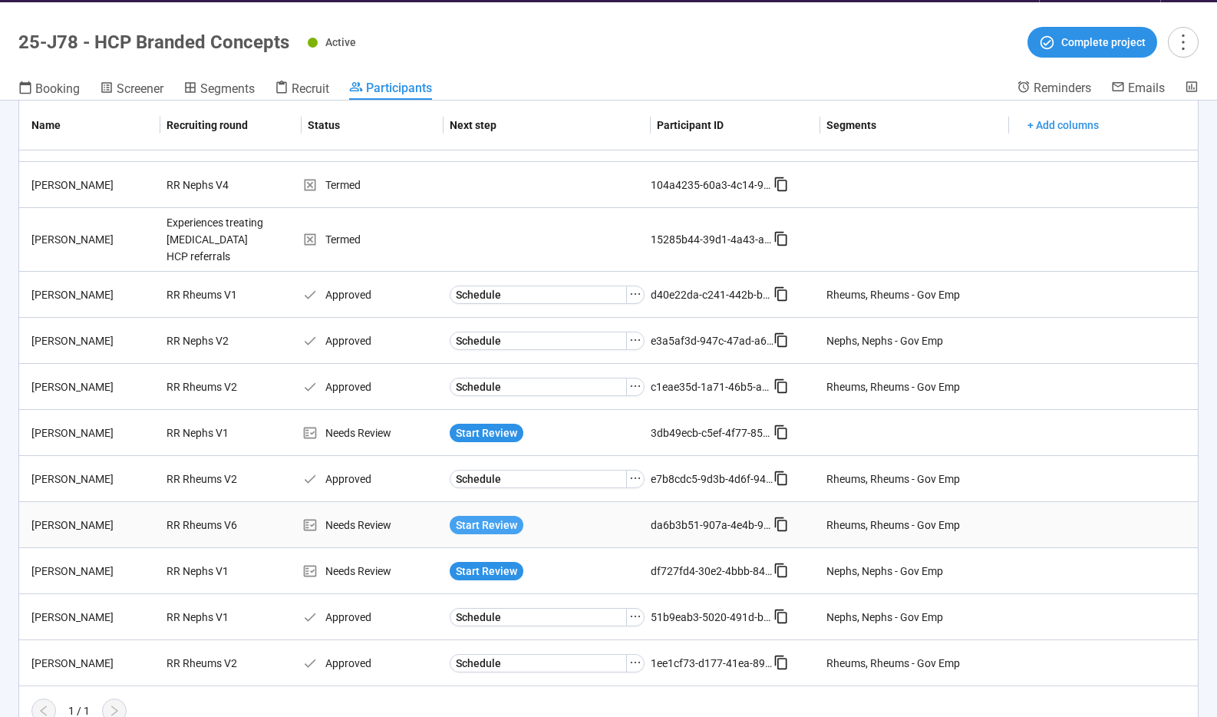
click at [488, 516] on span "Start Review" at bounding box center [486, 524] width 61 height 17
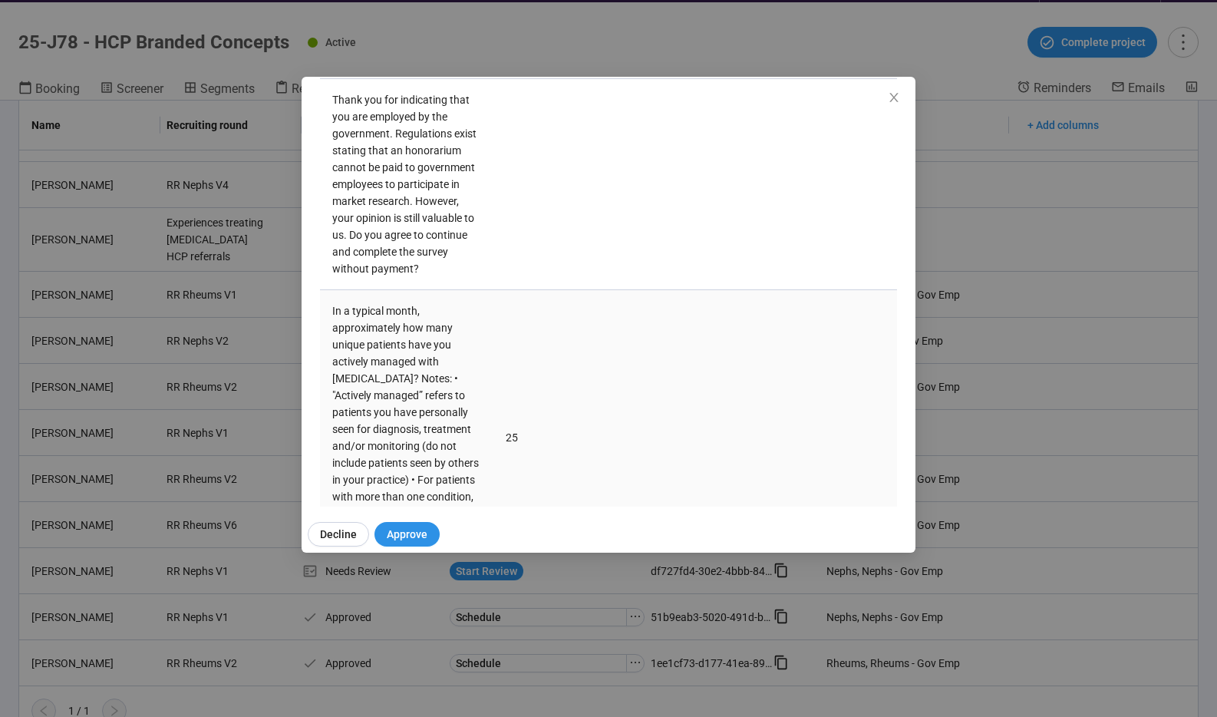
scroll to position [1782, 0]
click at [892, 99] on icon "close" at bounding box center [893, 97] width 8 height 9
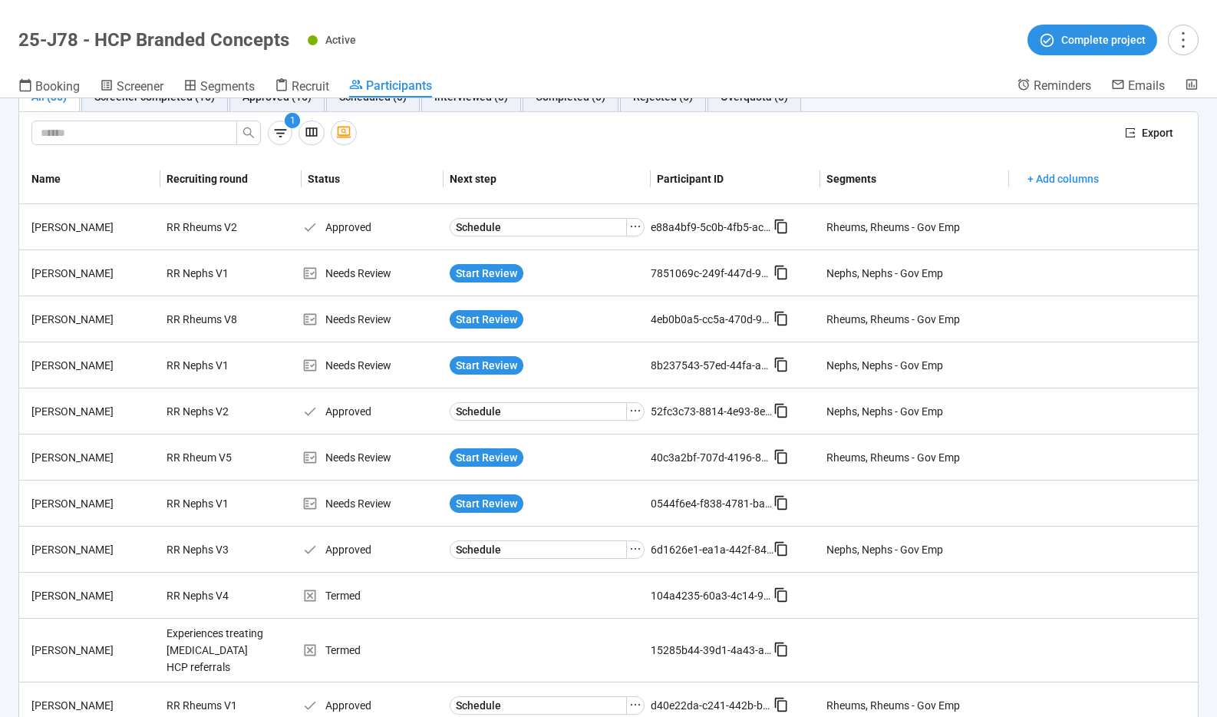
scroll to position [0, 0]
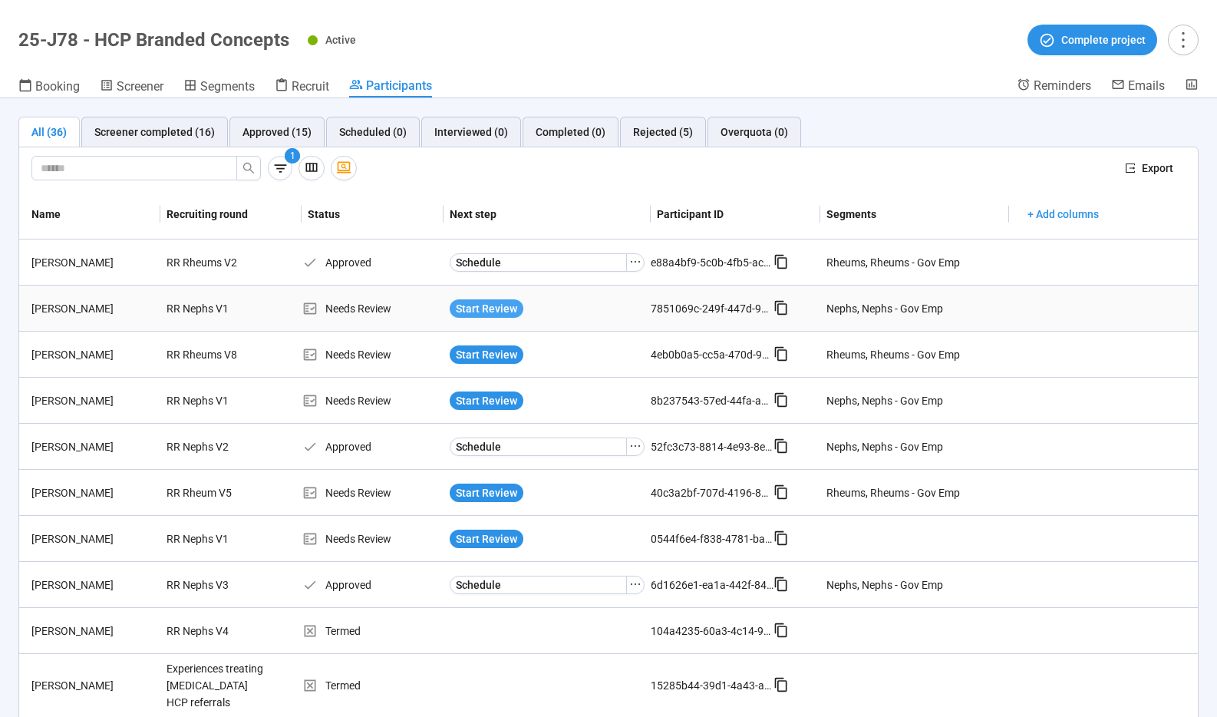
click at [491, 310] on span "Start Review" at bounding box center [486, 308] width 61 height 17
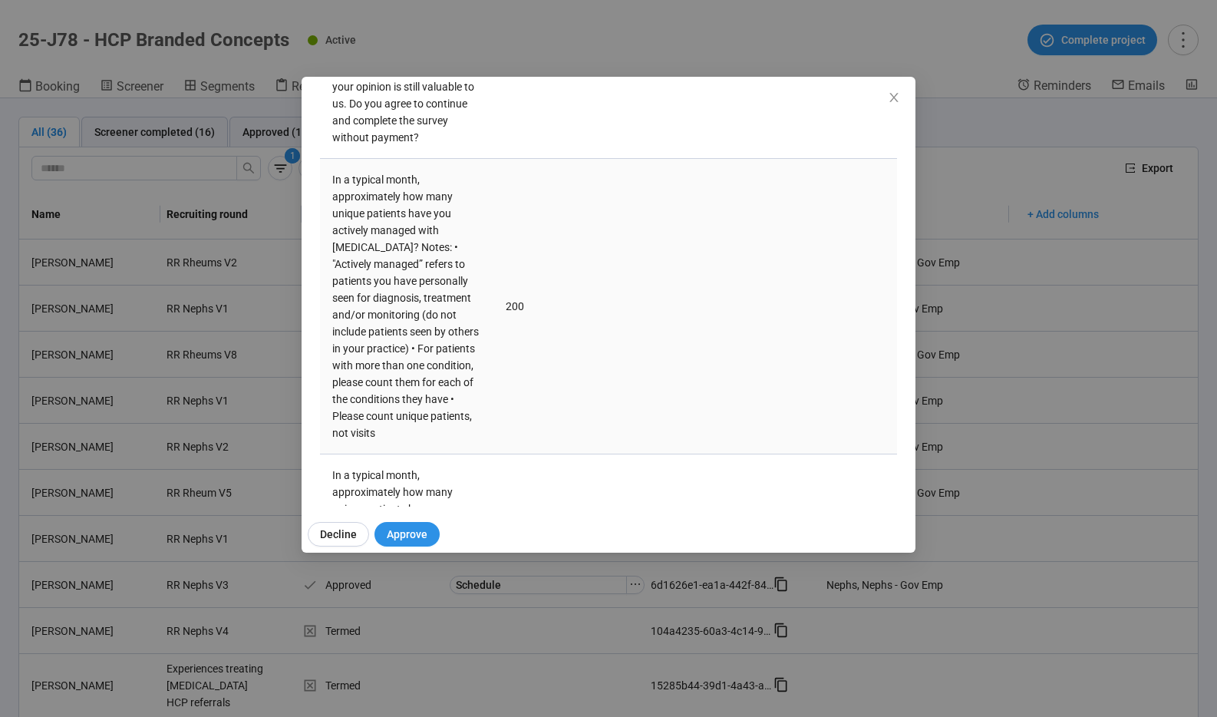
scroll to position [1889, 0]
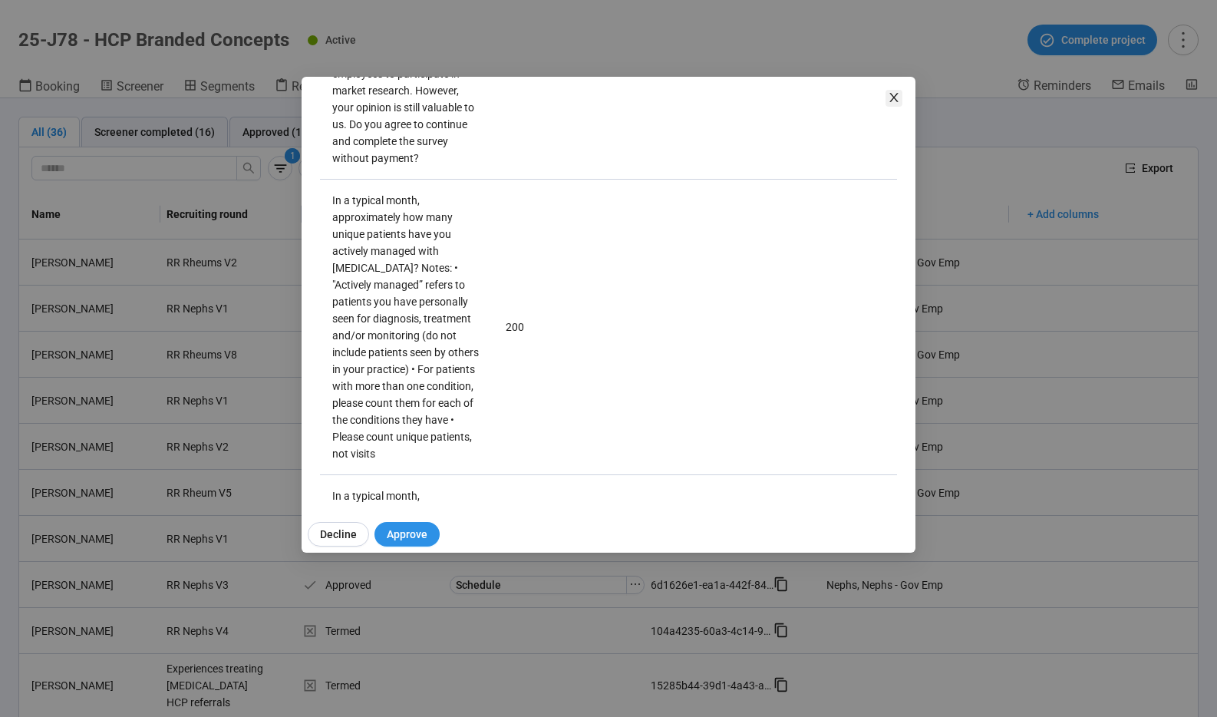
click at [892, 97] on icon "close" at bounding box center [894, 97] width 12 height 12
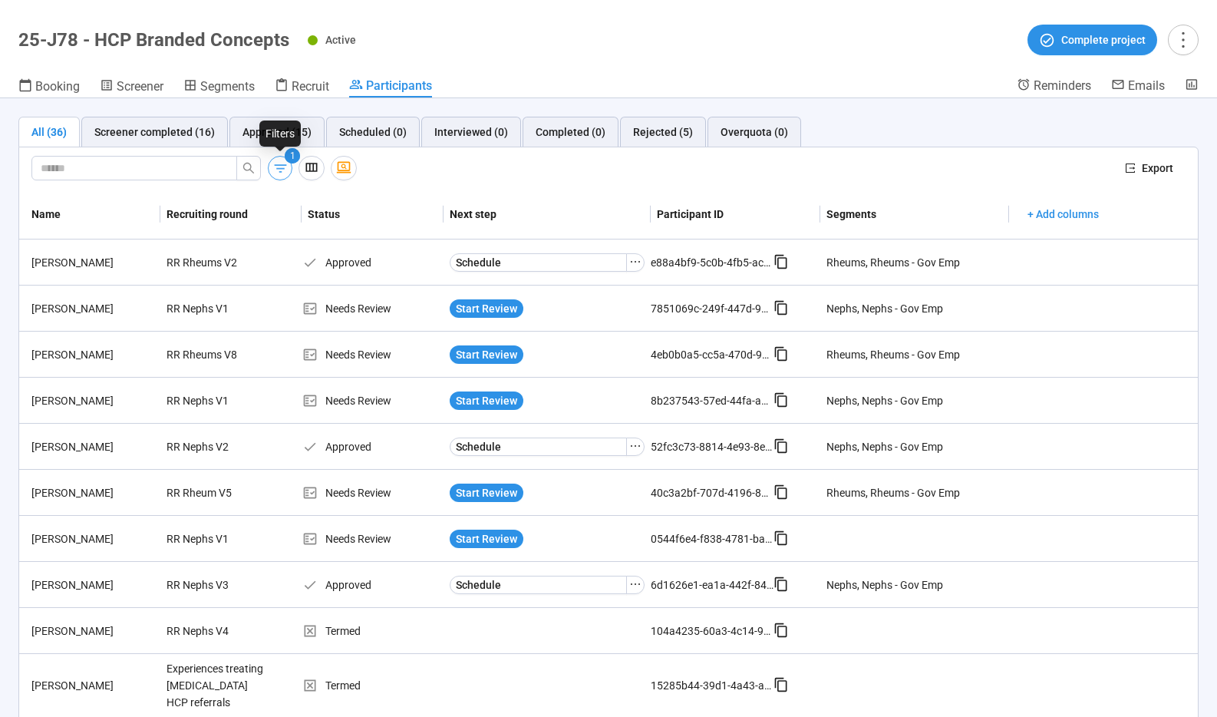
click at [275, 161] on icon "button" at bounding box center [280, 168] width 16 height 16
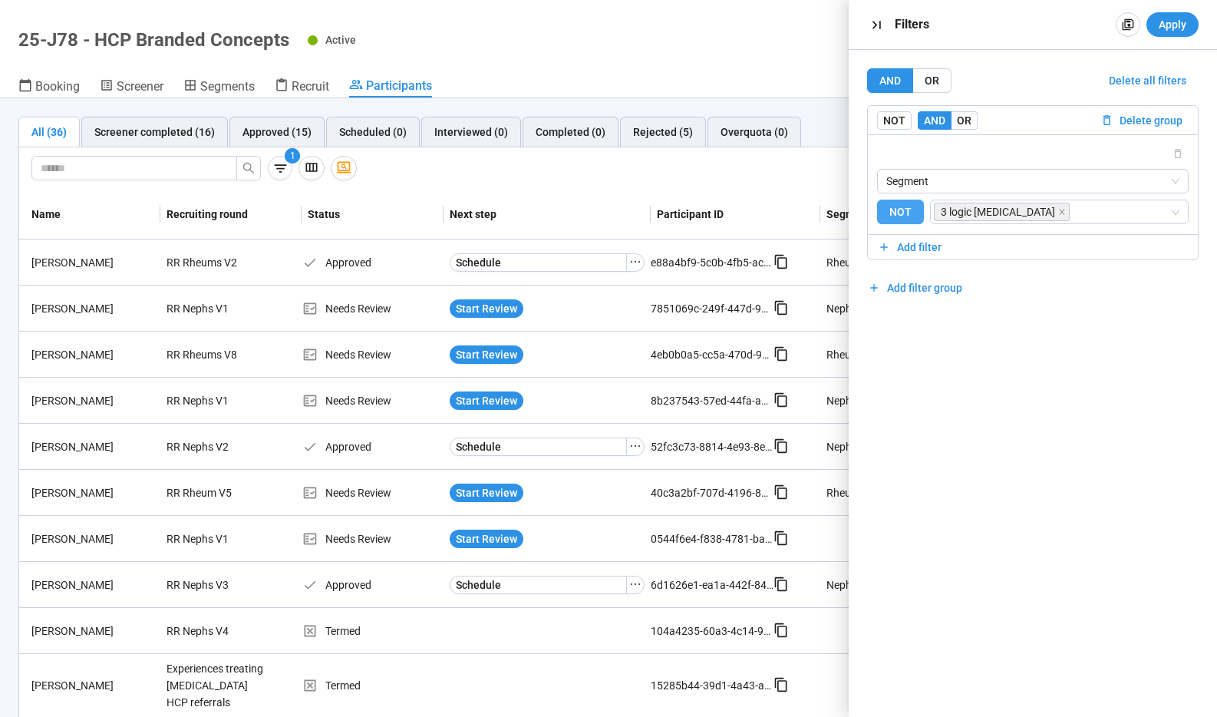
click at [898, 214] on span "NOT" at bounding box center [900, 212] width 47 height 25
drag, startPoint x: 1174, startPoint y: 25, endPoint x: 1123, endPoint y: 76, distance: 71.6
click at [1174, 25] on span "Apply" at bounding box center [1173, 24] width 28 height 17
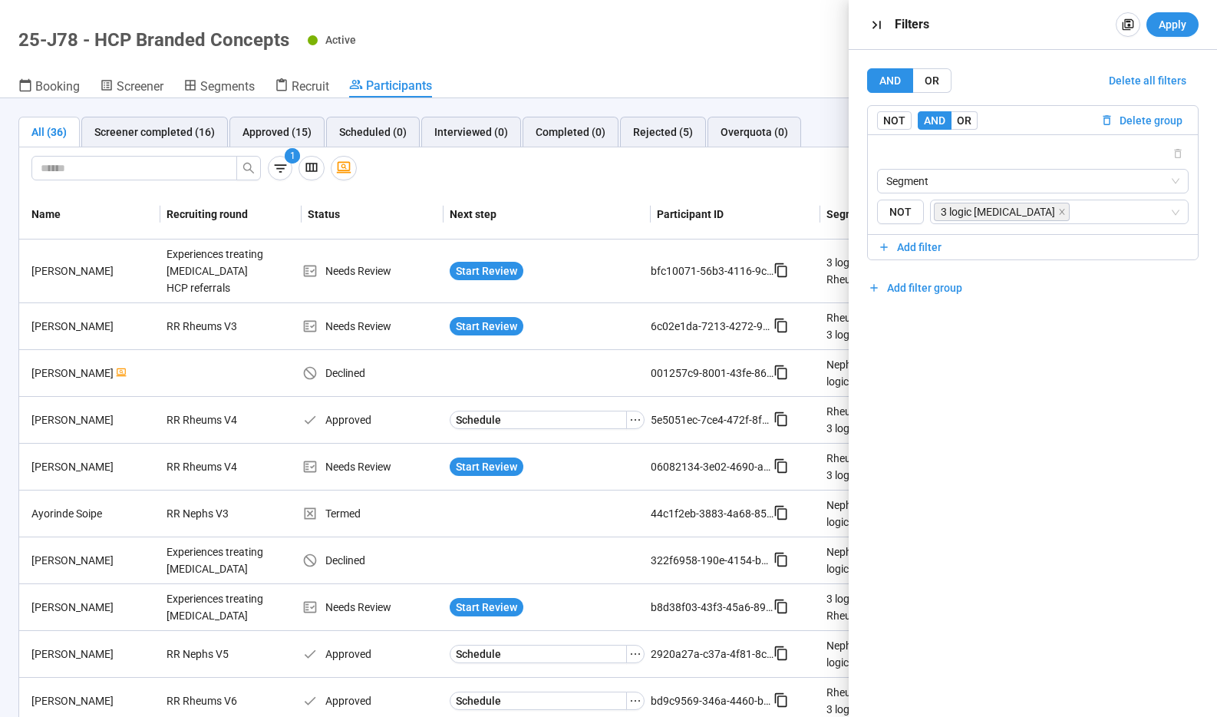
click at [715, 23] on header "25-J78 - HCP Branded Concepts Active Complete project Booking Screener Segments…" at bounding box center [608, 49] width 1217 height 98
click at [875, 21] on icon "button" at bounding box center [877, 25] width 16 height 16
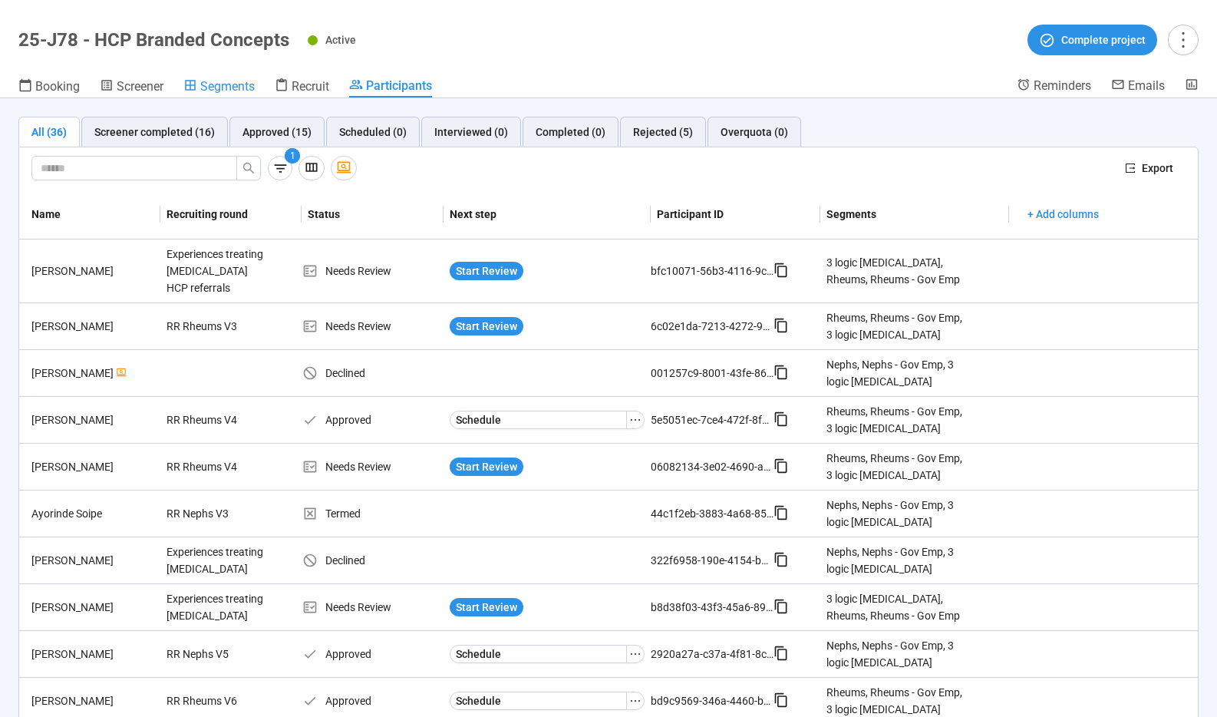
click at [226, 84] on span "Segments" at bounding box center [227, 86] width 54 height 15
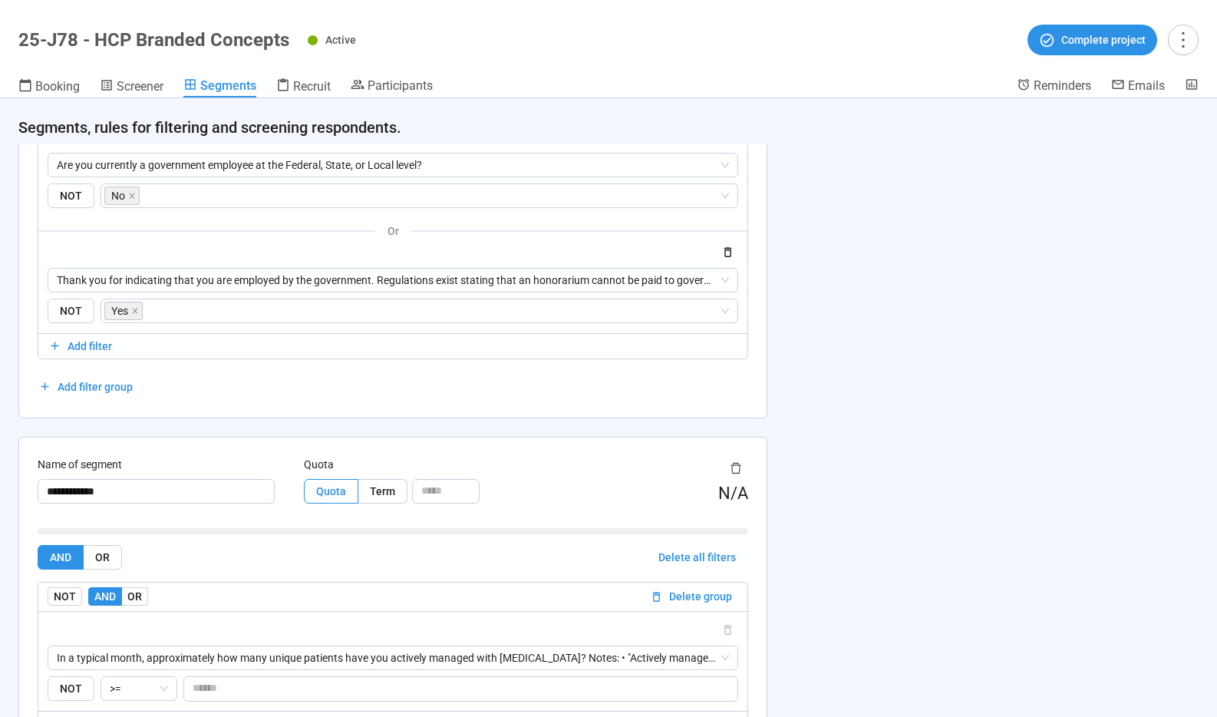
scroll to position [2467, 0]
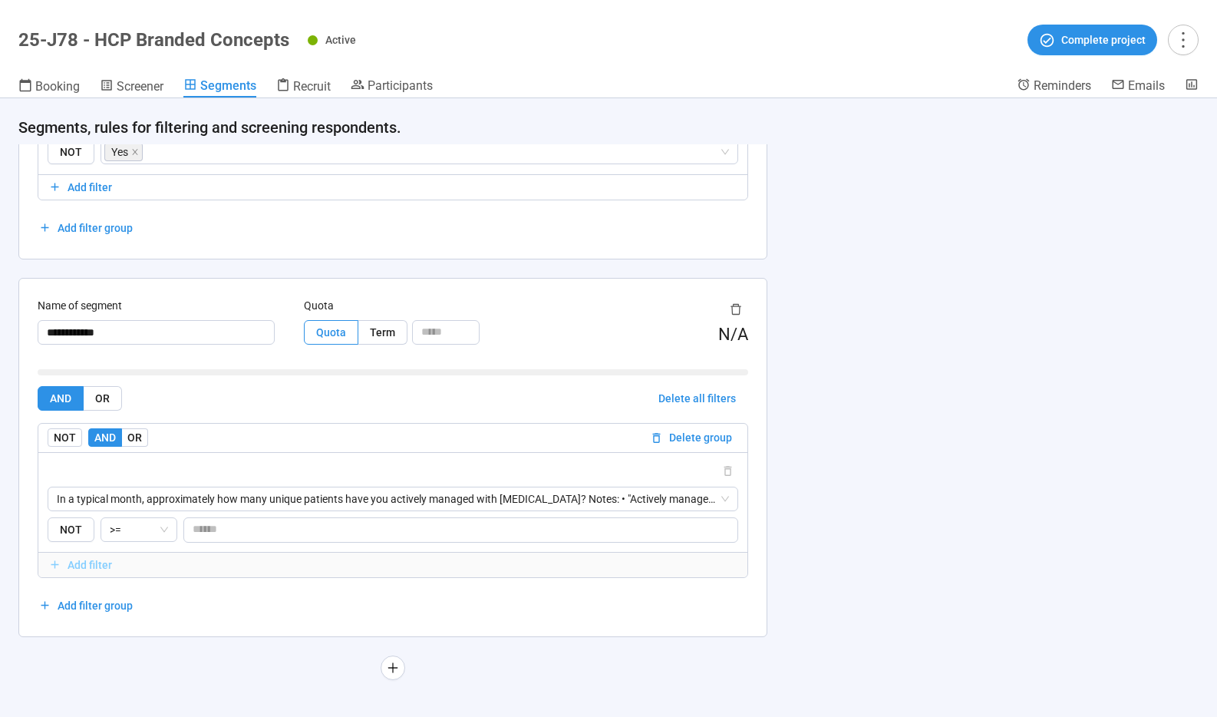
click at [82, 566] on span "Add filter" at bounding box center [90, 564] width 45 height 17
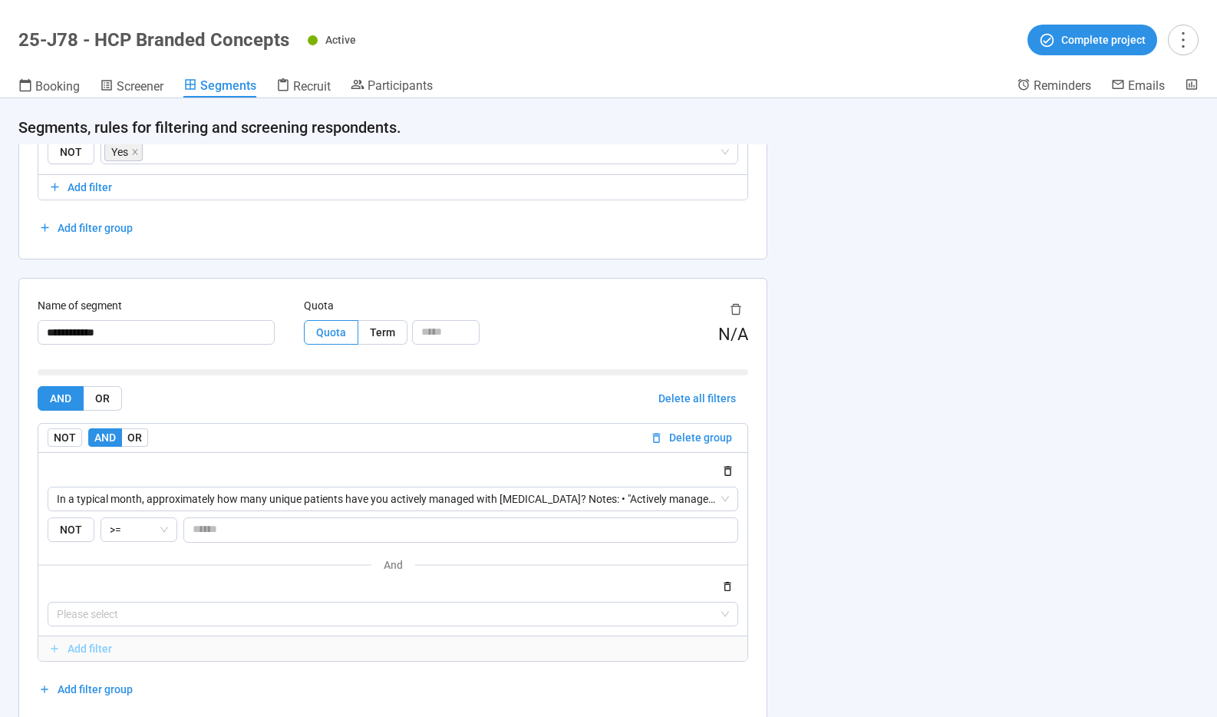
scroll to position [2551, 0]
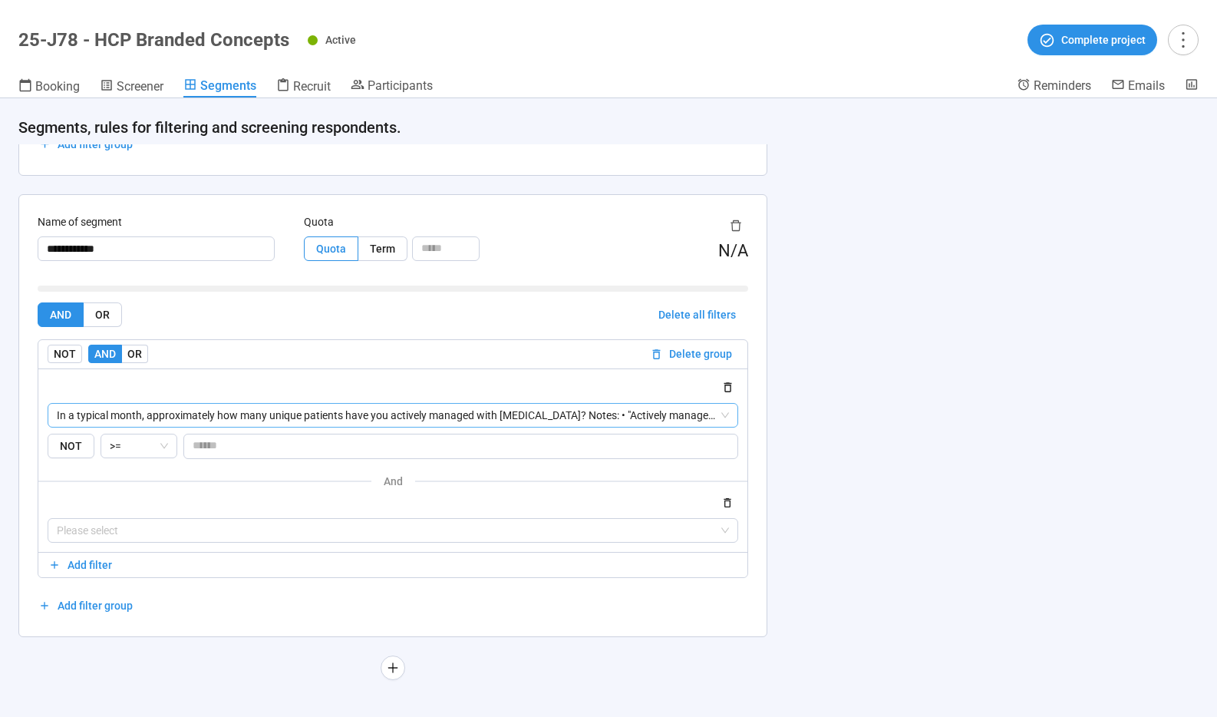
click at [727, 502] on icon "button" at bounding box center [727, 502] width 13 height 13
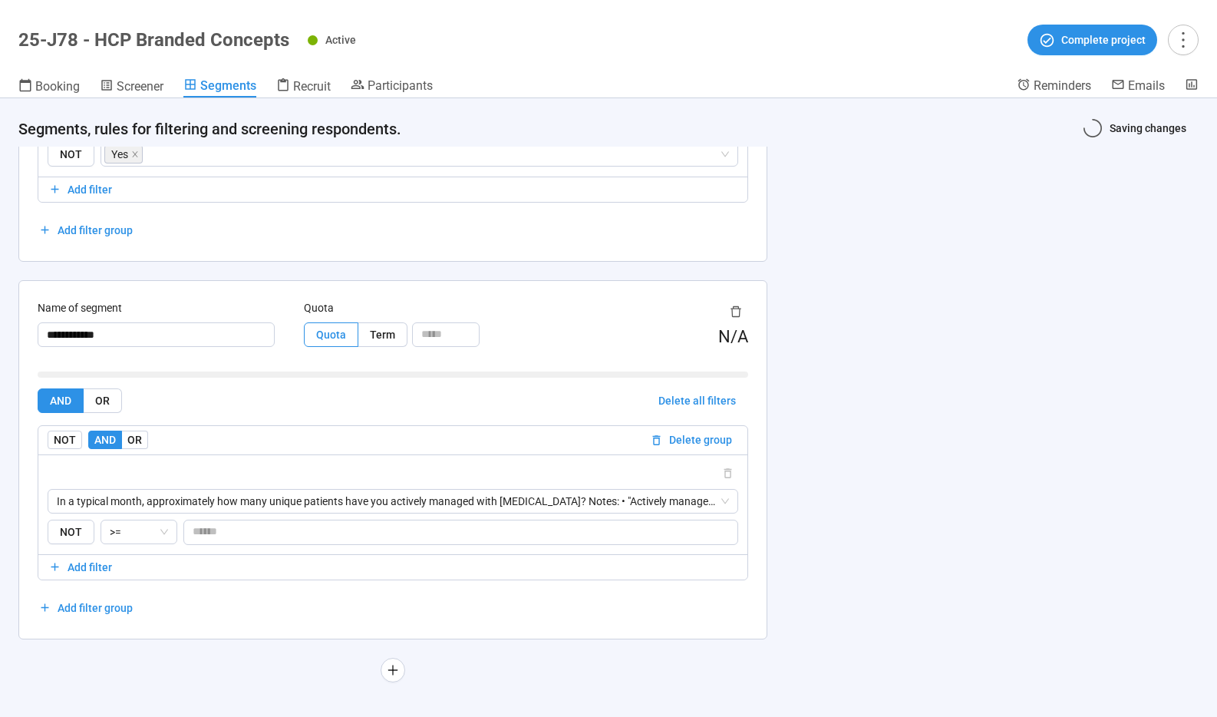
scroll to position [2469, 0]
click at [389, 672] on icon "plus" at bounding box center [393, 667] width 12 height 12
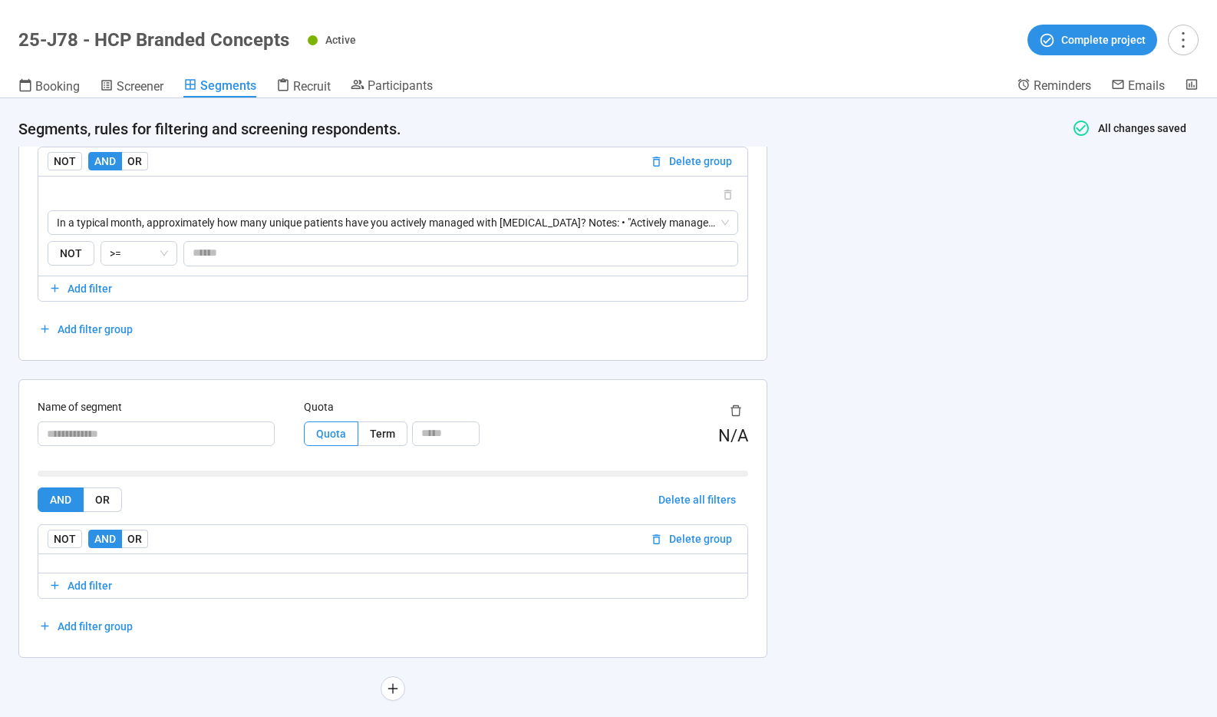
scroll to position [2766, 0]
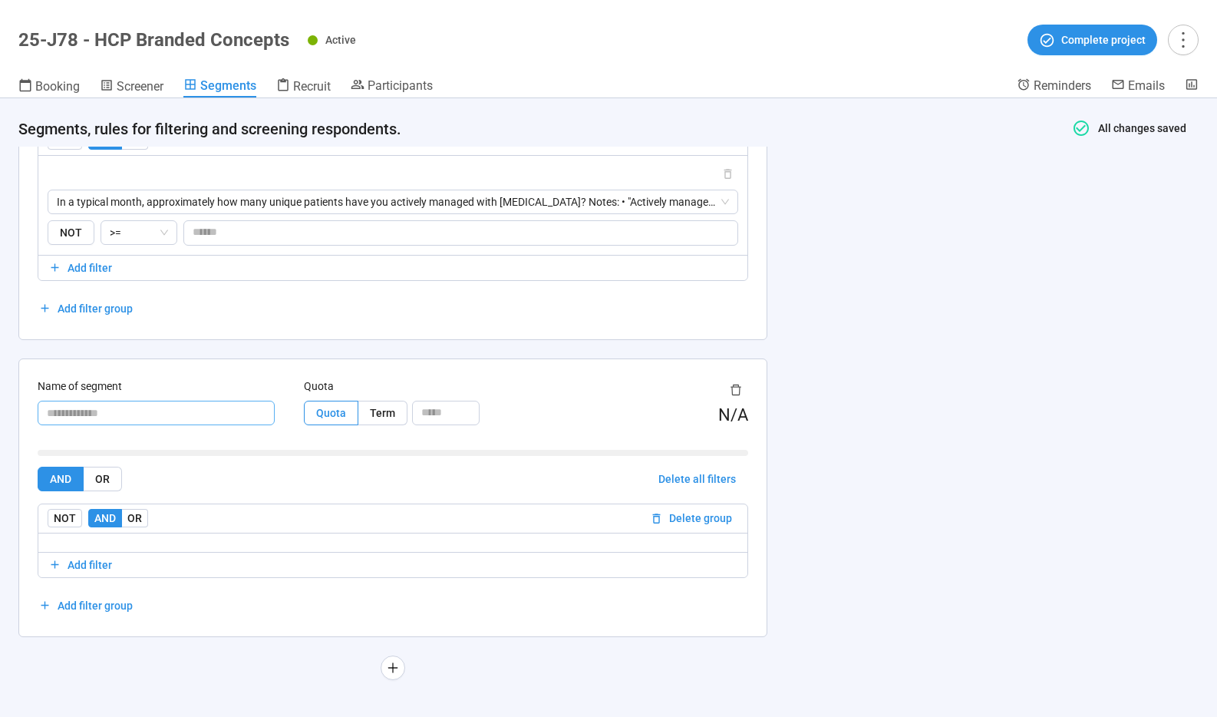
click at [132, 414] on input "text" at bounding box center [156, 413] width 237 height 25
type input "****"
click at [93, 563] on span "Add filter" at bounding box center [90, 564] width 45 height 17
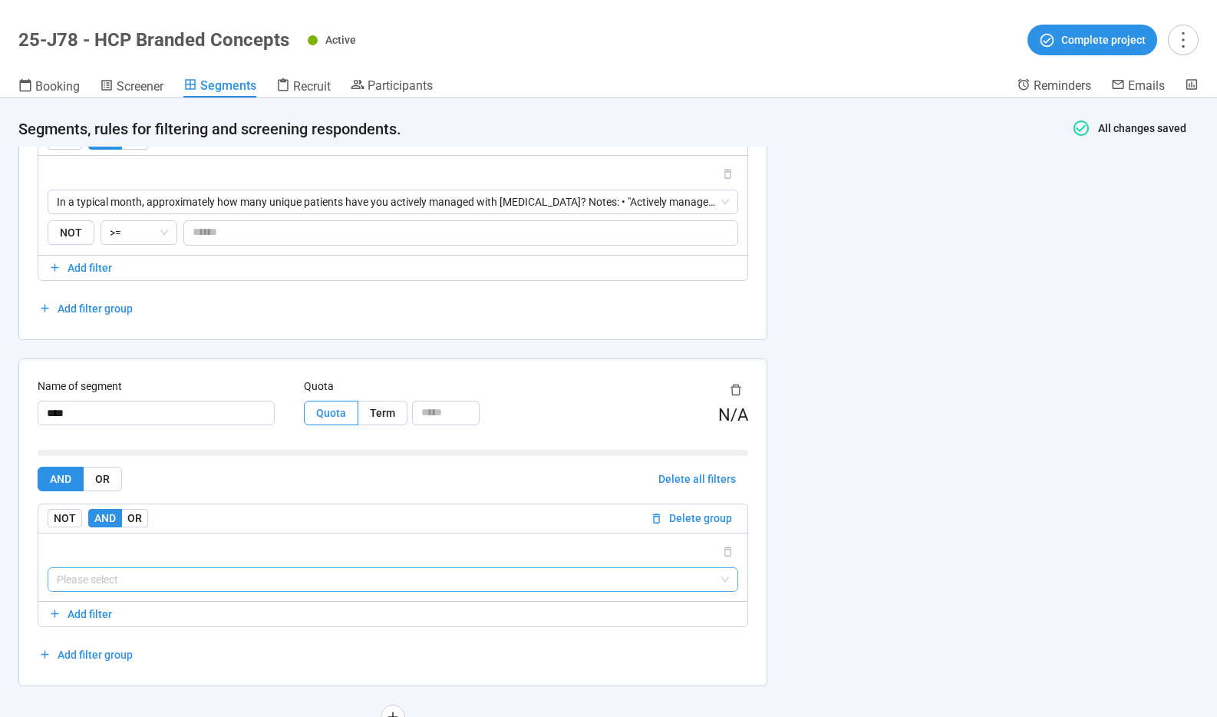
click at [160, 575] on input "search" at bounding box center [393, 579] width 672 height 23
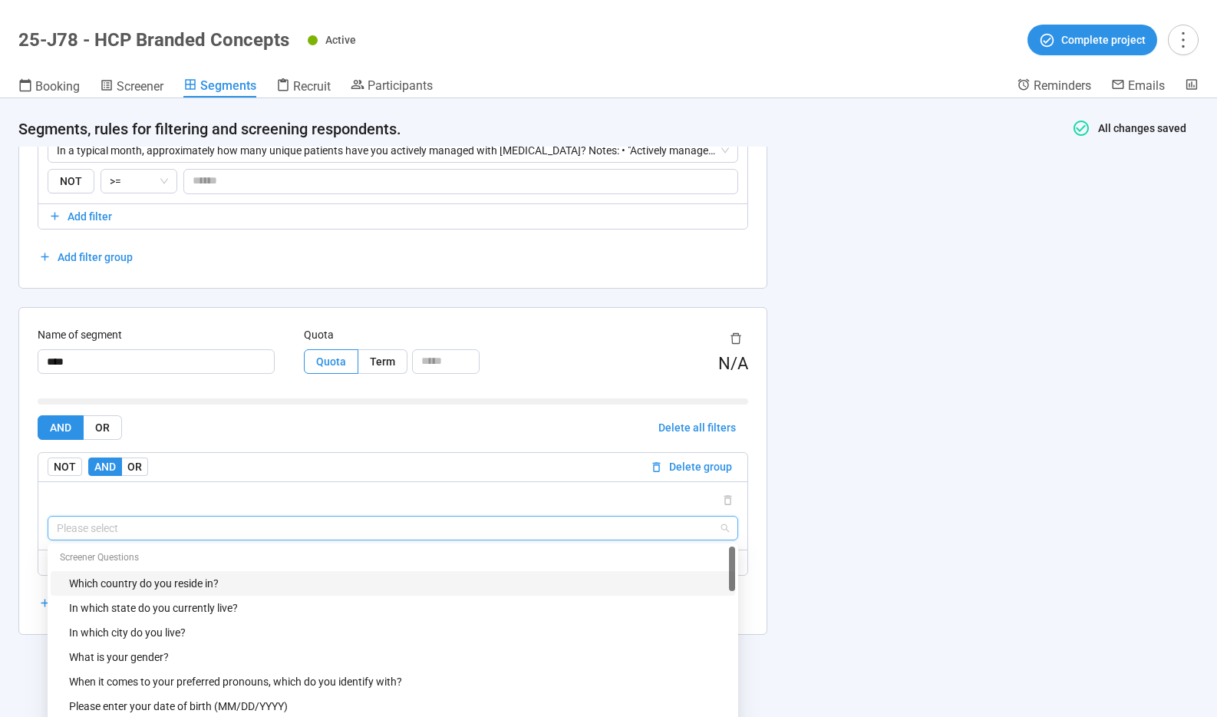
scroll to position [2847, 0]
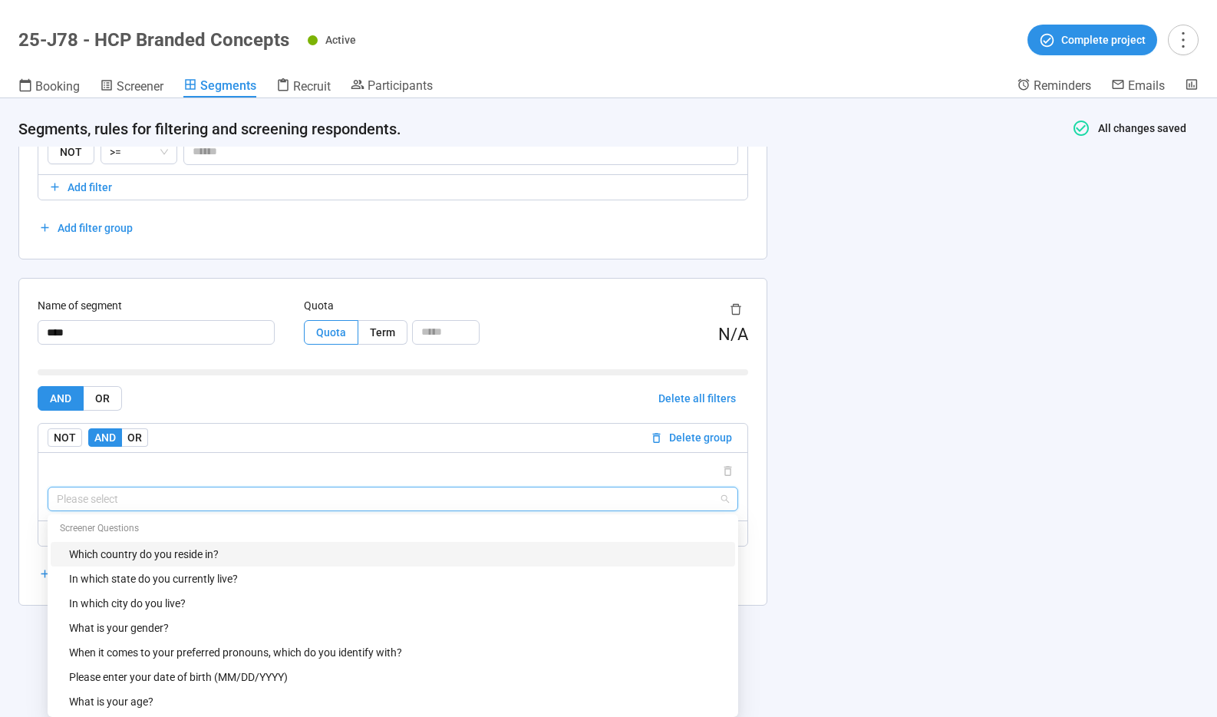
click at [734, 307] on icon "delete" at bounding box center [736, 309] width 12 height 12
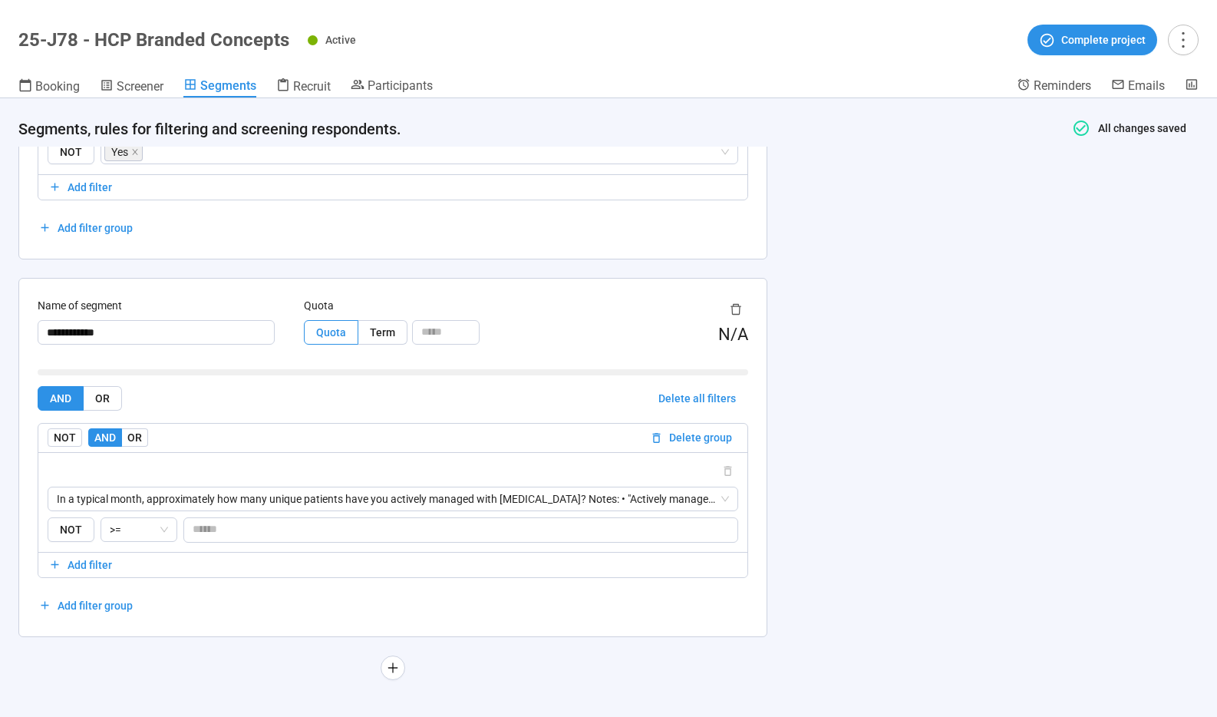
scroll to position [2141, 0]
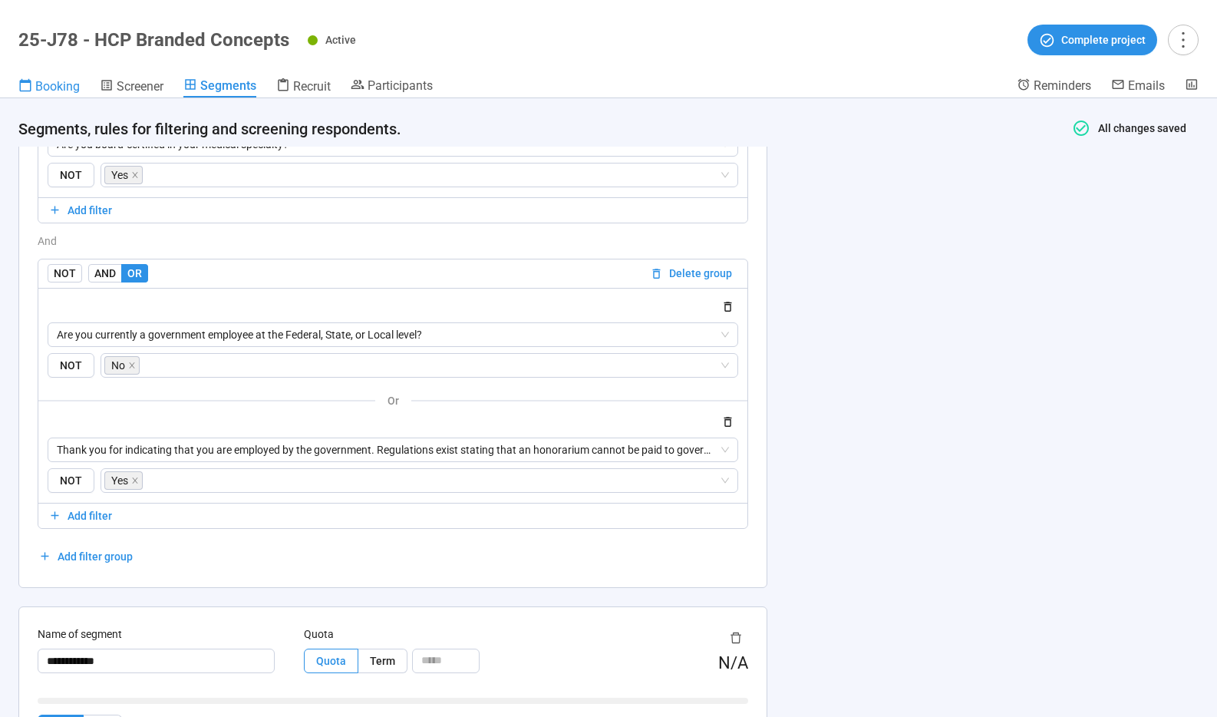
click at [63, 89] on span "Booking" at bounding box center [57, 86] width 45 height 15
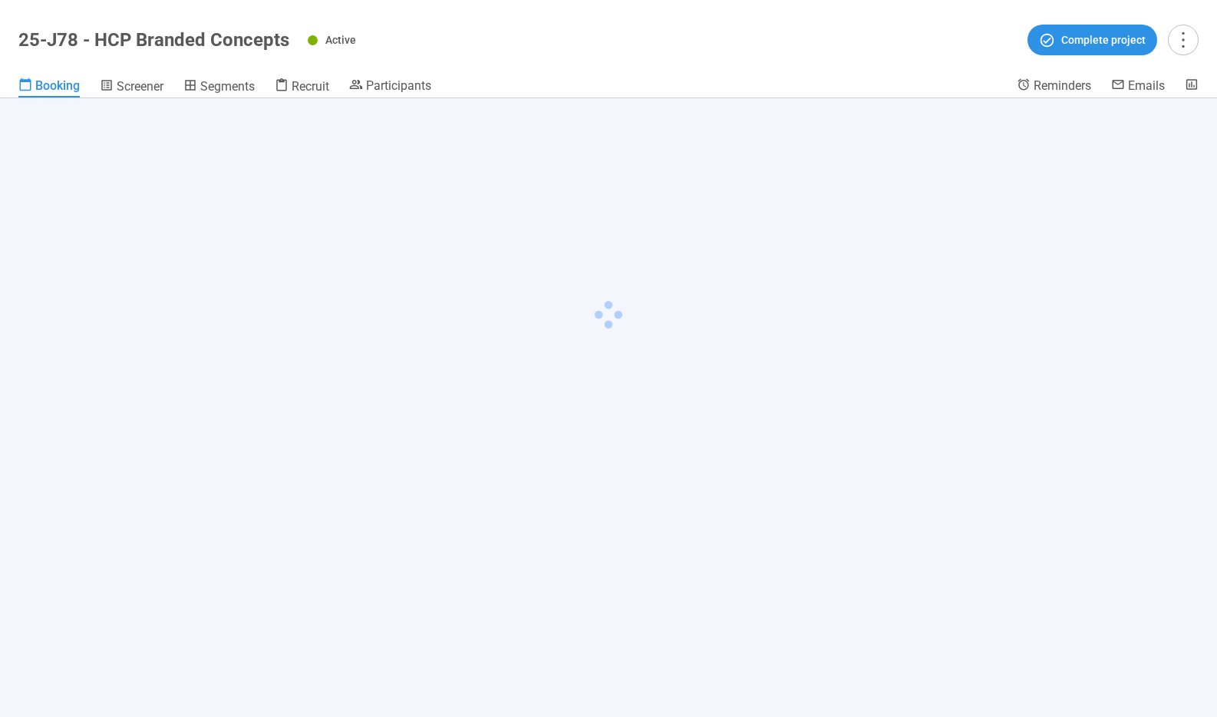
click at [56, 25] on div "25-J78 - HCP Branded Concepts Active Complete project" at bounding box center [608, 40] width 1180 height 31
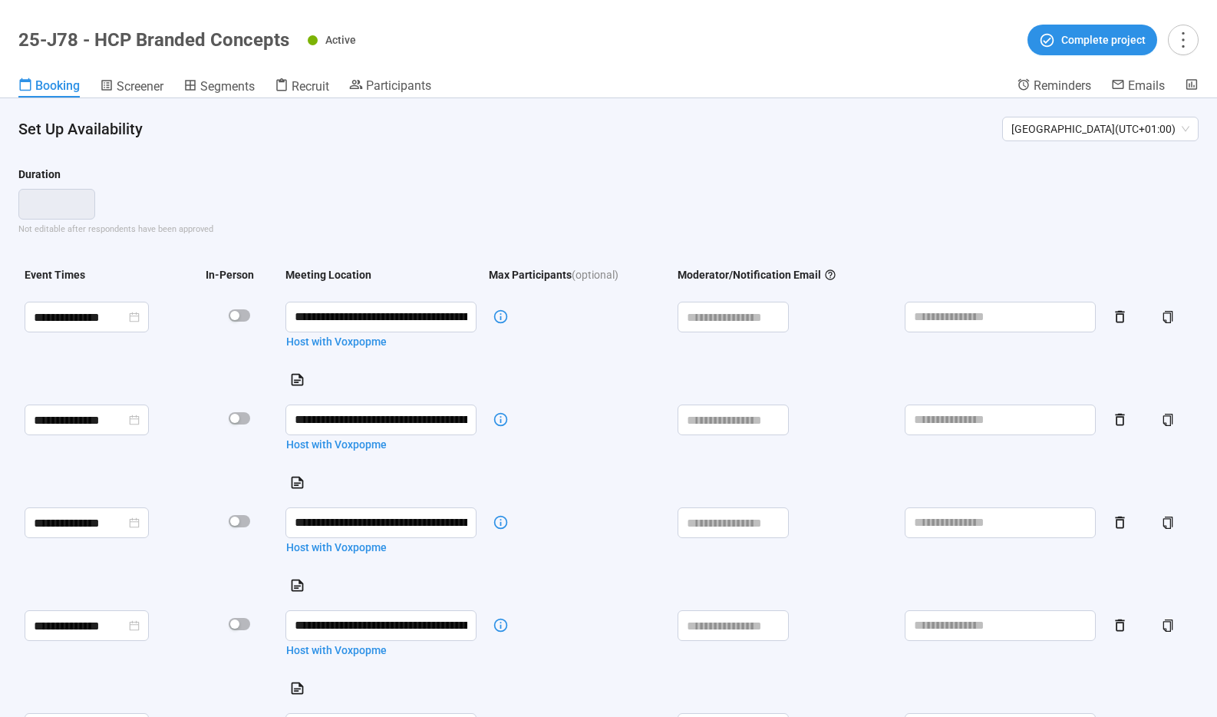
drag, startPoint x: 49, startPoint y: 44, endPoint x: 192, endPoint y: 46, distance: 142.7
click at [49, 44] on h1 "25-J78 - HCP Branded Concepts" at bounding box center [153, 39] width 271 height 21
click at [1186, 42] on icon "more" at bounding box center [1182, 39] width 21 height 21
click at [1189, 41] on icon "more" at bounding box center [1182, 39] width 21 height 21
click at [1154, 76] on span "Project details" at bounding box center [1152, 73] width 68 height 17
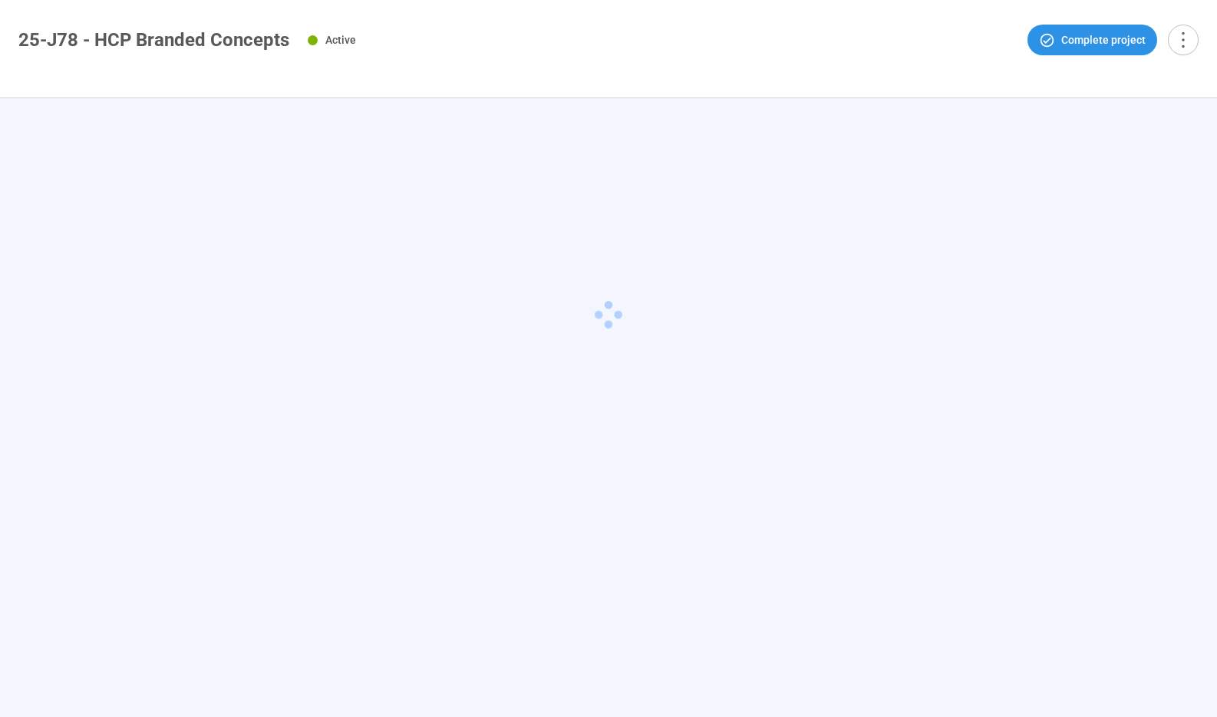
type textarea "**********"
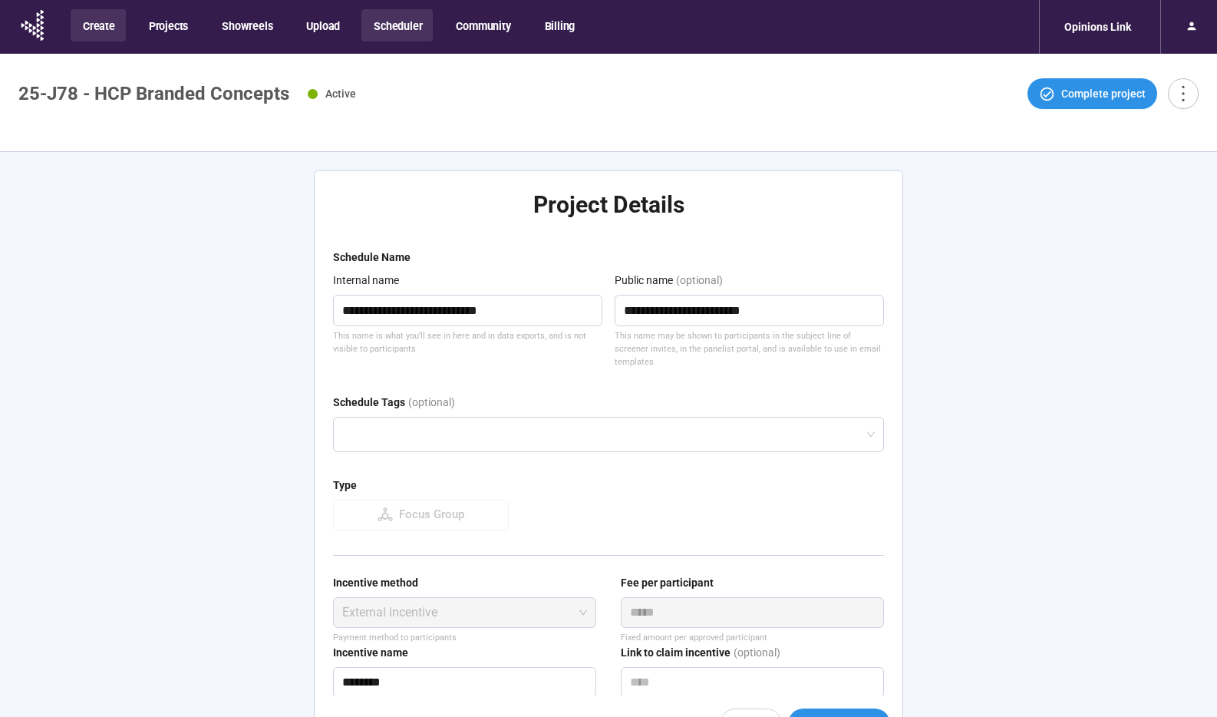
click at [105, 32] on button "Create" at bounding box center [98, 25] width 55 height 32
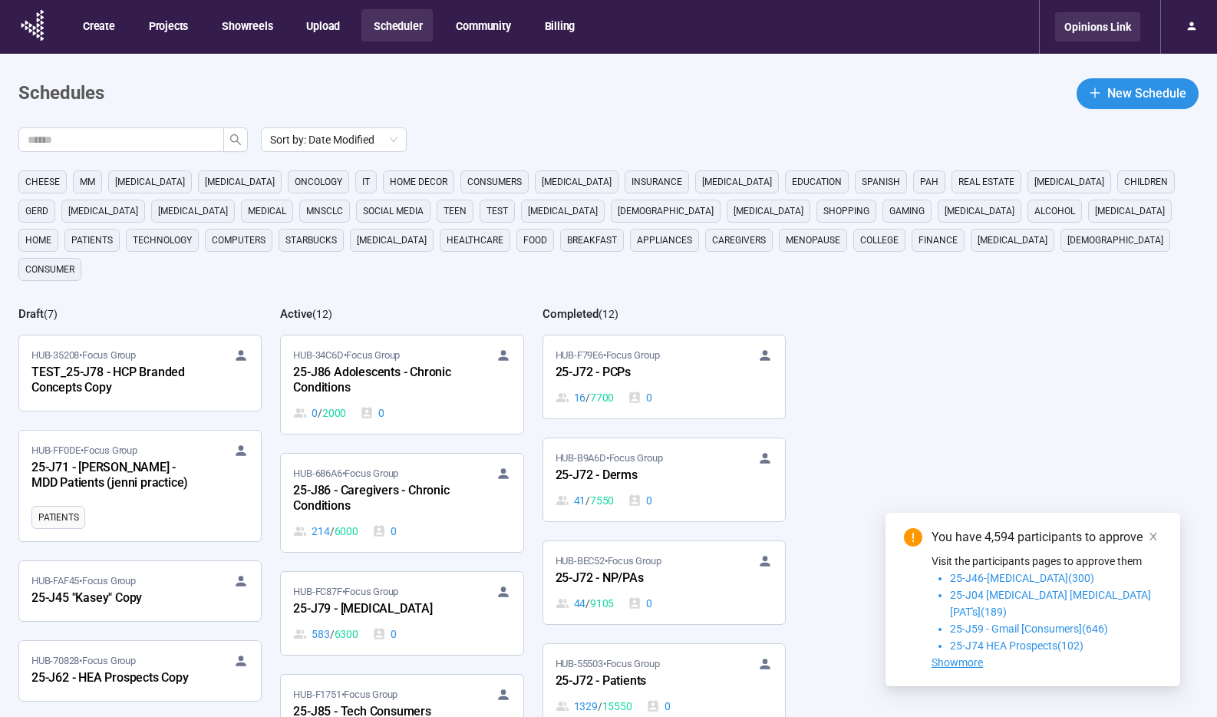
click at [1133, 29] on div "Opinions Link" at bounding box center [1097, 26] width 85 height 29
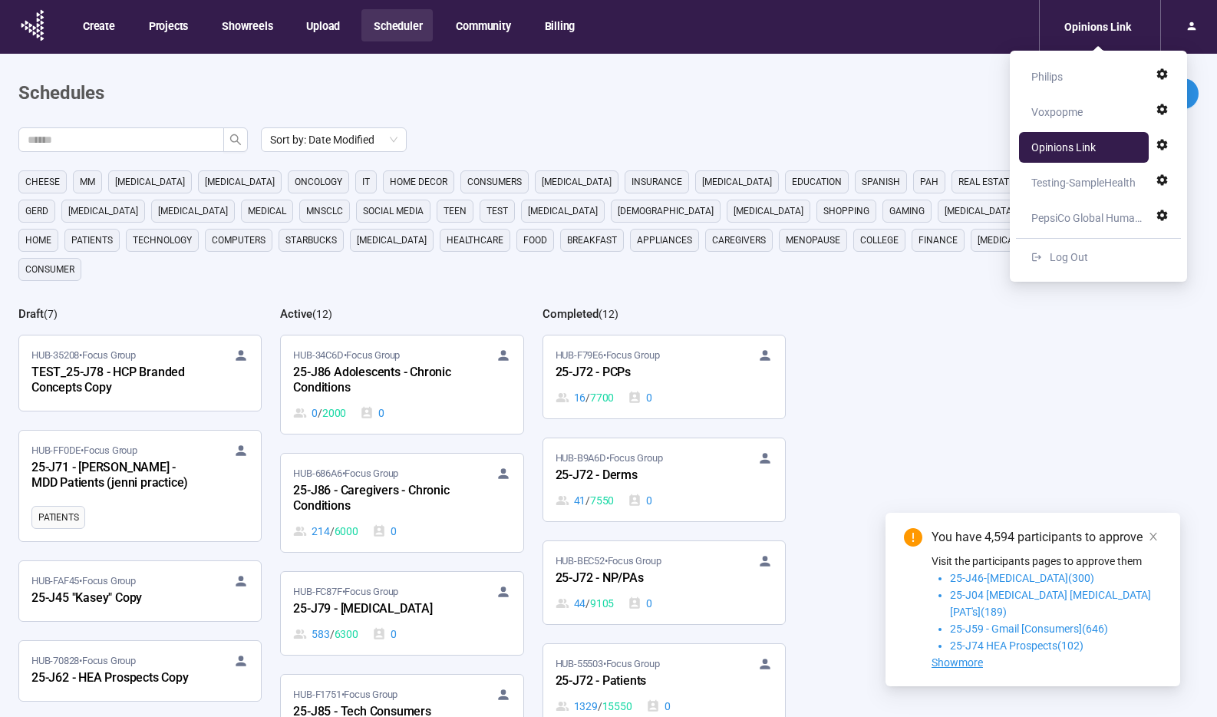
click at [1064, 111] on div "Voxpopme" at bounding box center [1056, 112] width 51 height 31
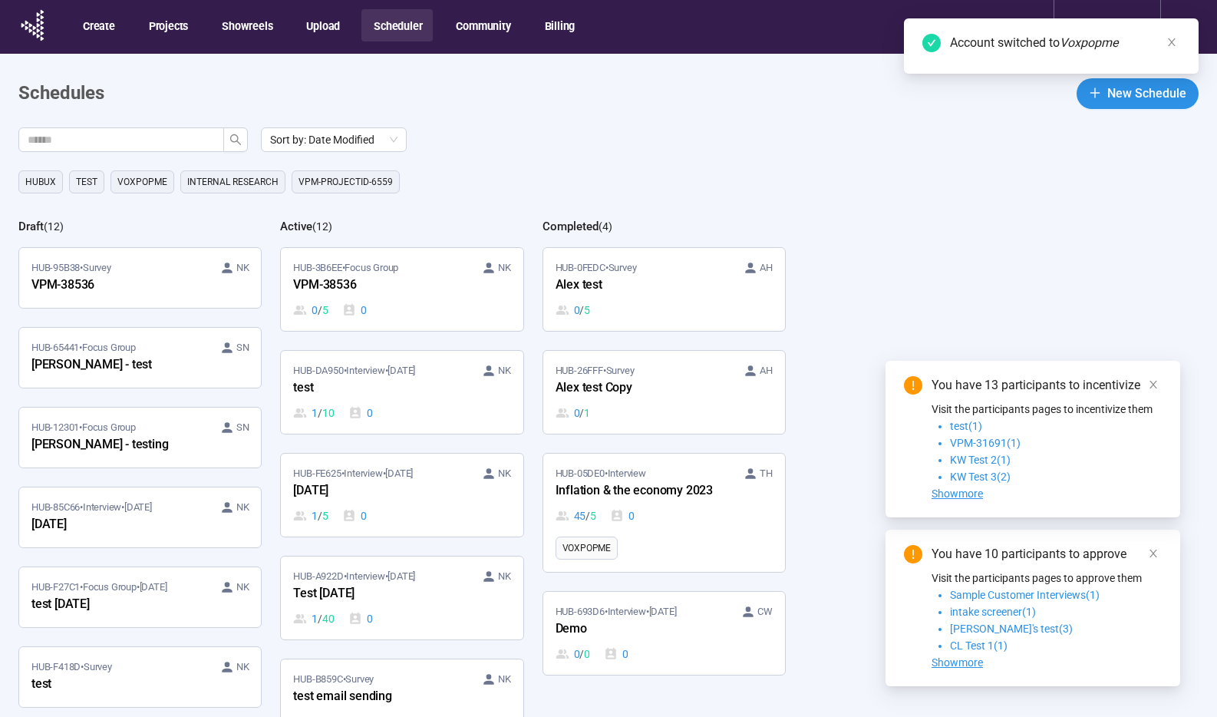
drag, startPoint x: 964, startPoint y: 186, endPoint x: 863, endPoint y: 237, distance: 112.6
click at [863, 237] on div "Sort by: Date Modified HubUX Test Voxpopme Internal Research VPM-projectID-6559…" at bounding box center [617, 456] width 1199 height 658
click at [1149, 100] on span "New Schedule" at bounding box center [1146, 93] width 79 height 19
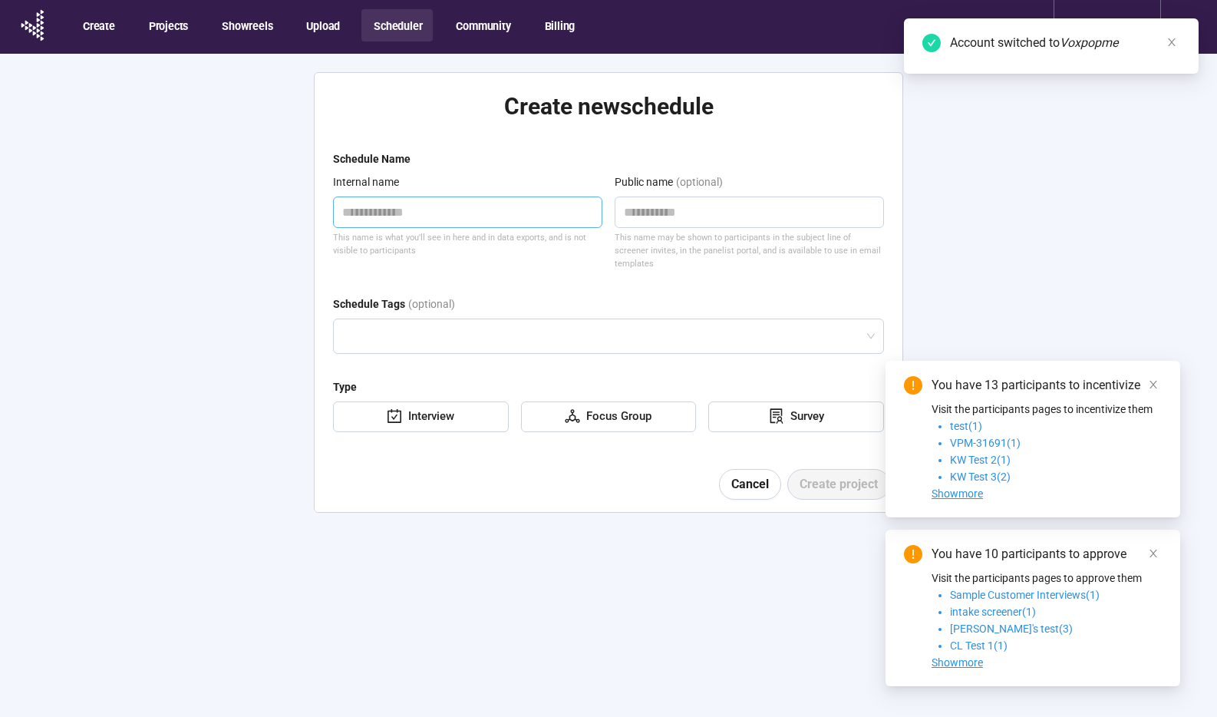
click at [421, 216] on textarea at bounding box center [467, 211] width 269 height 31
type textarea "*"
type textarea "**"
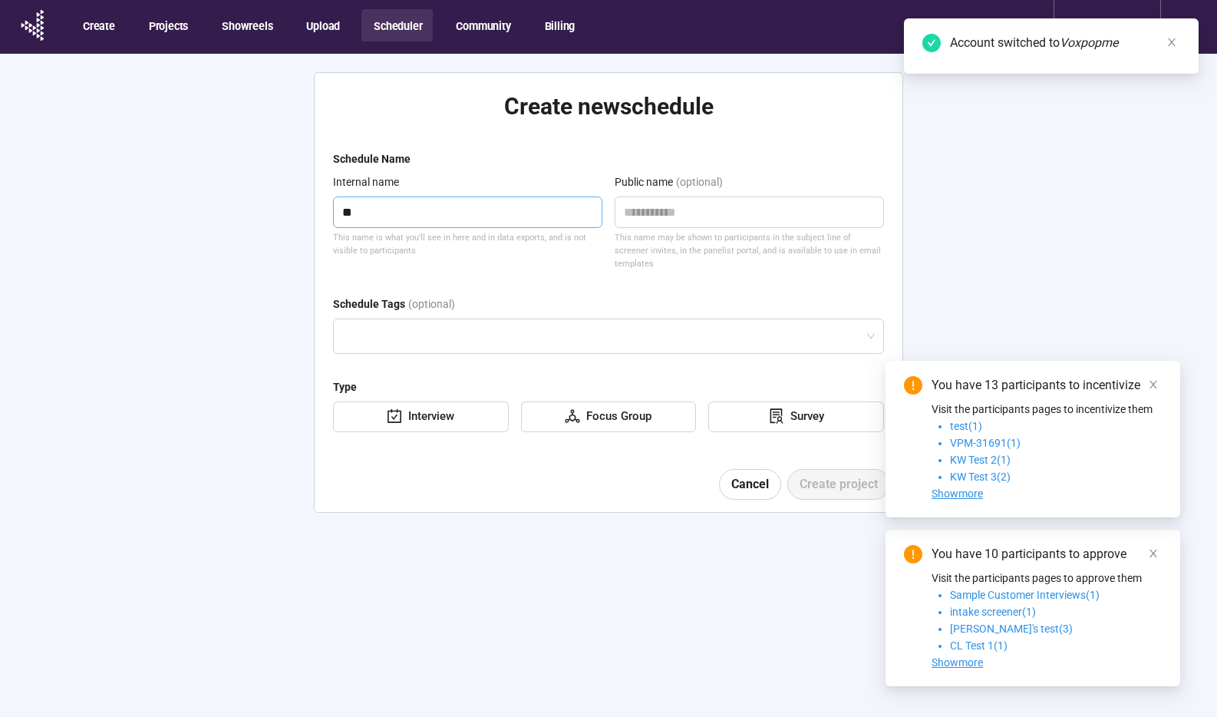
type textarea "*"
type textarea "**"
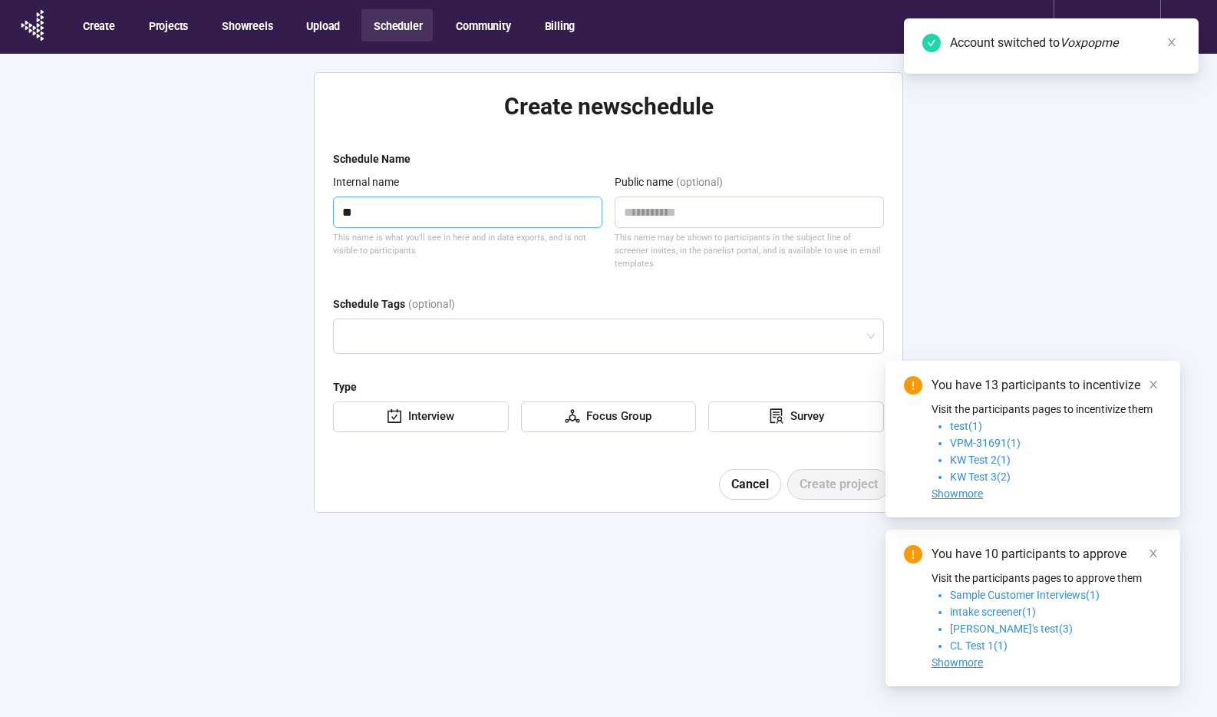
type textarea "**"
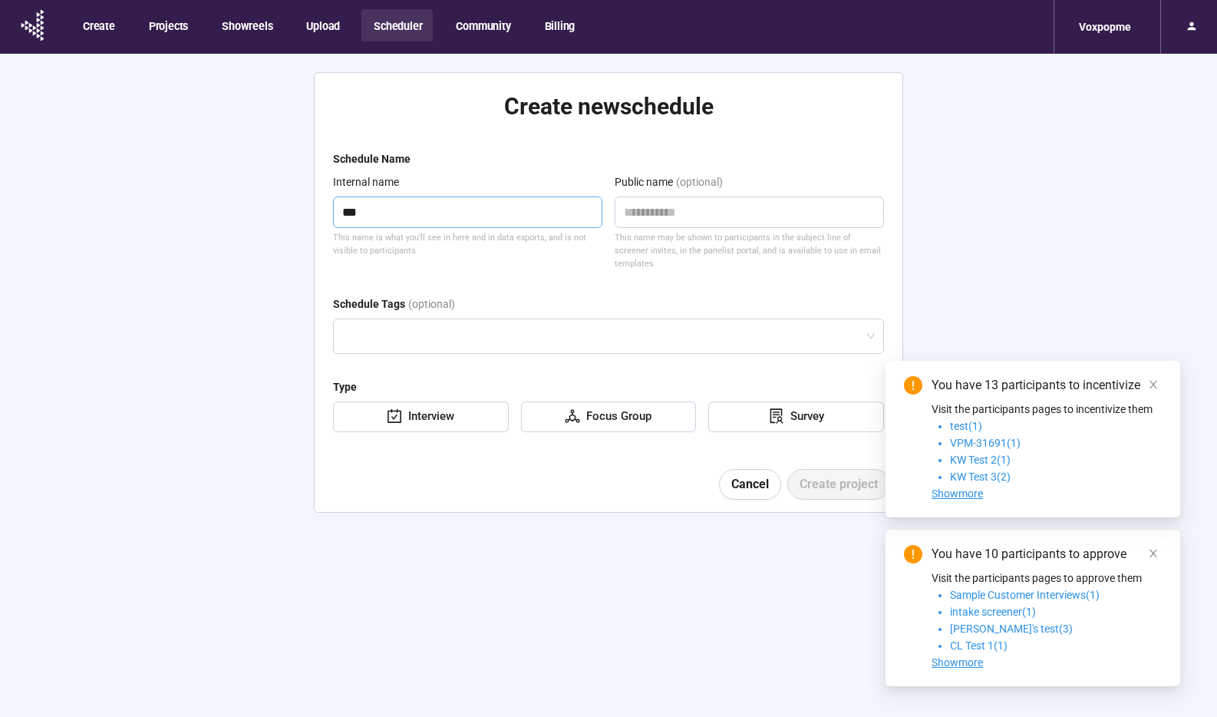
type textarea "****"
type textarea "*****"
type textarea "******"
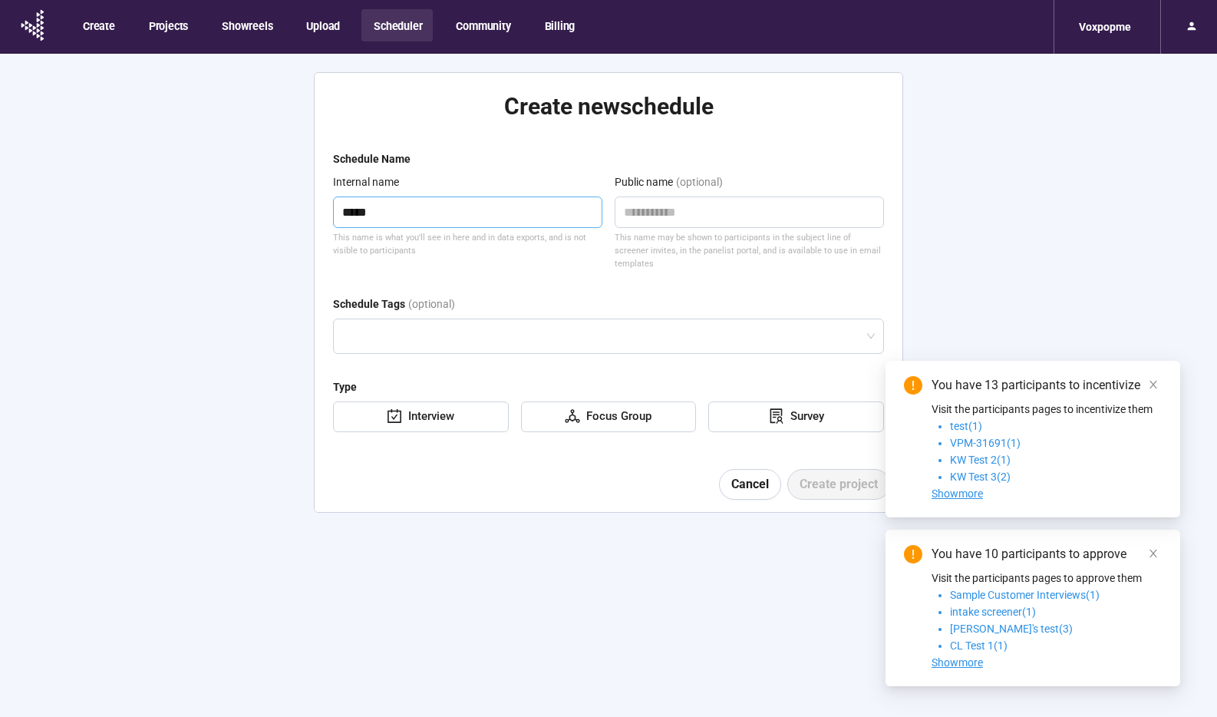
type textarea "******"
type textarea "*******"
click at [477, 401] on div "Interview" at bounding box center [421, 416] width 176 height 31
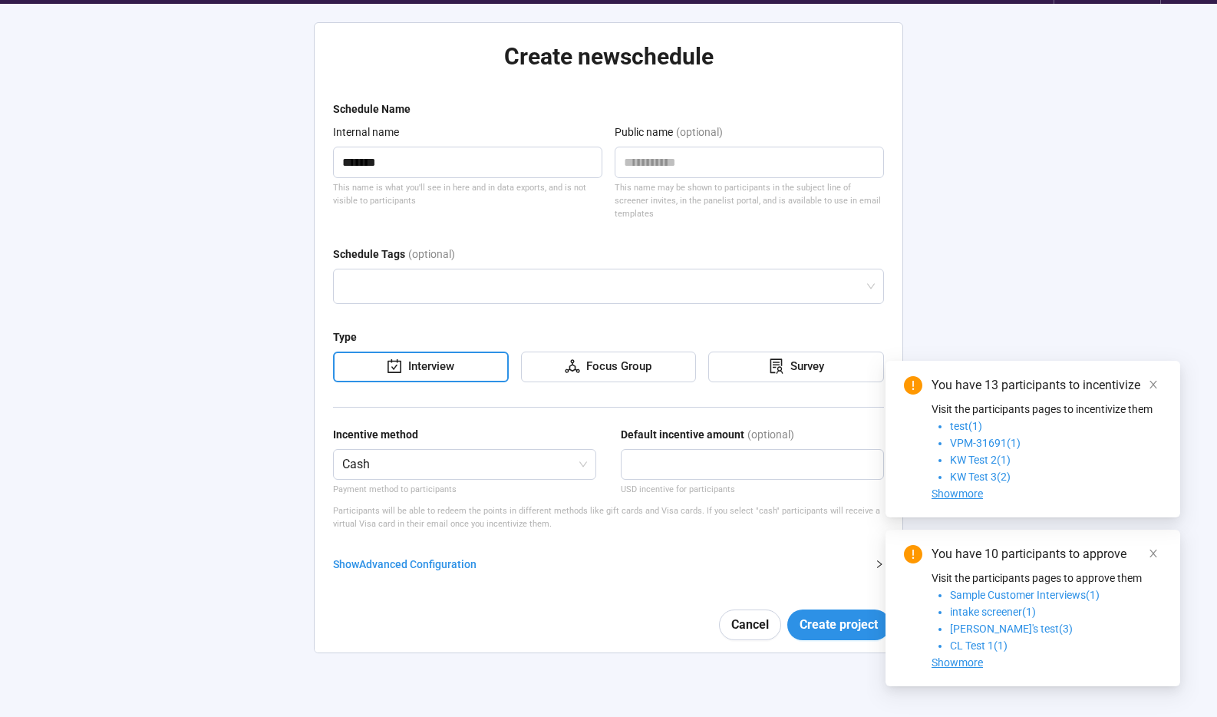
scroll to position [54, 0]
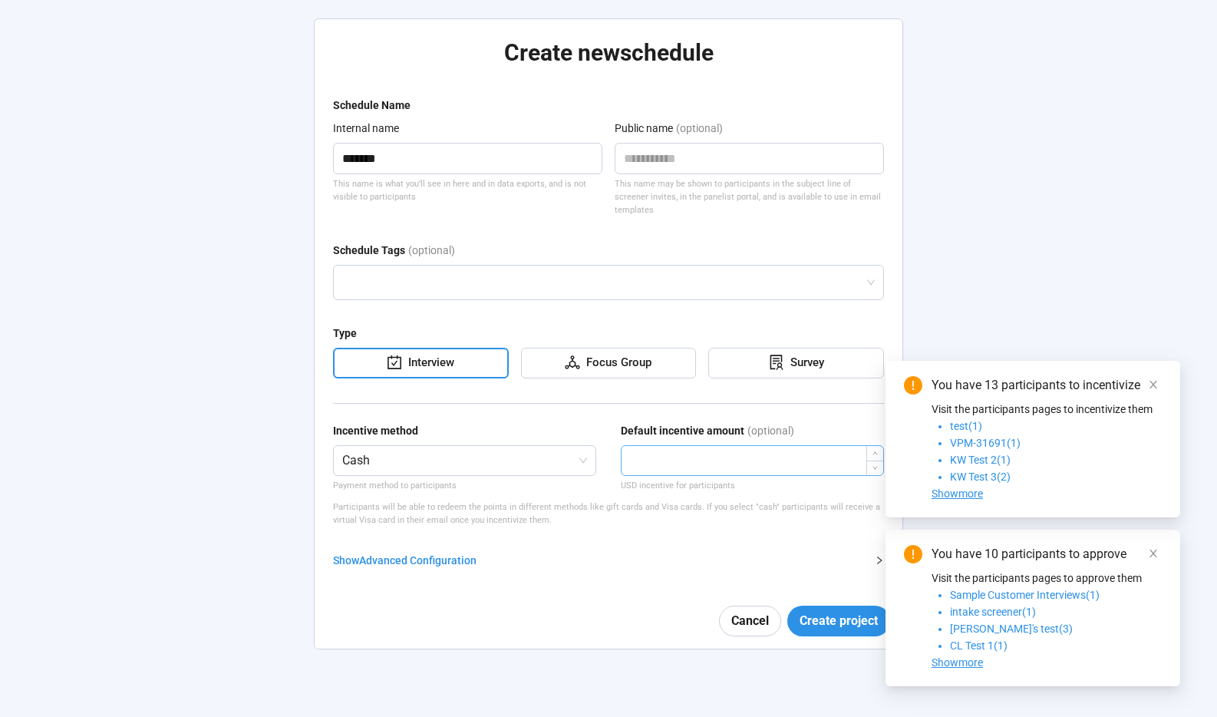
click at [681, 446] on input "number" at bounding box center [753, 460] width 262 height 29
type input "****"
click at [837, 611] on span "Create project" at bounding box center [839, 620] width 78 height 19
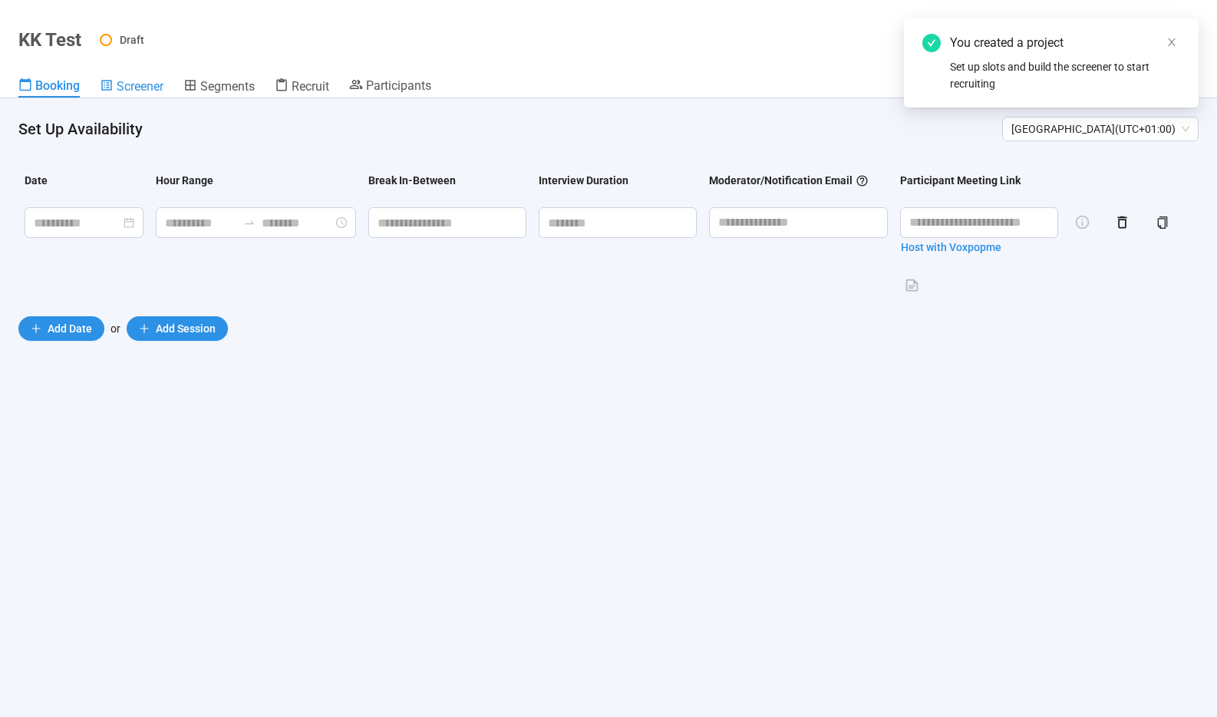
click at [149, 84] on span "Screener" at bounding box center [140, 86] width 47 height 15
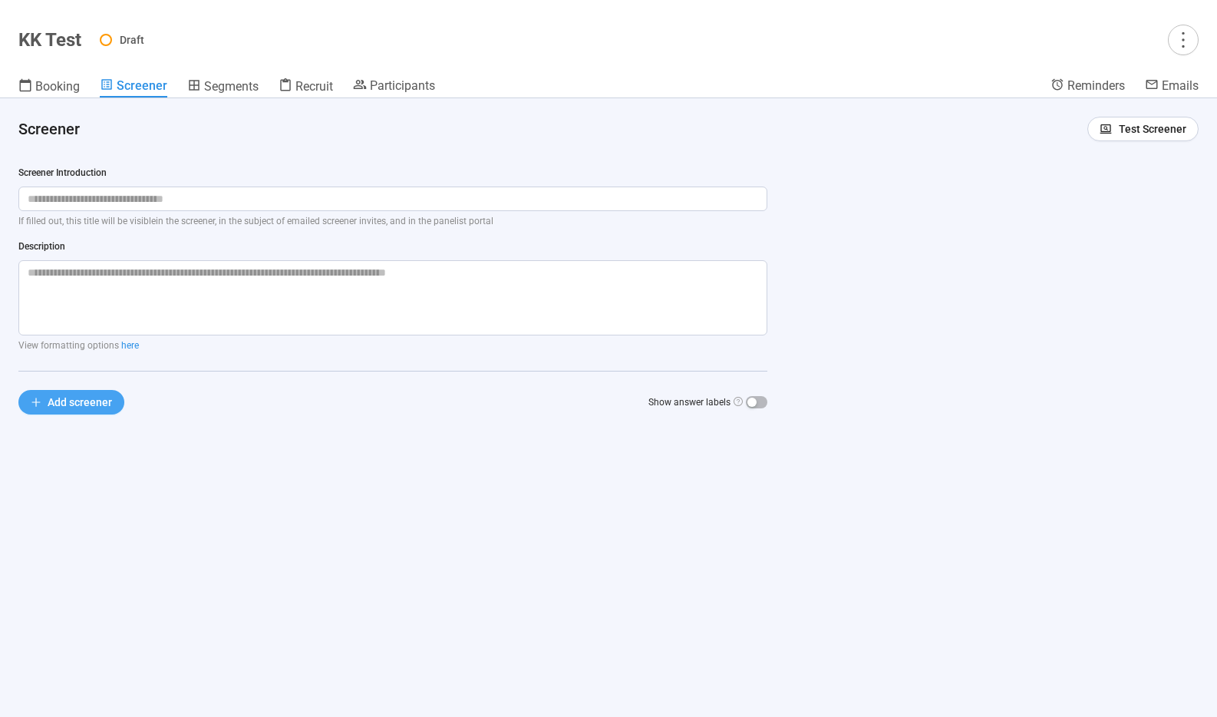
click at [71, 398] on span "Add screener" at bounding box center [80, 402] width 64 height 17
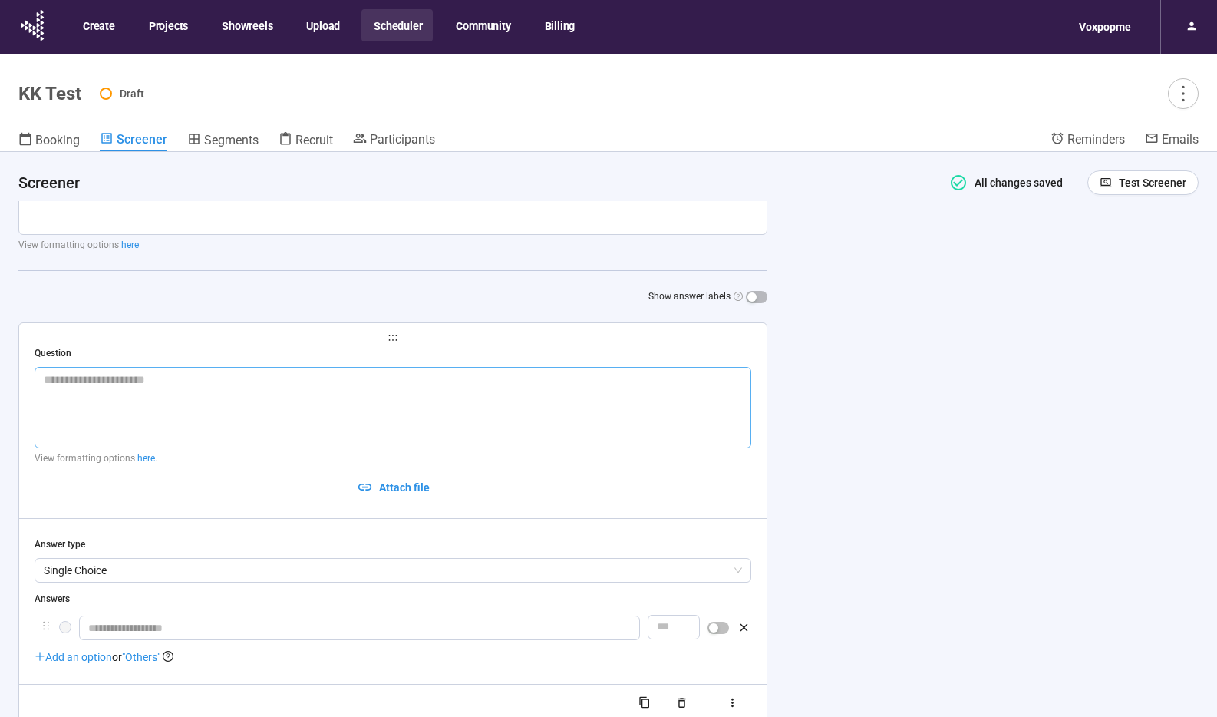
scroll to position [179, 0]
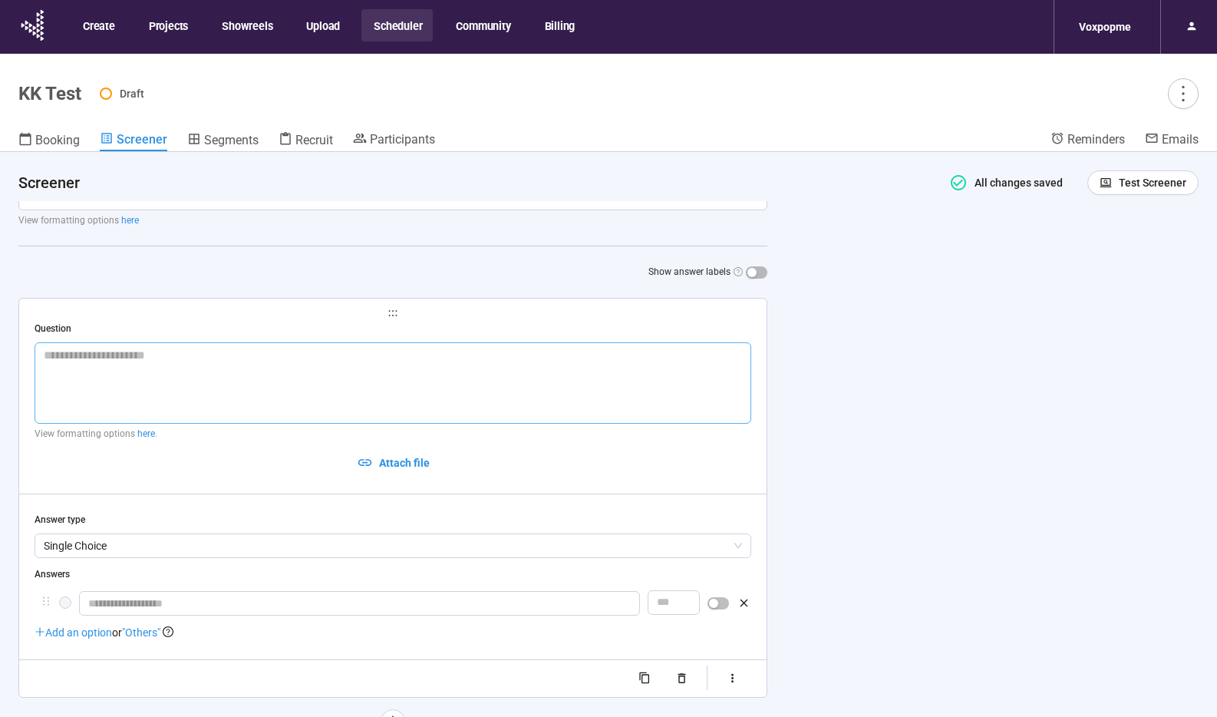
click at [131, 369] on textarea at bounding box center [393, 382] width 717 height 81
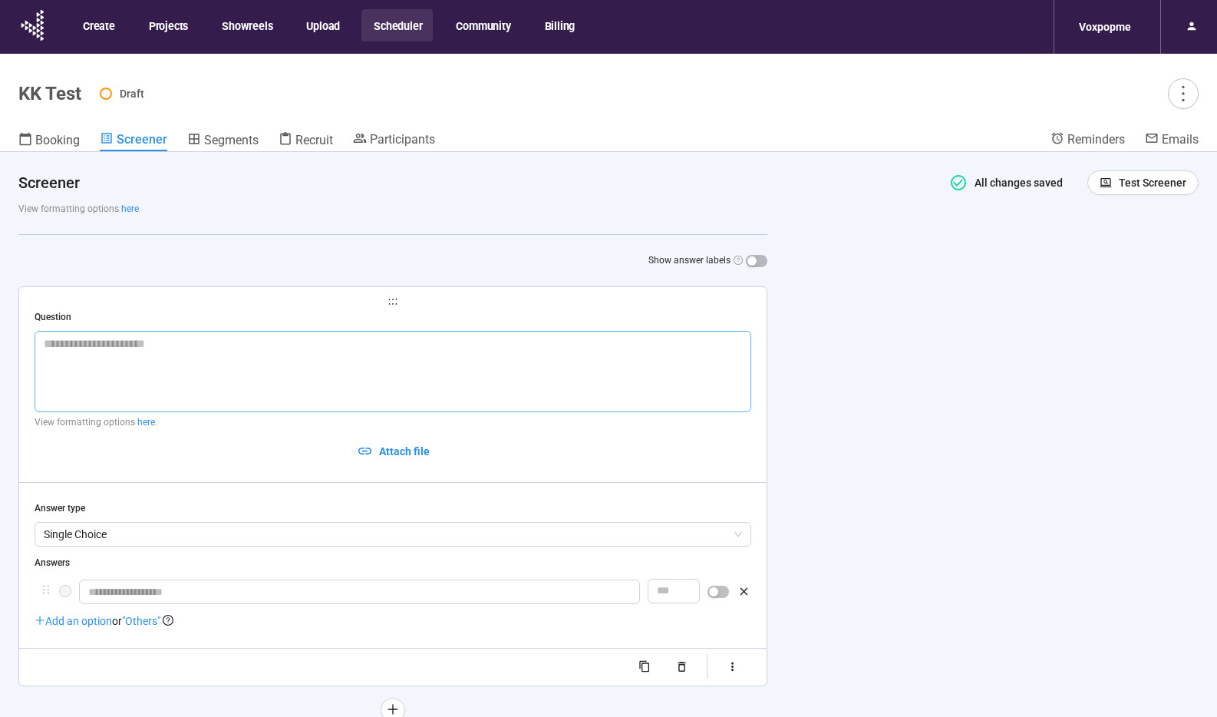
type textarea "*"
type textarea "***"
type textarea "*****"
type textarea "******"
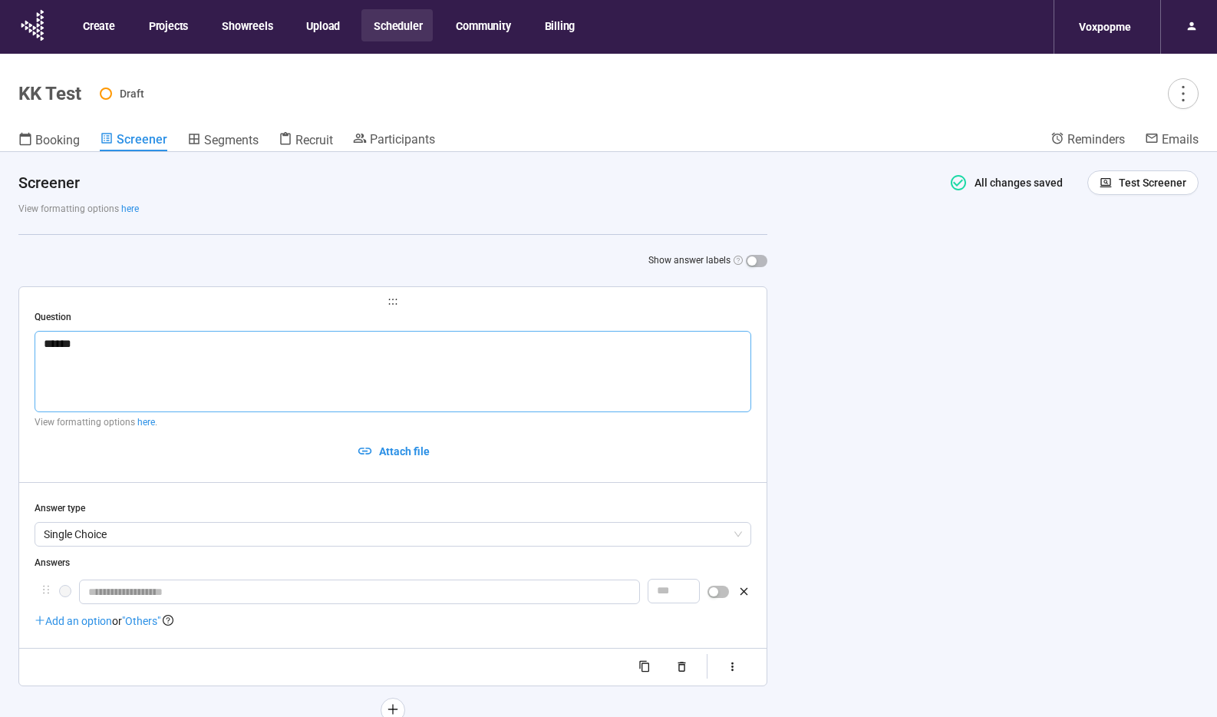
type textarea "*******"
type textarea "*********"
type textarea "**********"
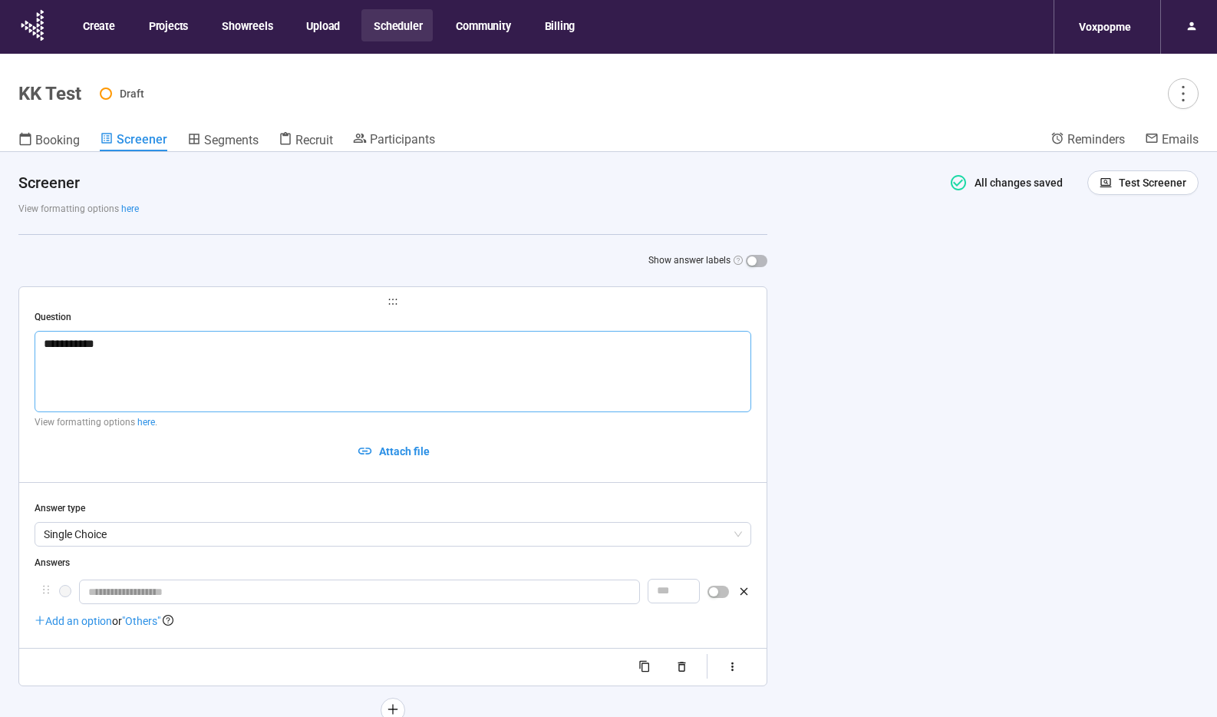
type textarea "**********"
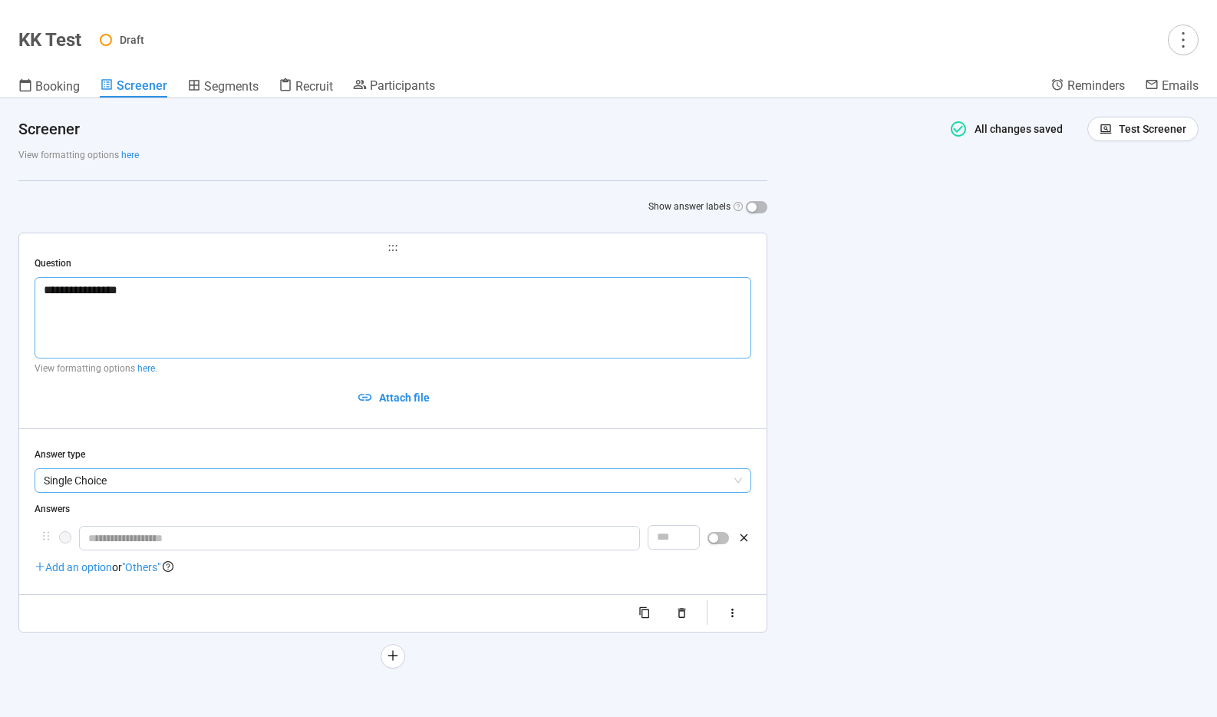
click at [121, 481] on span "Single Choice" at bounding box center [393, 480] width 698 height 23
type textarea "**********"
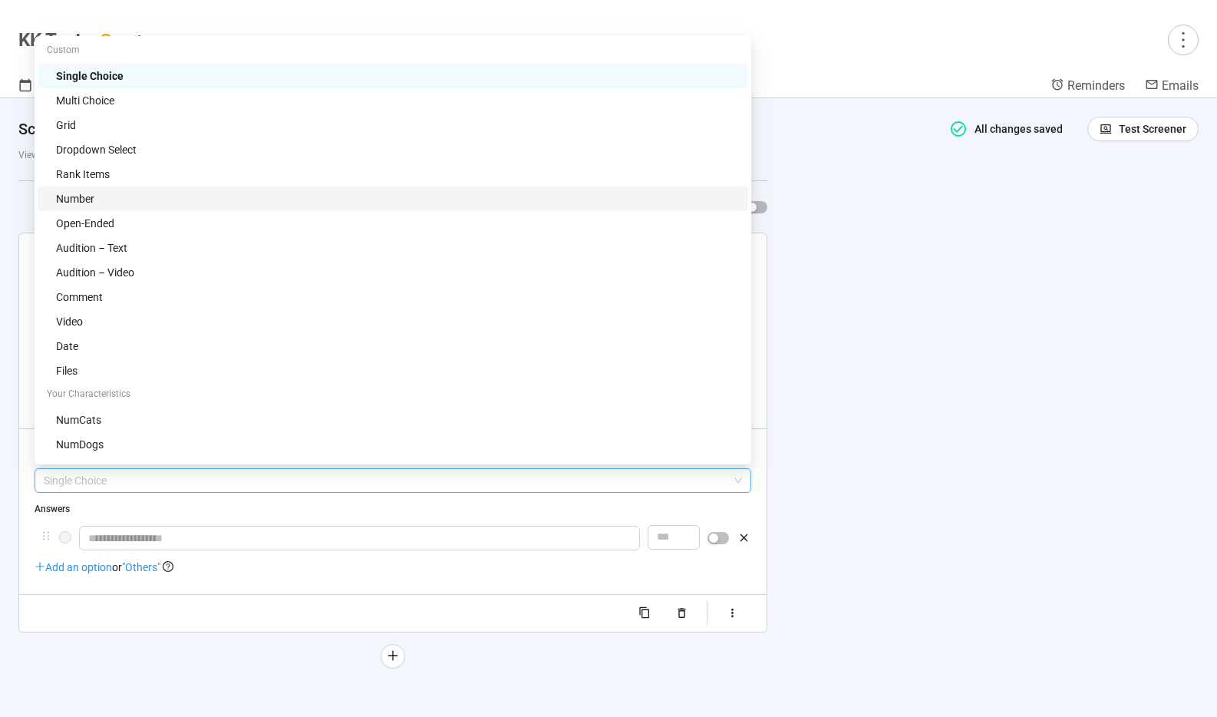
click at [104, 199] on div "Number" at bounding box center [397, 198] width 683 height 17
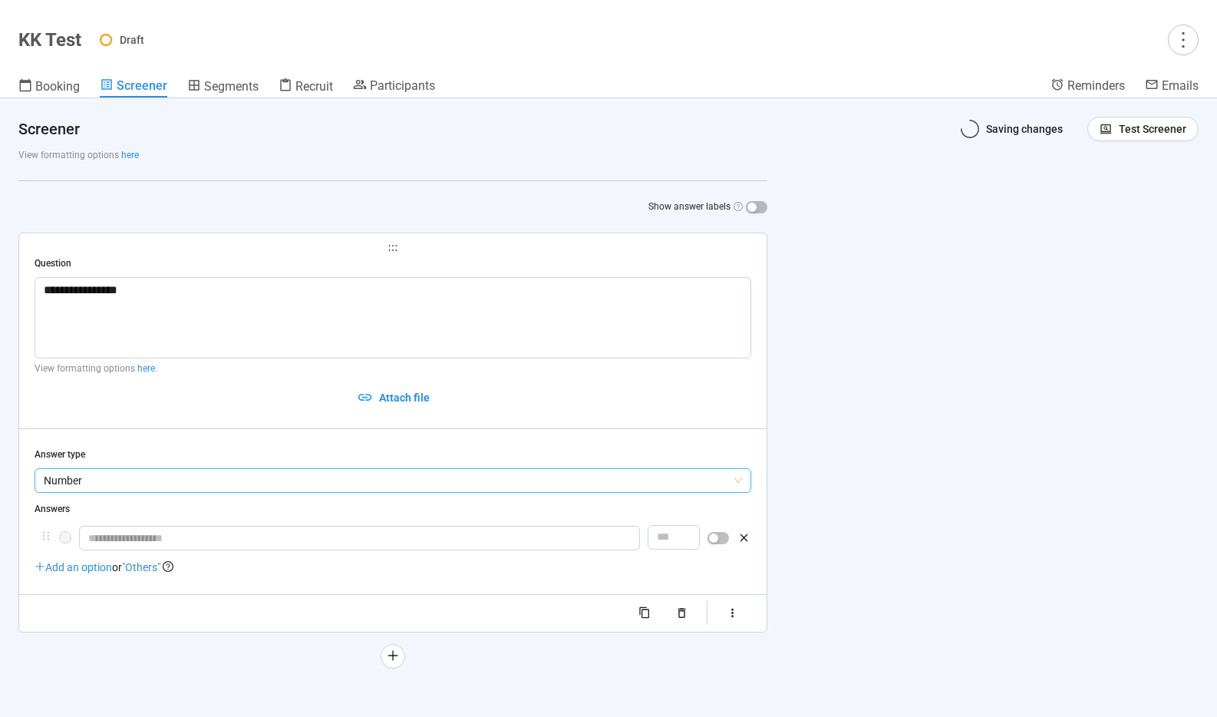
scroll to position [107, 0]
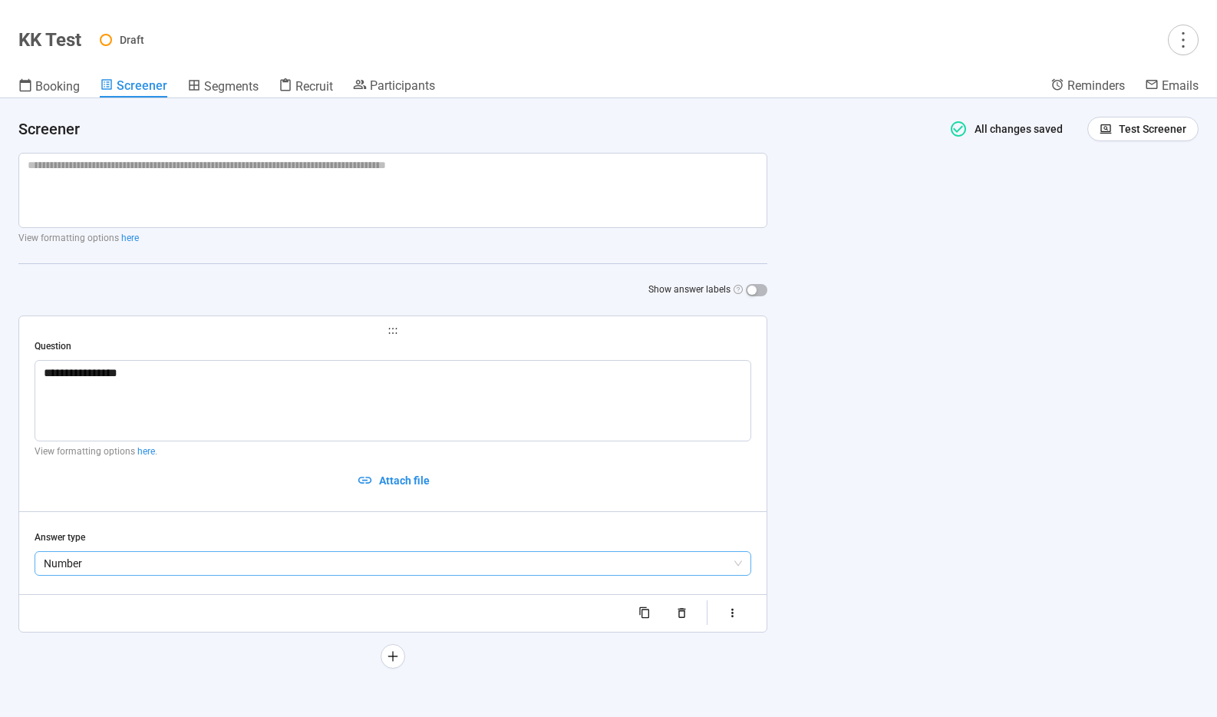
click at [163, 566] on span "Number" at bounding box center [393, 563] width 698 height 23
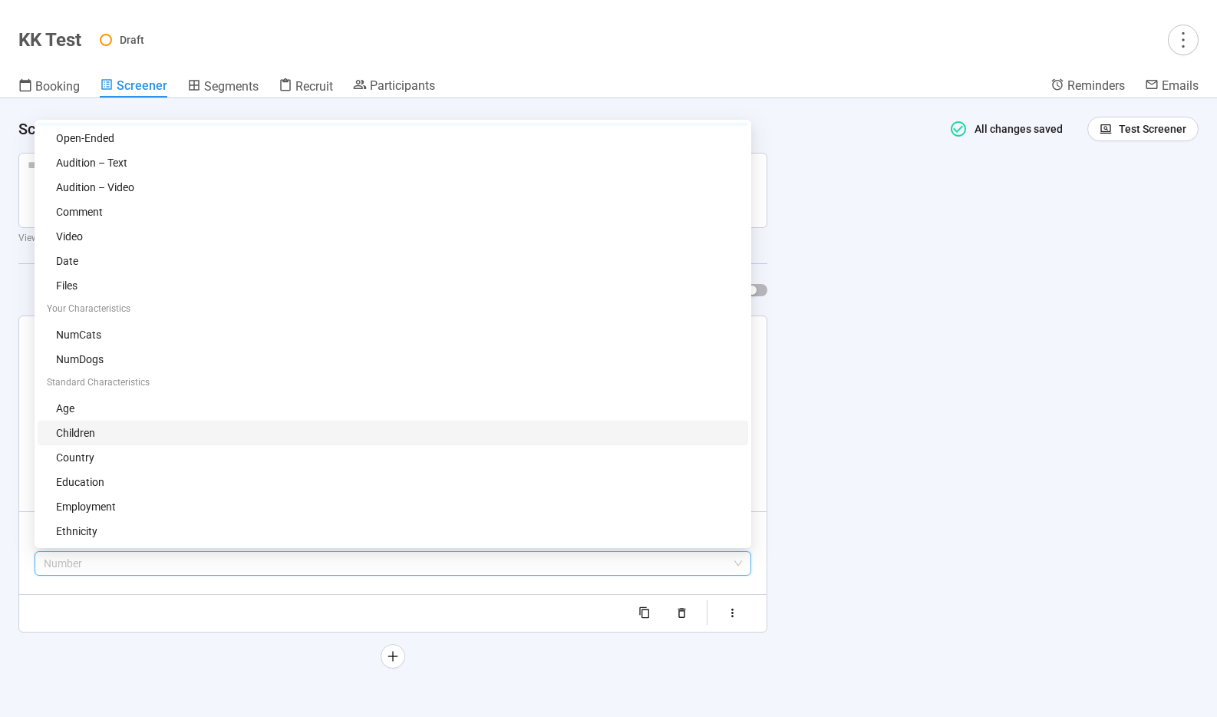
scroll to position [171, 0]
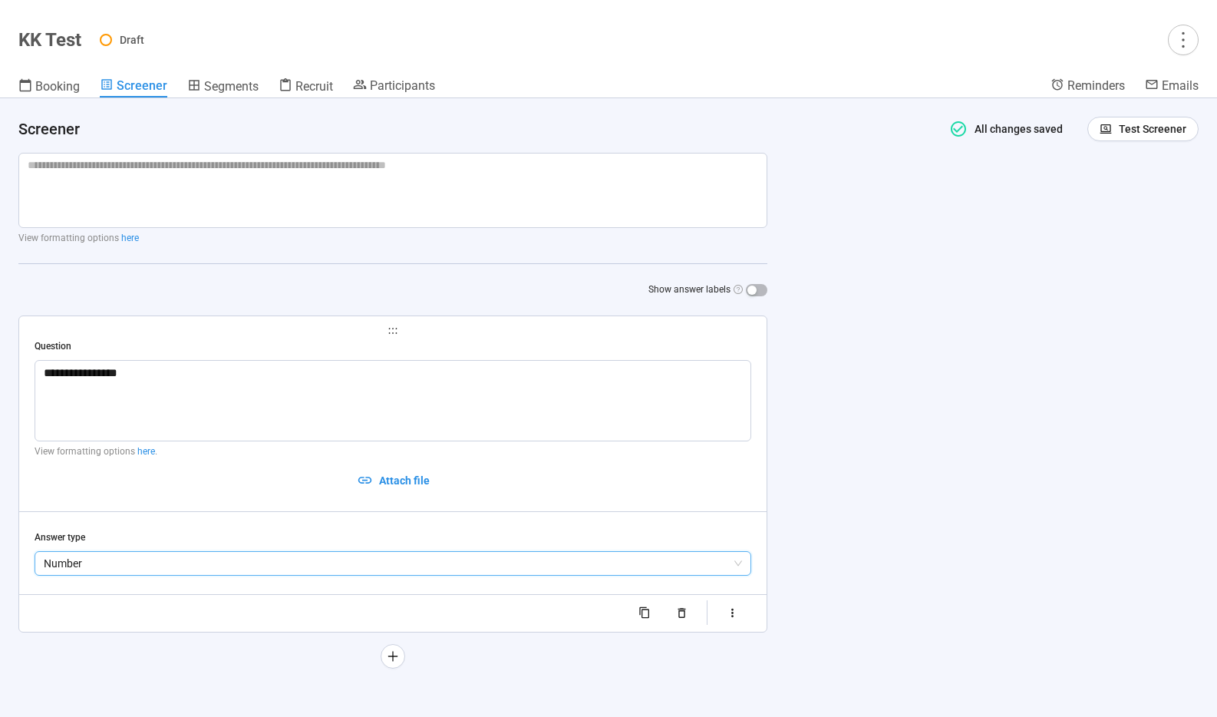
click at [170, 608] on div at bounding box center [393, 613] width 717 height 25
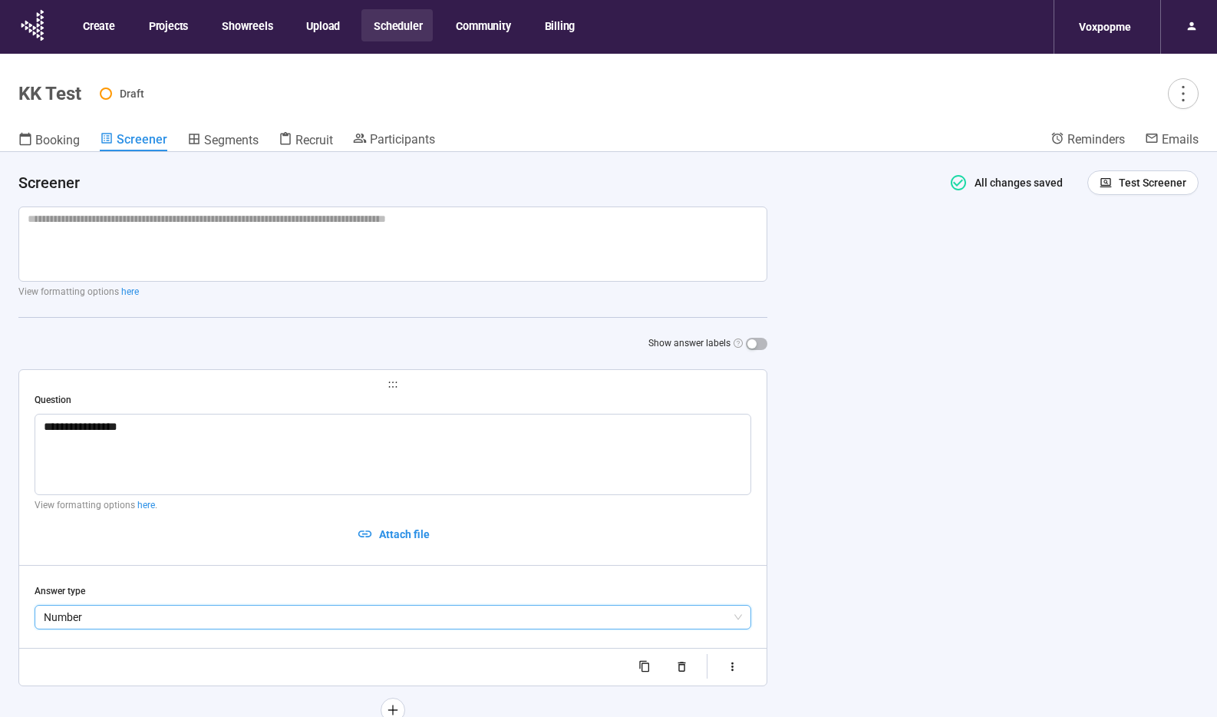
scroll to position [0, 0]
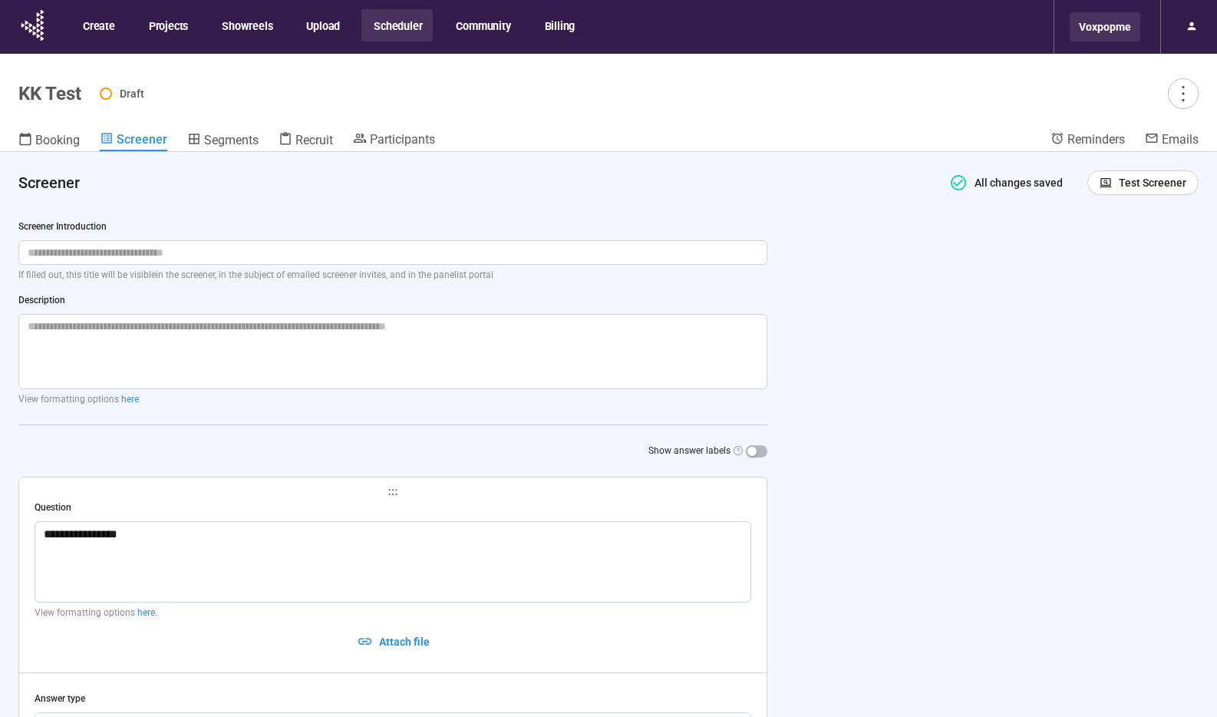
click at [1119, 28] on div "Voxpopme" at bounding box center [1105, 26] width 71 height 29
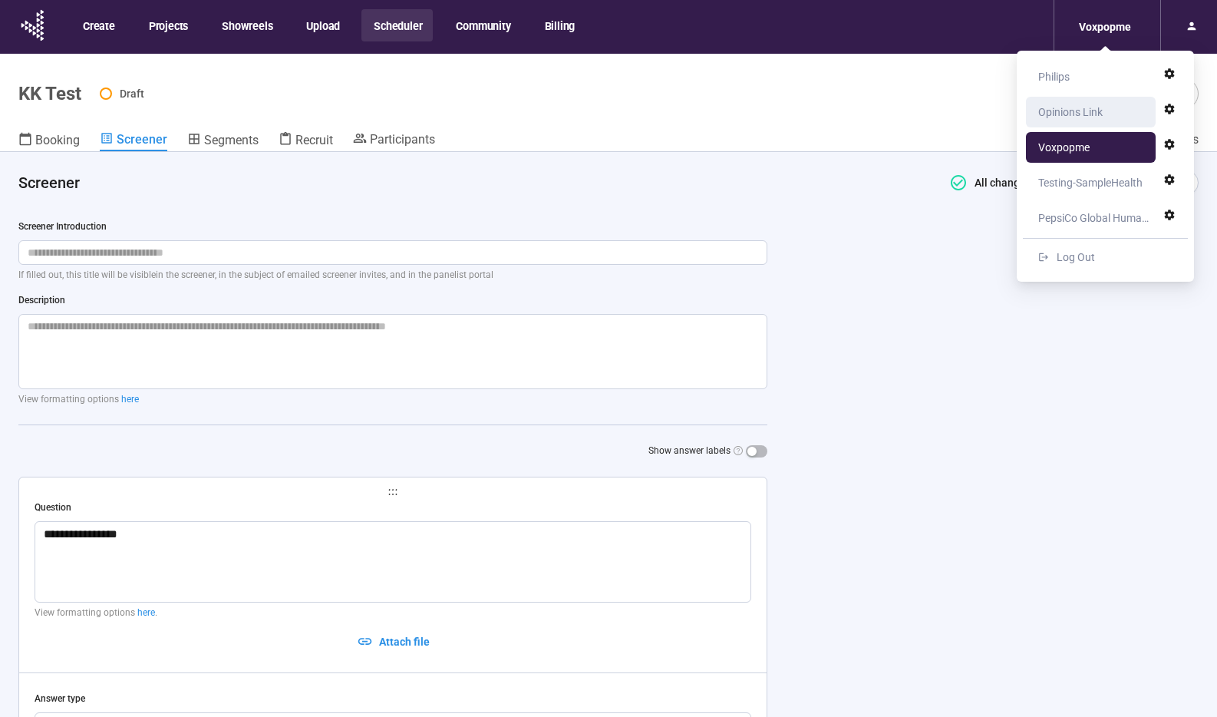
click at [1084, 110] on div "Opinions Link" at bounding box center [1070, 112] width 64 height 31
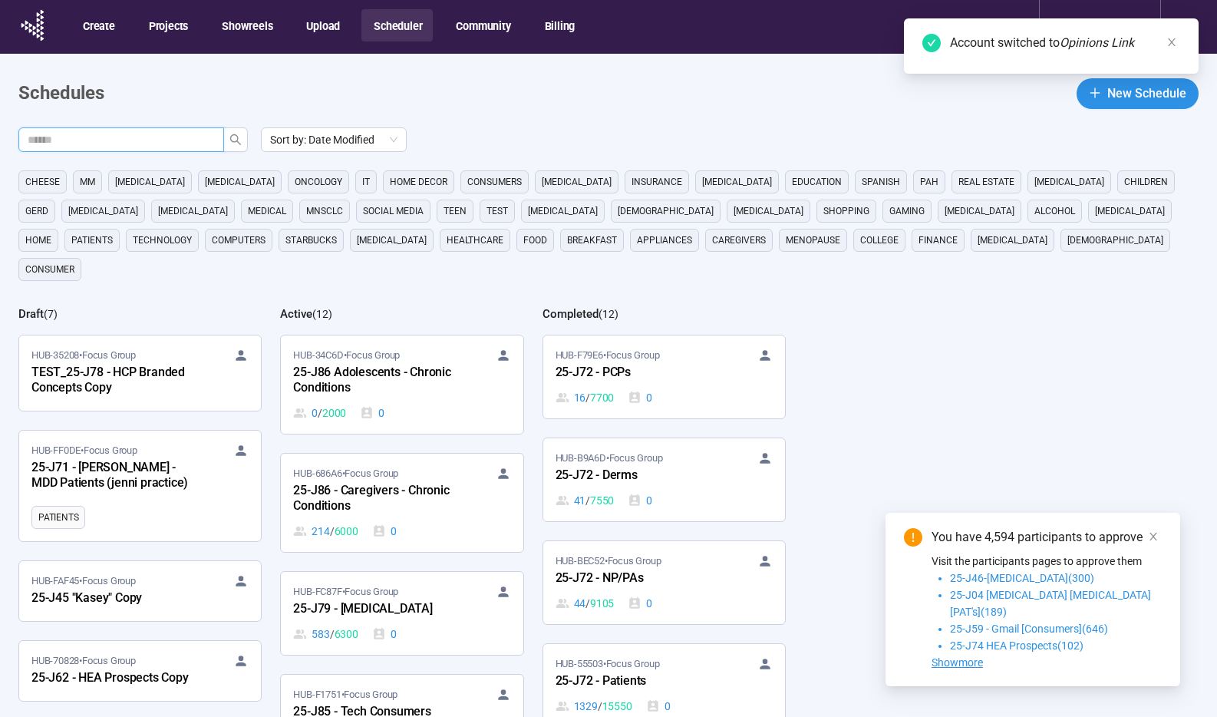
click at [156, 131] on input "text" at bounding box center [115, 139] width 175 height 17
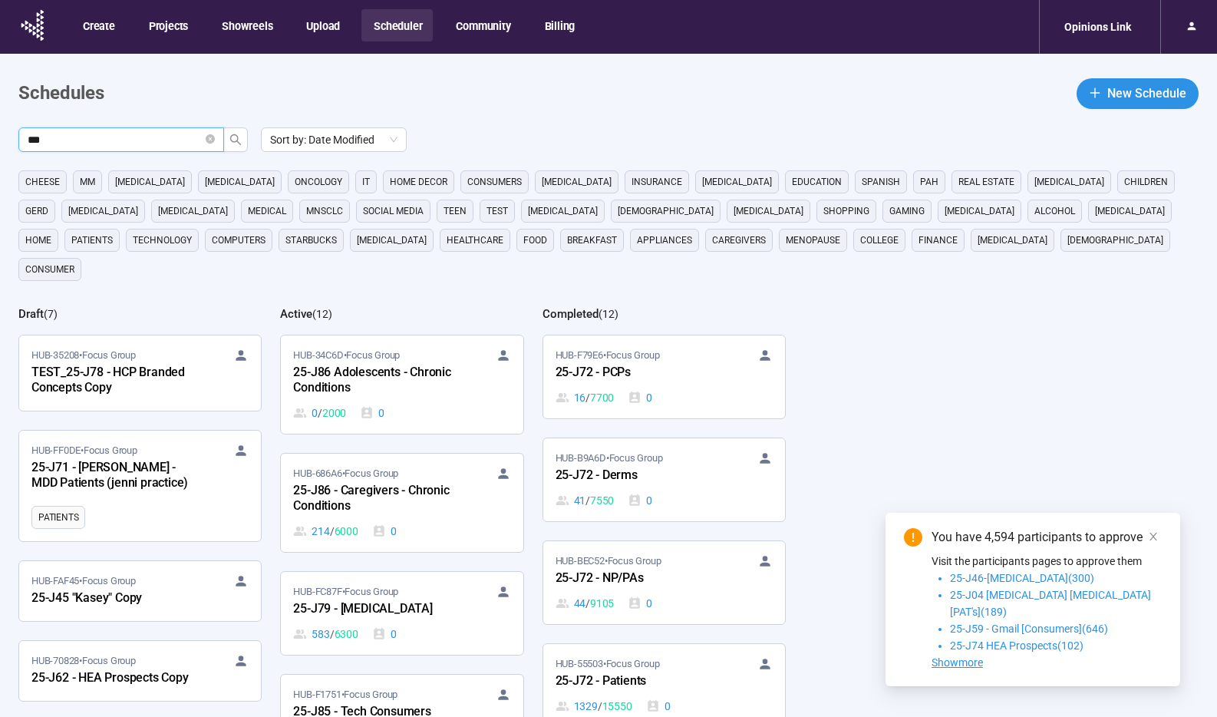
type input "***"
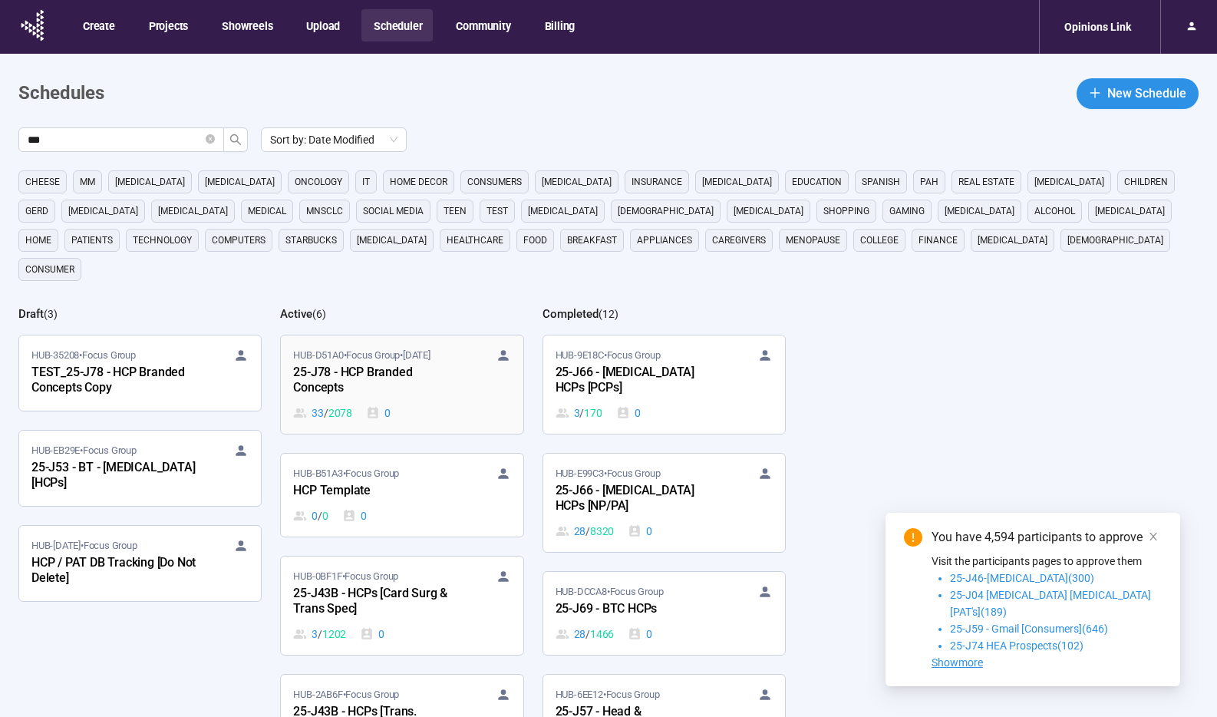
click at [426, 404] on div "33 / 2078 0" at bounding box center [401, 412] width 217 height 17
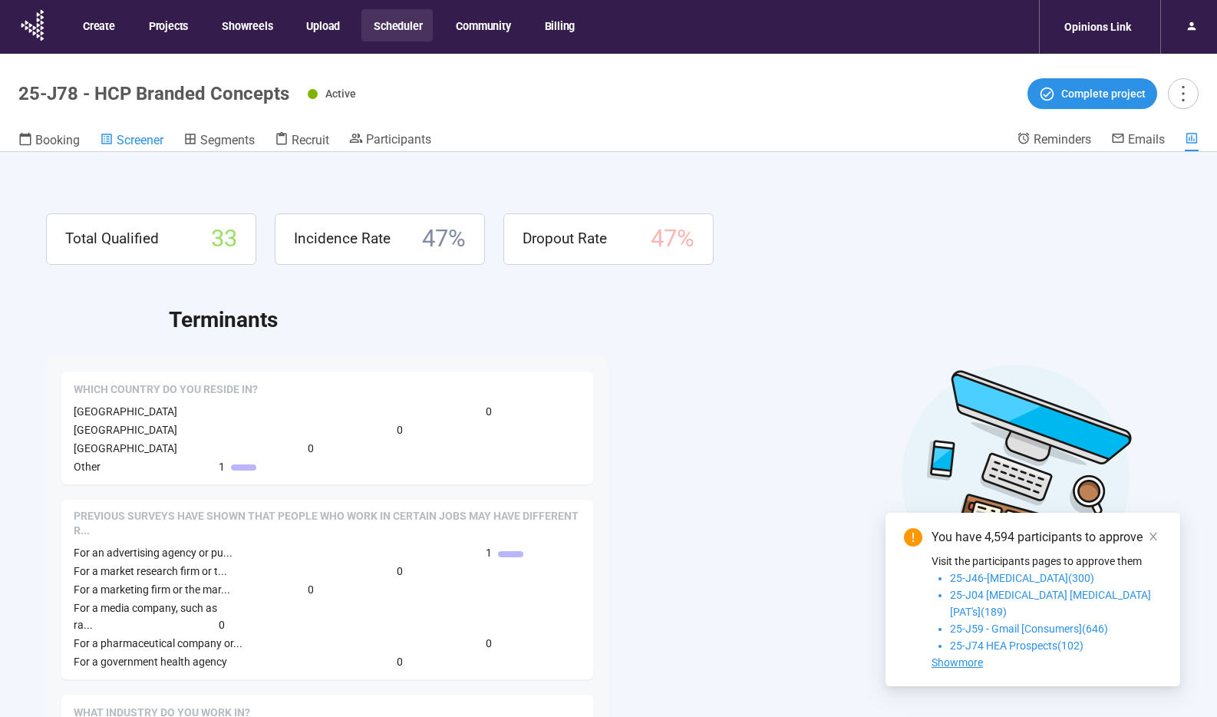
click at [153, 143] on span "Screener" at bounding box center [140, 140] width 47 height 15
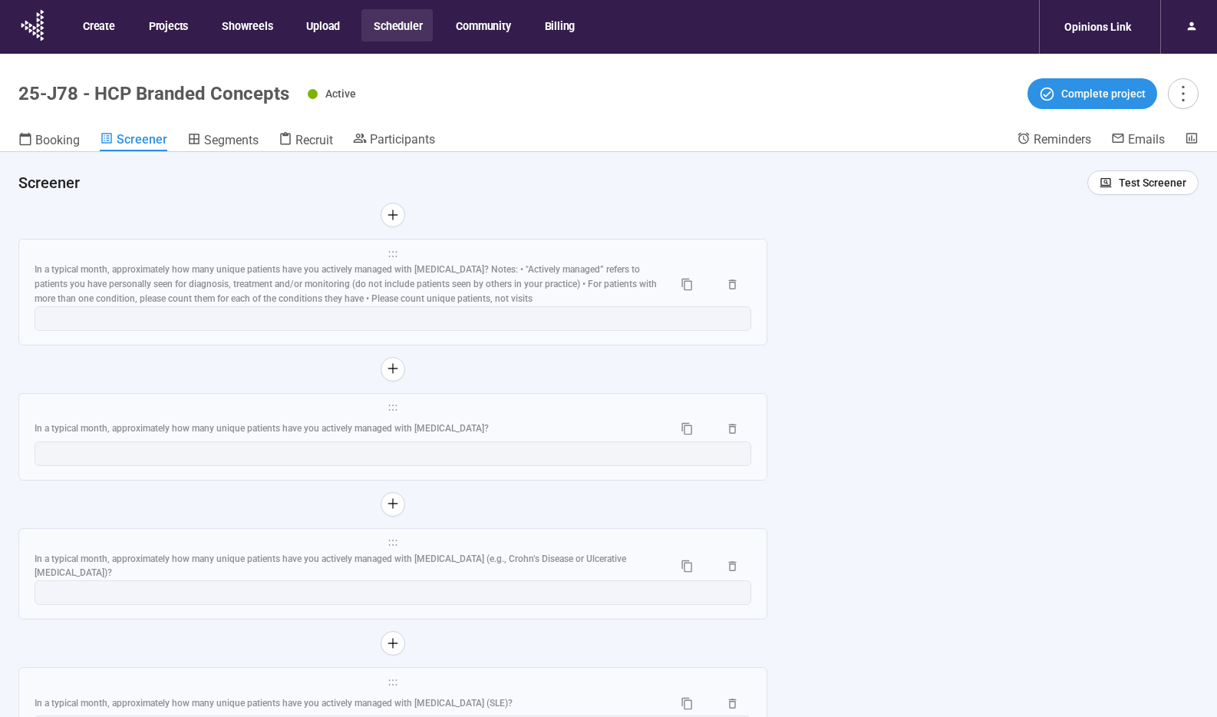
scroll to position [8546, 0]
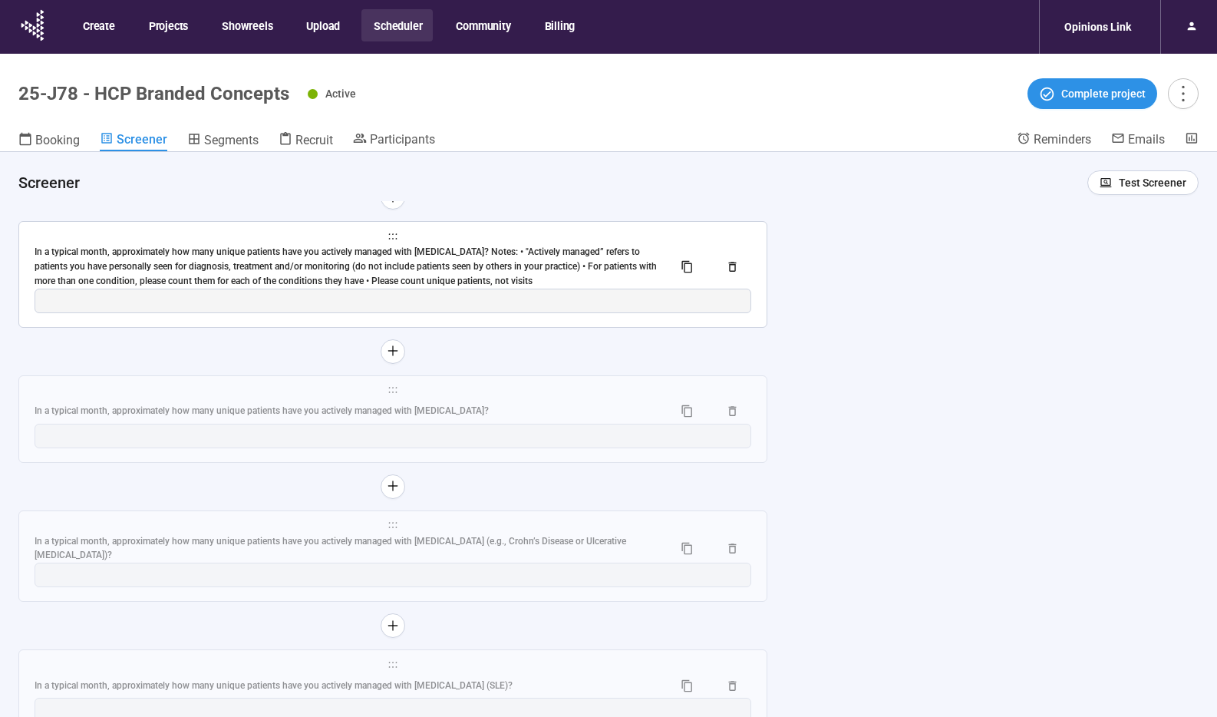
click at [612, 256] on div "In a typical month, approximately how many unique patients have you actively ma…" at bounding box center [348, 267] width 626 height 44
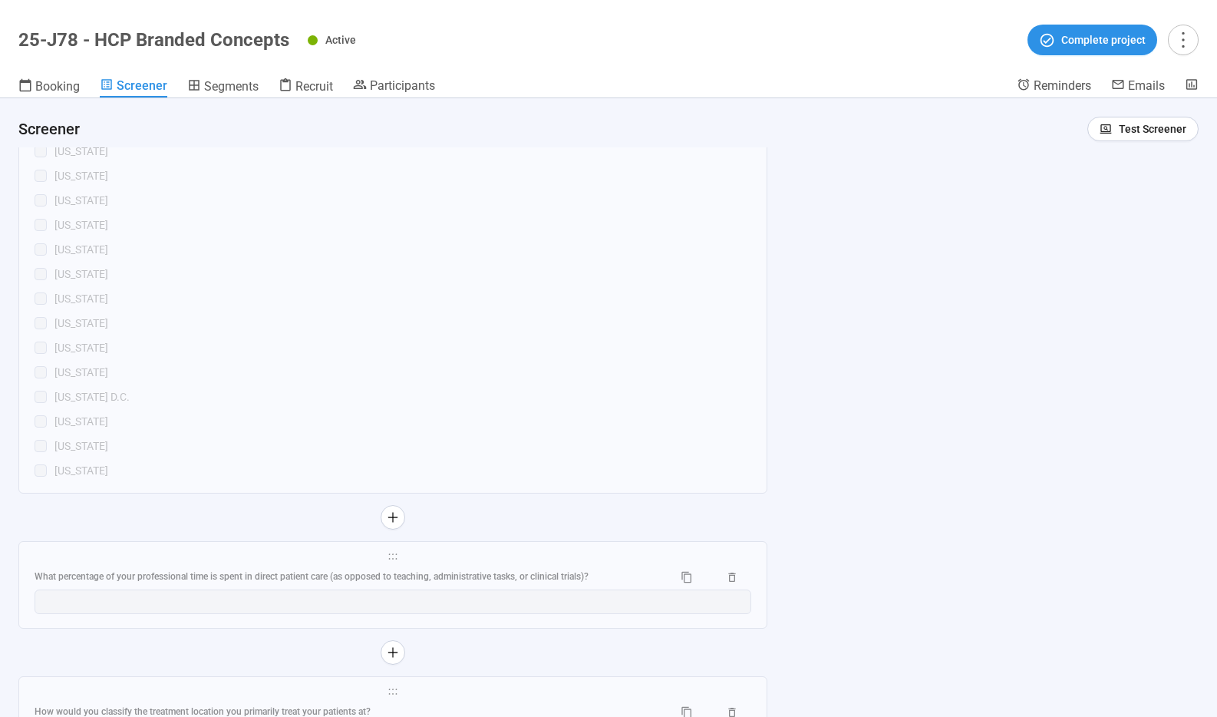
scroll to position [0, 0]
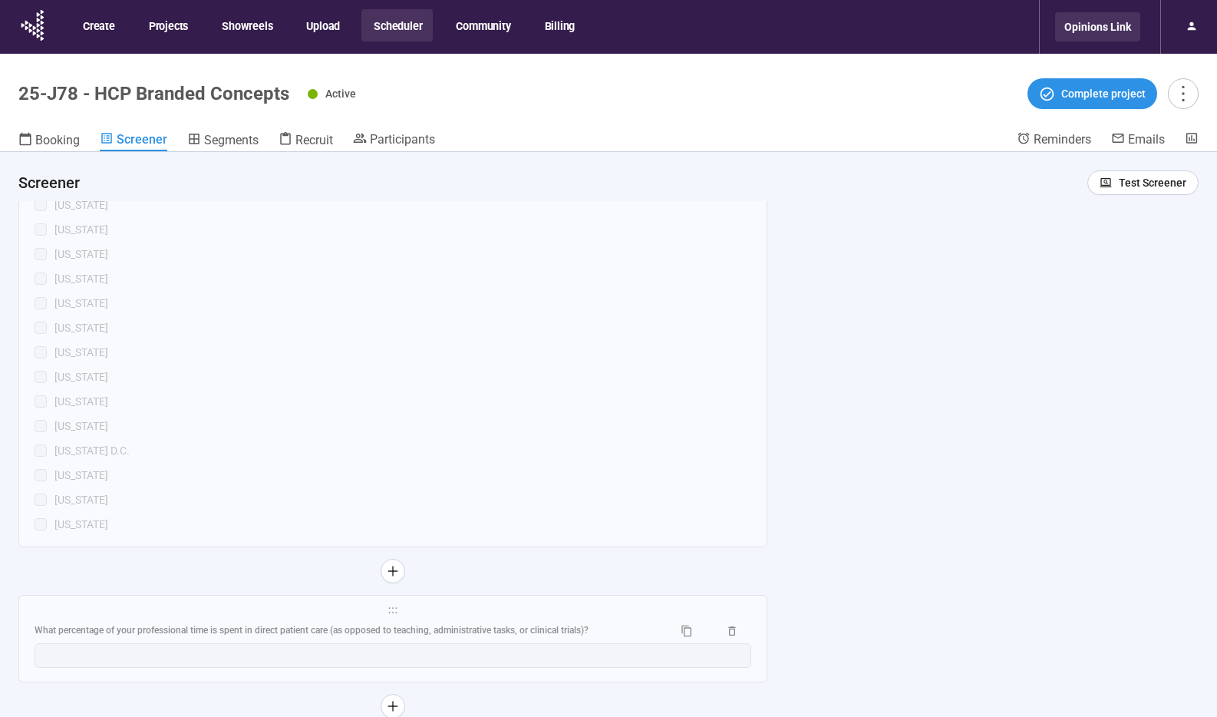
click at [1092, 34] on div "Opinions Link" at bounding box center [1097, 26] width 85 height 29
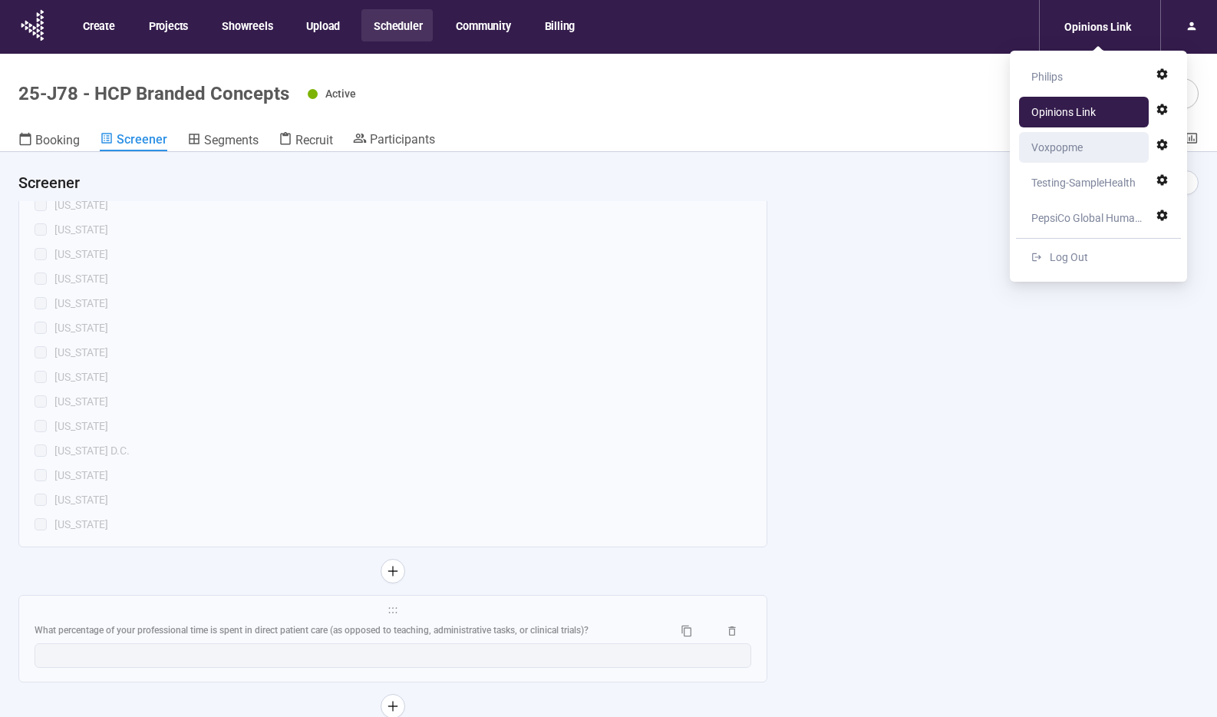
click at [1057, 150] on div "Voxpopme" at bounding box center [1056, 147] width 51 height 31
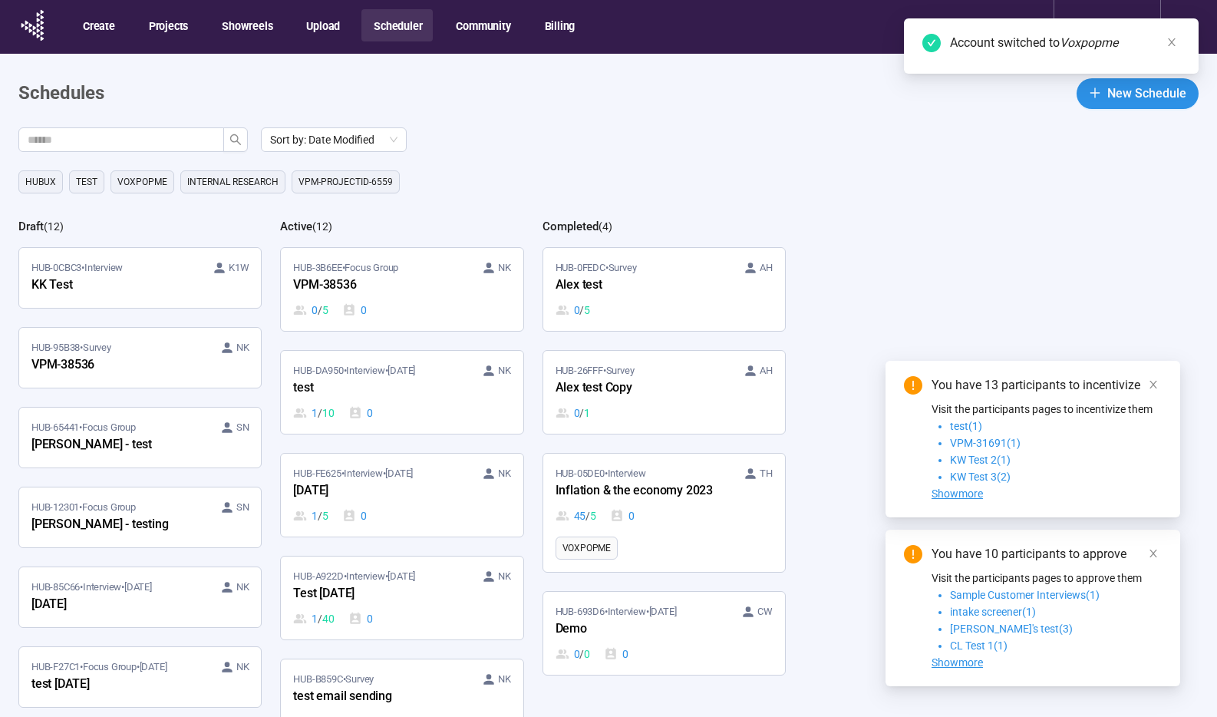
click at [92, 289] on div "KK Test" at bounding box center [115, 285] width 169 height 20
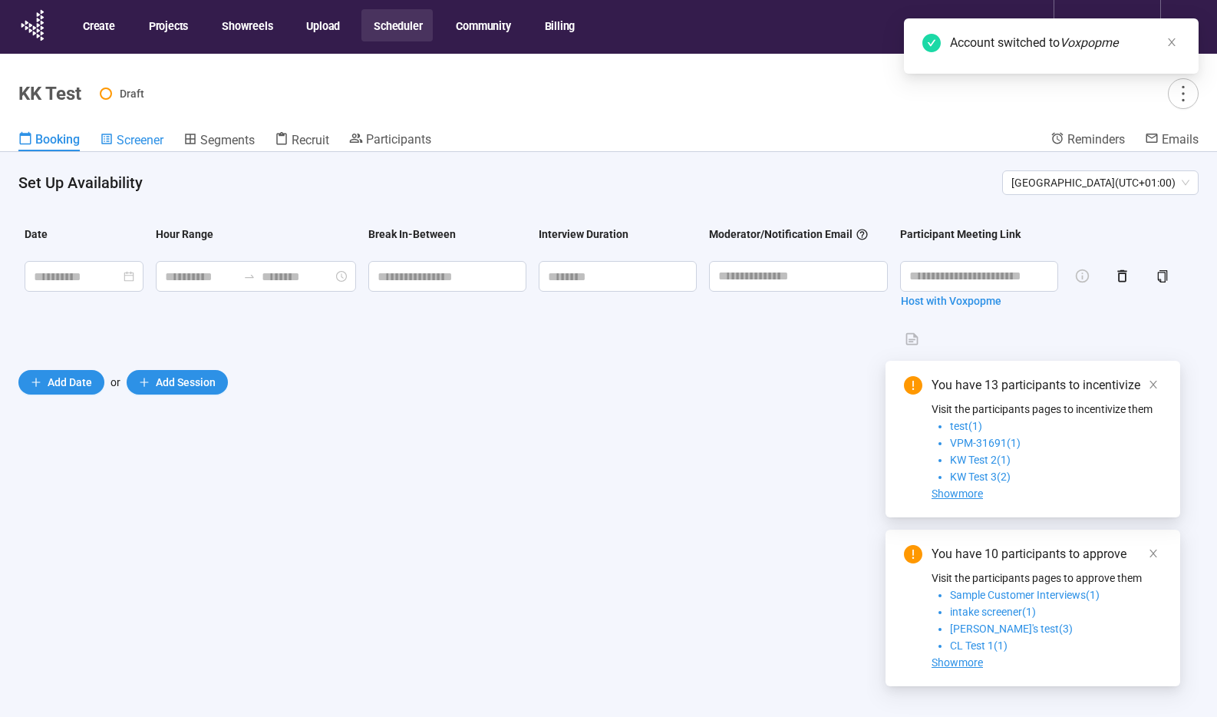
click at [144, 138] on span "Screener" at bounding box center [140, 140] width 47 height 15
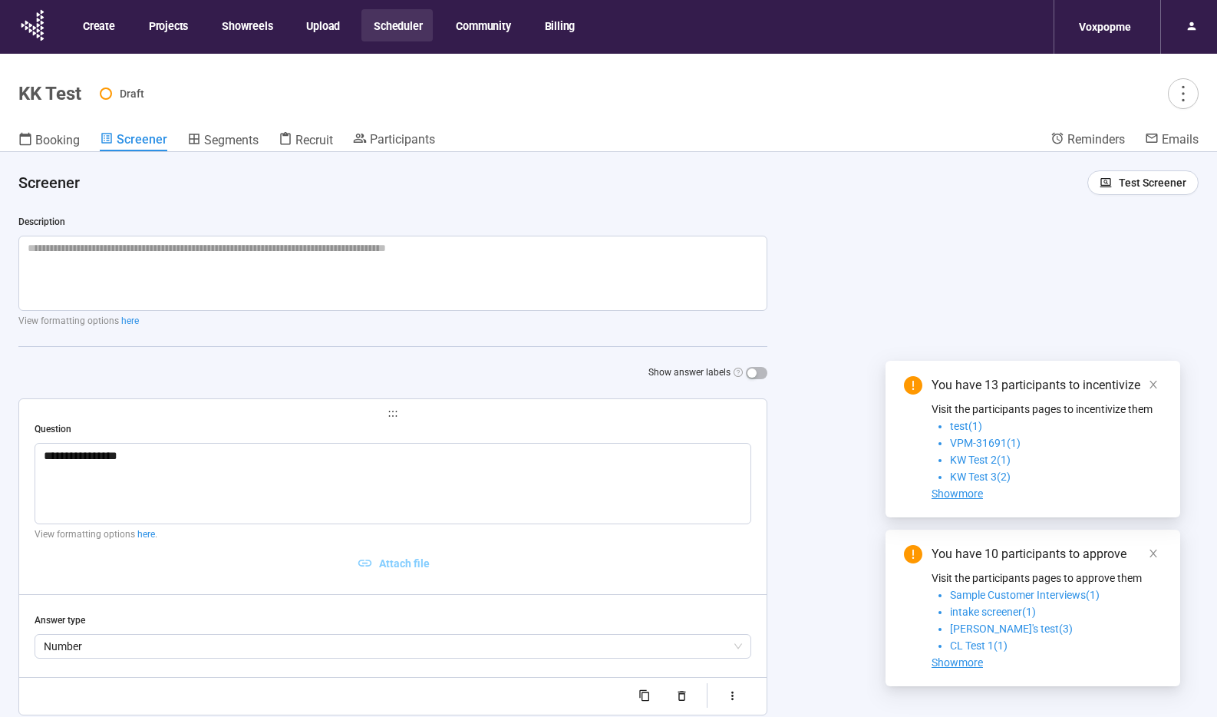
scroll to position [107, 0]
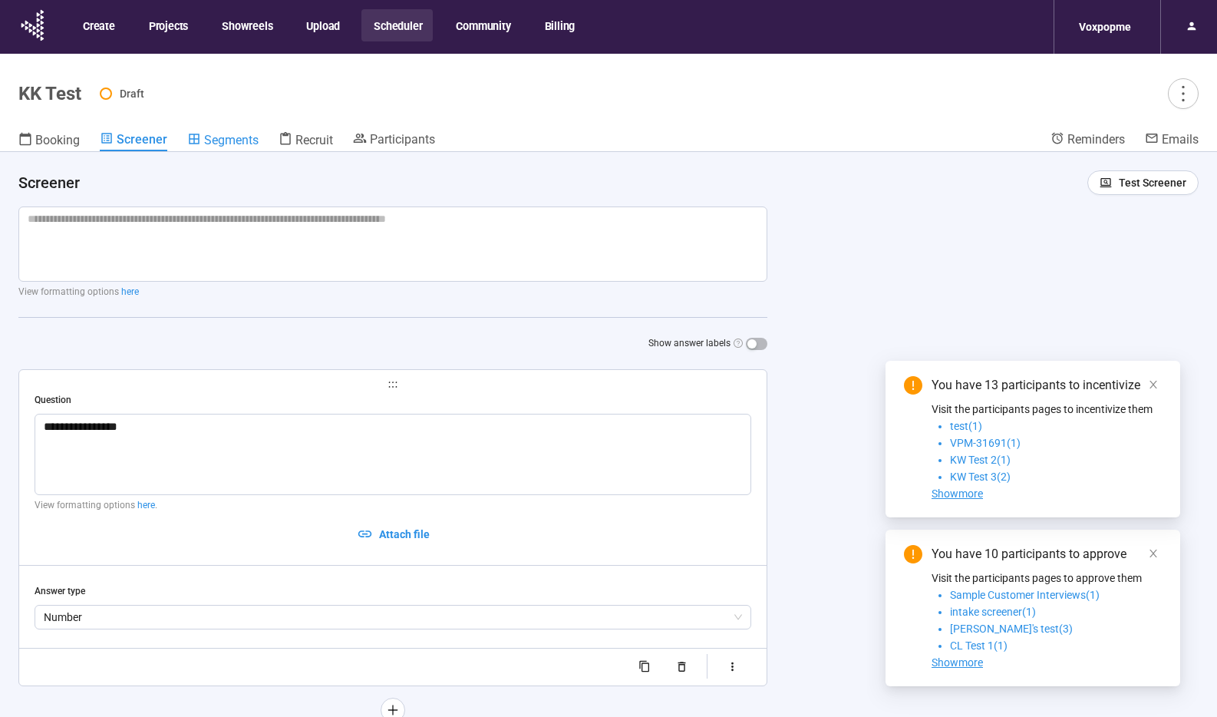
click at [234, 141] on span "Segments" at bounding box center [231, 140] width 54 height 15
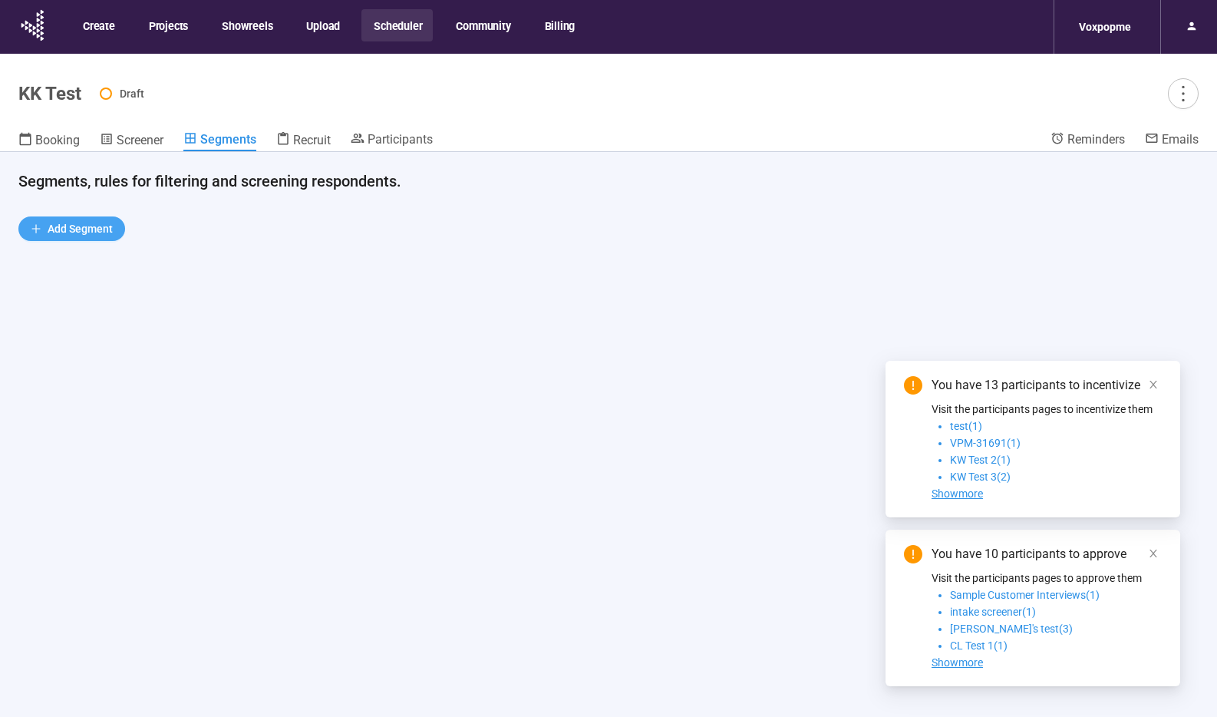
click at [78, 227] on span "Add Segment" at bounding box center [80, 228] width 65 height 17
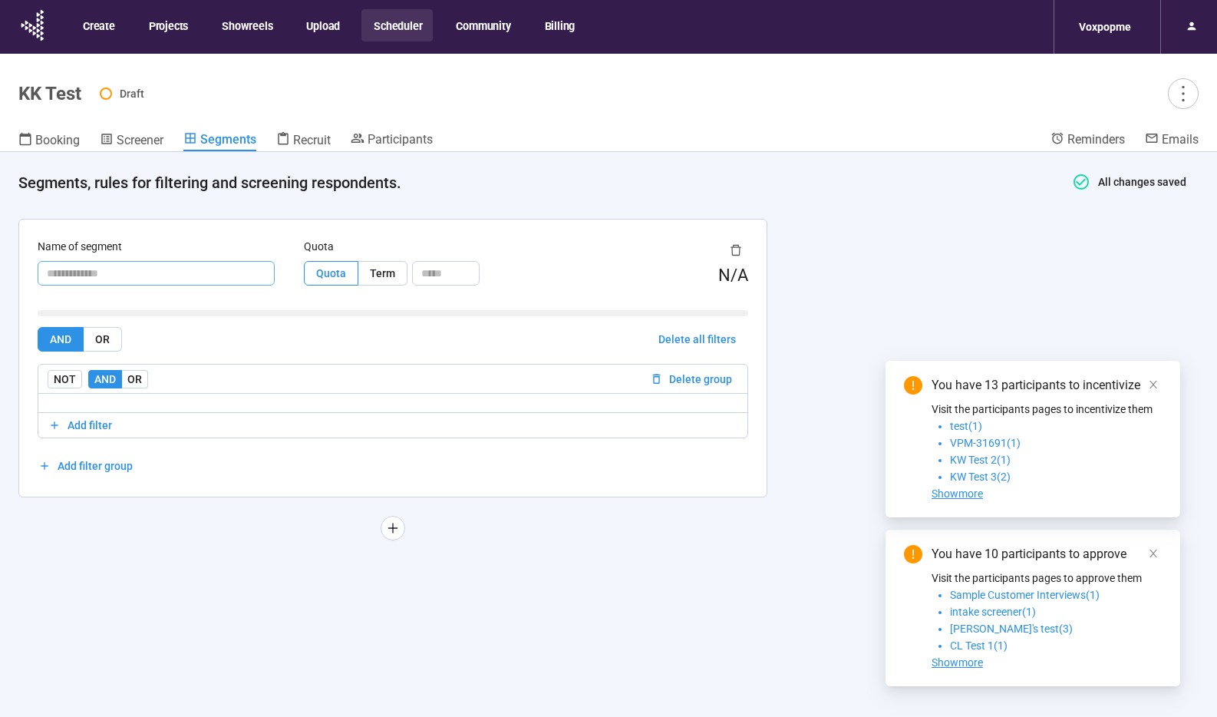
click at [124, 278] on input "text" at bounding box center [156, 273] width 237 height 25
type input "****"
click at [305, 348] on div "AND OR Delete all filters" at bounding box center [393, 339] width 711 height 25
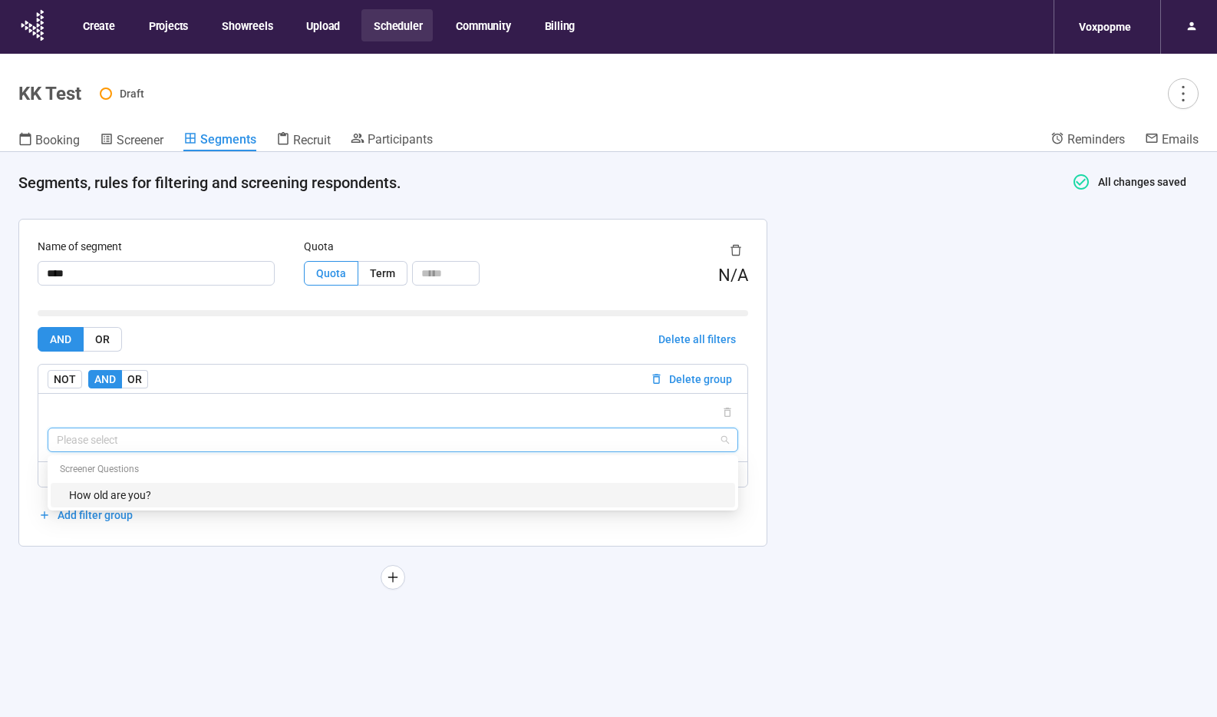
click at [136, 439] on input "search" at bounding box center [393, 439] width 672 height 23
click at [115, 497] on div "How old are you?" at bounding box center [397, 494] width 657 height 17
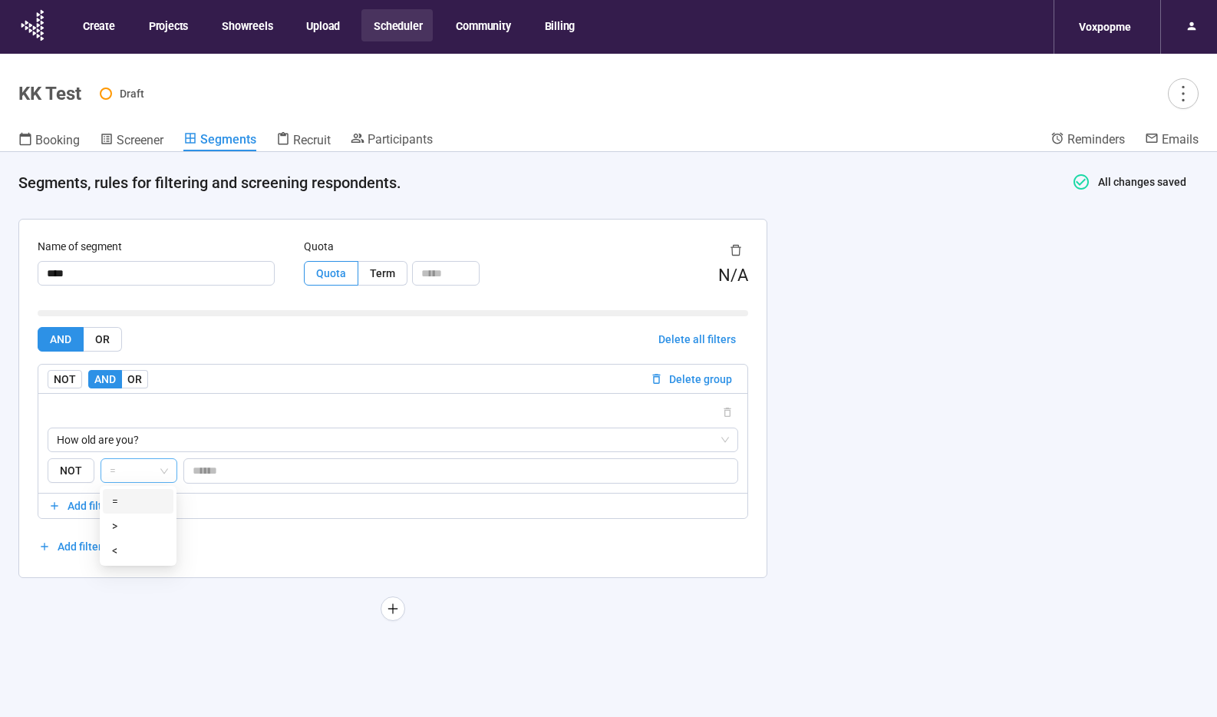
click at [164, 475] on span "=" at bounding box center [139, 470] width 58 height 23
click at [121, 528] on div ">" at bounding box center [138, 525] width 52 height 17
click at [239, 469] on input "number" at bounding box center [460, 470] width 553 height 23
type input "*"
click at [279, 551] on div "AND OR Delete all filters NOT AND OR Delete group How old are you? NOT >= * Add…" at bounding box center [393, 443] width 711 height 232
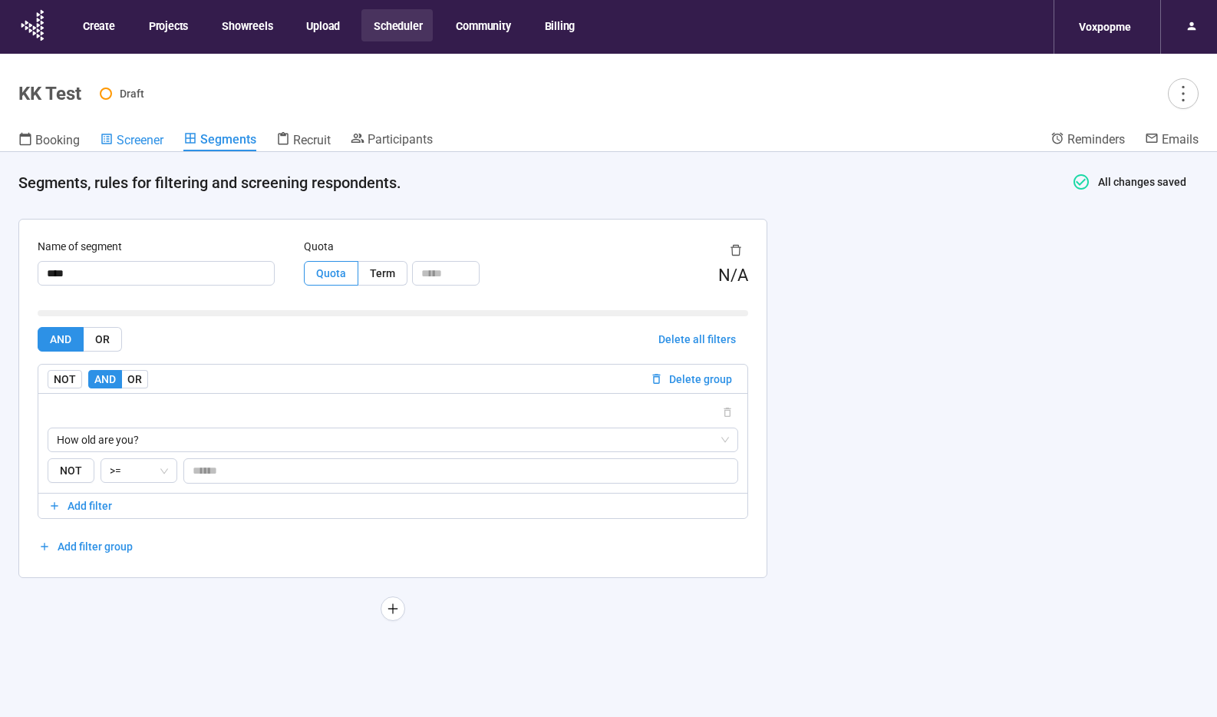
click at [143, 140] on span "Screener" at bounding box center [140, 140] width 47 height 15
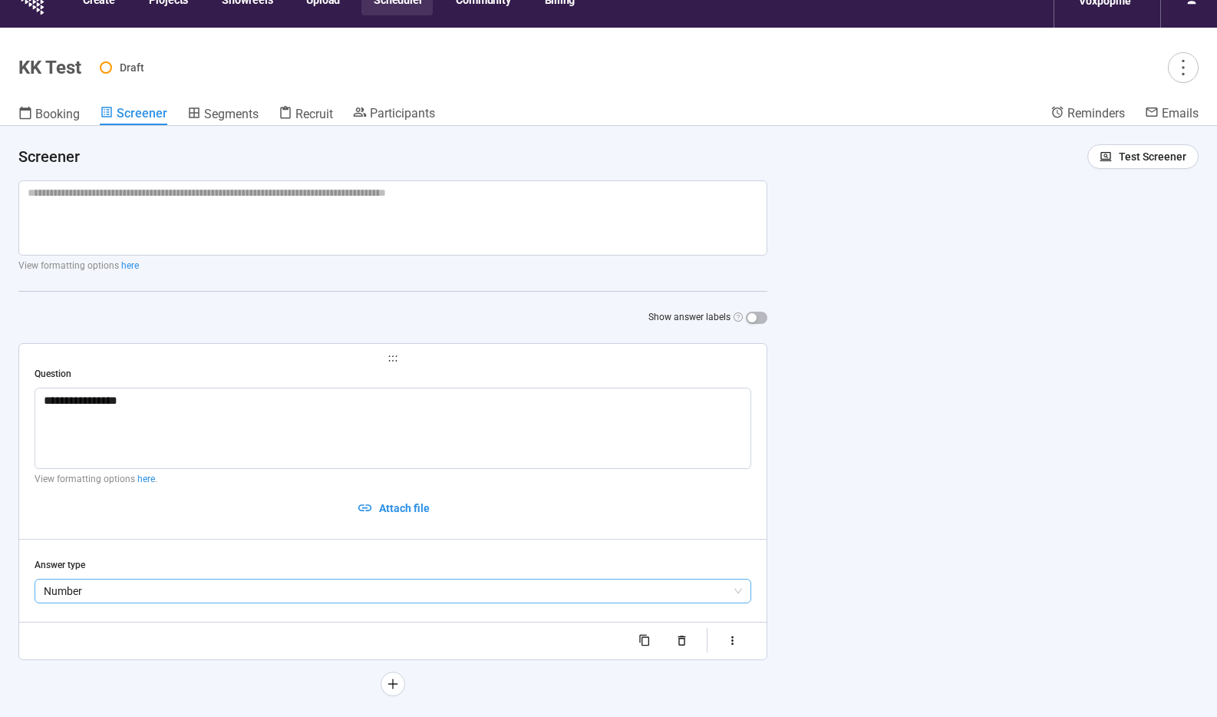
scroll to position [54, 0]
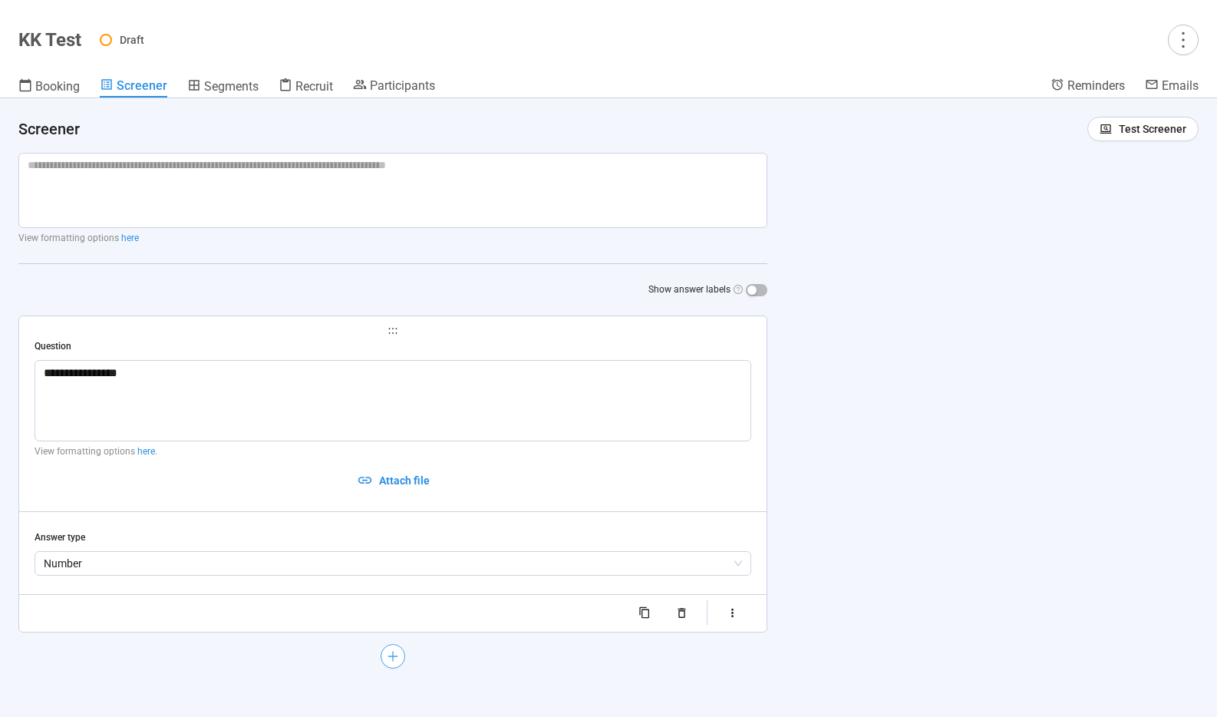
click at [396, 659] on icon "plus" at bounding box center [393, 655] width 12 height 12
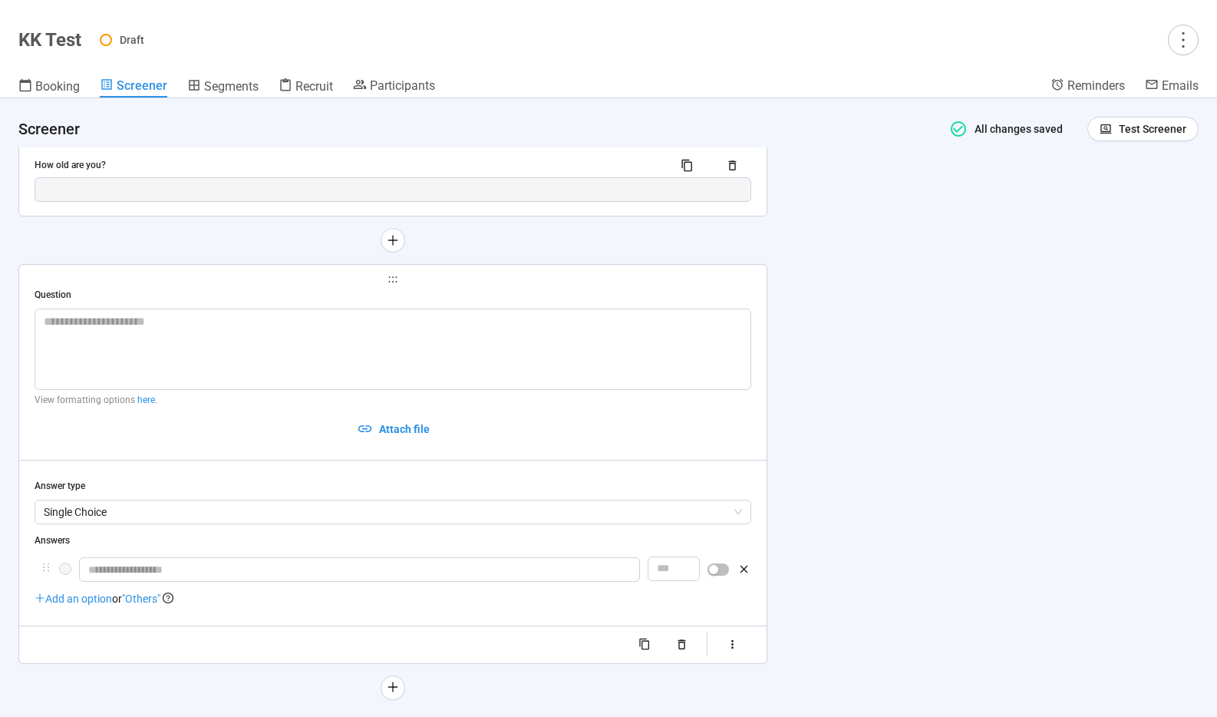
scroll to position [326, 0]
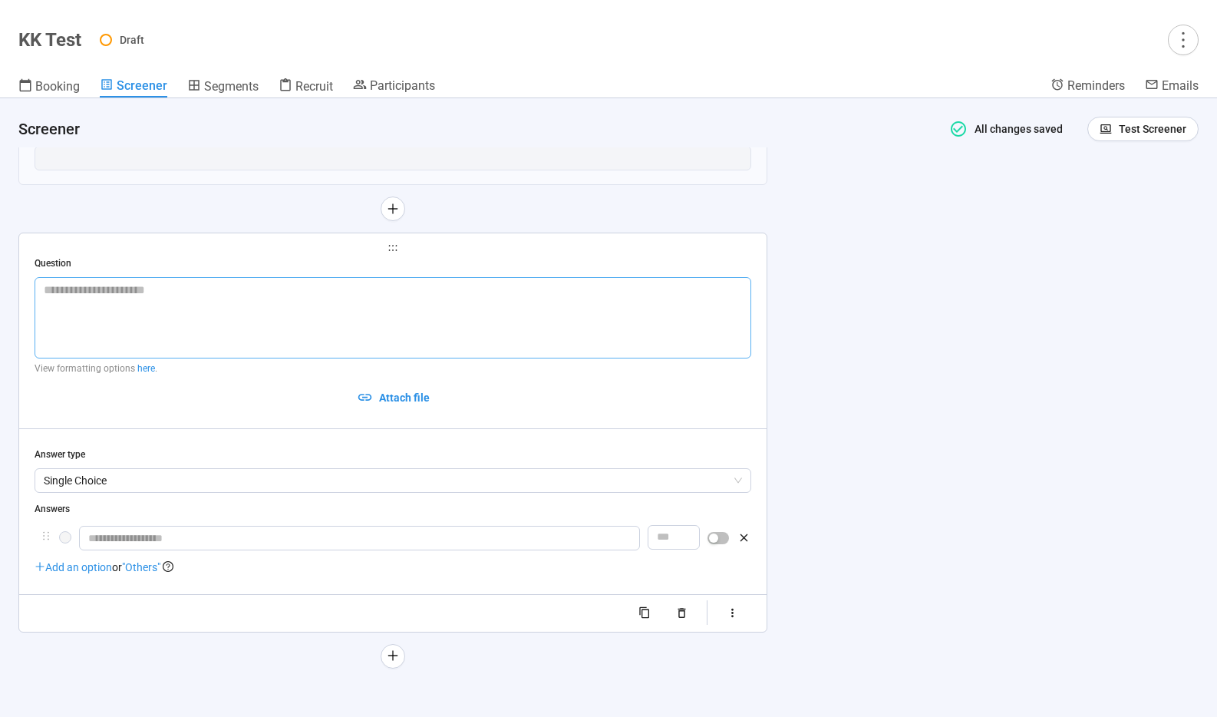
click at [130, 295] on textarea at bounding box center [393, 317] width 717 height 81
type textarea "*"
type textarea "****"
type textarea "******"
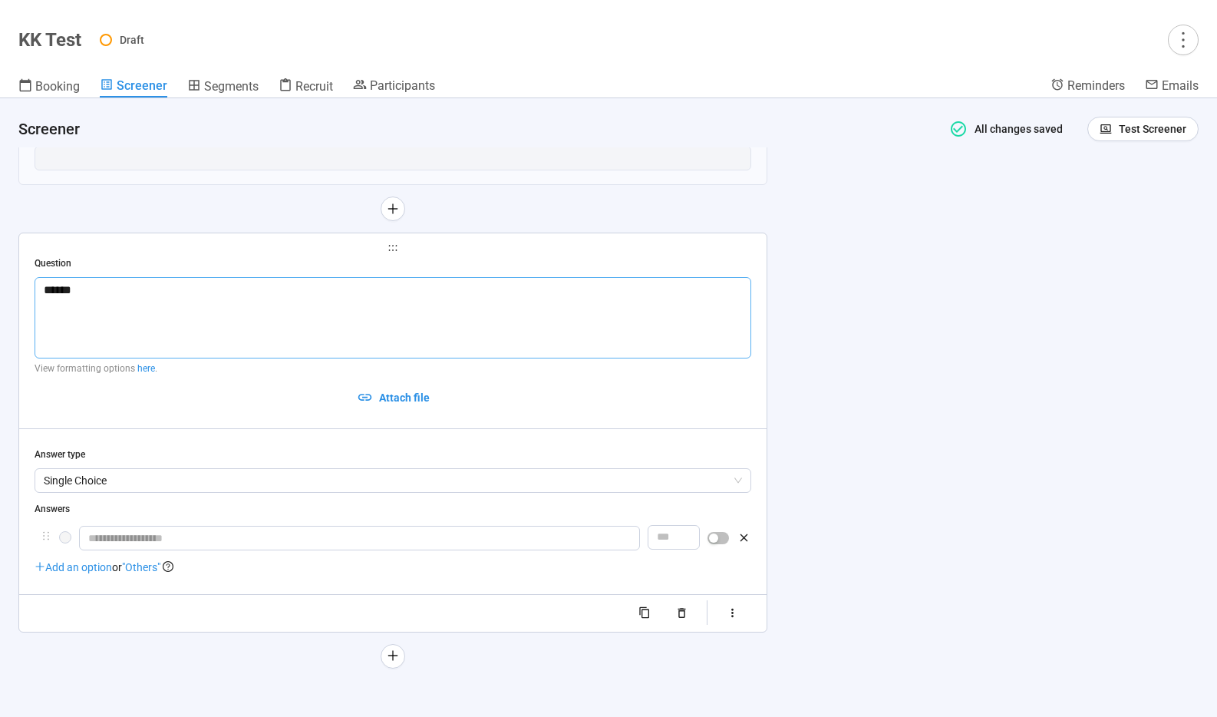
type textarea "*******"
type textarea "********"
type textarea "**********"
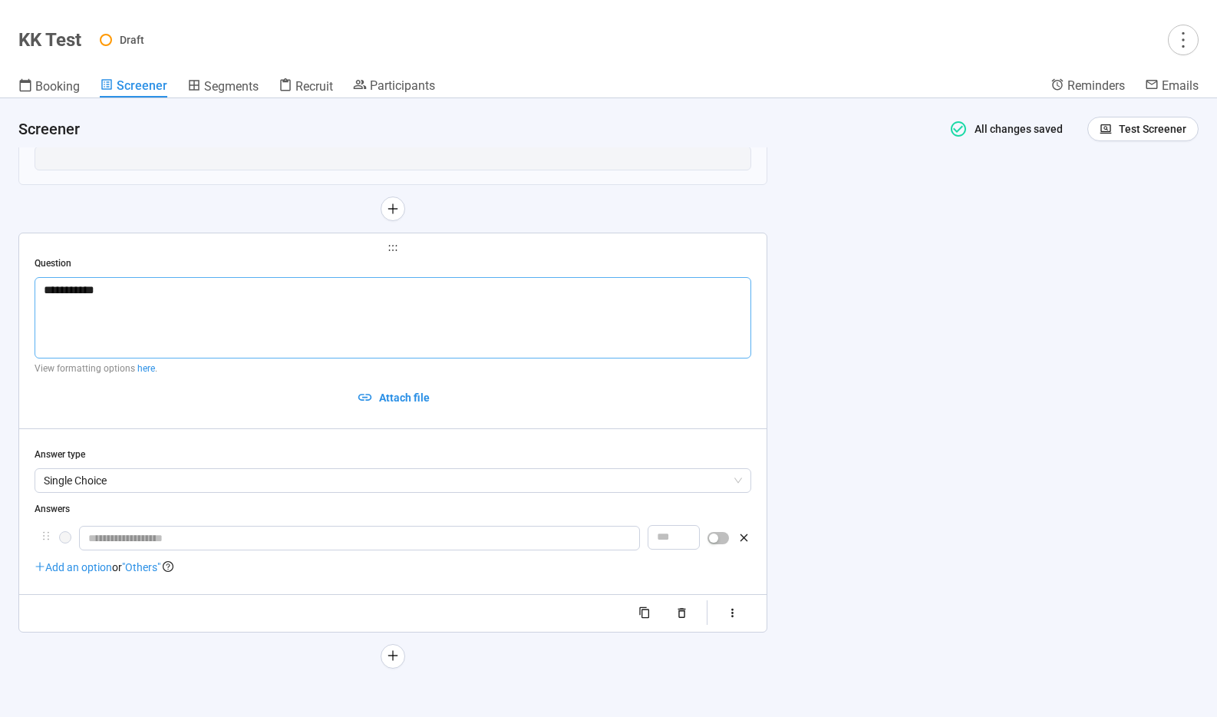
type textarea "**********"
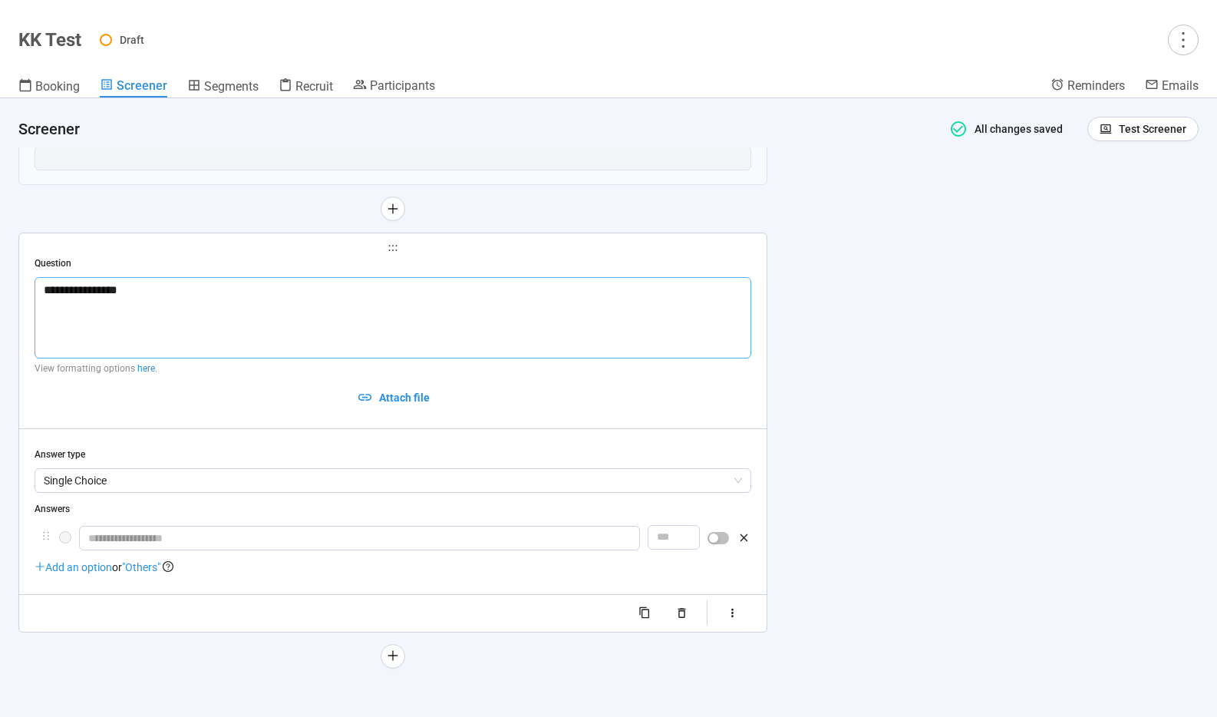
type textarea "**********"
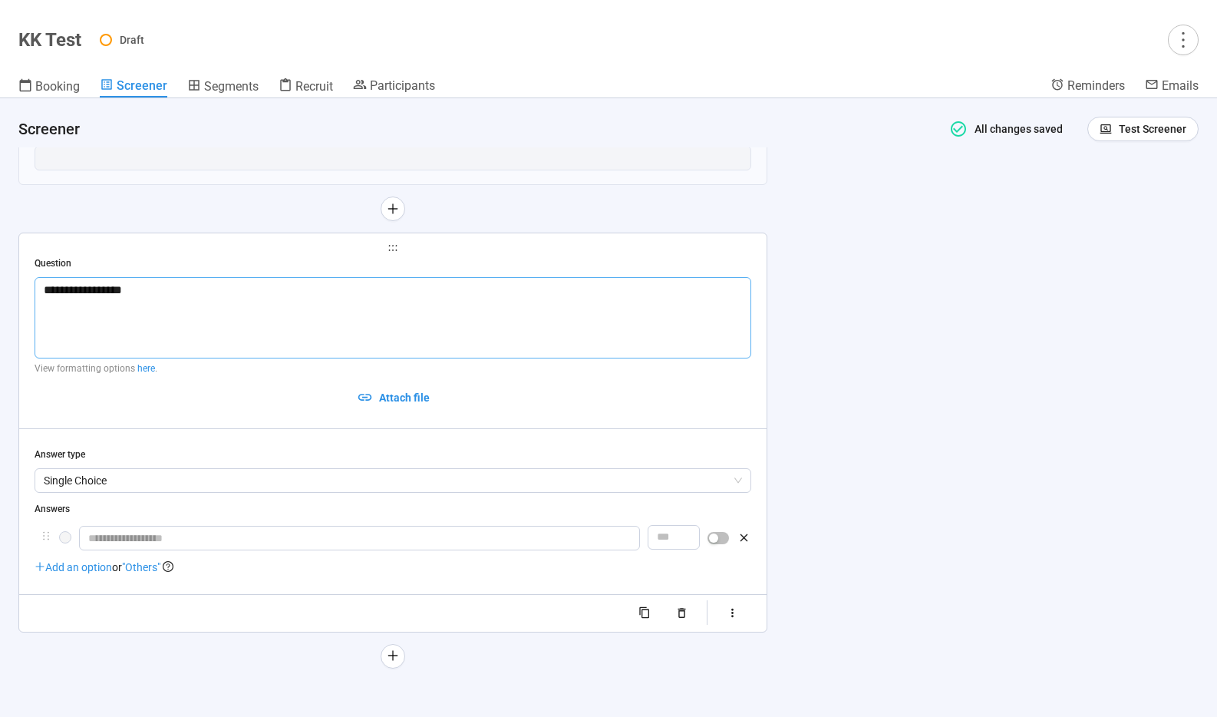
type textarea "**********"
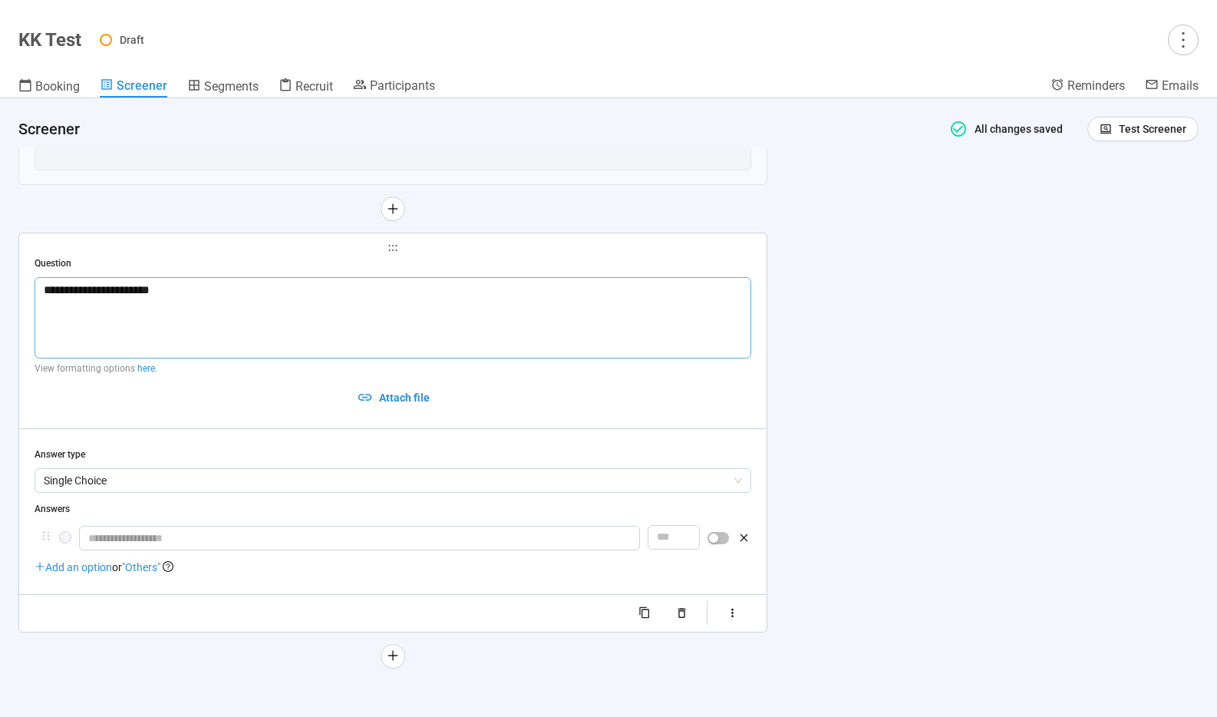
type textarea "**********"
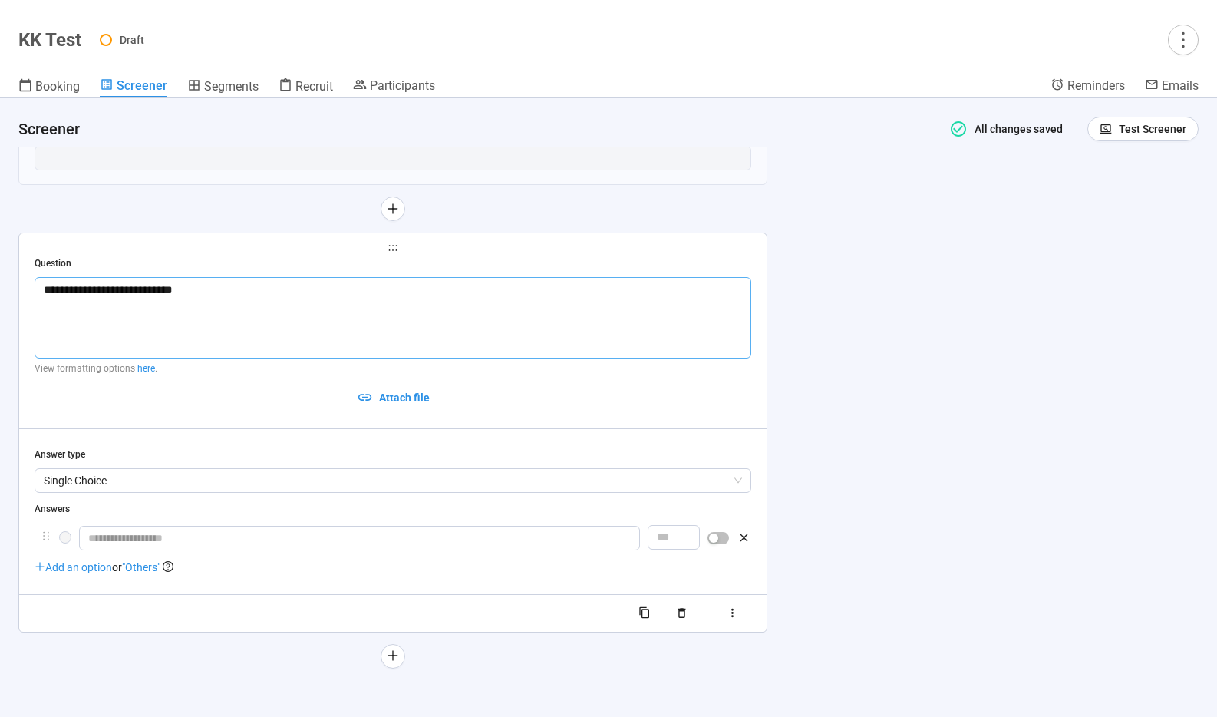
type textarea "**********"
click at [71, 566] on span "Add an option" at bounding box center [74, 567] width 78 height 12
type textarea "**********"
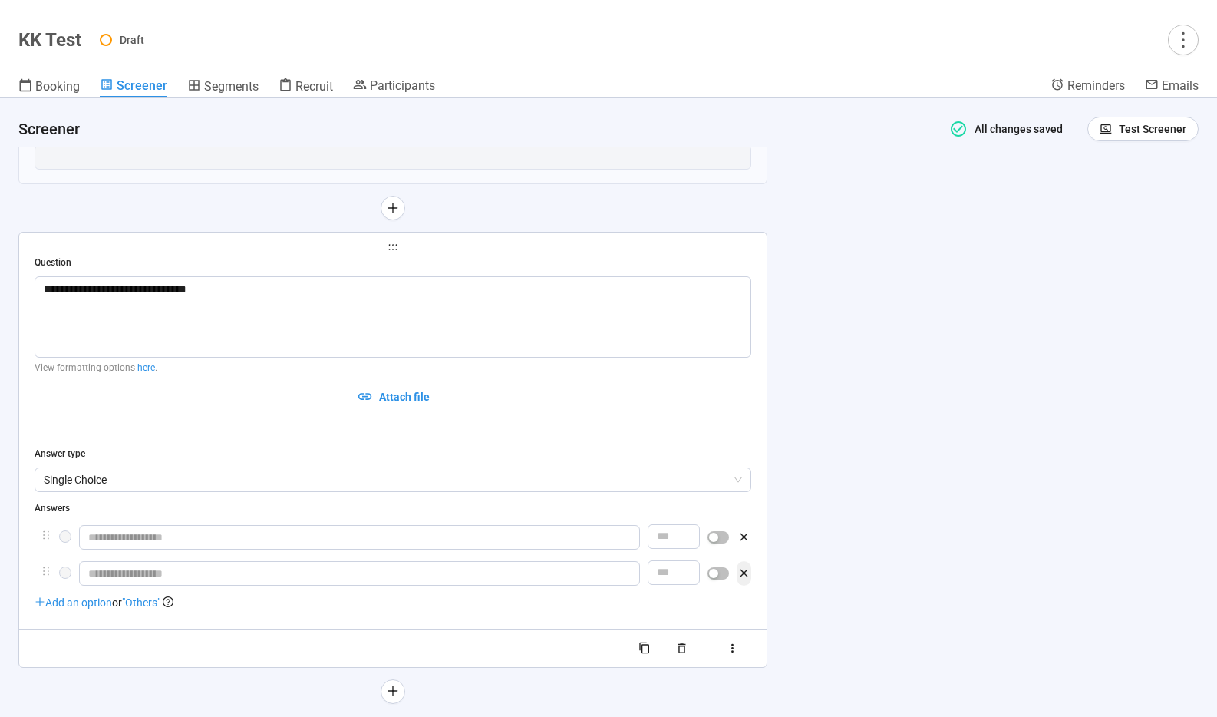
click at [746, 578] on icon "button" at bounding box center [743, 572] width 13 height 13
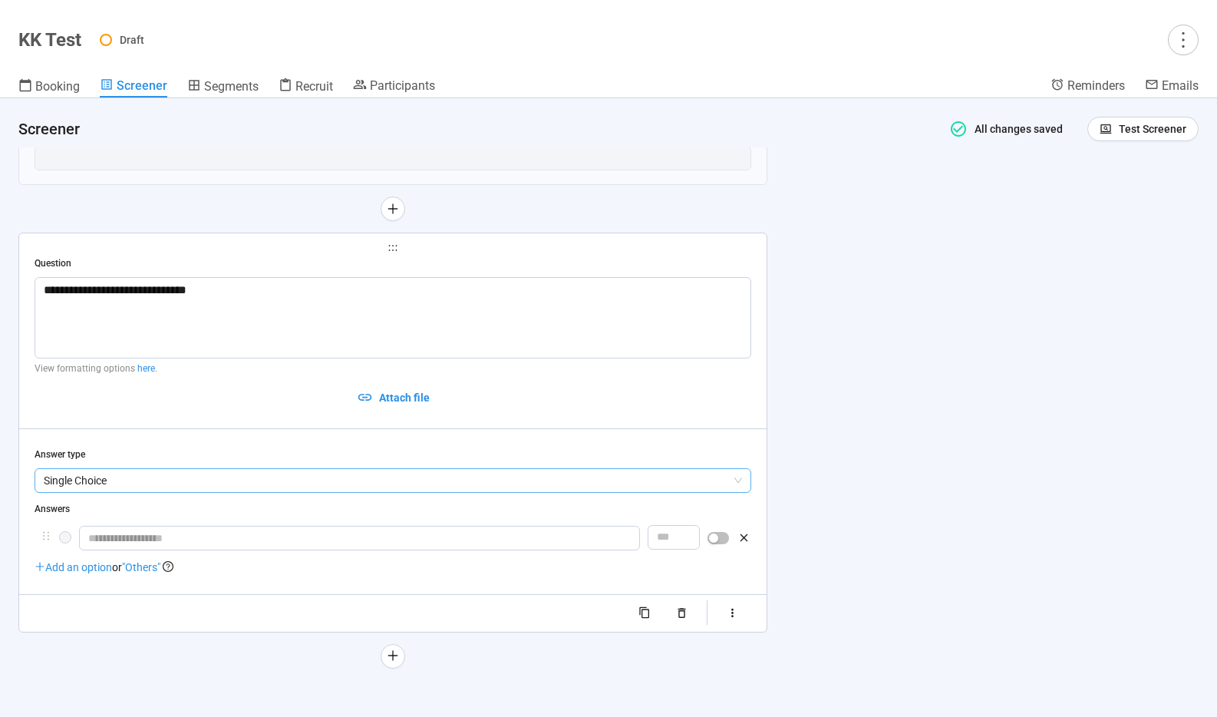
click at [727, 479] on span "Single Choice" at bounding box center [393, 480] width 698 height 23
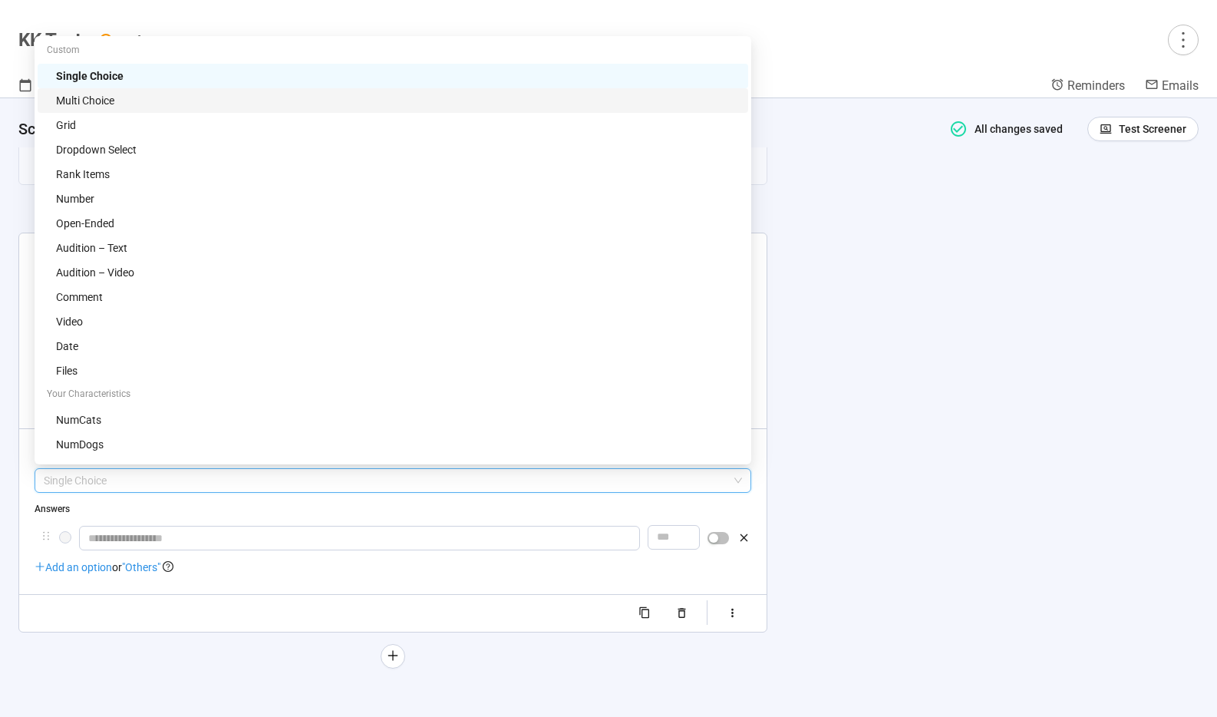
click at [118, 93] on div "Multi Choice" at bounding box center [397, 100] width 683 height 17
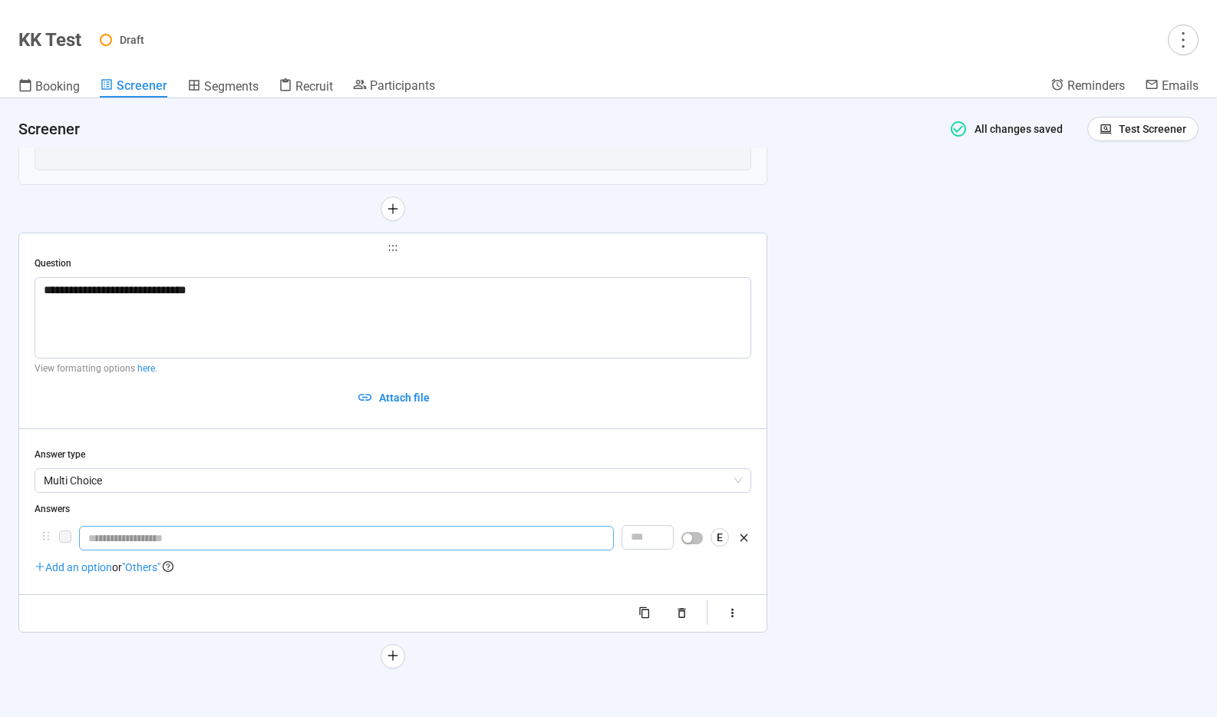
click at [439, 538] on input "text" at bounding box center [346, 538] width 535 height 25
click at [91, 572] on span "Add an option" at bounding box center [74, 567] width 78 height 12
type input "******"
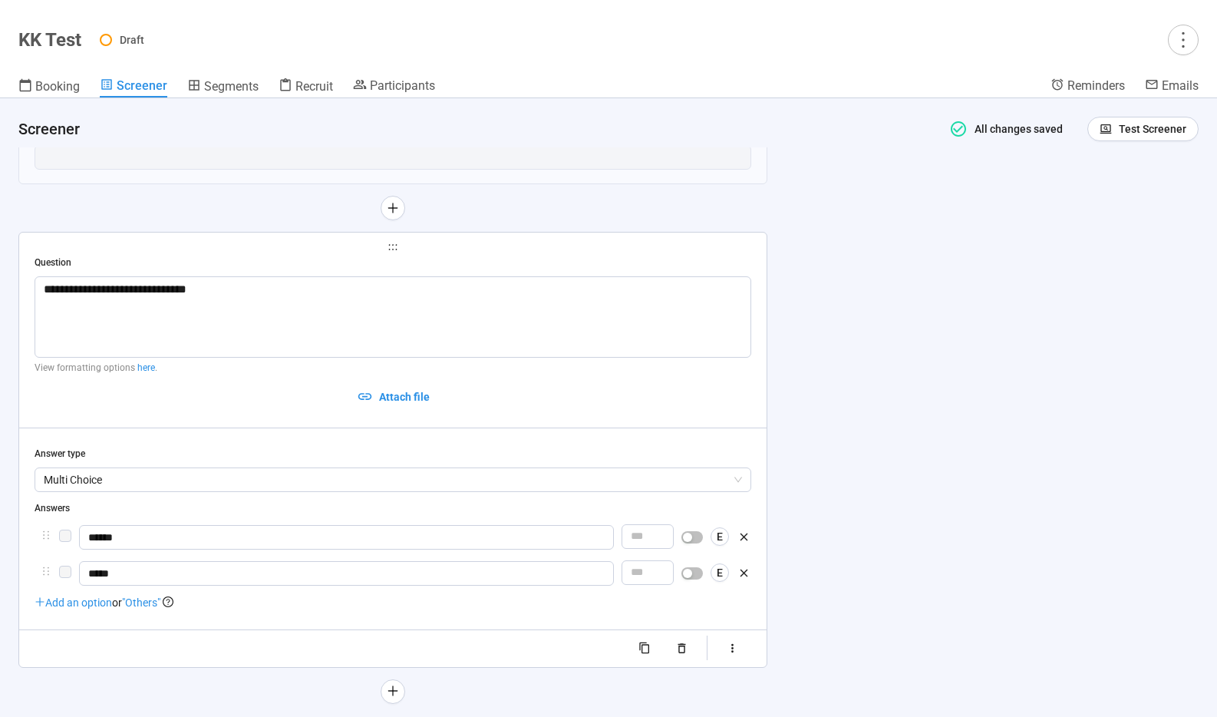
click at [317, 611] on div "Add an option or "Others"" at bounding box center [393, 602] width 717 height 17
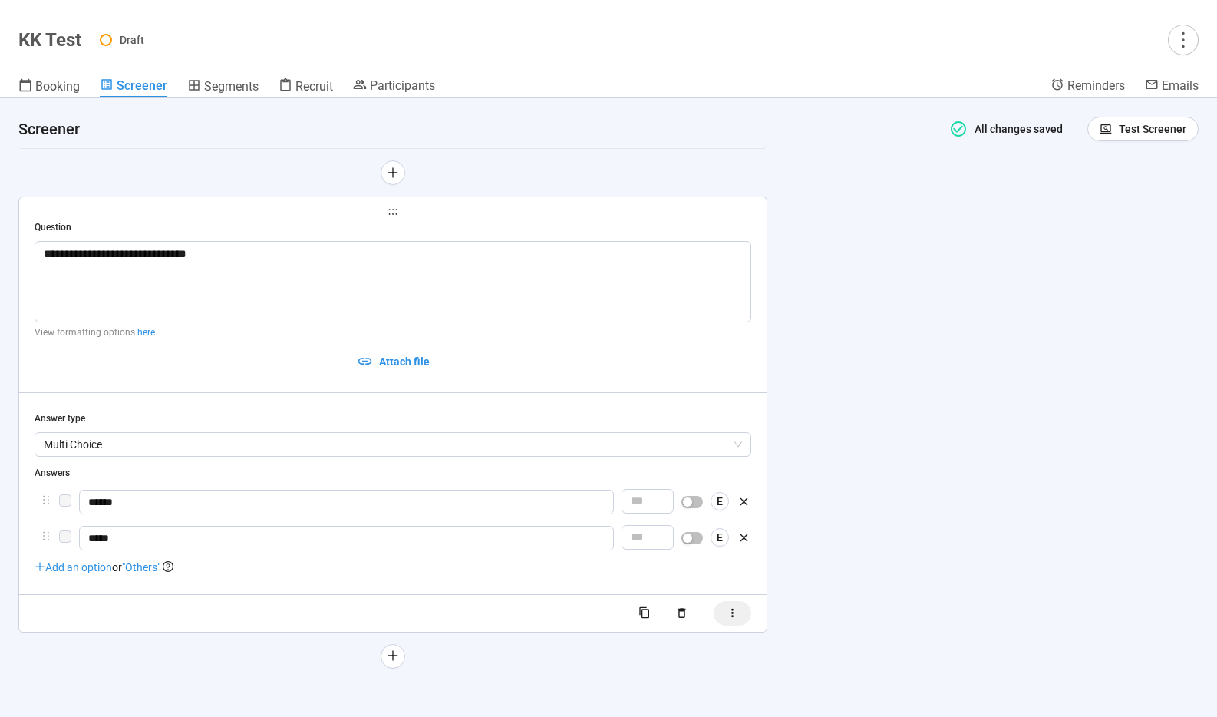
click at [736, 617] on icon "button" at bounding box center [732, 612] width 13 height 13
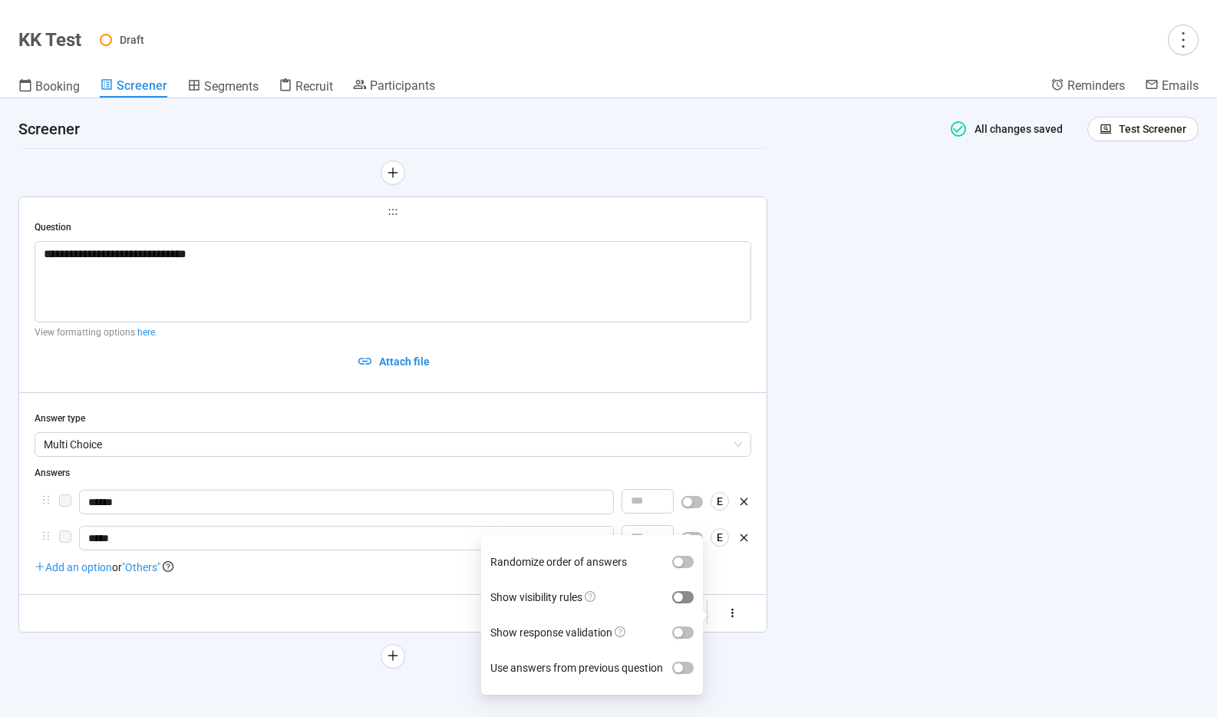
type input "*****"
click at [686, 596] on span "button" at bounding box center [682, 597] width 21 height 12
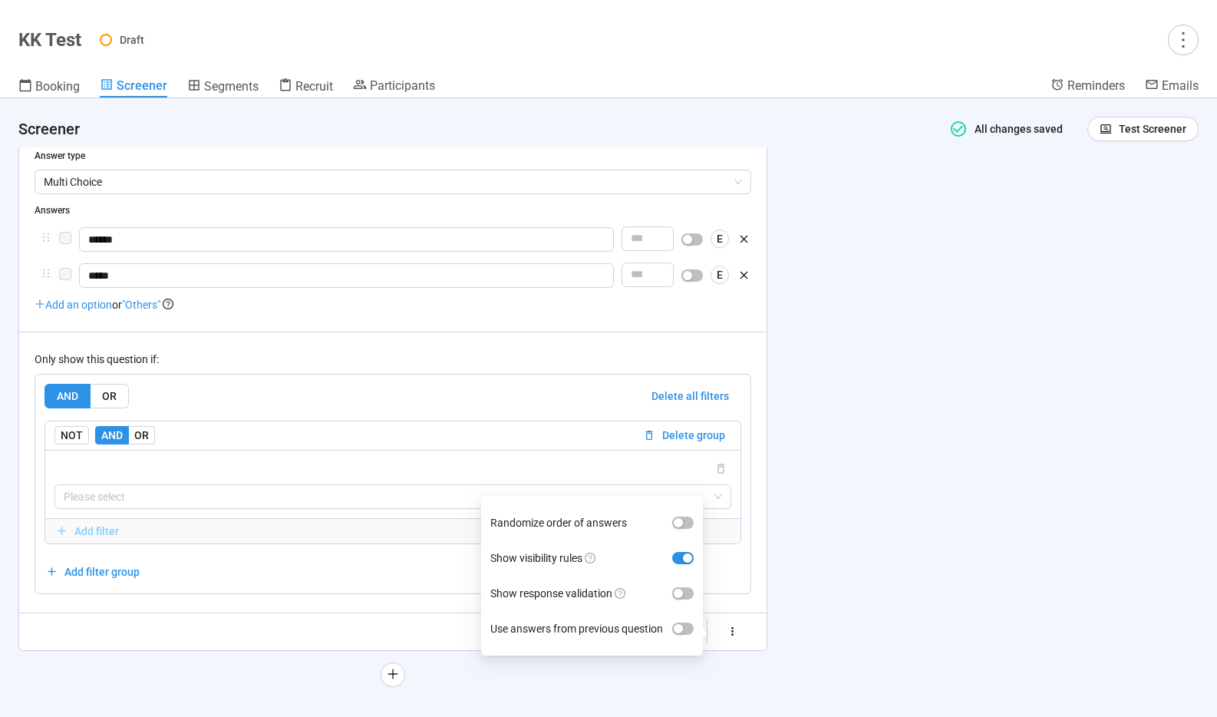
scroll to position [644, 0]
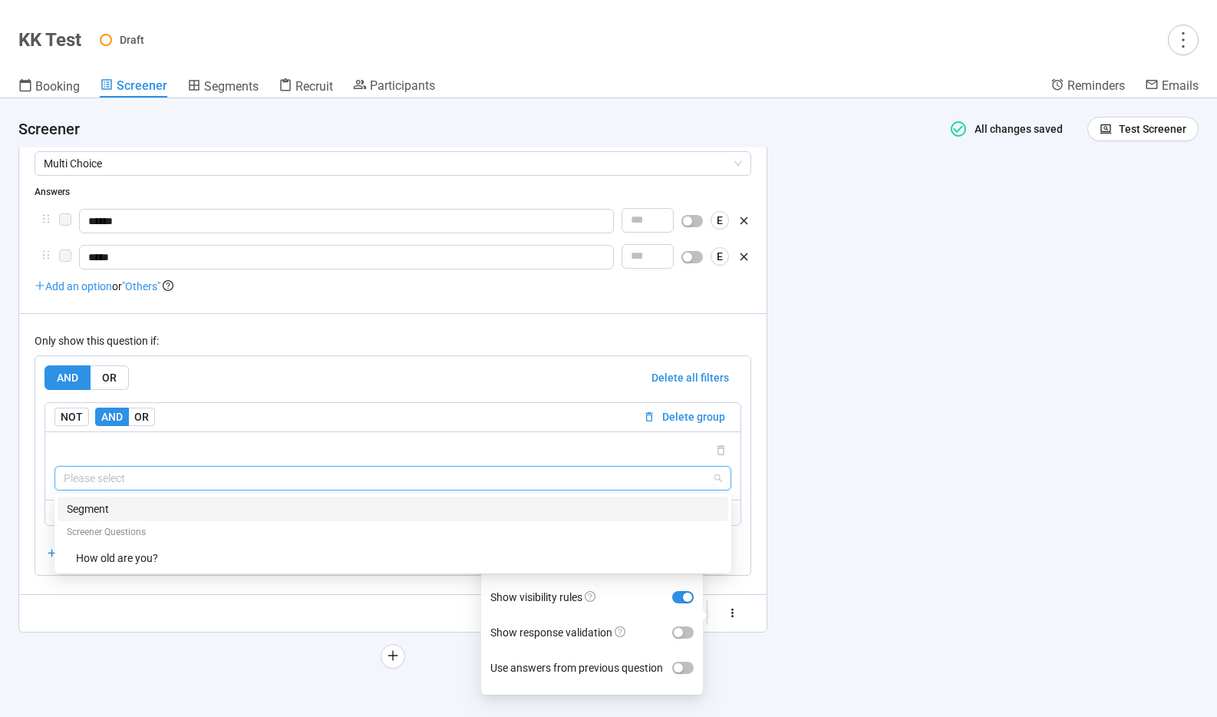
click at [125, 481] on input "search" at bounding box center [393, 478] width 658 height 23
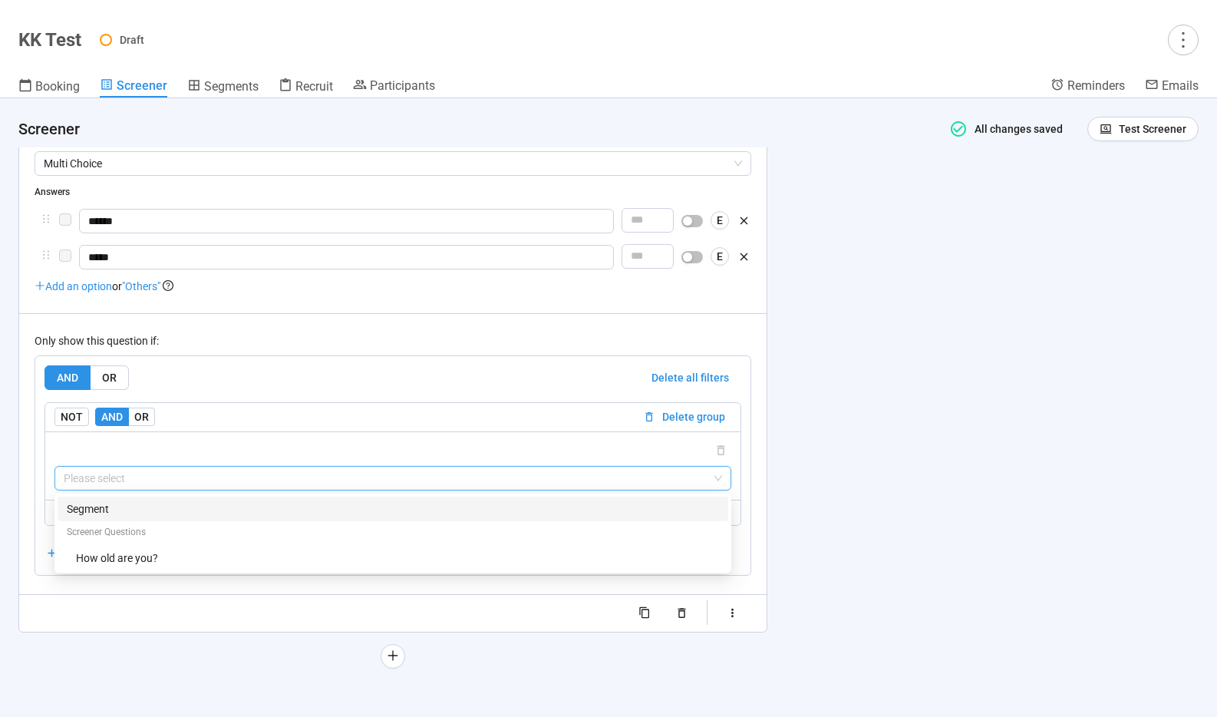
click at [157, 454] on div at bounding box center [392, 450] width 677 height 18
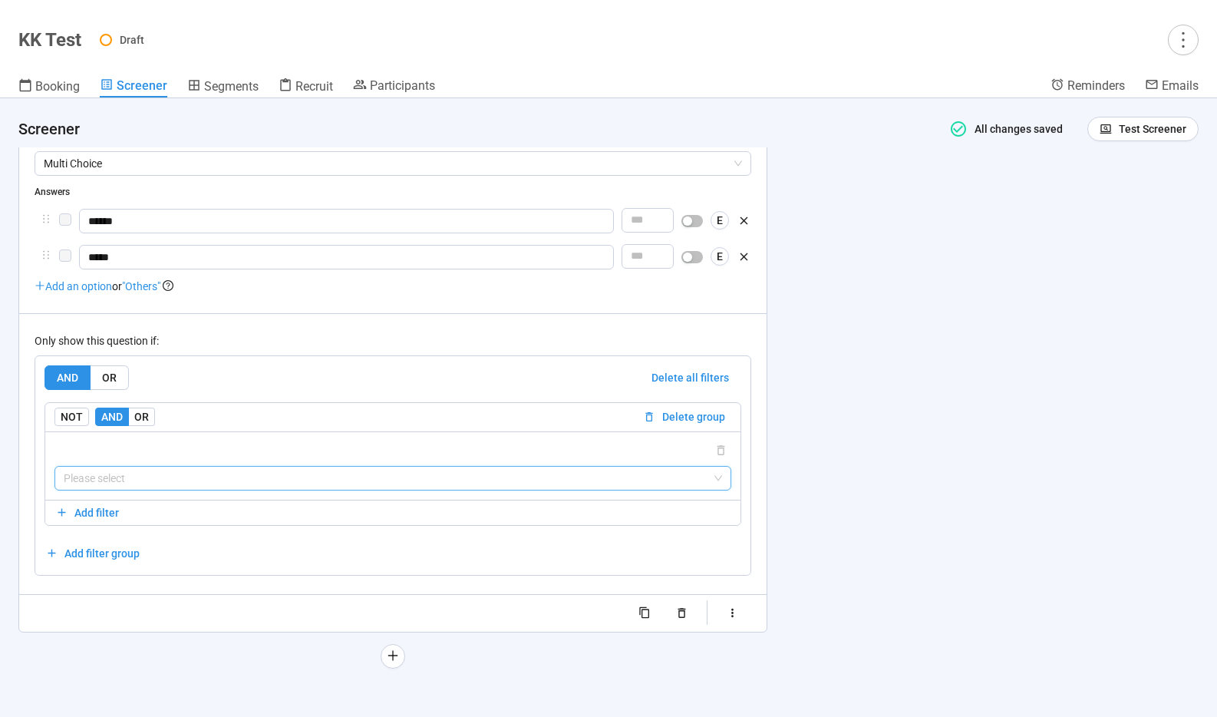
click at [170, 483] on input "search" at bounding box center [393, 478] width 658 height 23
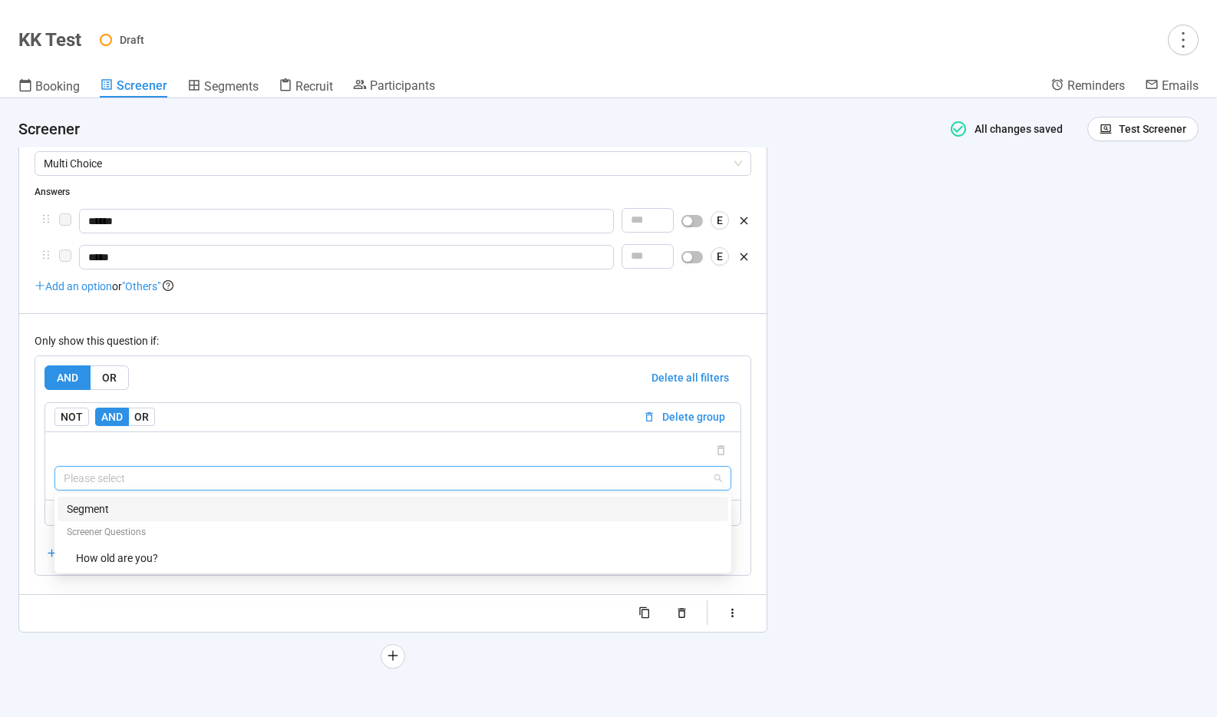
click at [97, 512] on div "Segment" at bounding box center [393, 508] width 652 height 17
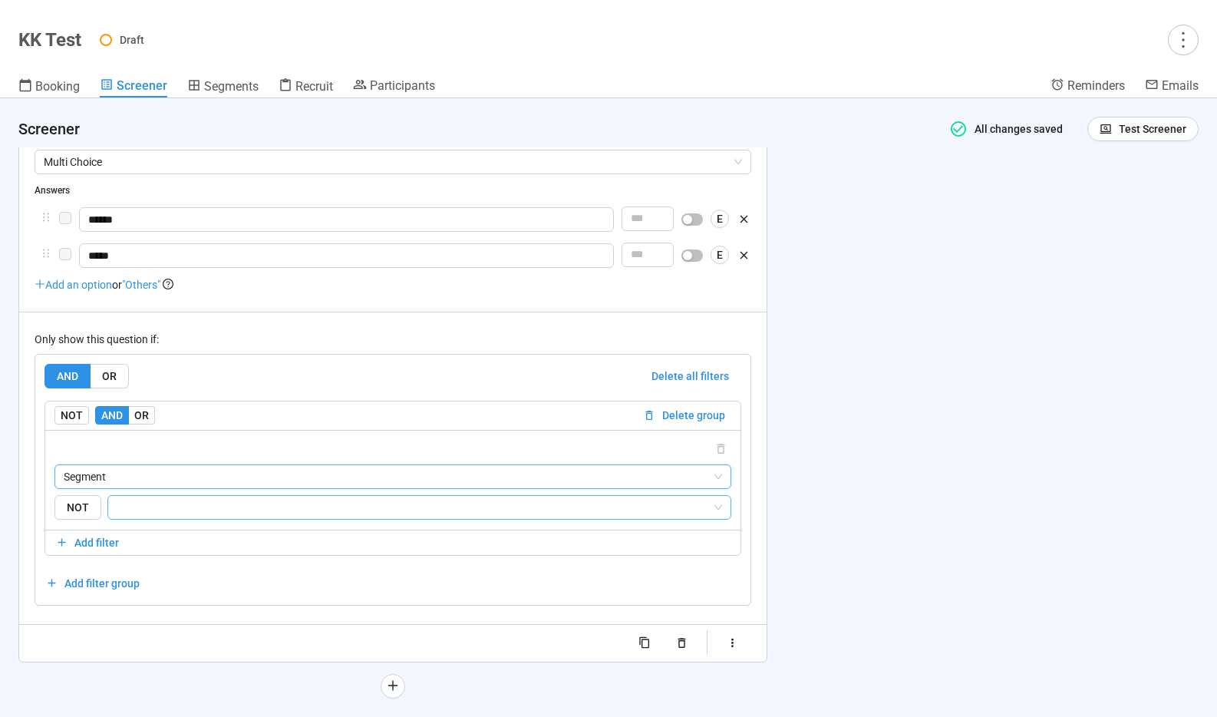
click at [194, 503] on input "search" at bounding box center [414, 507] width 595 height 18
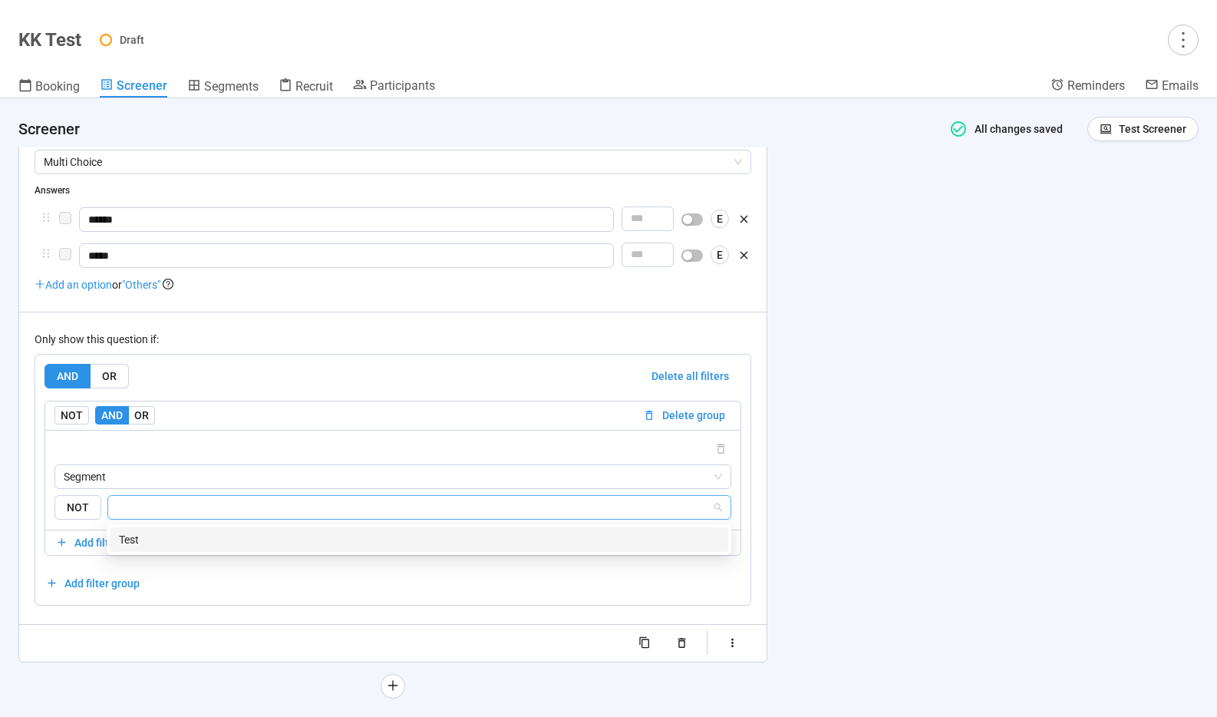
click at [148, 540] on div "Test" at bounding box center [419, 539] width 600 height 17
click at [252, 445] on div at bounding box center [392, 449] width 677 height 18
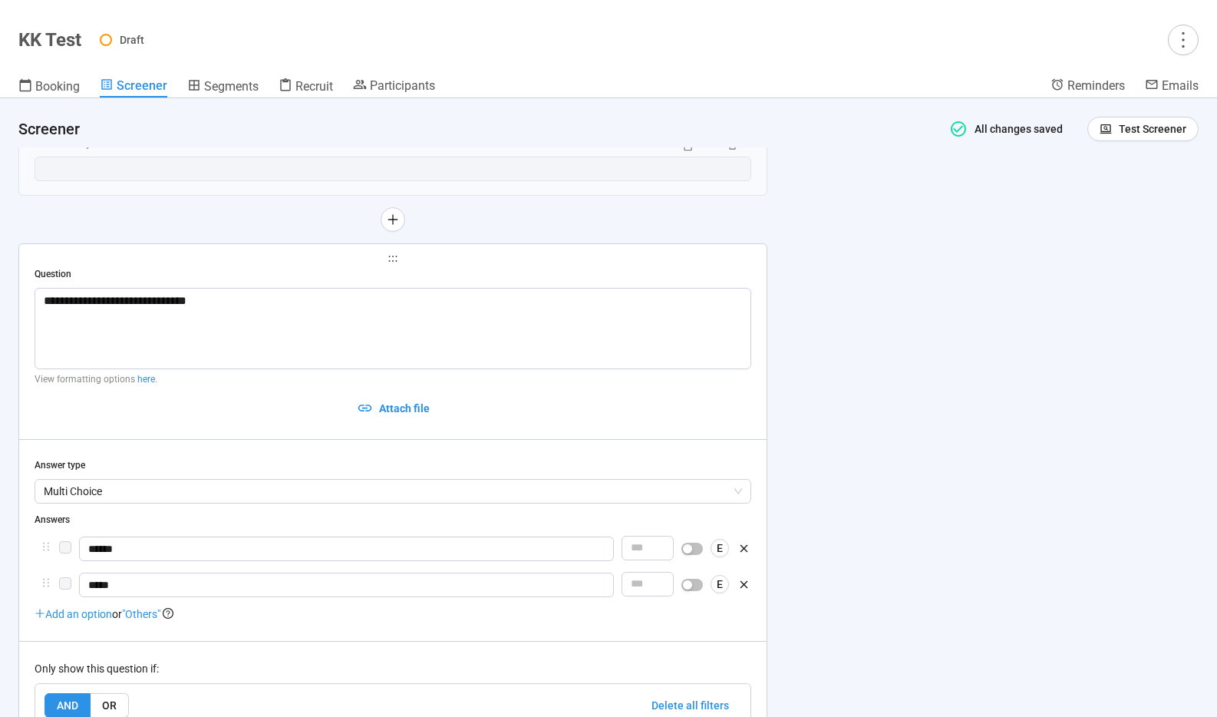
scroll to position [313, 0]
click at [1150, 135] on span "Test Screener" at bounding box center [1153, 128] width 68 height 17
click at [1133, 210] on link "Test screener" at bounding box center [1132, 209] width 63 height 12
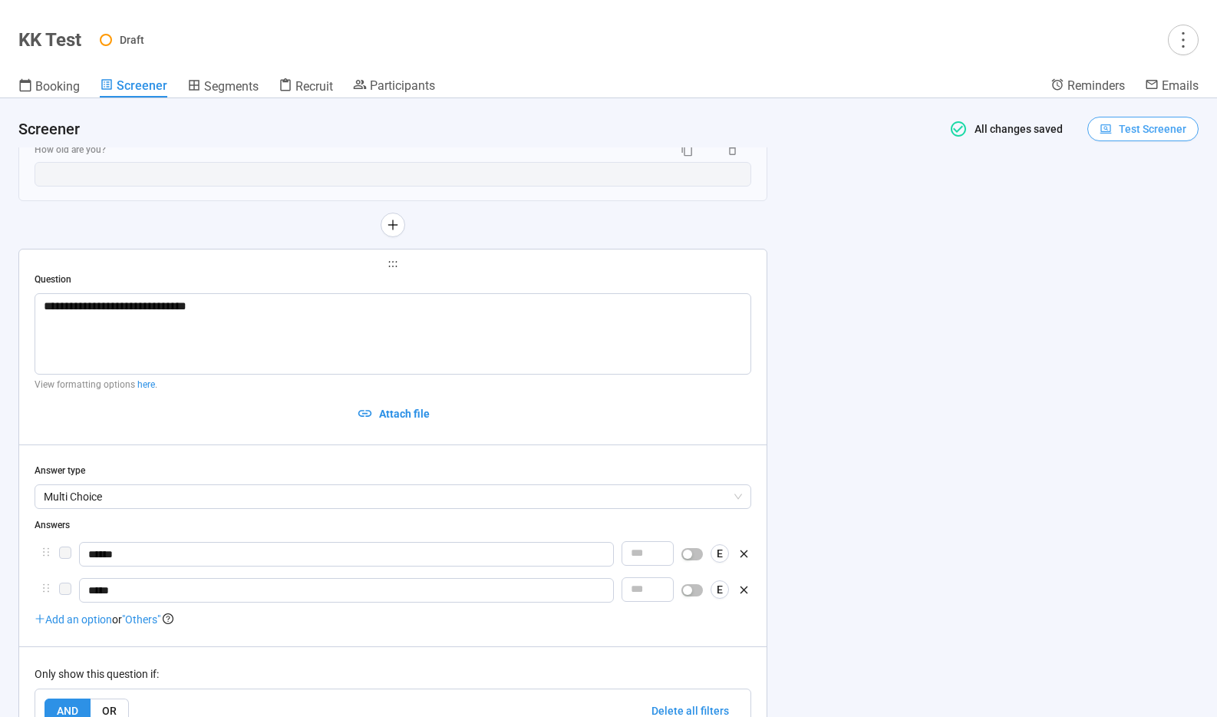
click at [1137, 129] on span "Test Screener" at bounding box center [1153, 128] width 68 height 17
click at [1136, 212] on link "Test screener" at bounding box center [1132, 209] width 63 height 12
click at [216, 81] on span "Segments" at bounding box center [231, 86] width 54 height 15
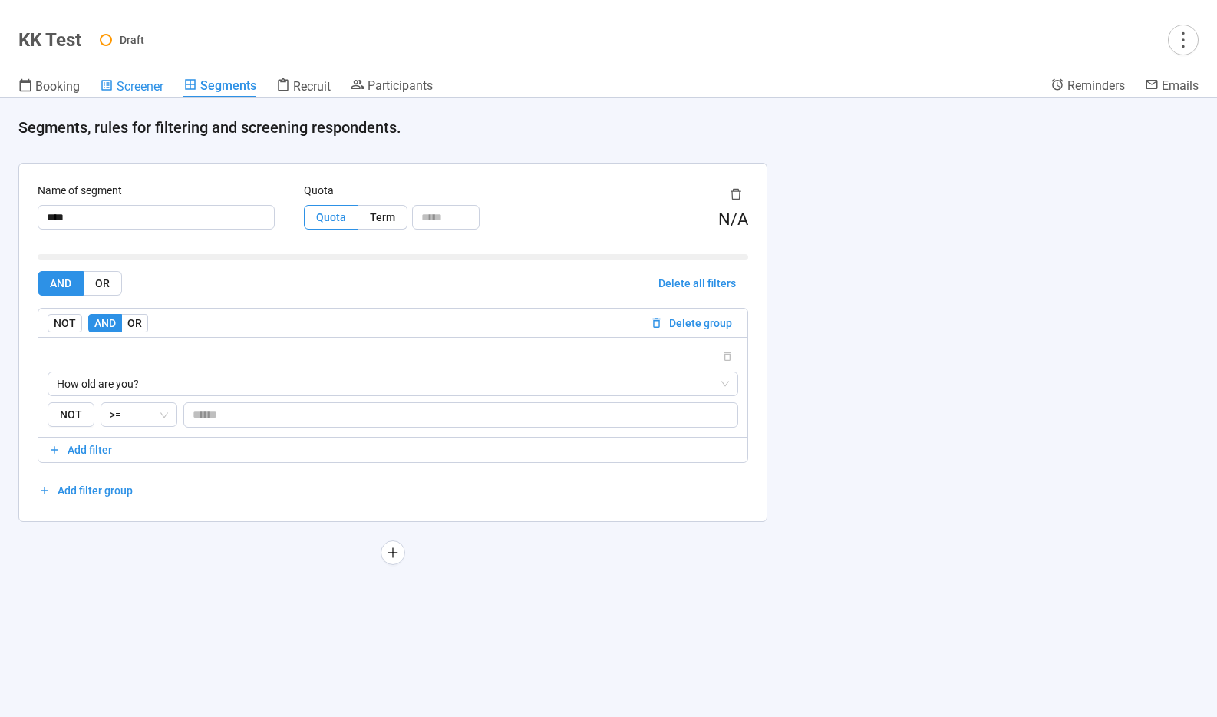
click at [129, 84] on span "Screener" at bounding box center [140, 86] width 47 height 15
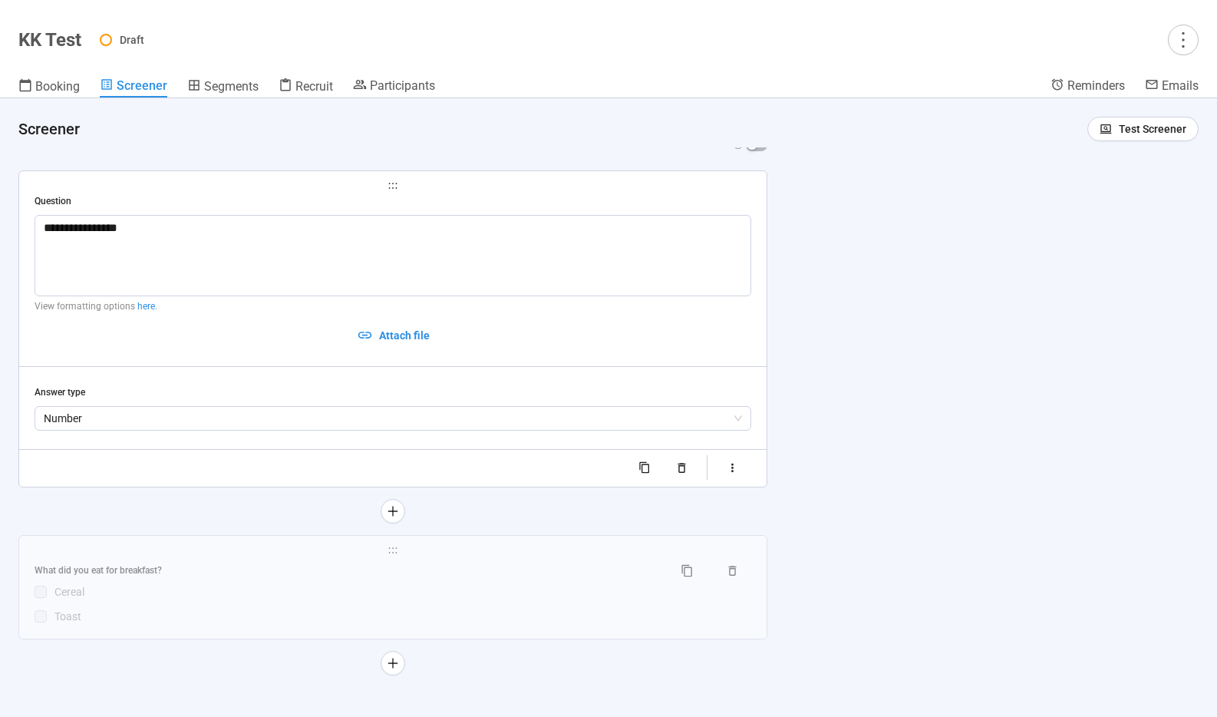
scroll to position [259, 0]
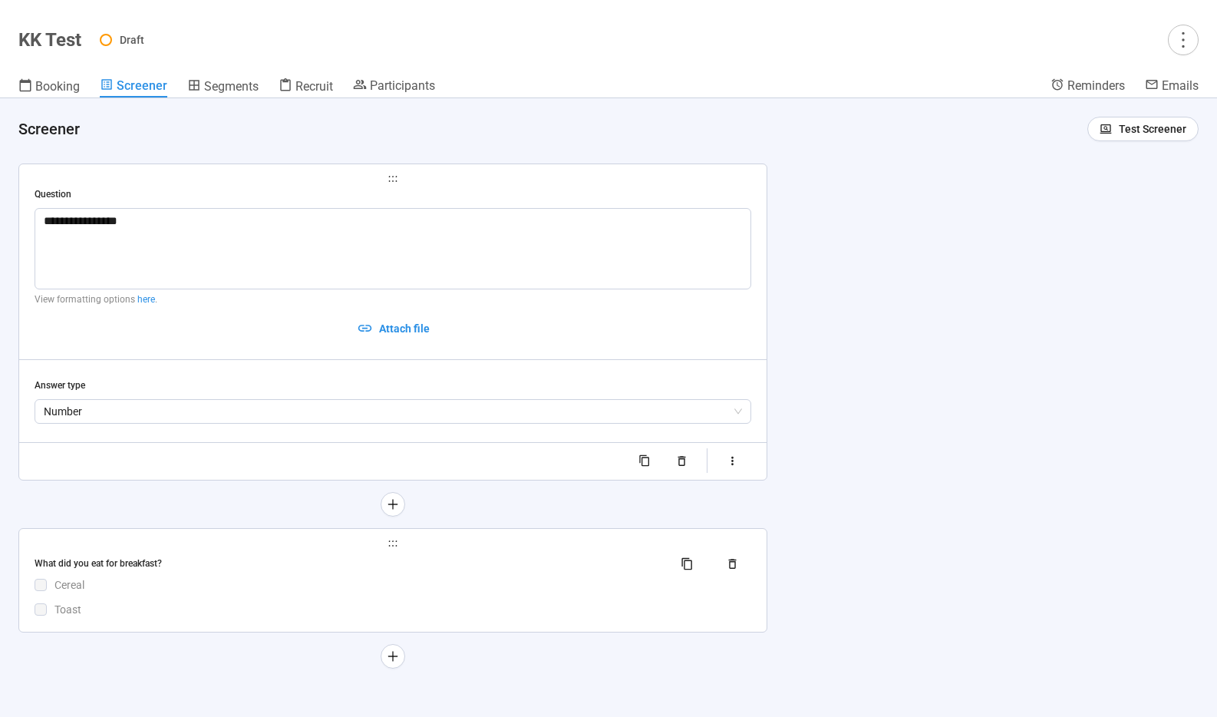
click at [305, 541] on span "holder" at bounding box center [393, 543] width 717 height 11
click at [577, 571] on div "What did you eat for breakfast?" at bounding box center [393, 564] width 717 height 25
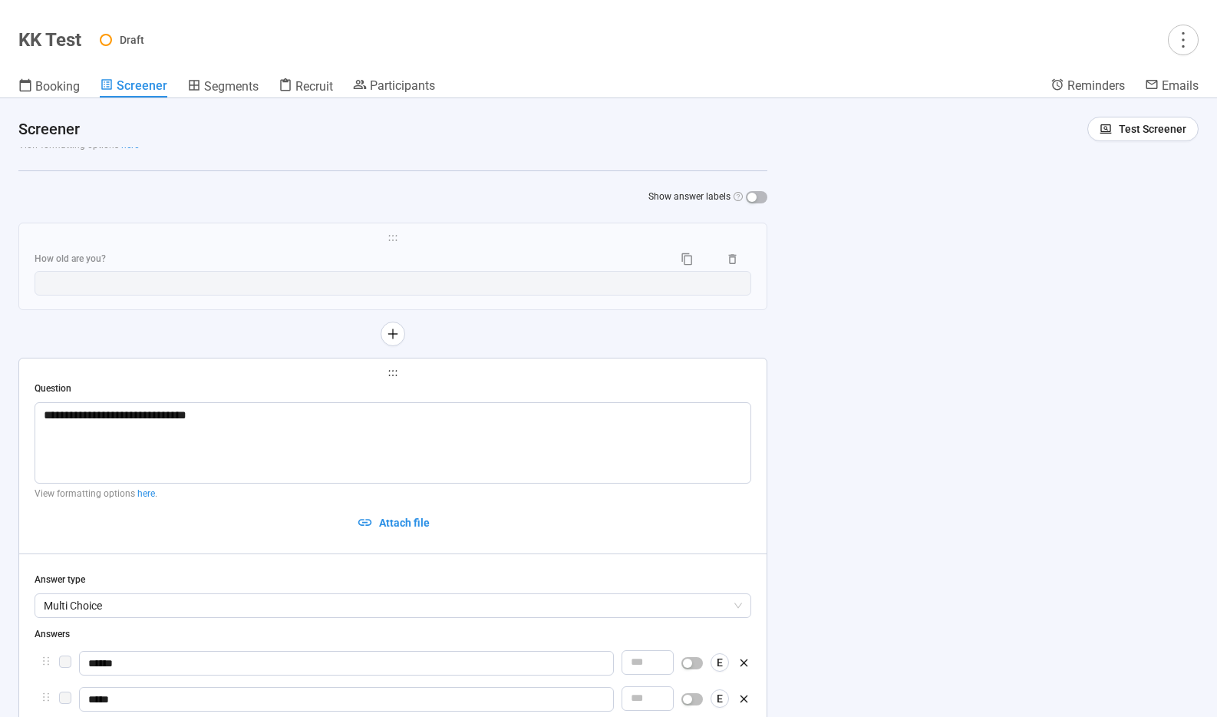
scroll to position [200, 0]
